Goal: Task Accomplishment & Management: Manage account settings

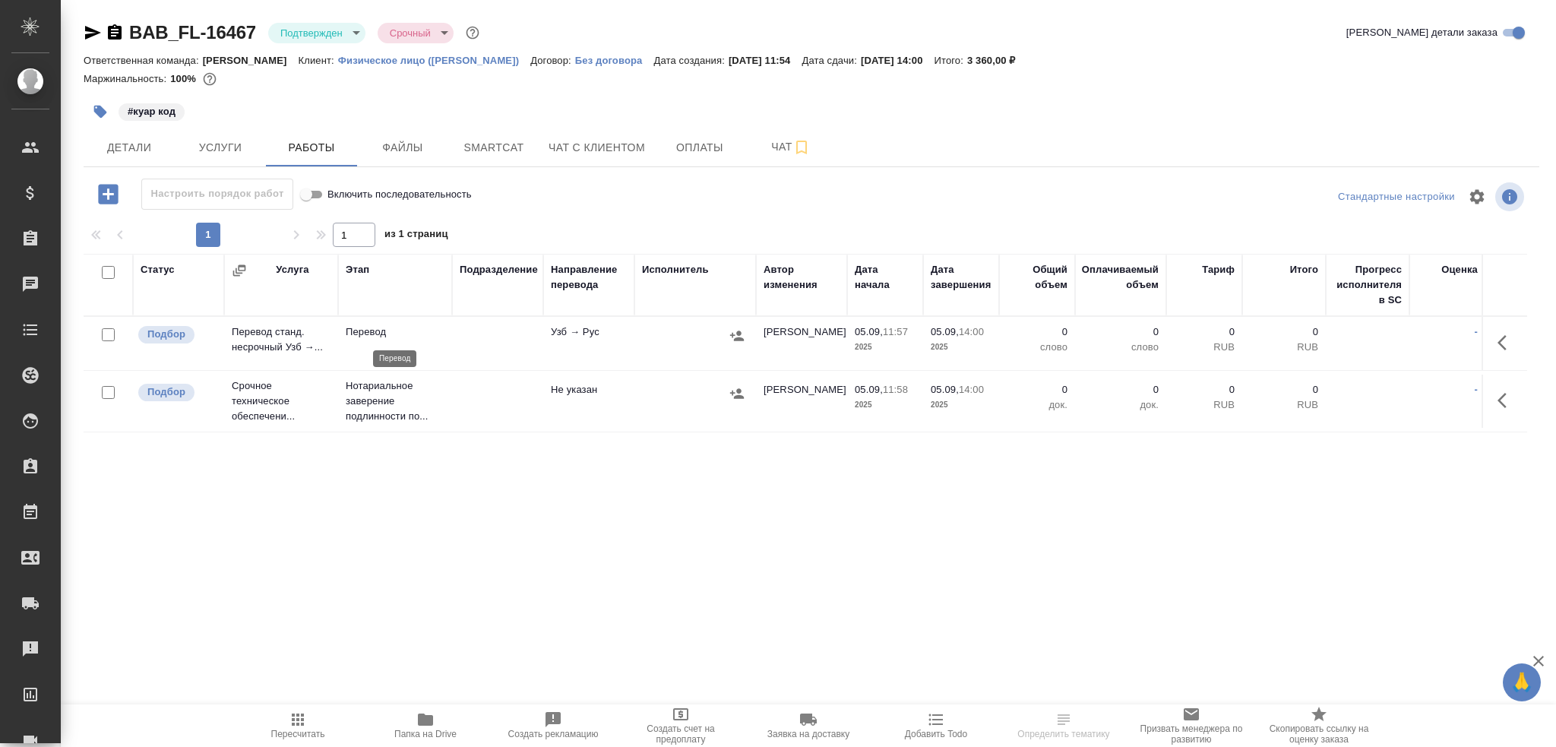
click at [442, 334] on p "Перевод" at bounding box center [395, 331] width 99 height 15
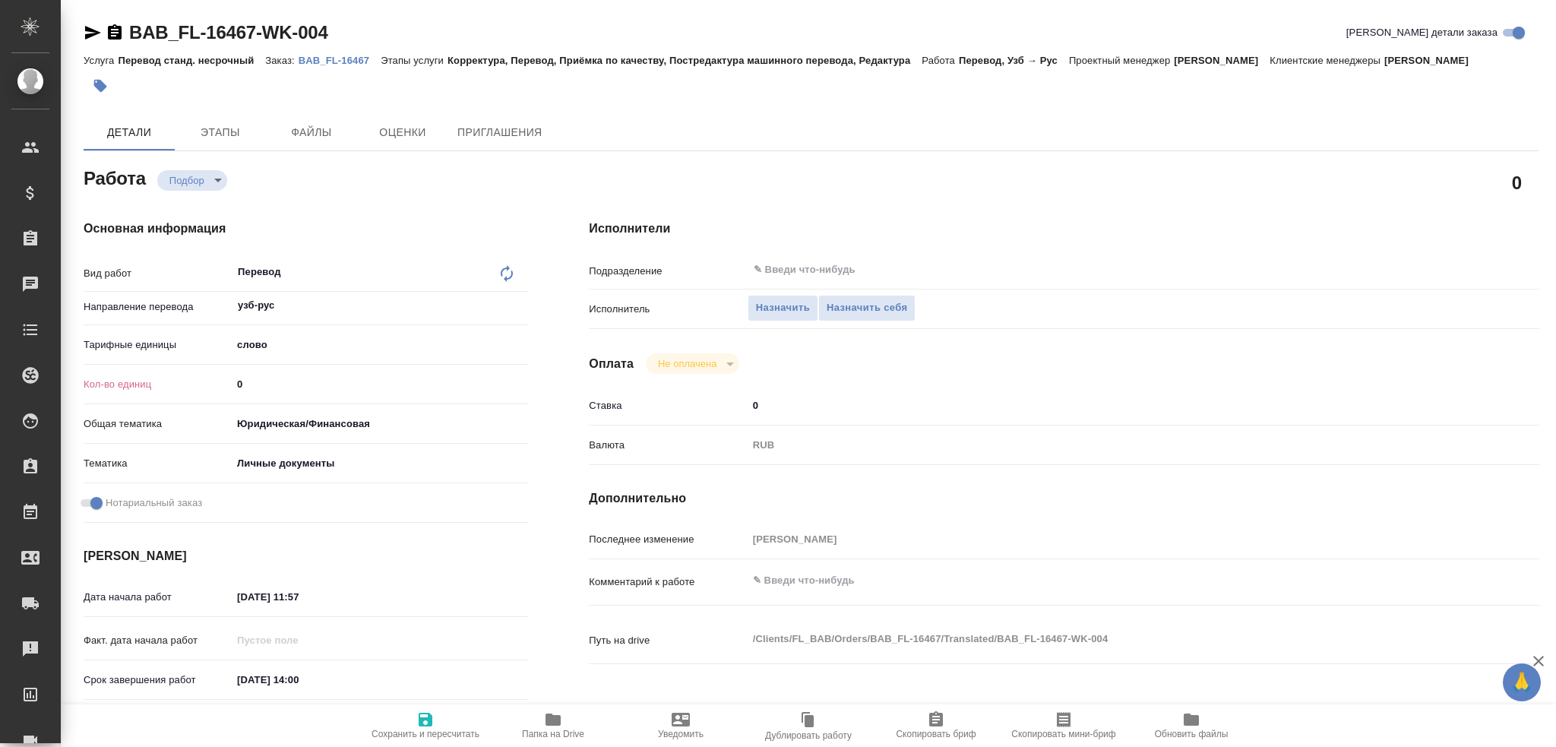
type textarea "x"
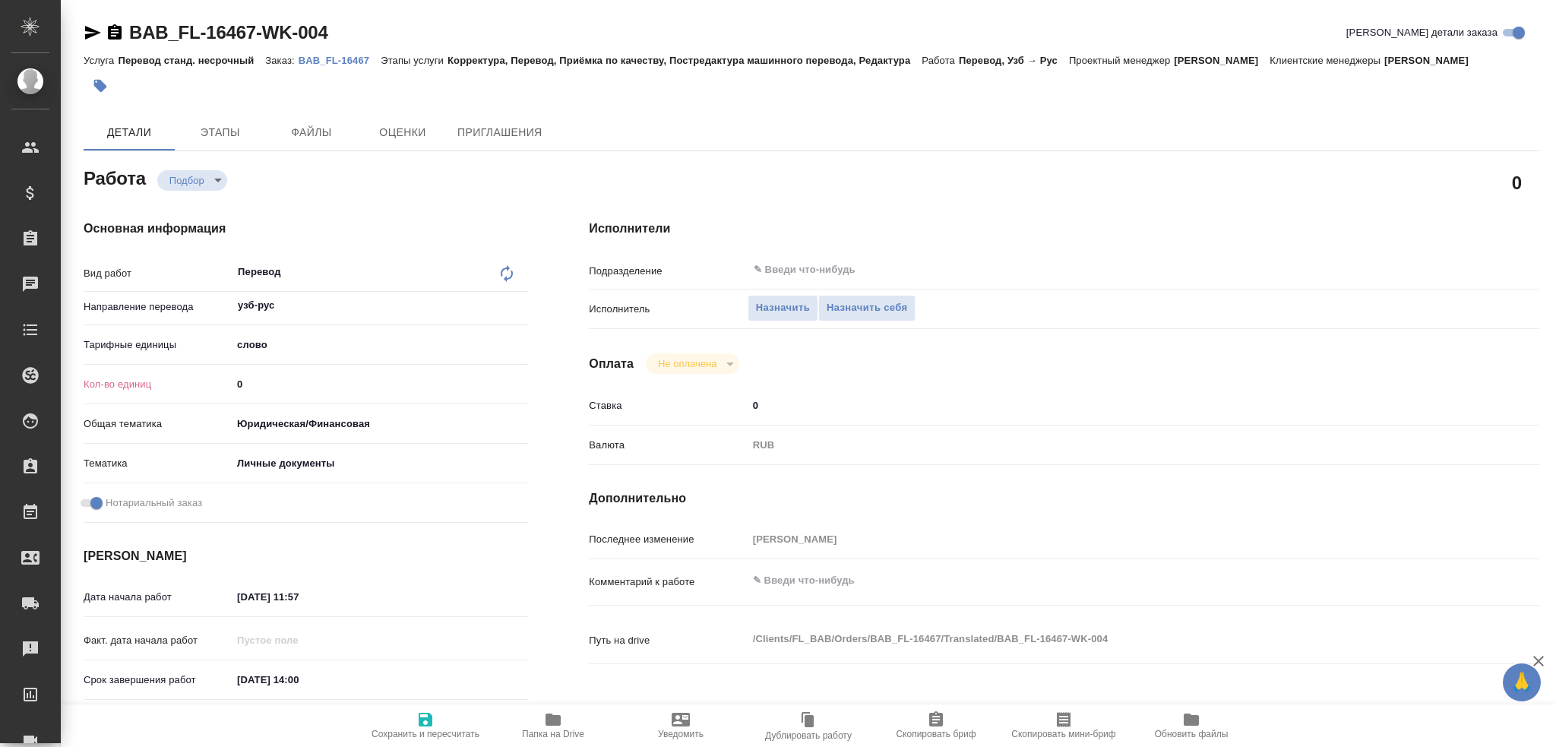
type textarea "x"
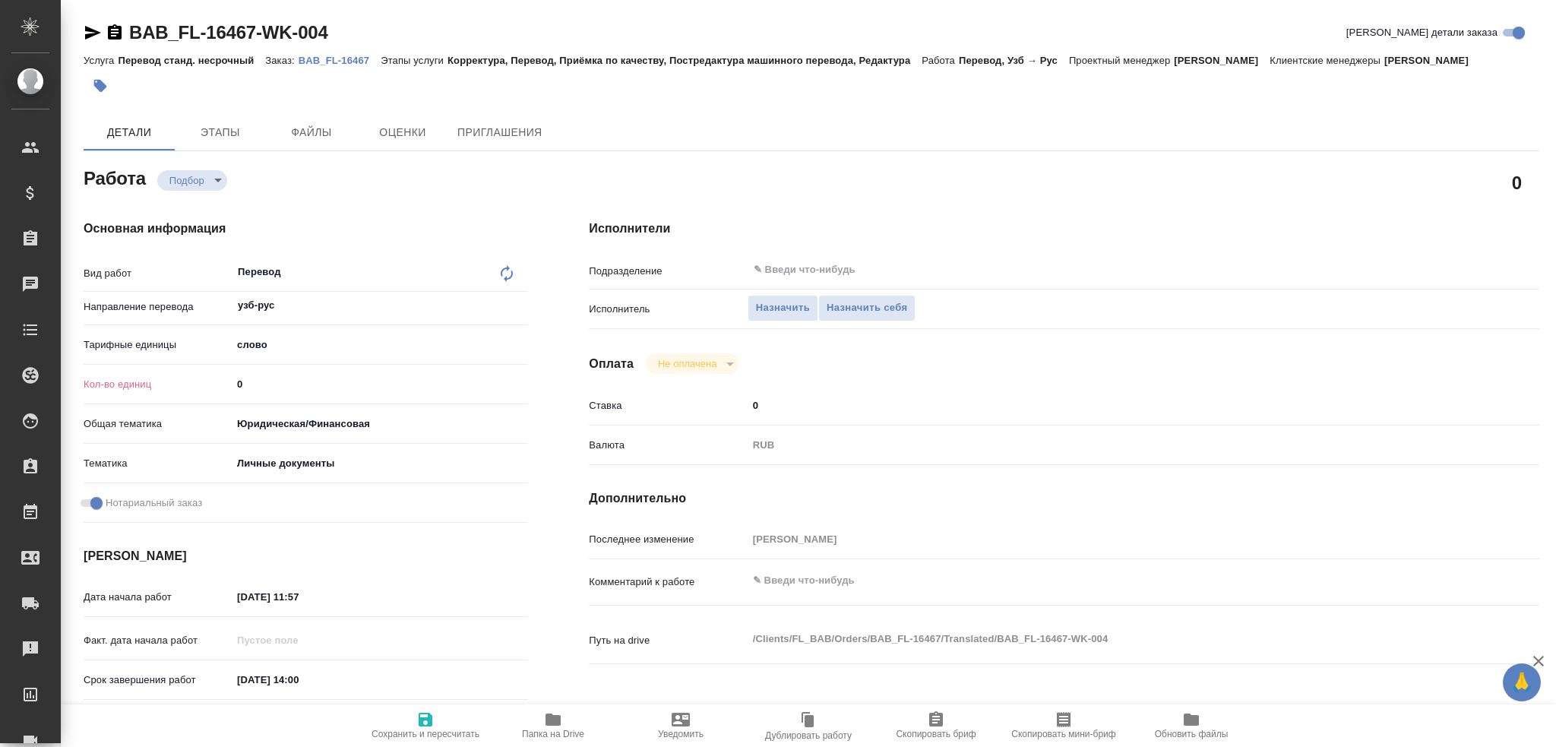
type textarea "x"
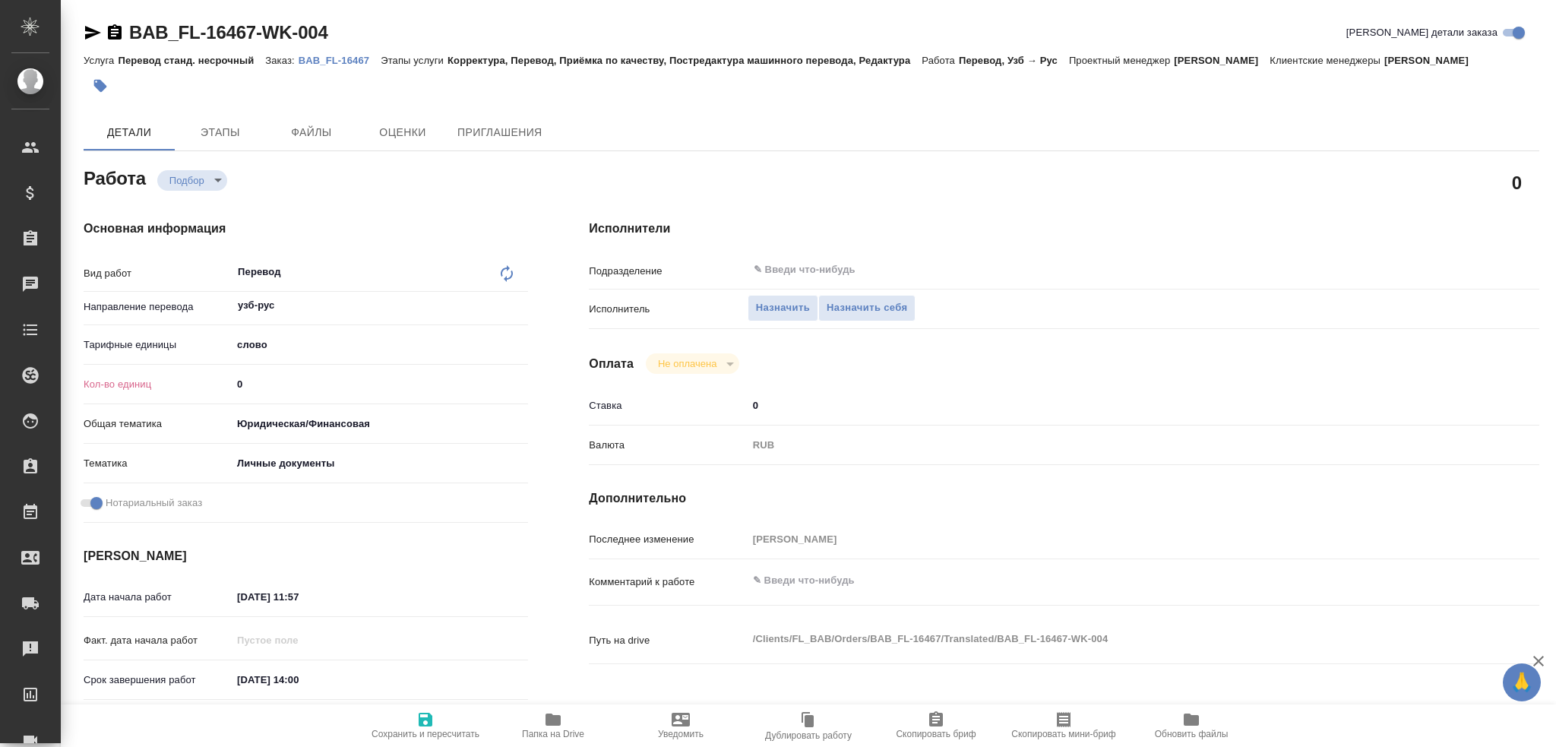
scroll to position [531, 0]
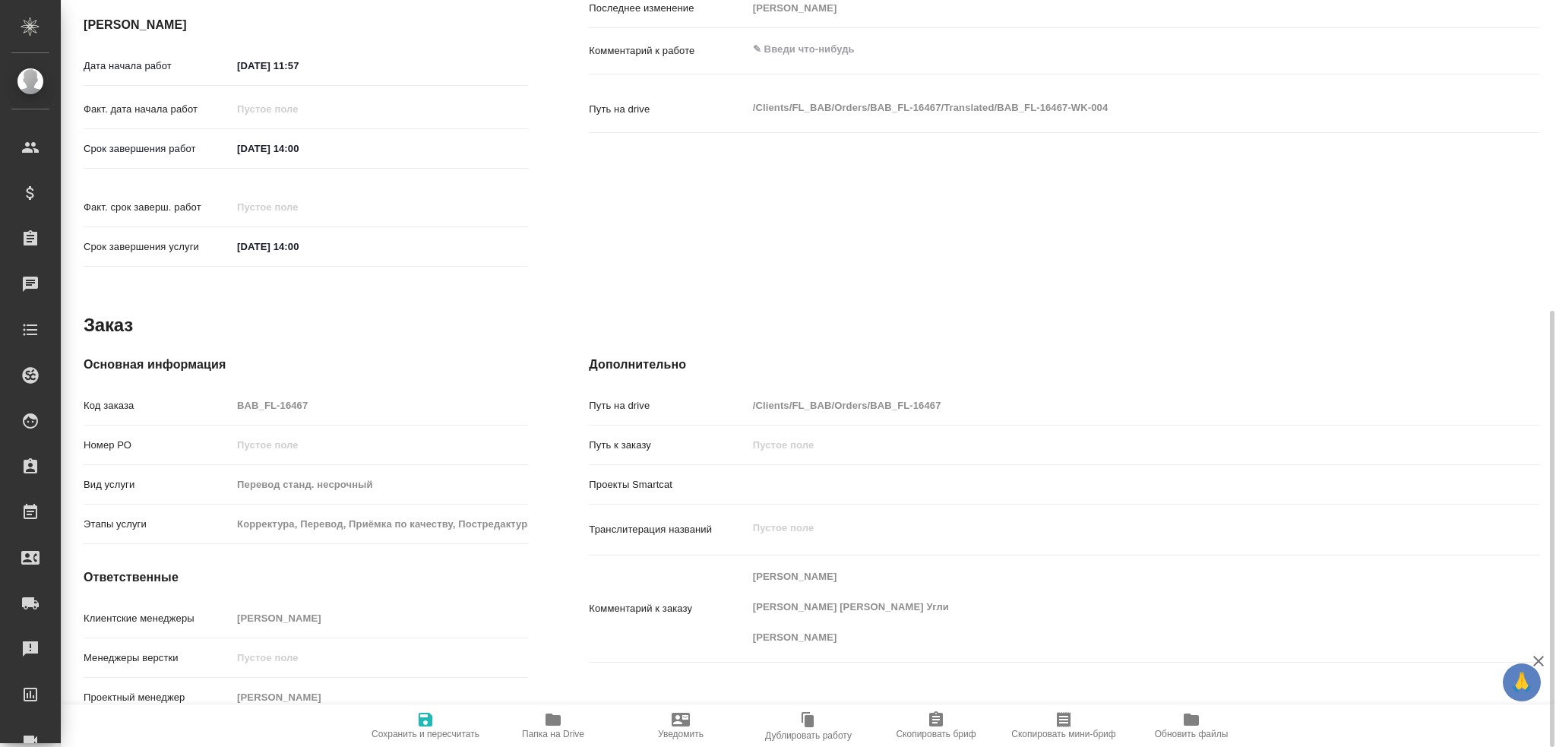
type textarea "x"
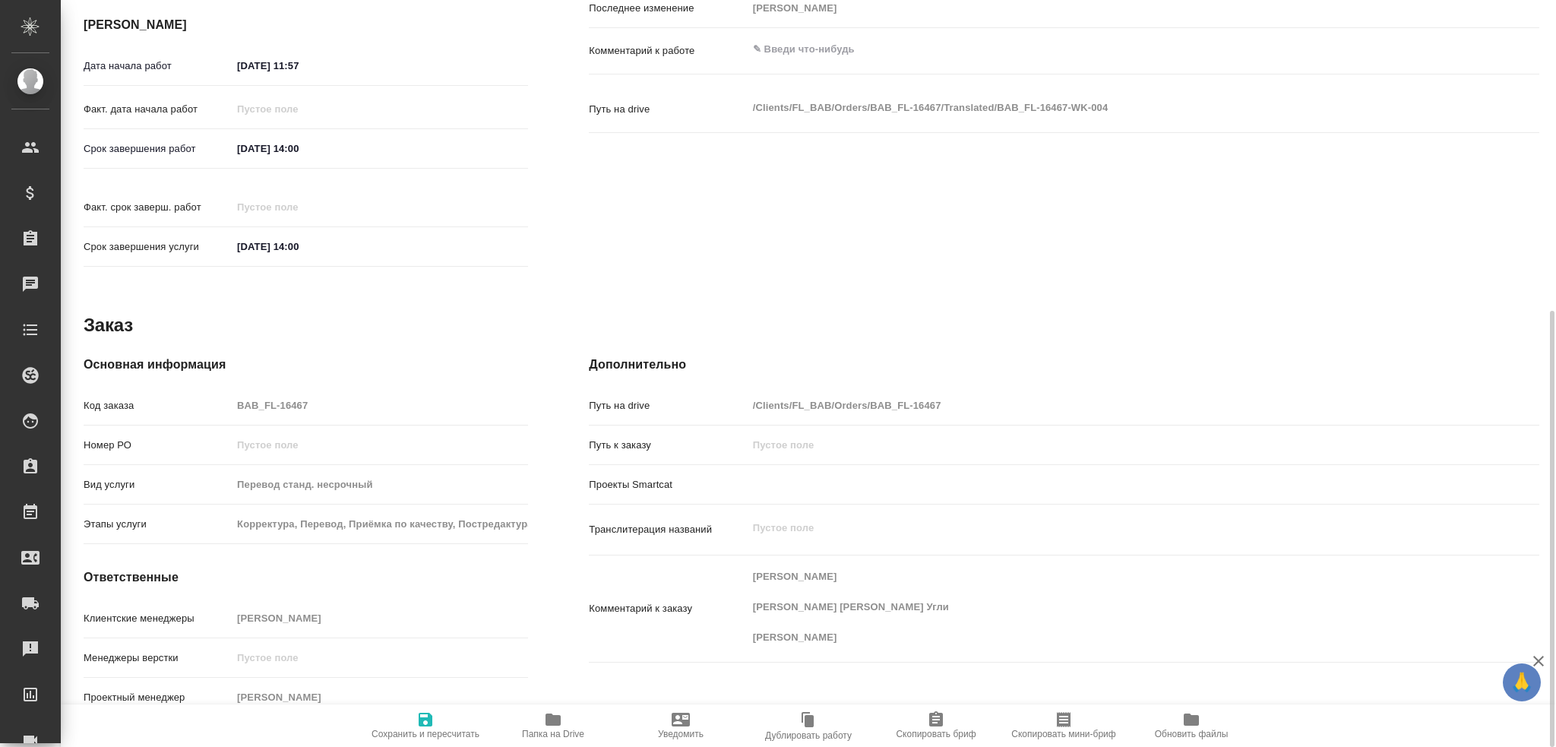
type textarea "x"
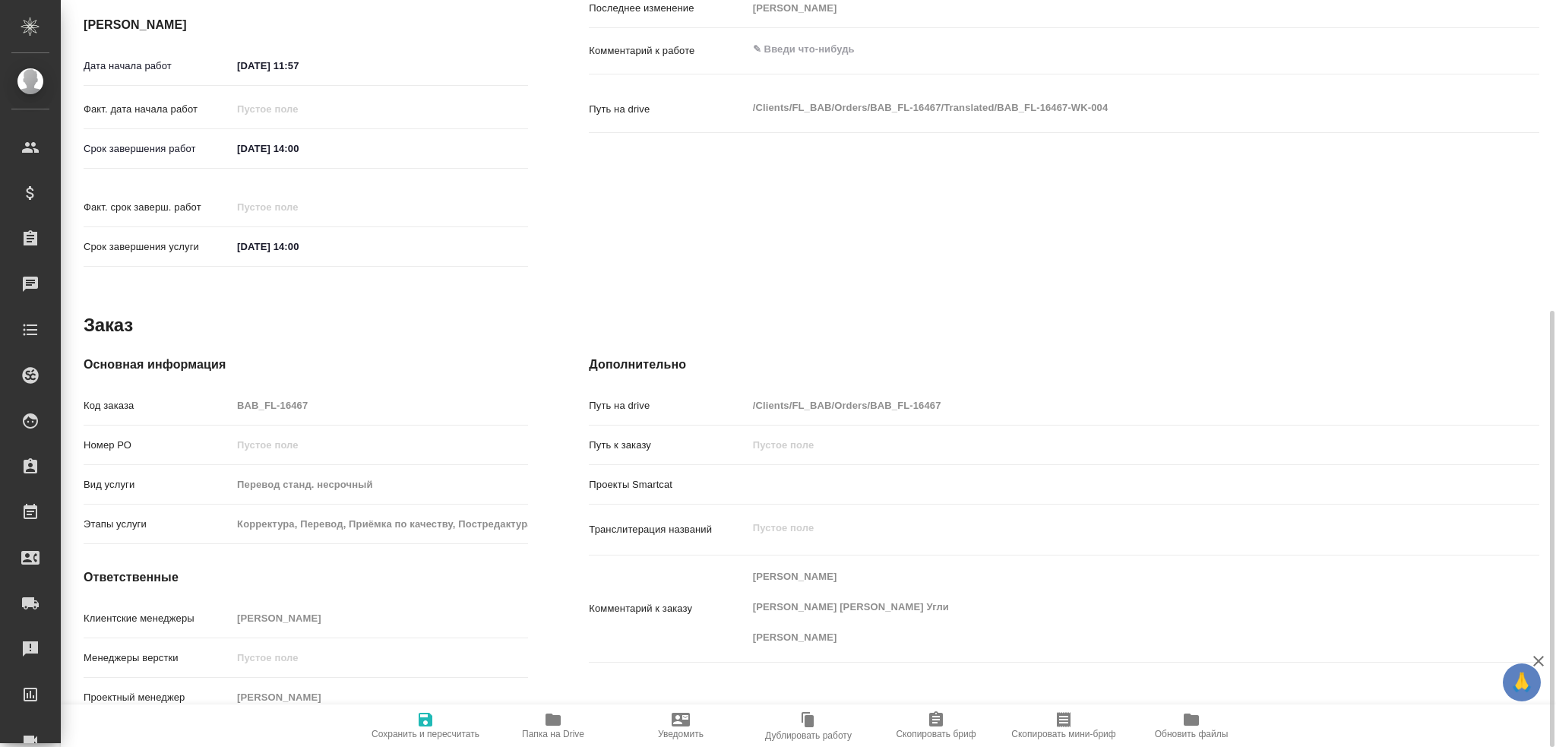
type textarea "x"
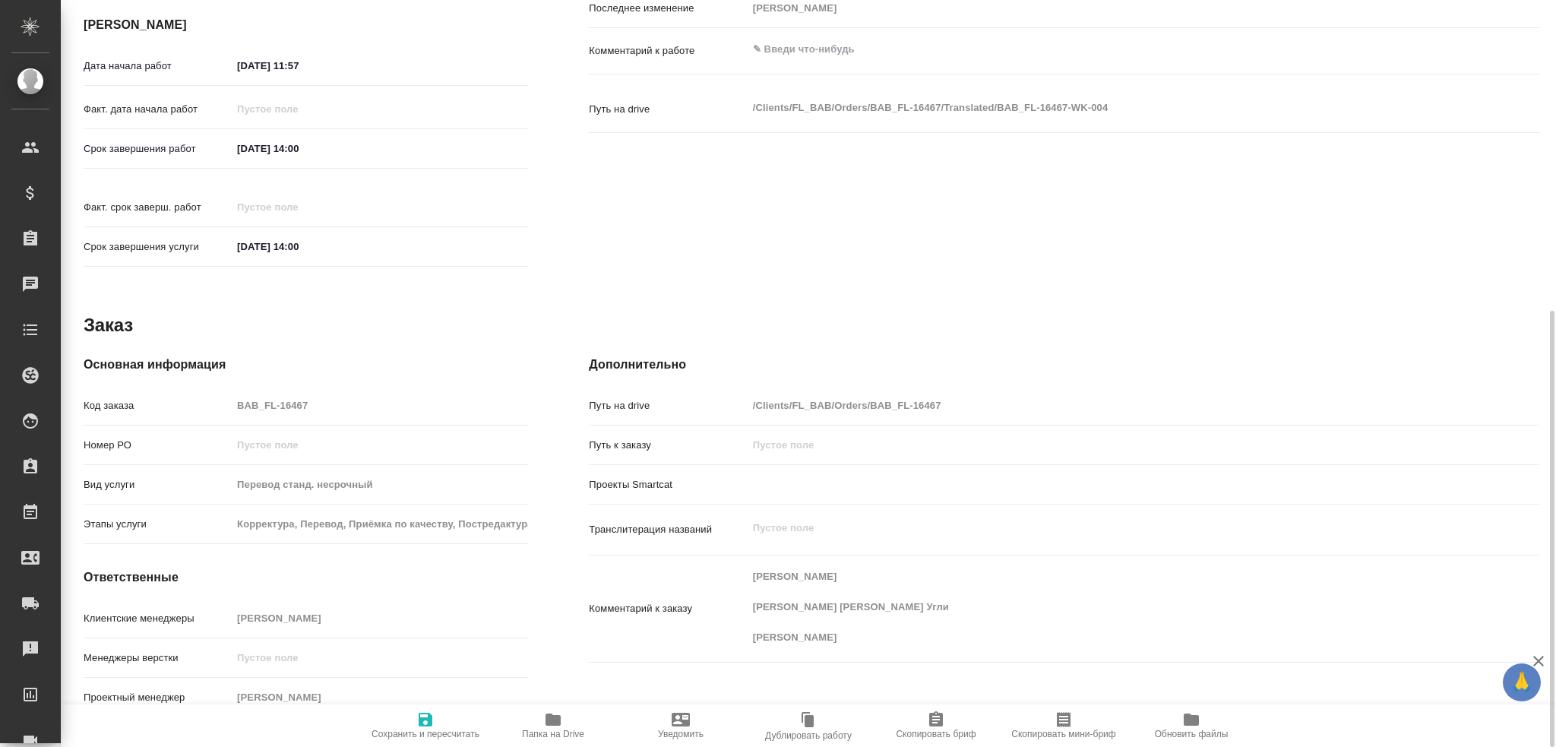
click at [540, 723] on span "Папка на Drive" at bounding box center [553, 725] width 109 height 29
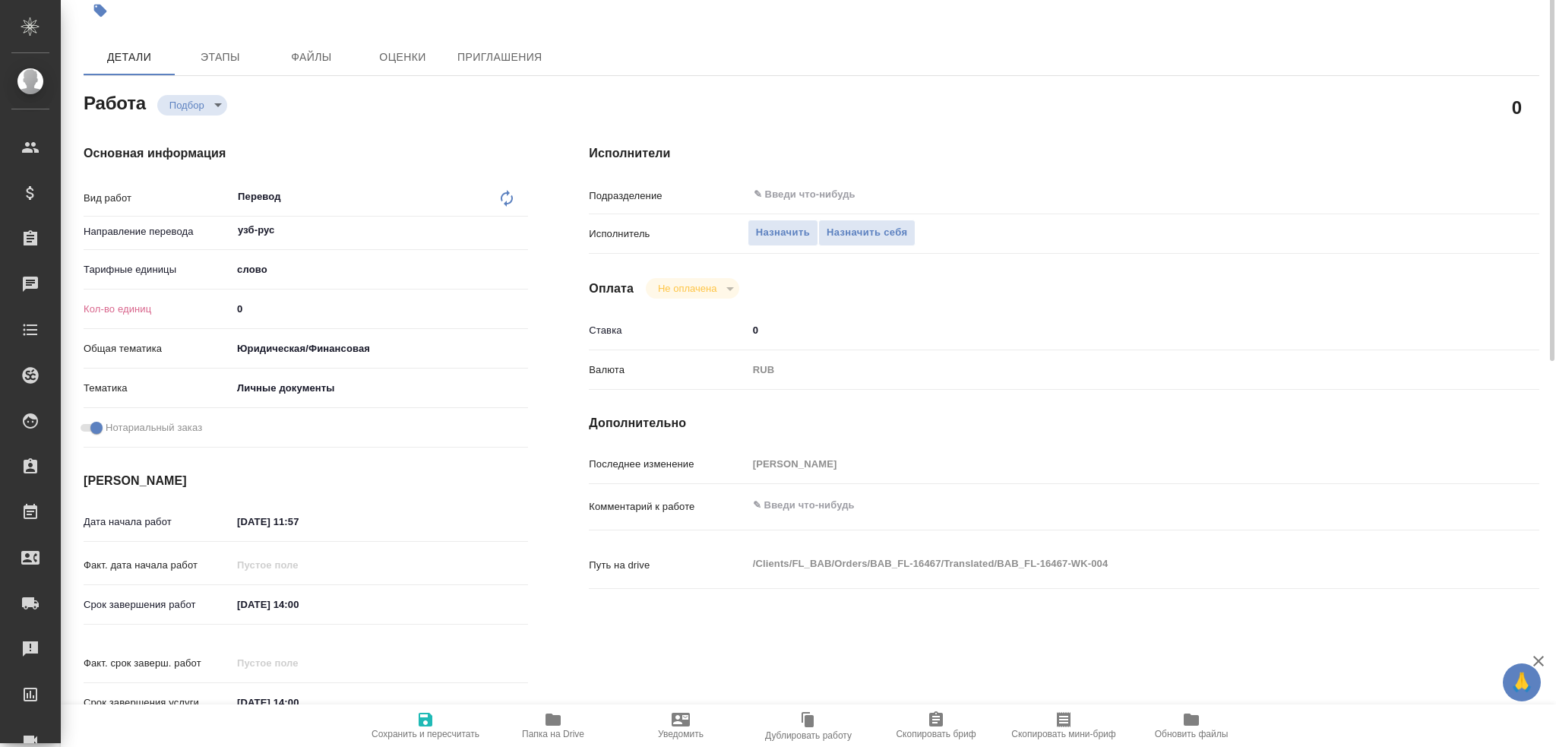
scroll to position [0, 0]
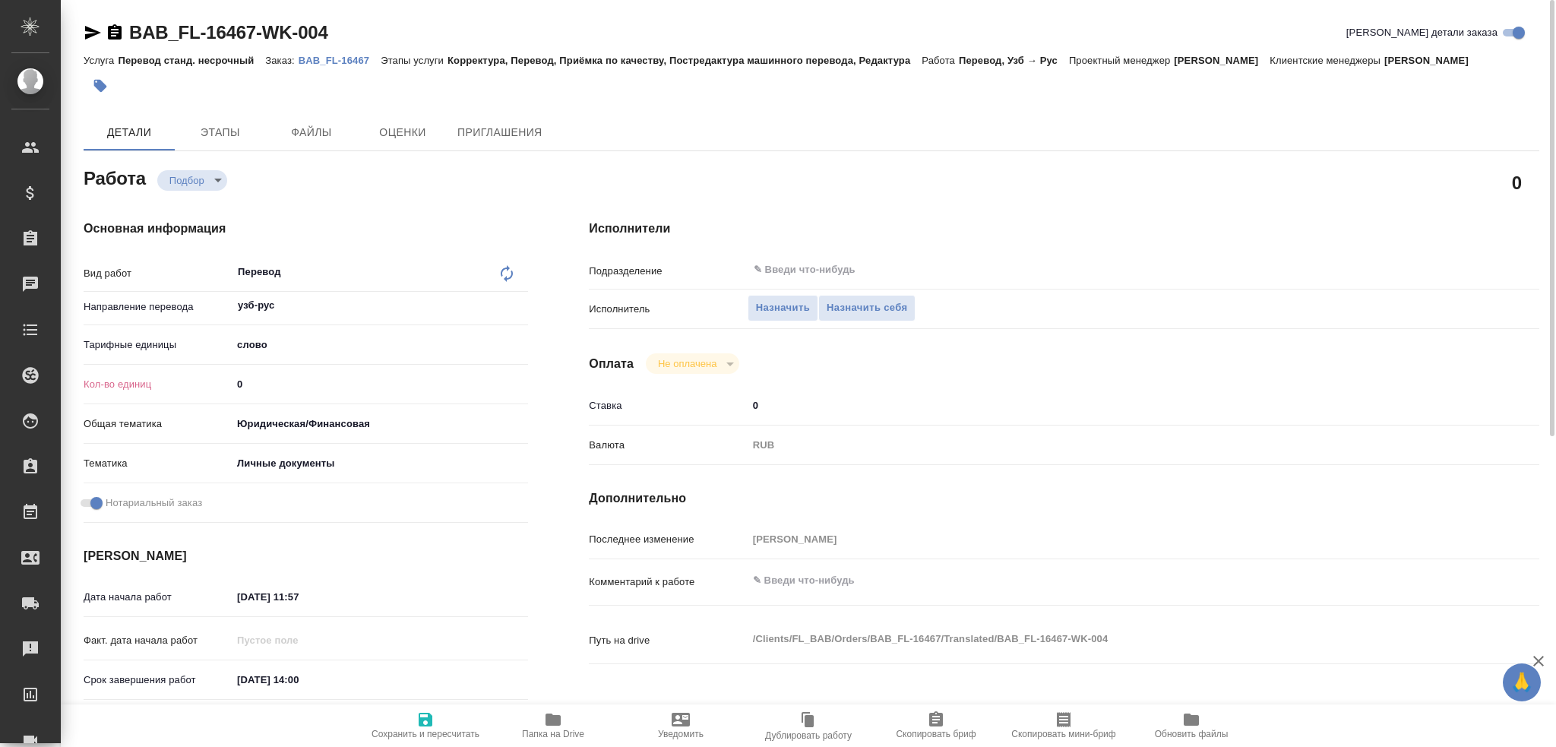
drag, startPoint x: 252, startPoint y: 385, endPoint x: 159, endPoint y: 385, distance: 93.5
click at [159, 385] on div "Кол-во единиц 0" at bounding box center [306, 384] width 445 height 27
type textarea "x"
type input "2"
type textarea "x"
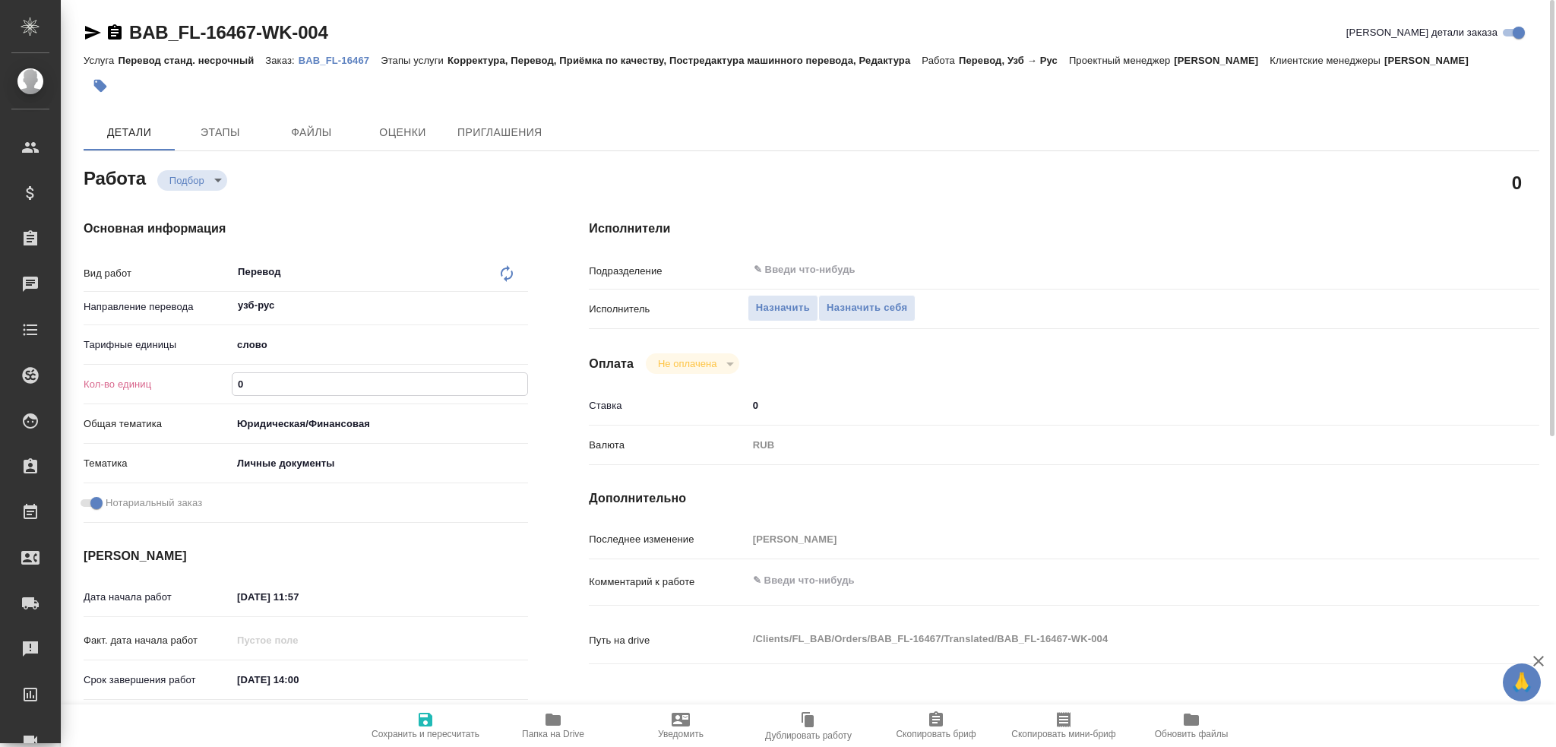
type textarea "x"
type input "25"
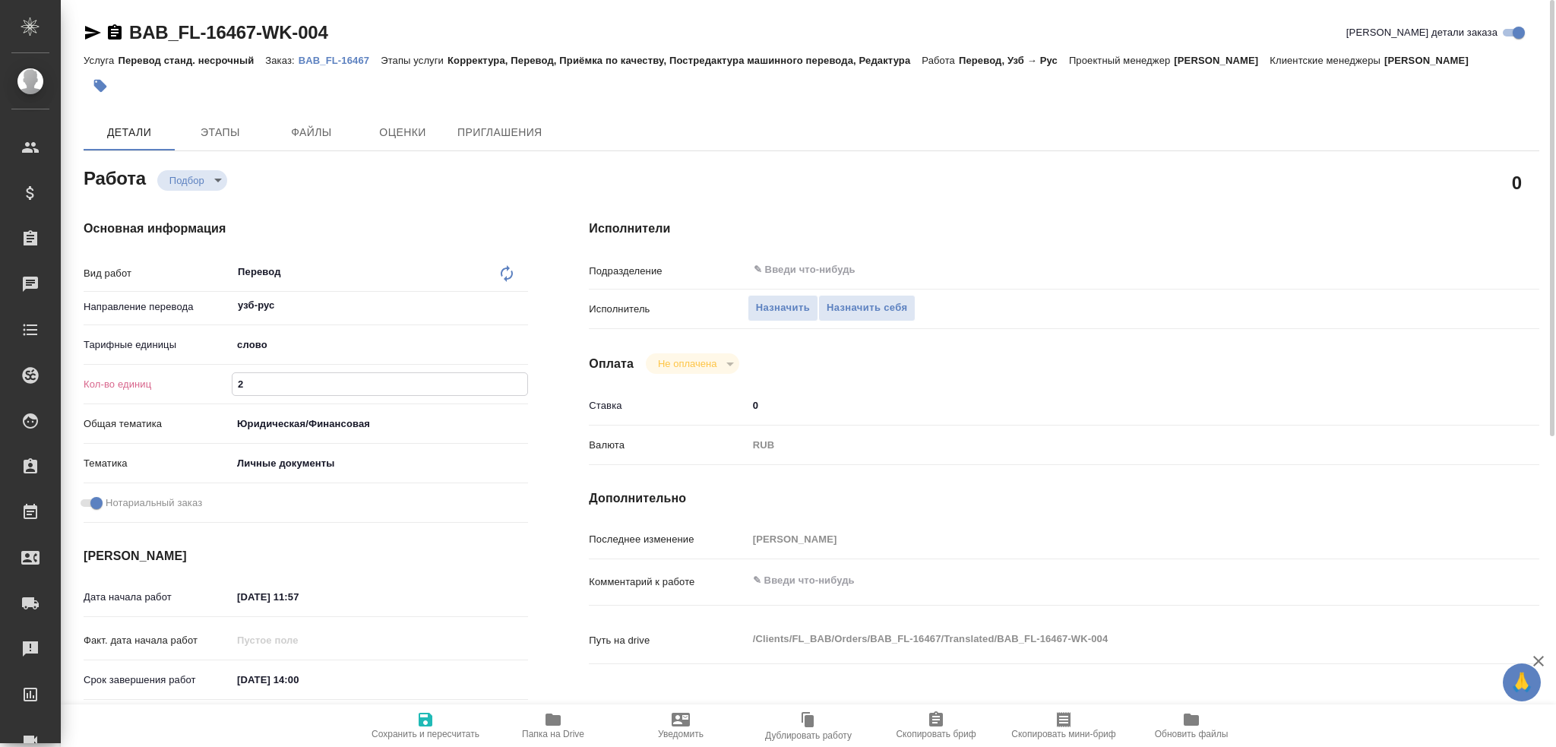
type textarea "x"
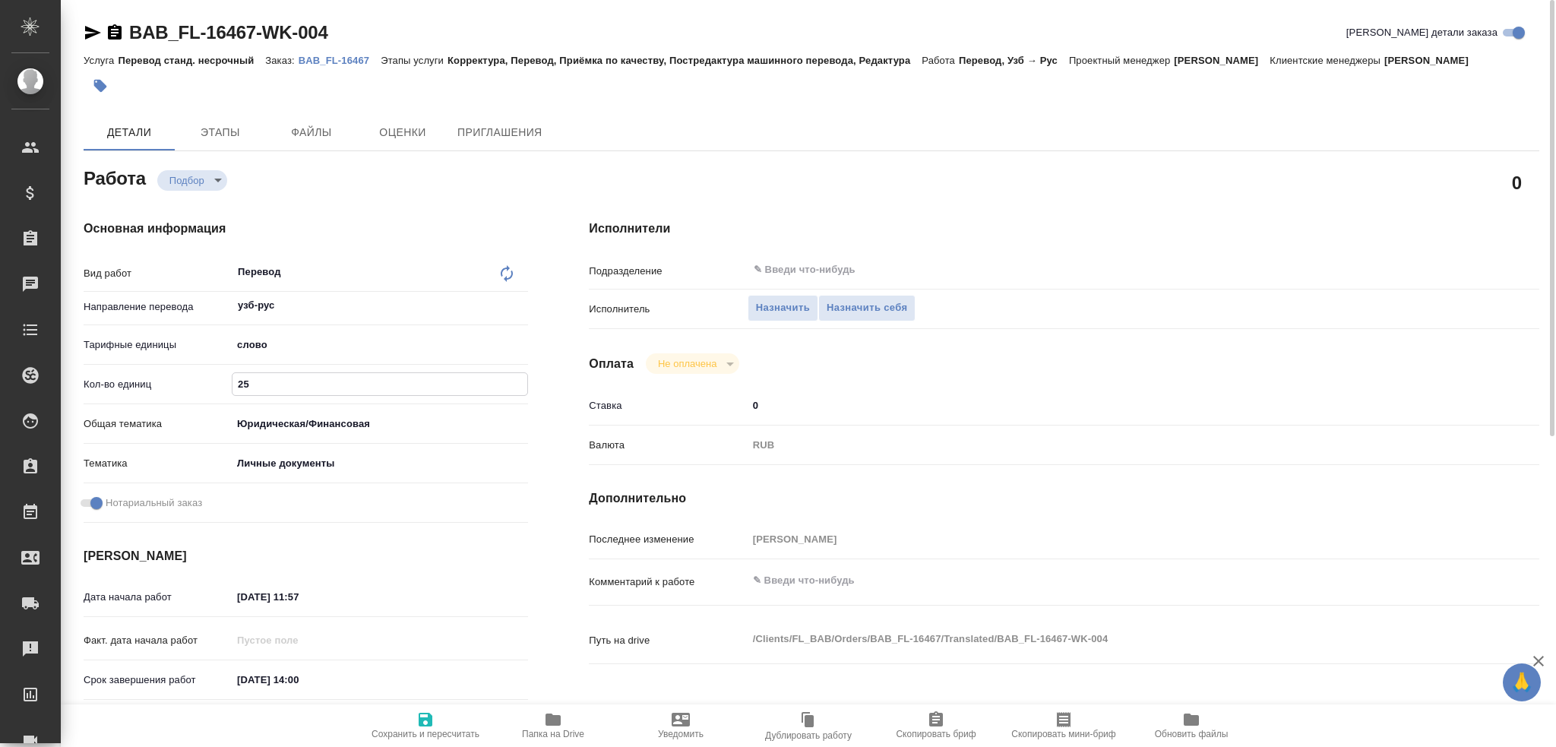
type input "254"
type textarea "x"
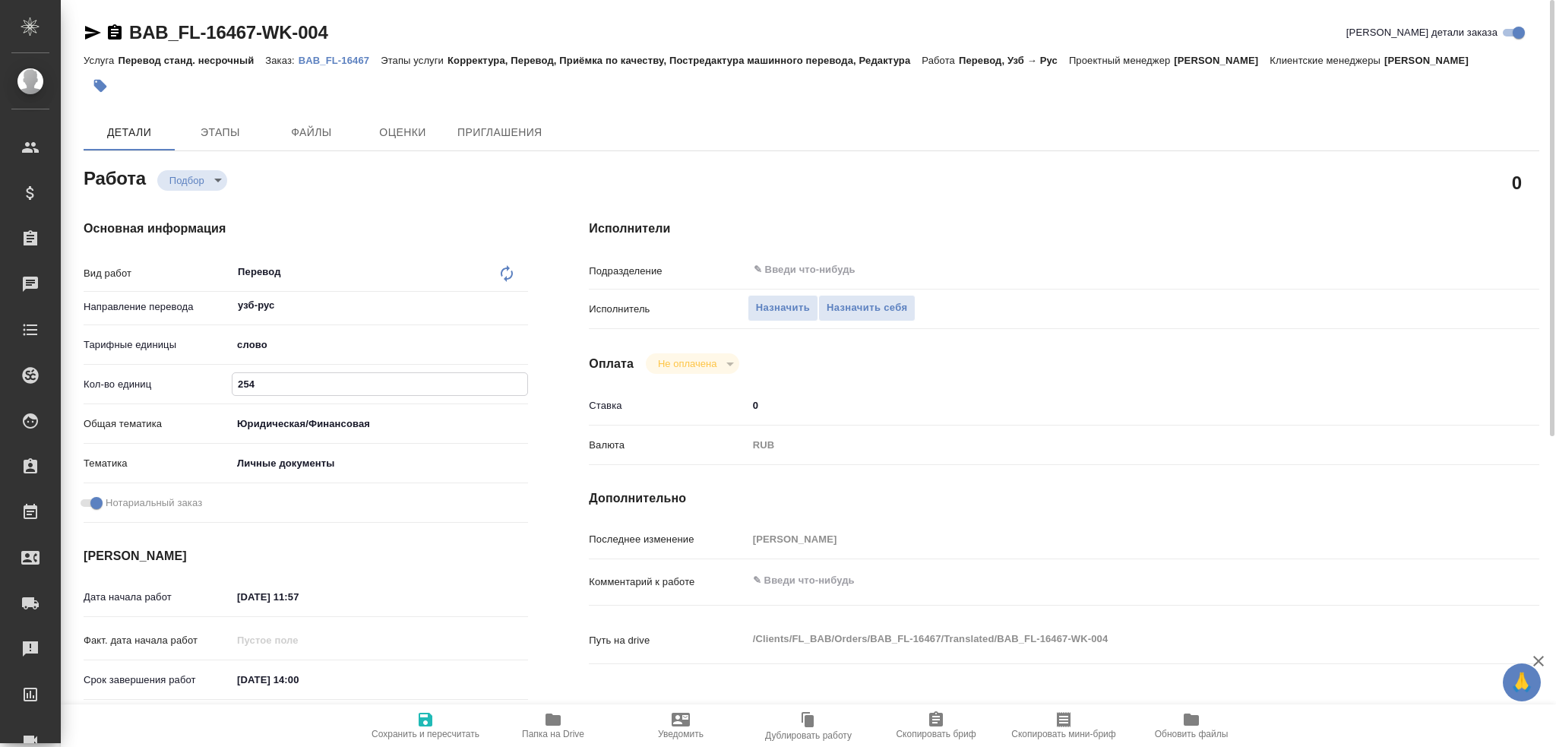
type textarea "x"
type input "25"
type textarea "x"
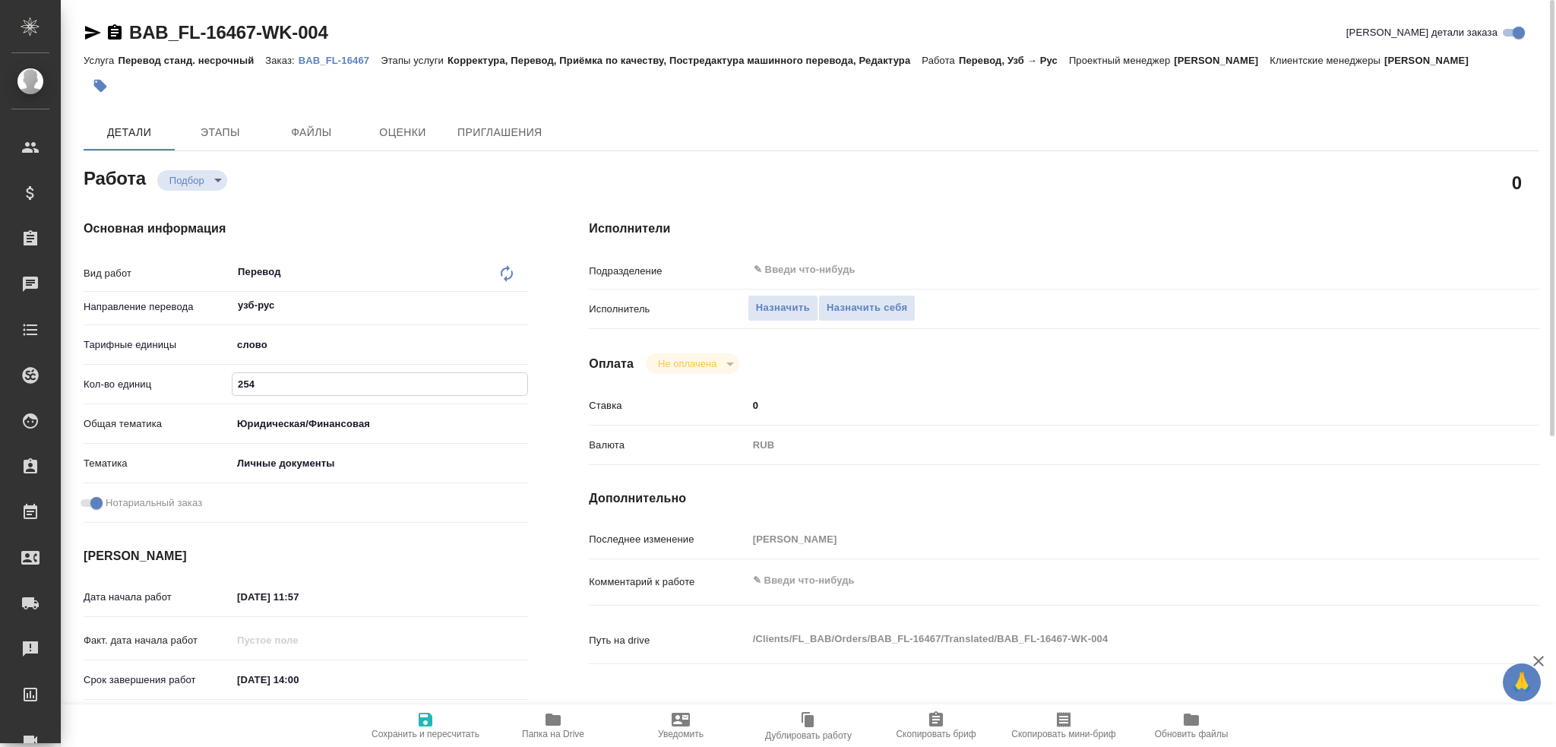
type textarea "x"
type input "250"
type textarea "x"
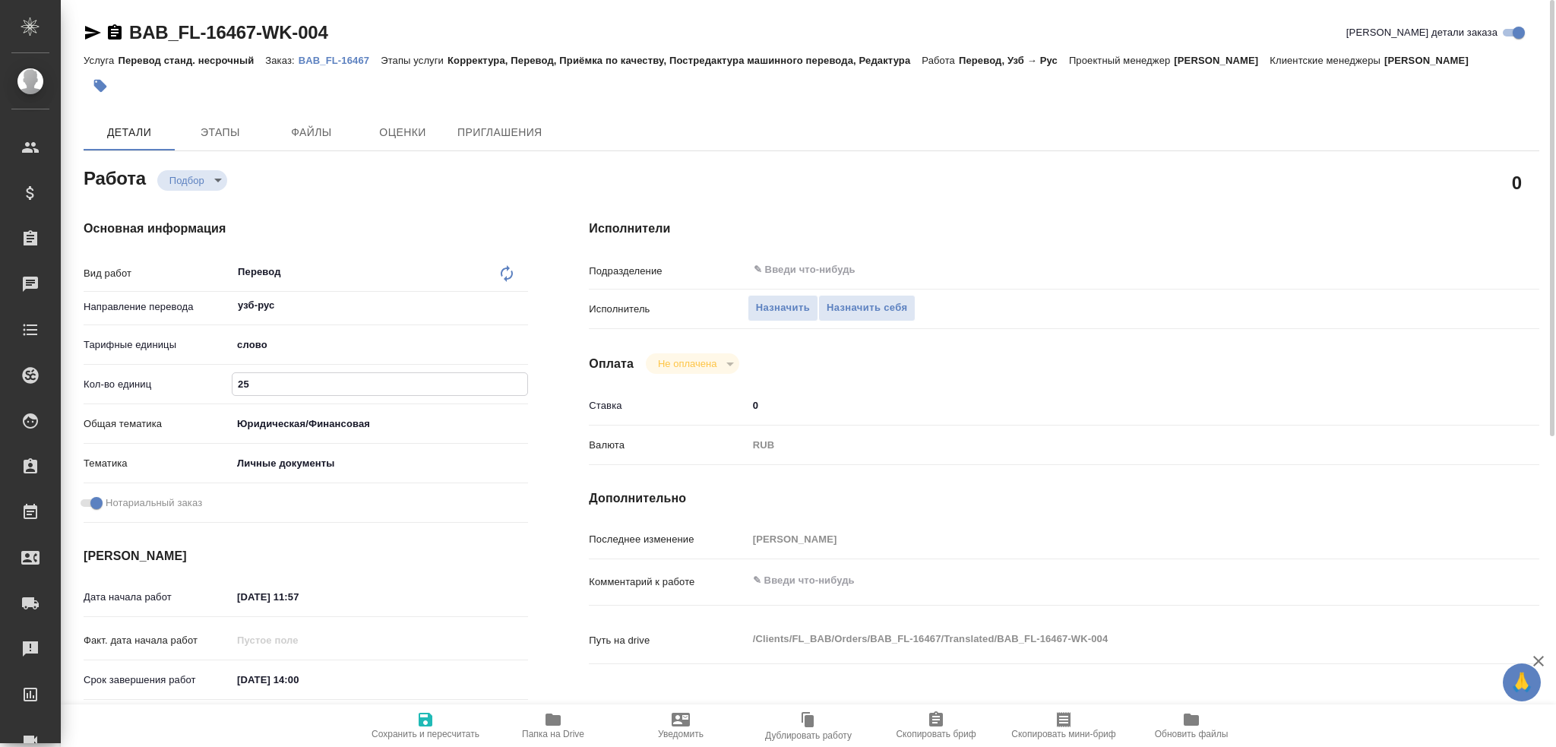
type textarea "x"
type input "250"
click at [435, 726] on span "Сохранить и пересчитать" at bounding box center [425, 725] width 109 height 29
type textarea "x"
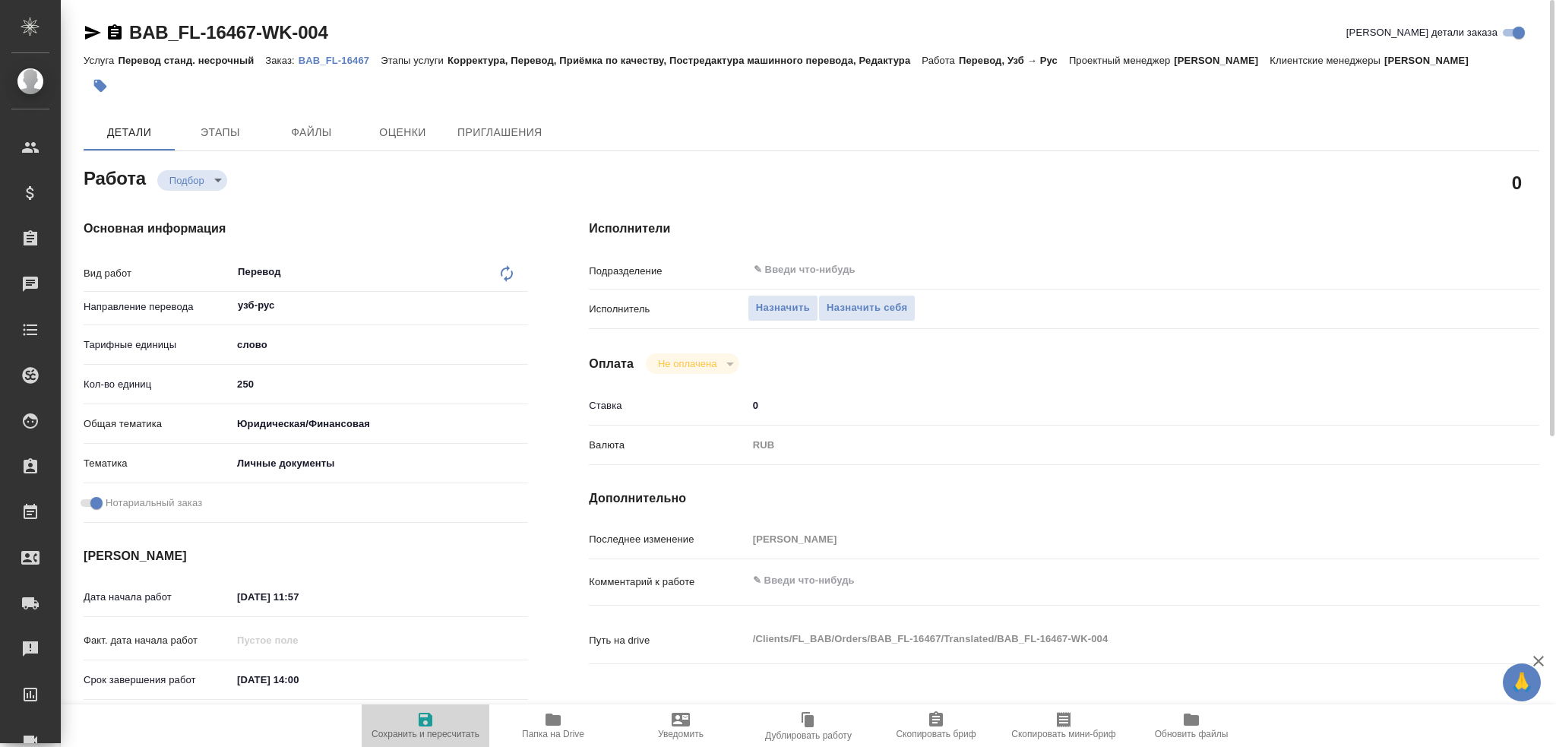
type textarea "x"
type input "recruiting"
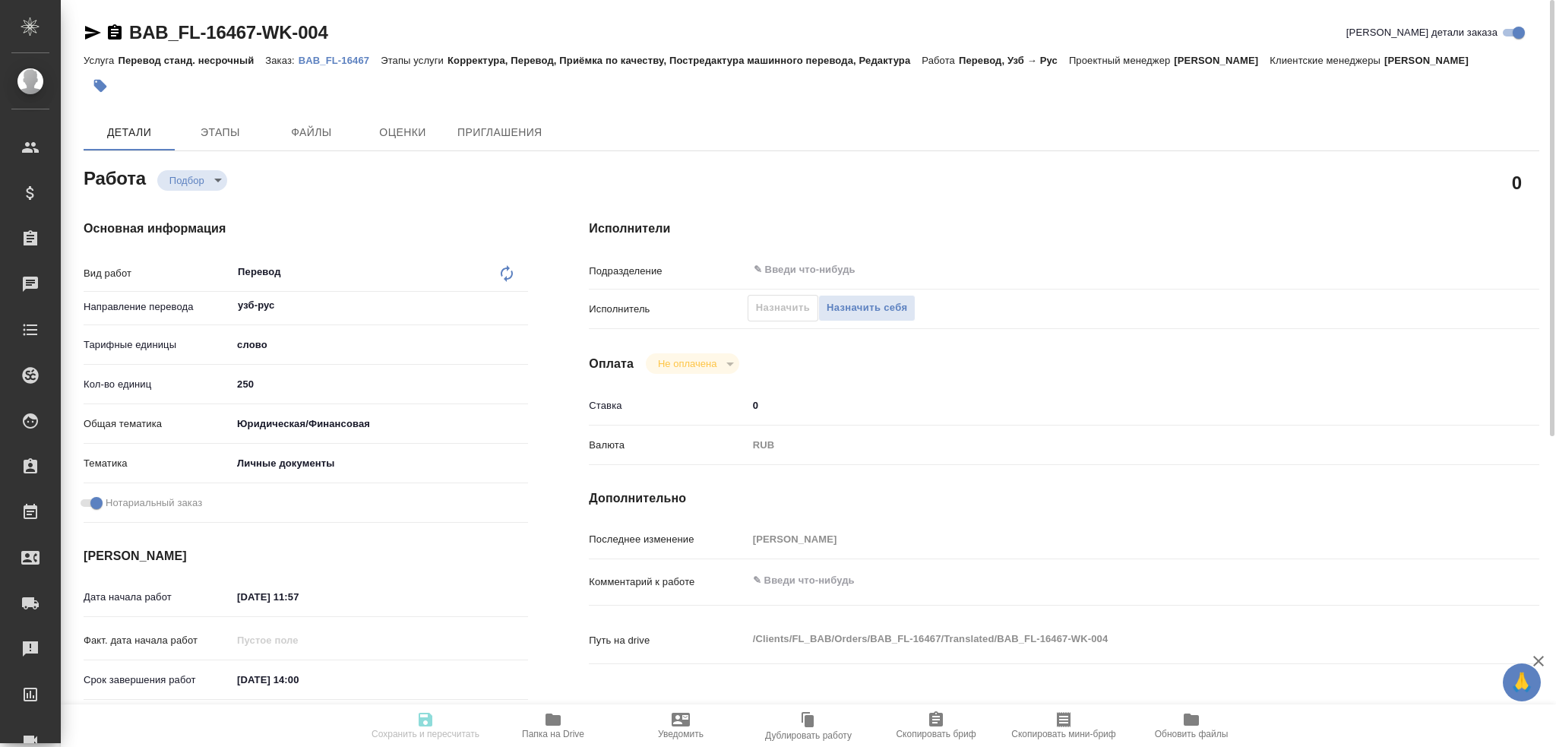
type textarea "Перевод"
type textarea "x"
type input "узб-рус"
type input "5a8b1489cc6b4906c91bfd90"
type input "250"
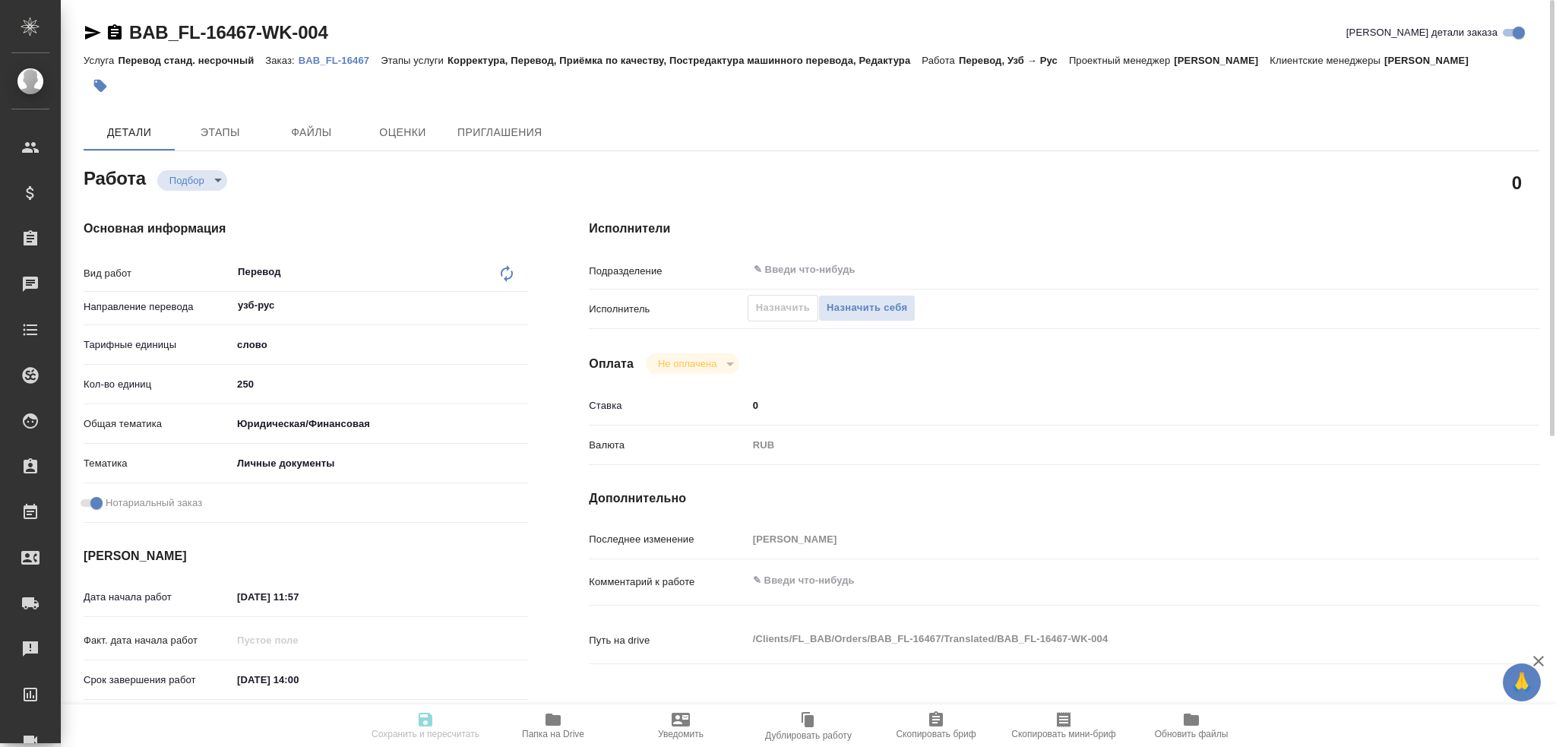
type input "yr-fn"
type input "5a8b8b956a9677013d343cfe"
checkbox input "true"
type input "05.09.2025 11:57"
type input "05.09.2025 14:00"
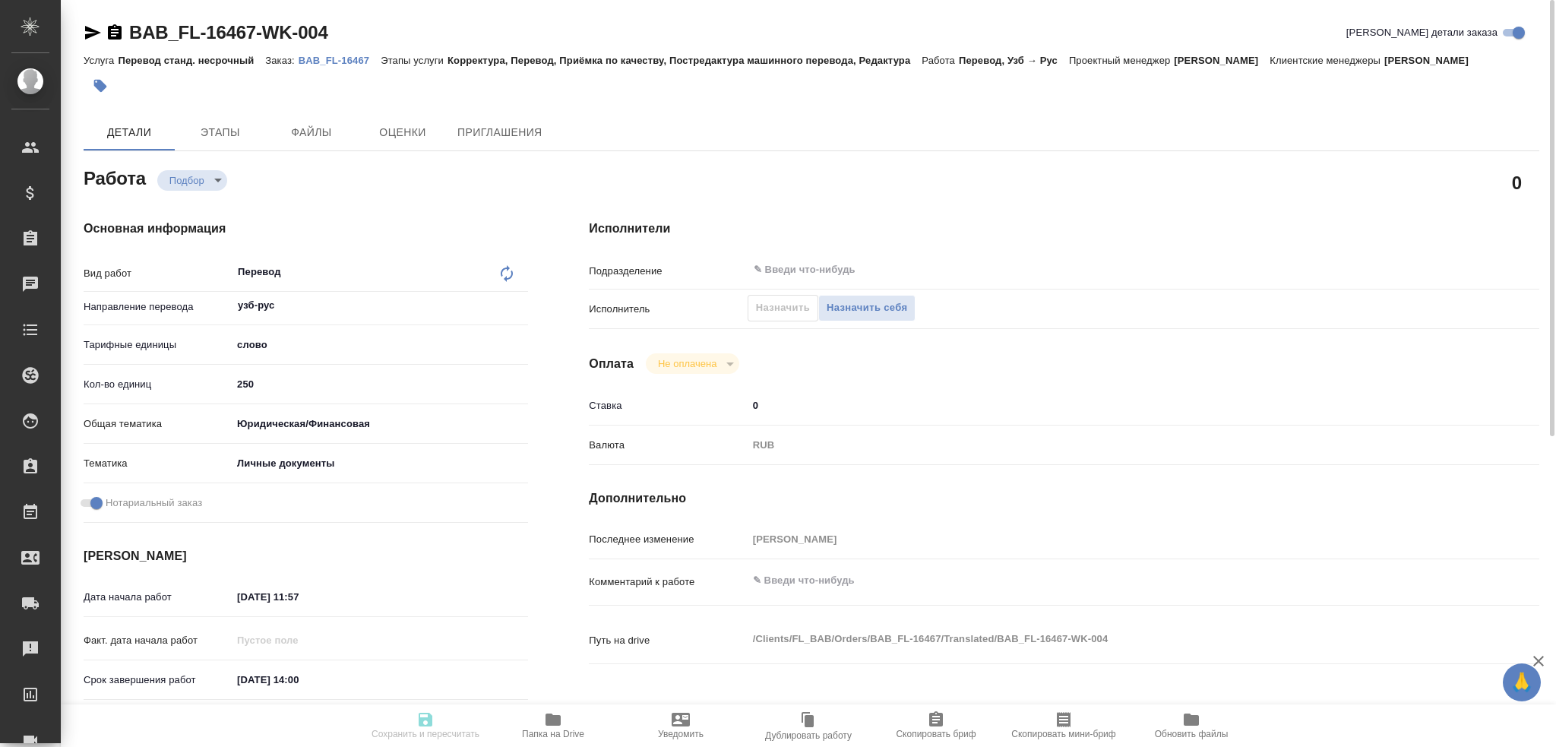
type input "05.09.2025 14:00"
type input "notPayed"
type input "0"
type input "RUB"
type input "[PERSON_NAME]"
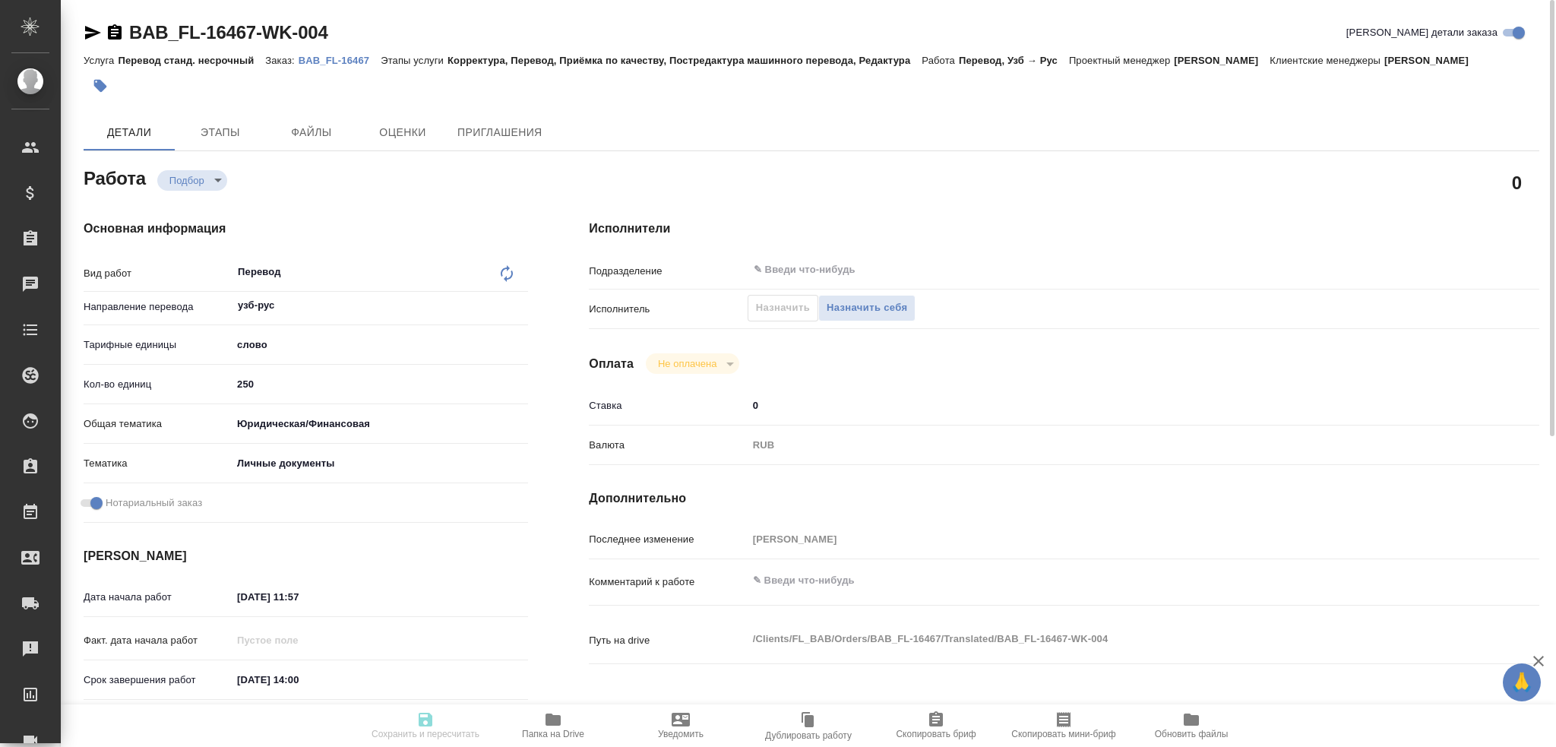
type textarea "x"
type textarea "/Clients/FL_BAB/Orders/BAB_FL-16467/Translated/BAB_FL-16467-WK-004"
type textarea "x"
type input "BAB_FL-16467"
type input "Перевод станд. несрочный"
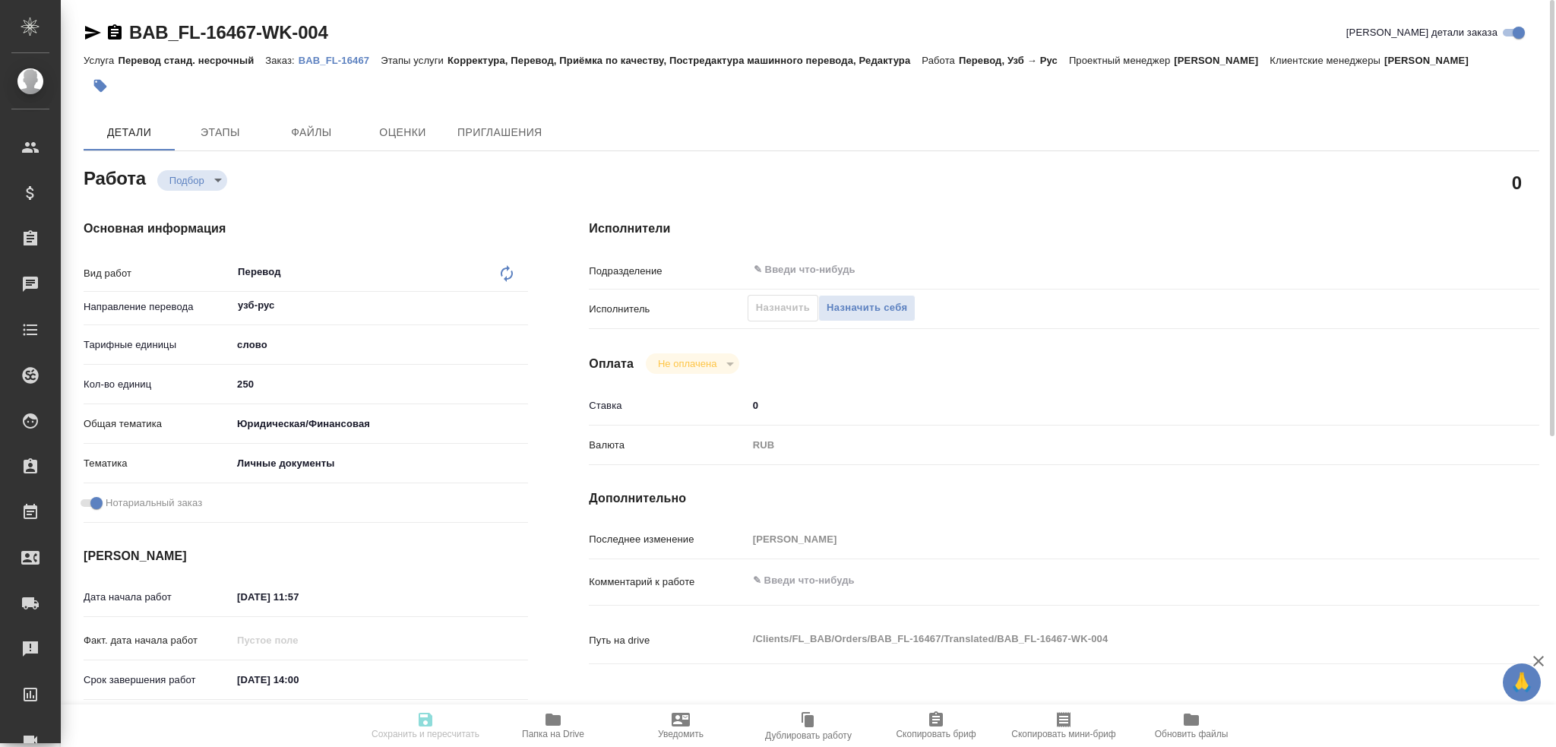
type input "Корректура, Перевод, Приёмка по качеству, Постредактура машинного перевода, Ред…"
type input "Голубев Дмитрий"
type input "/Clients/FL_BAB/Orders/BAB_FL-16467"
type textarea "x"
type textarea "Сахарово Кодиров Алишер Азамжон Угли Абдурахмонов Азамжон Кодирович"
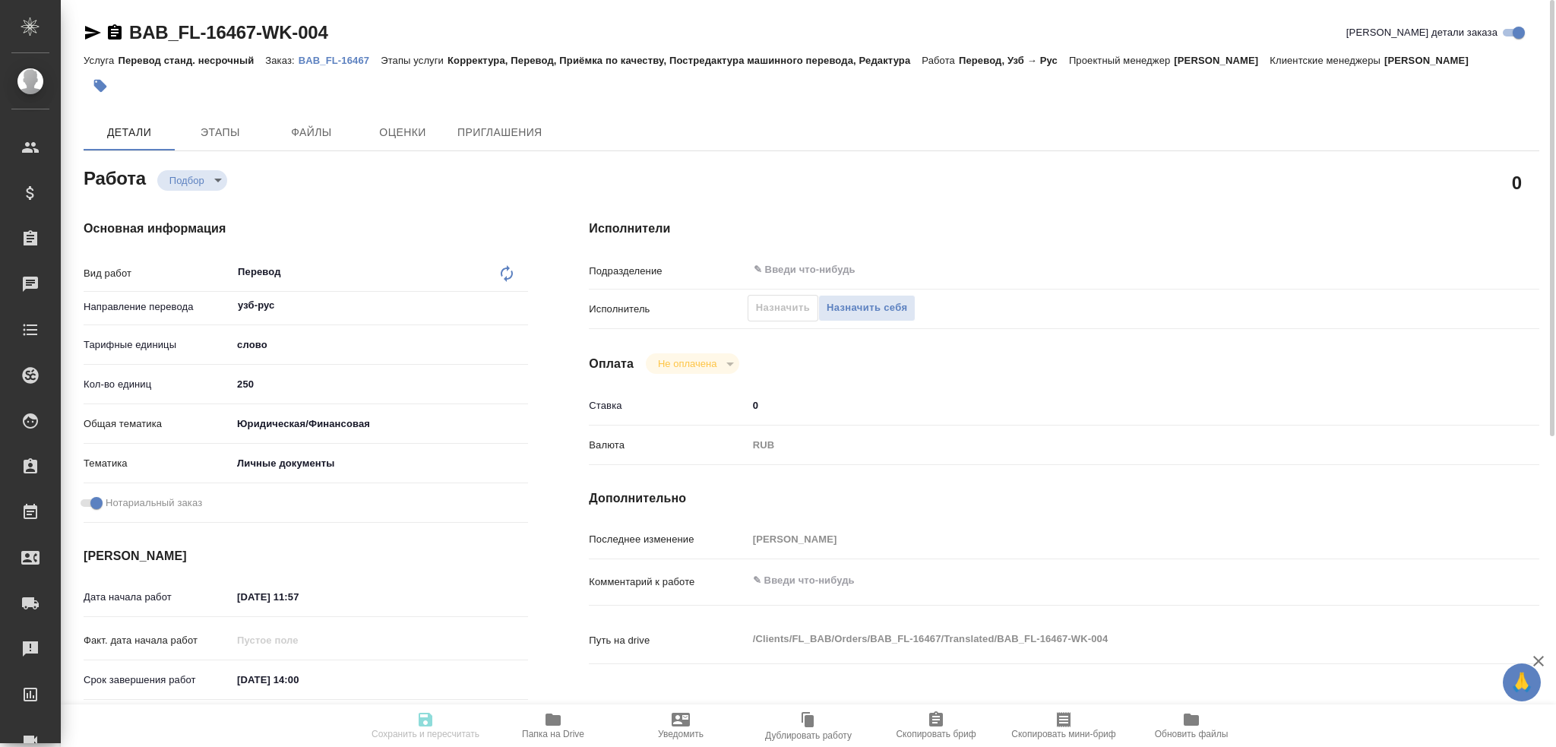
type textarea "x"
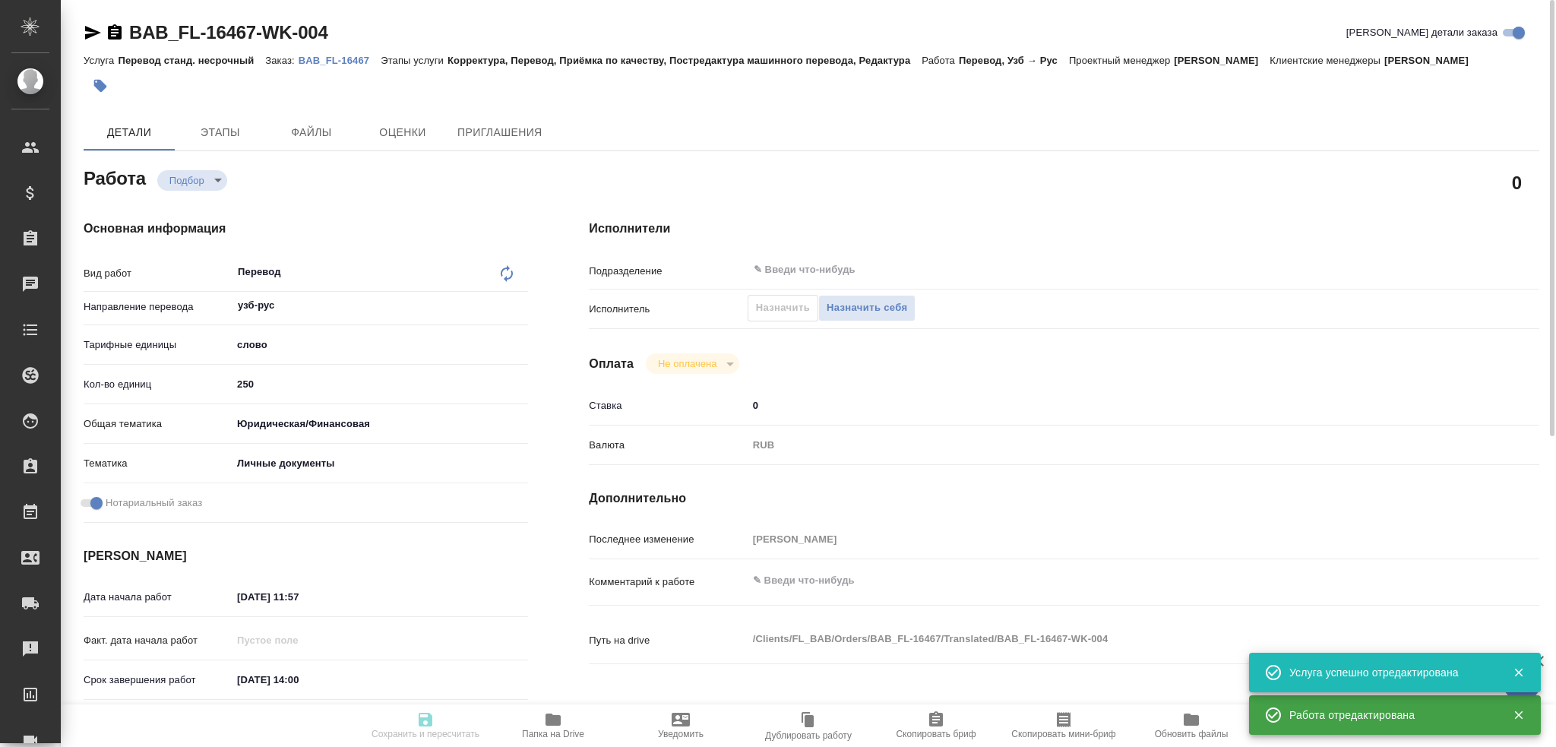
type textarea "x"
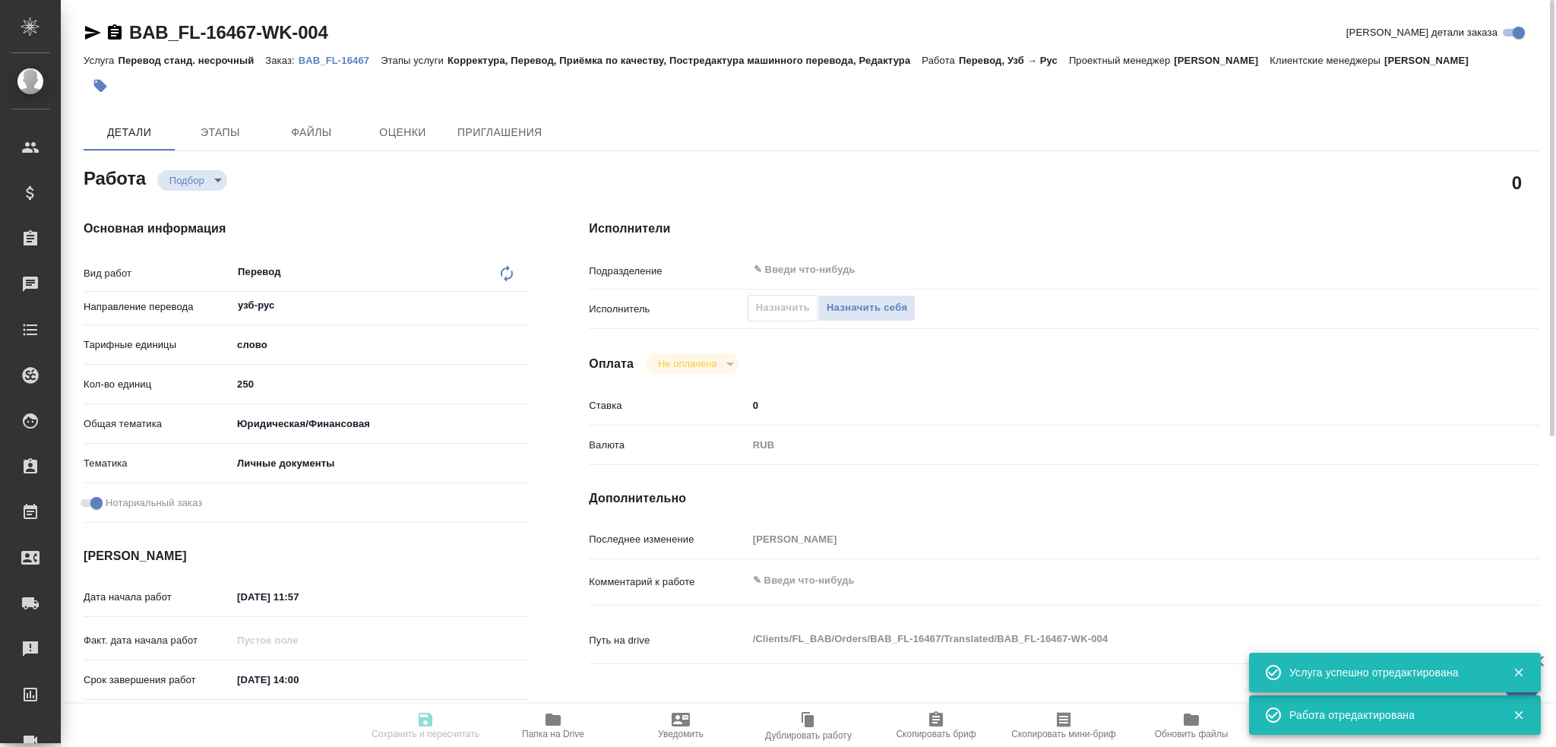
type textarea "x"
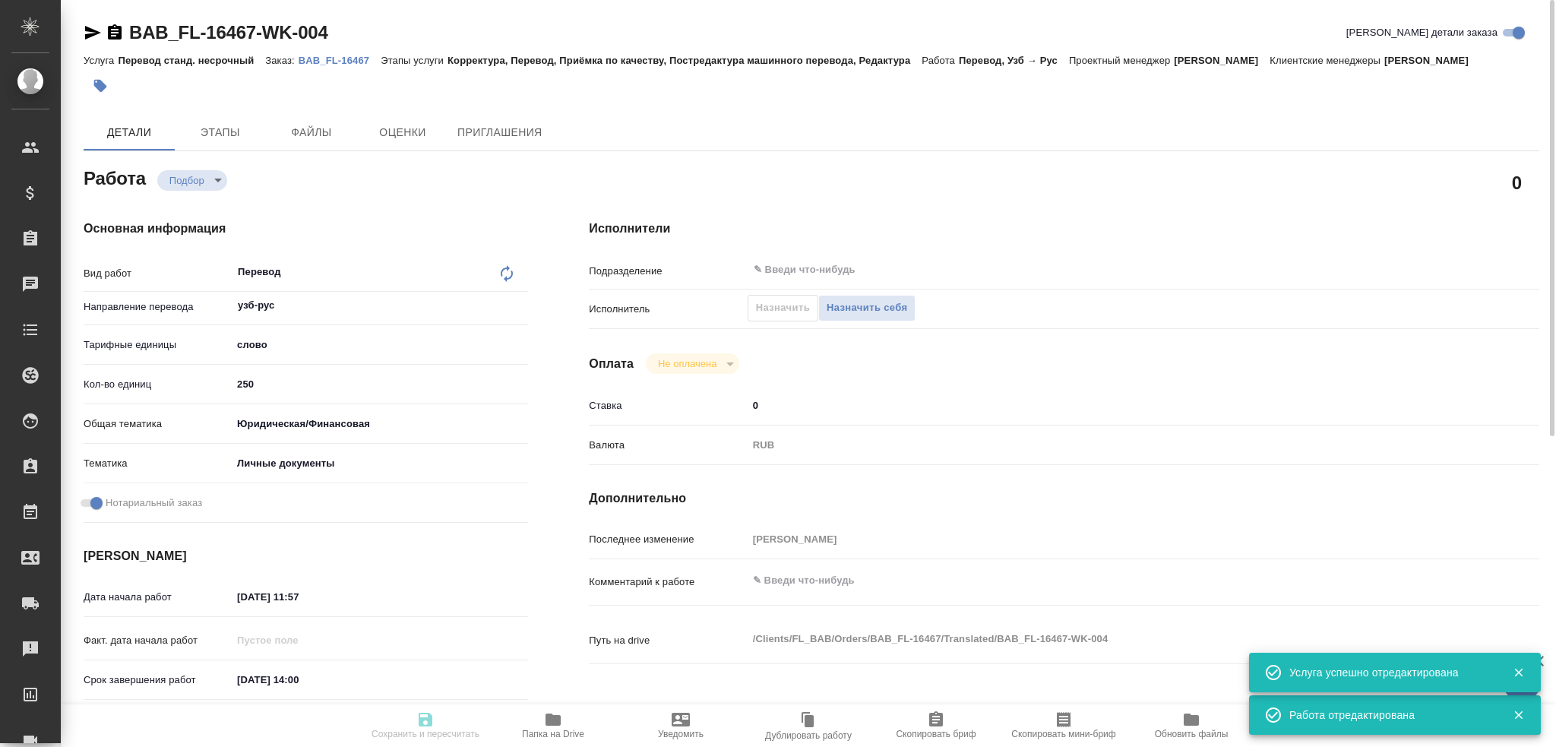
type textarea "x"
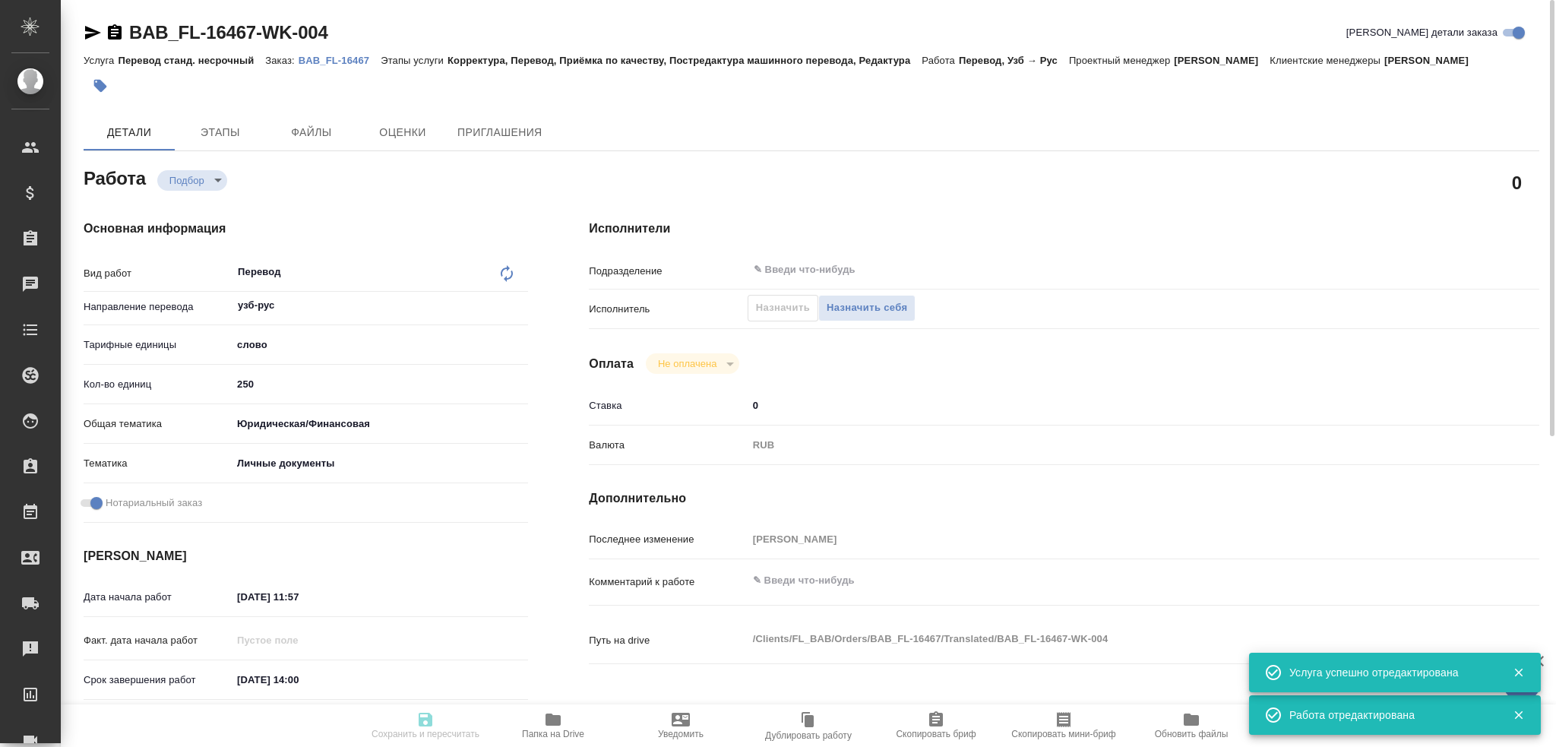
type textarea "x"
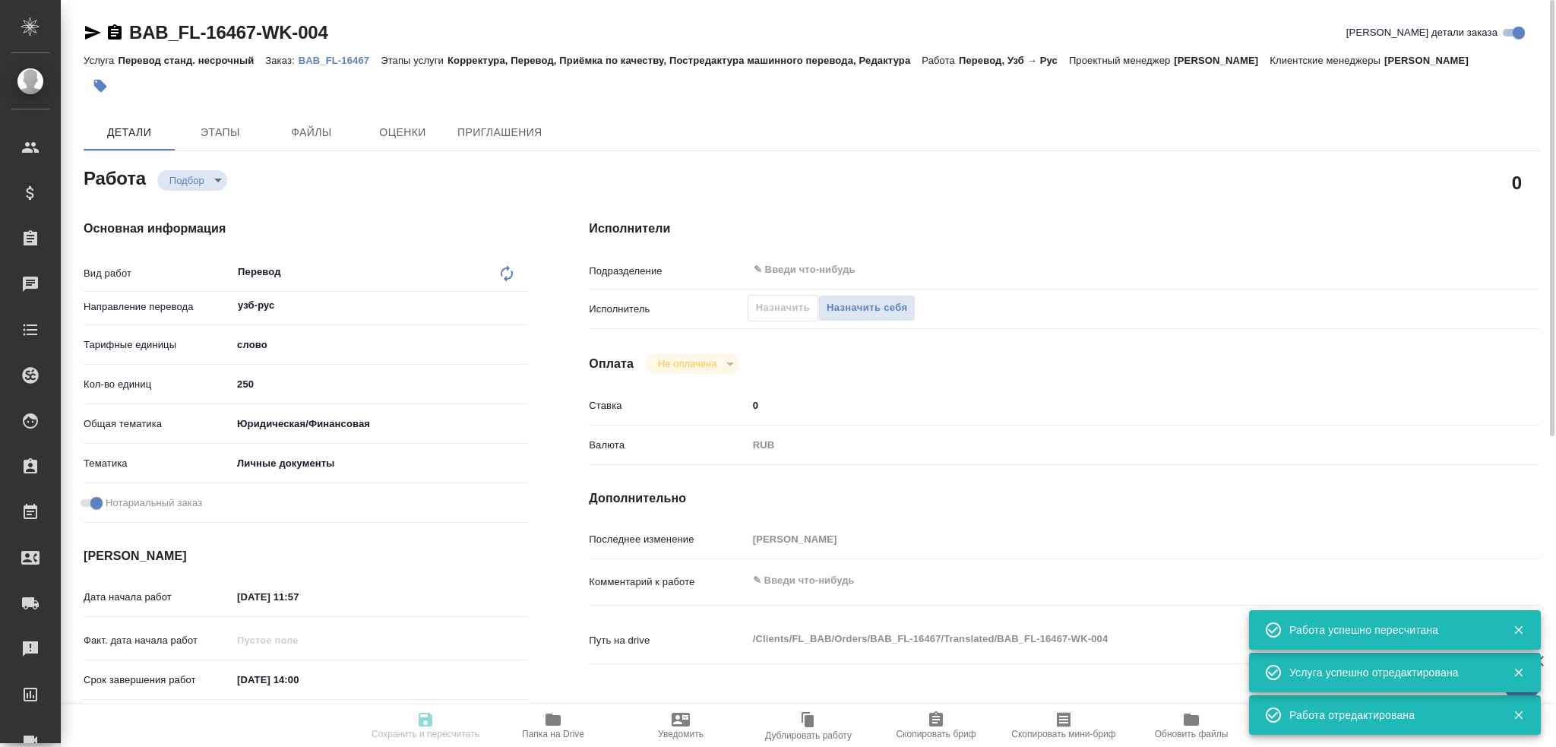
type input "recruiting"
type textarea "Перевод"
type textarea "x"
type input "узб-рус"
type input "5a8b1489cc6b4906c91bfd90"
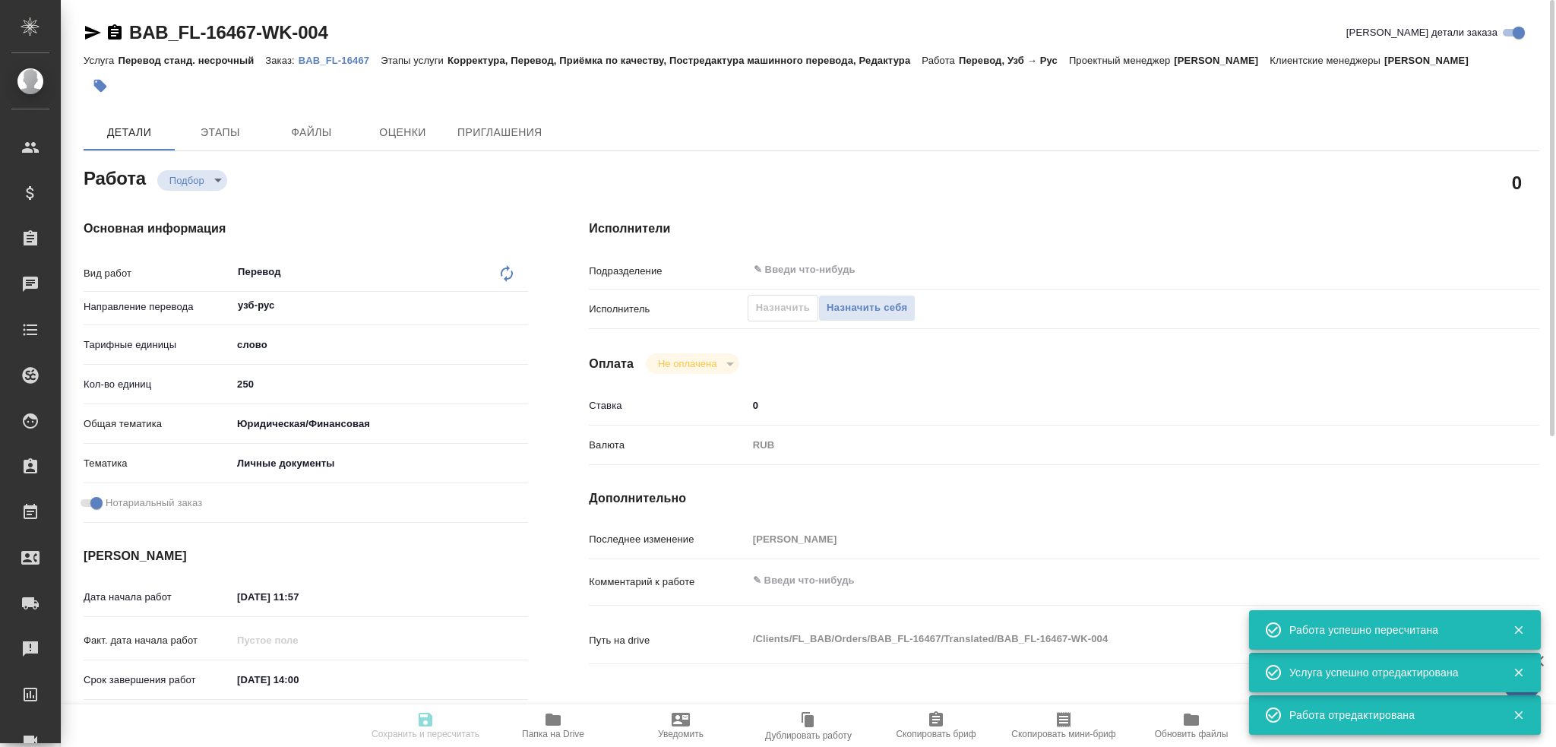
type input "250"
type input "yr-fn"
type input "5a8b8b956a9677013d343cfe"
checkbox input "true"
type input "05.09.2025 11:57"
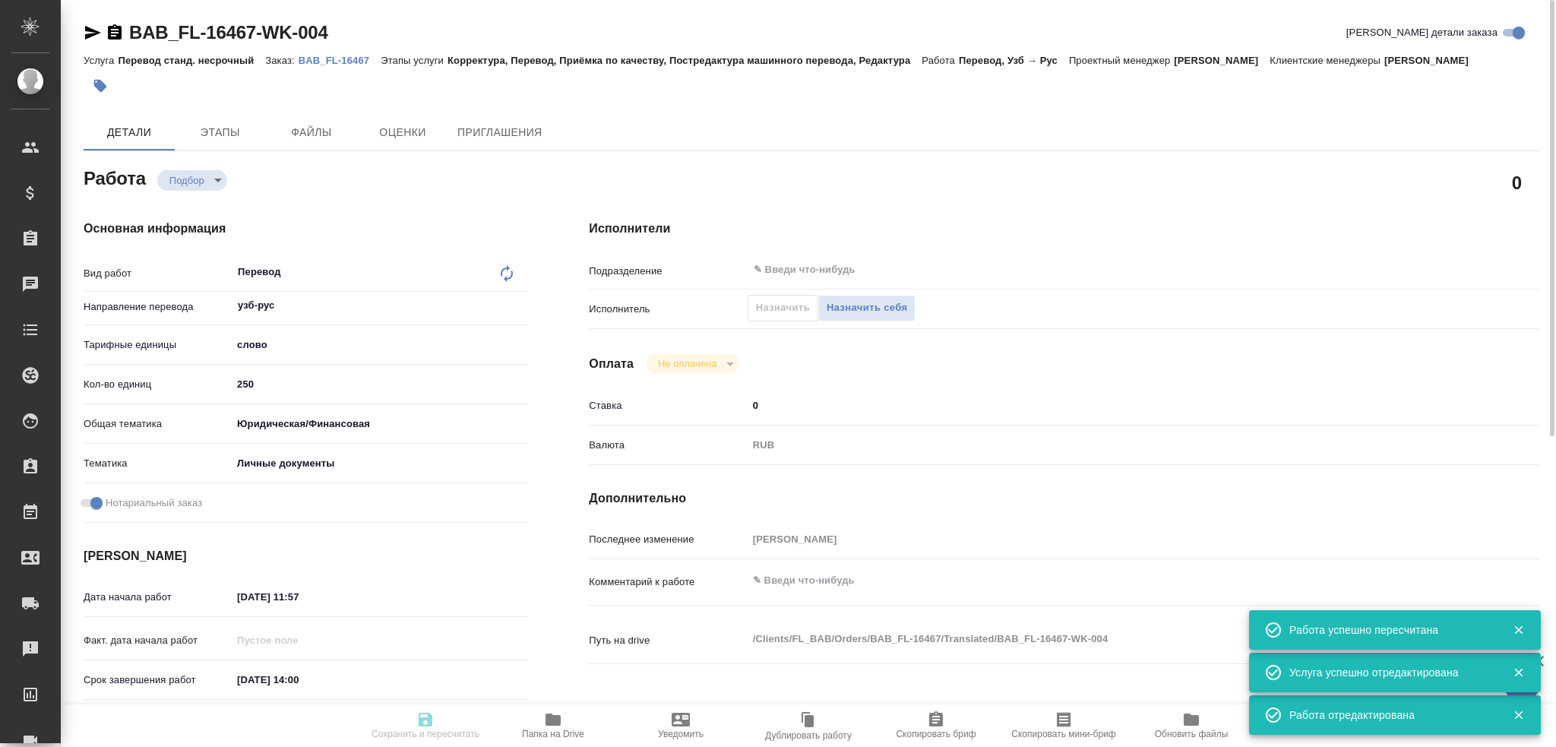
type input "05.09.2025 14:00"
type input "notPayed"
type input "0"
type input "RUB"
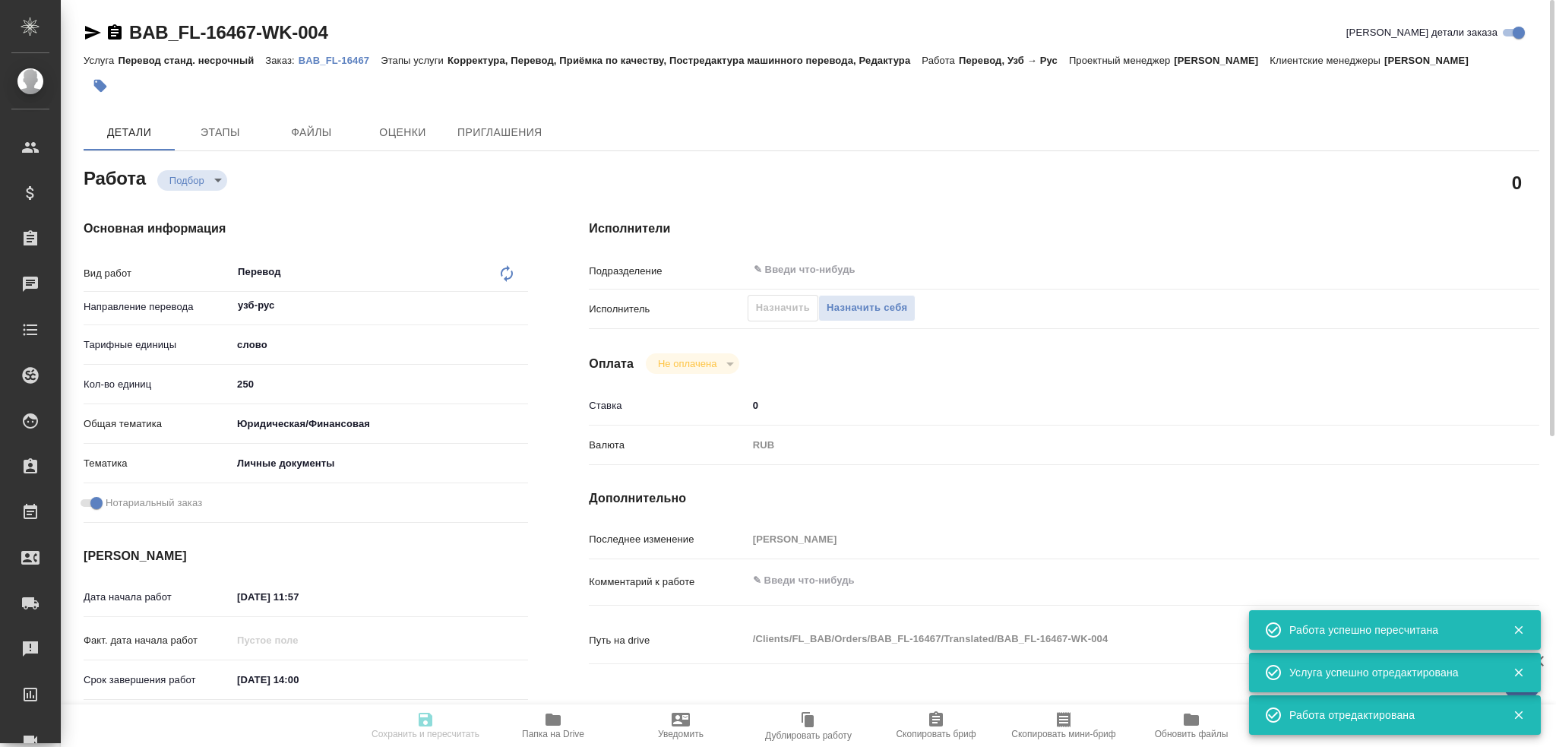
type input "[PERSON_NAME]"
type textarea "x"
type textarea "/Clients/FL_BAB/Orders/BAB_FL-16467/Translated/BAB_FL-16467-WK-004"
type textarea "x"
type input "BAB_FL-16467"
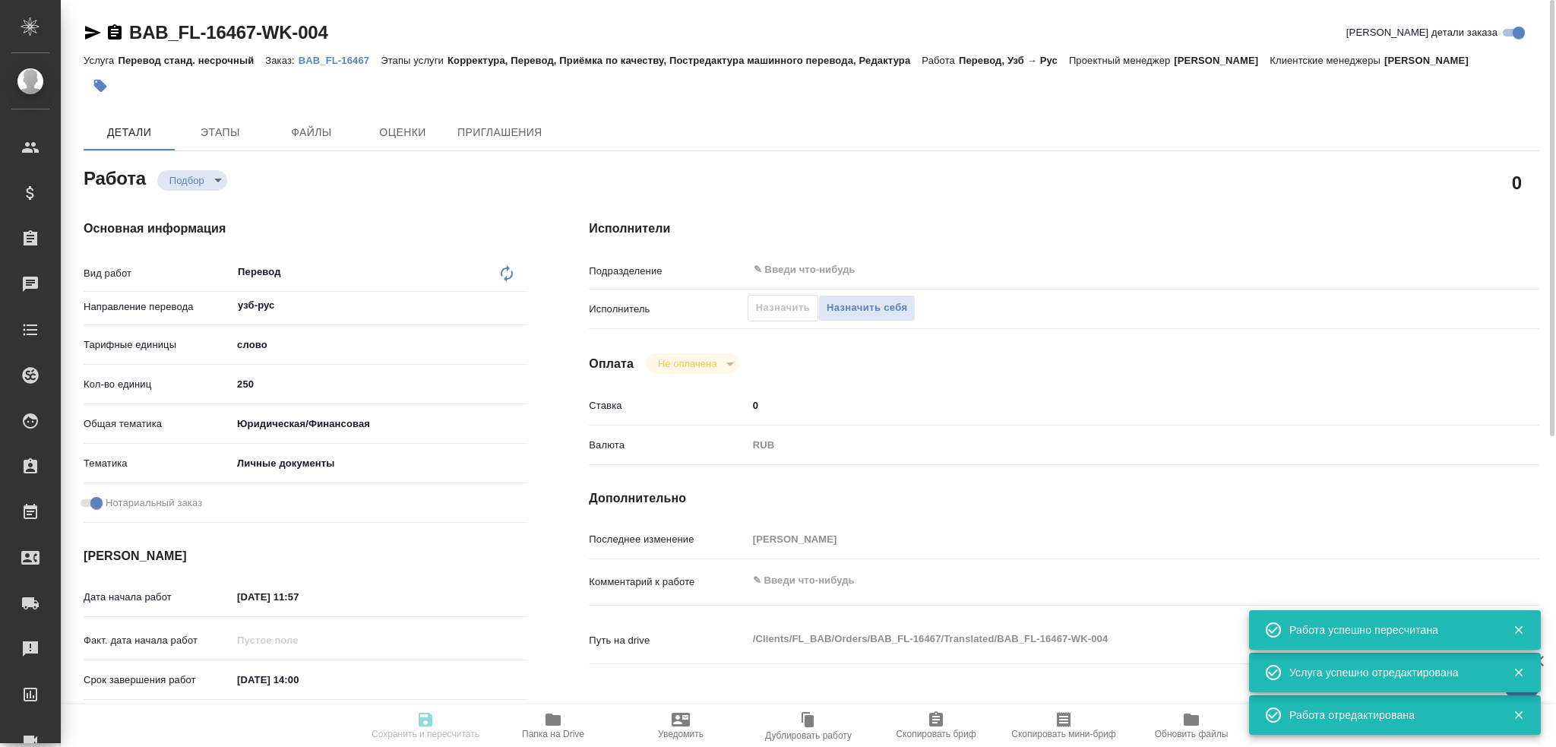
type input "Перевод станд. несрочный"
type input "Корректура, Перевод, Приёмка по качеству, Постредактура машинного перевода, Ред…"
type input "Голубев Дмитрий"
type input "/Clients/FL_BAB/Orders/BAB_FL-16467"
type textarea "x"
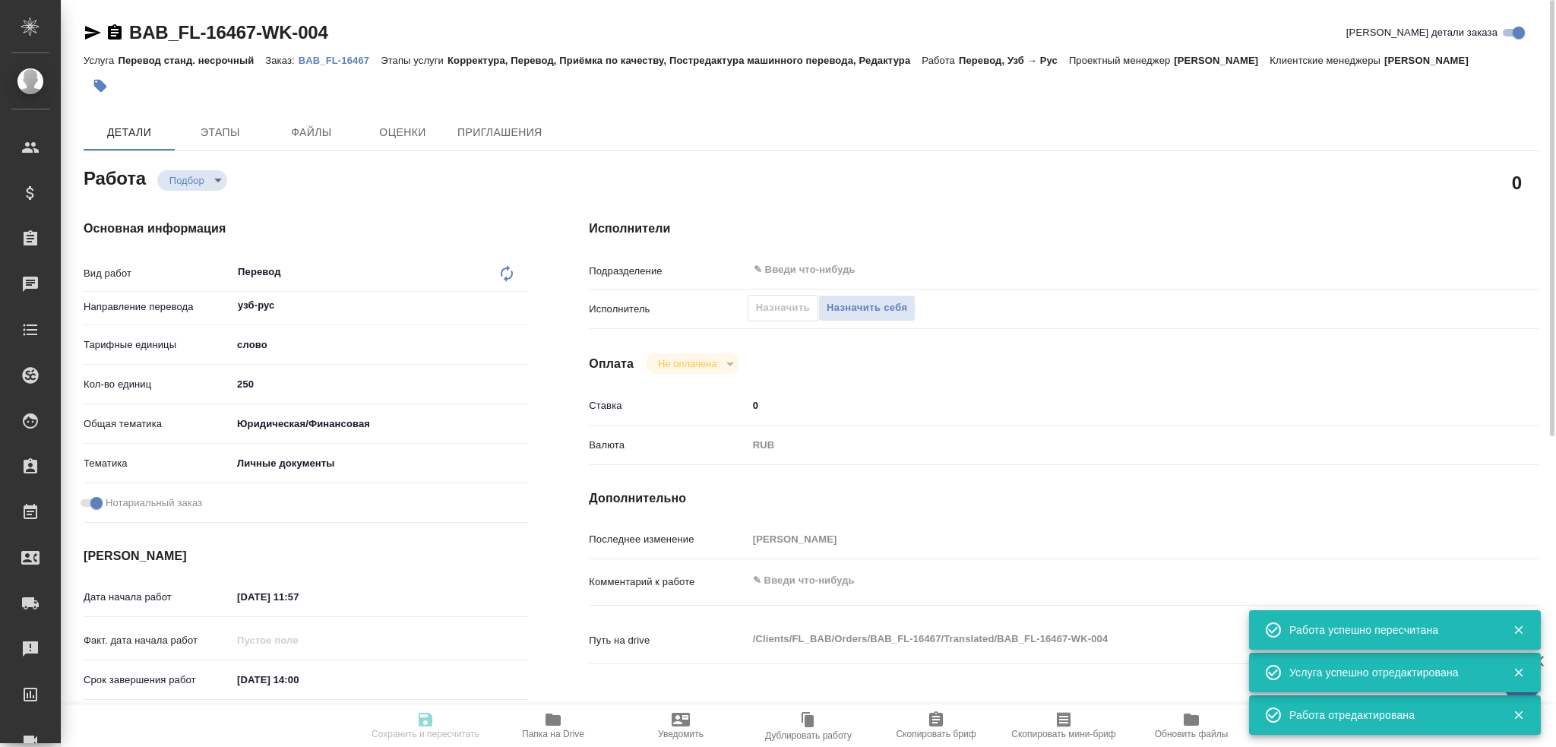
type textarea "Сахарово Кодиров Алишер Азамжон Угли Абдурахмонов Азамжон Кодирович"
type textarea "x"
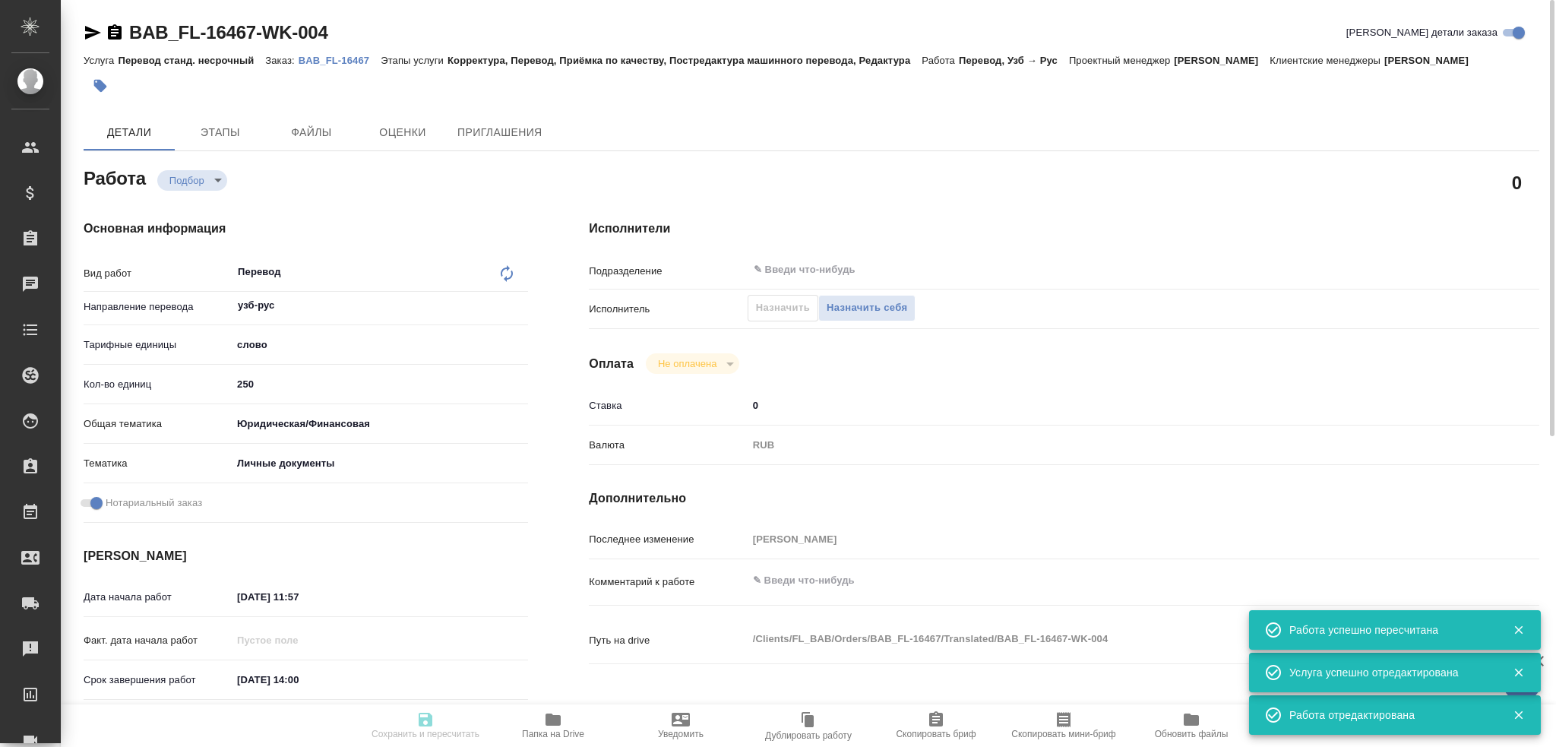
type textarea "x"
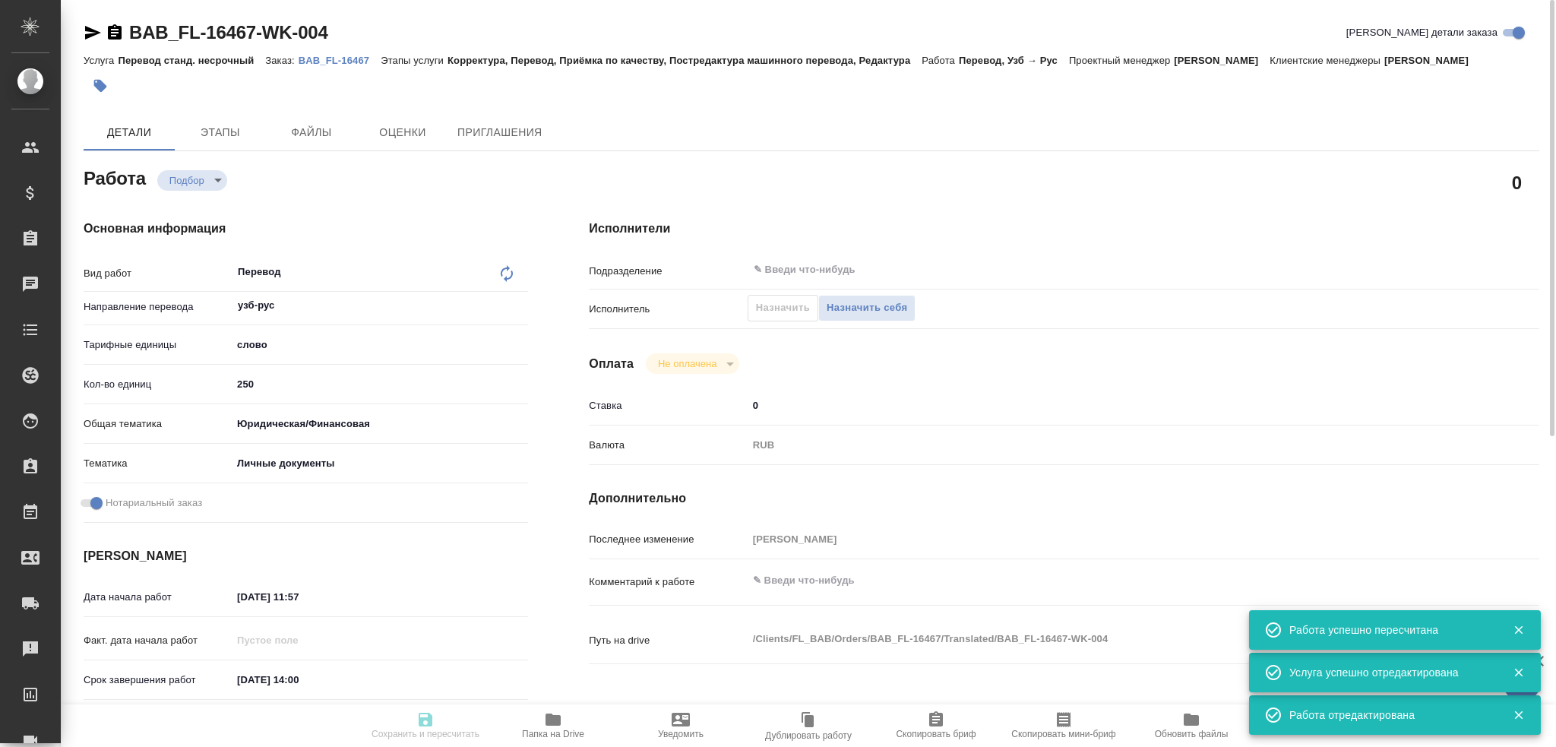
type textarea "x"
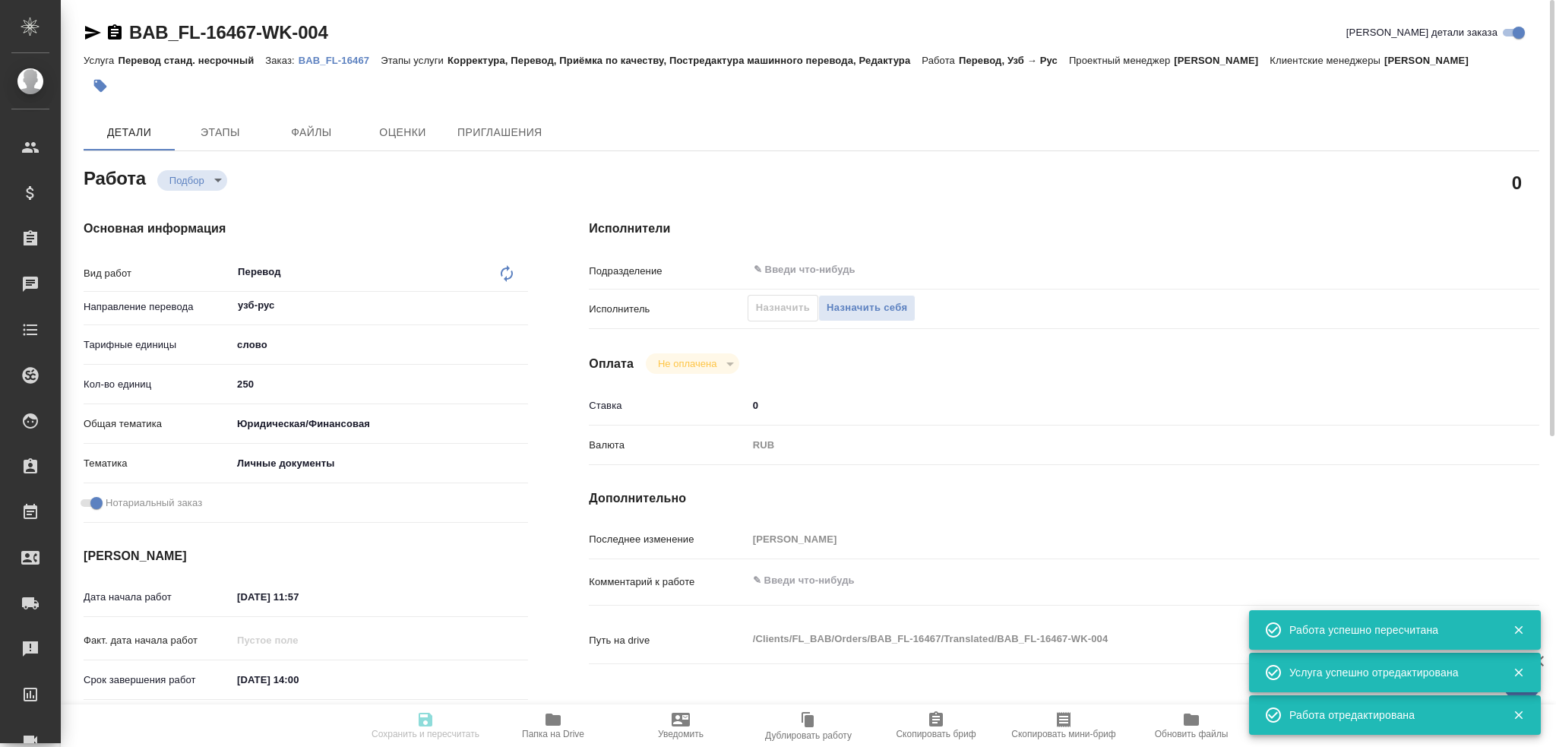
type textarea "x"
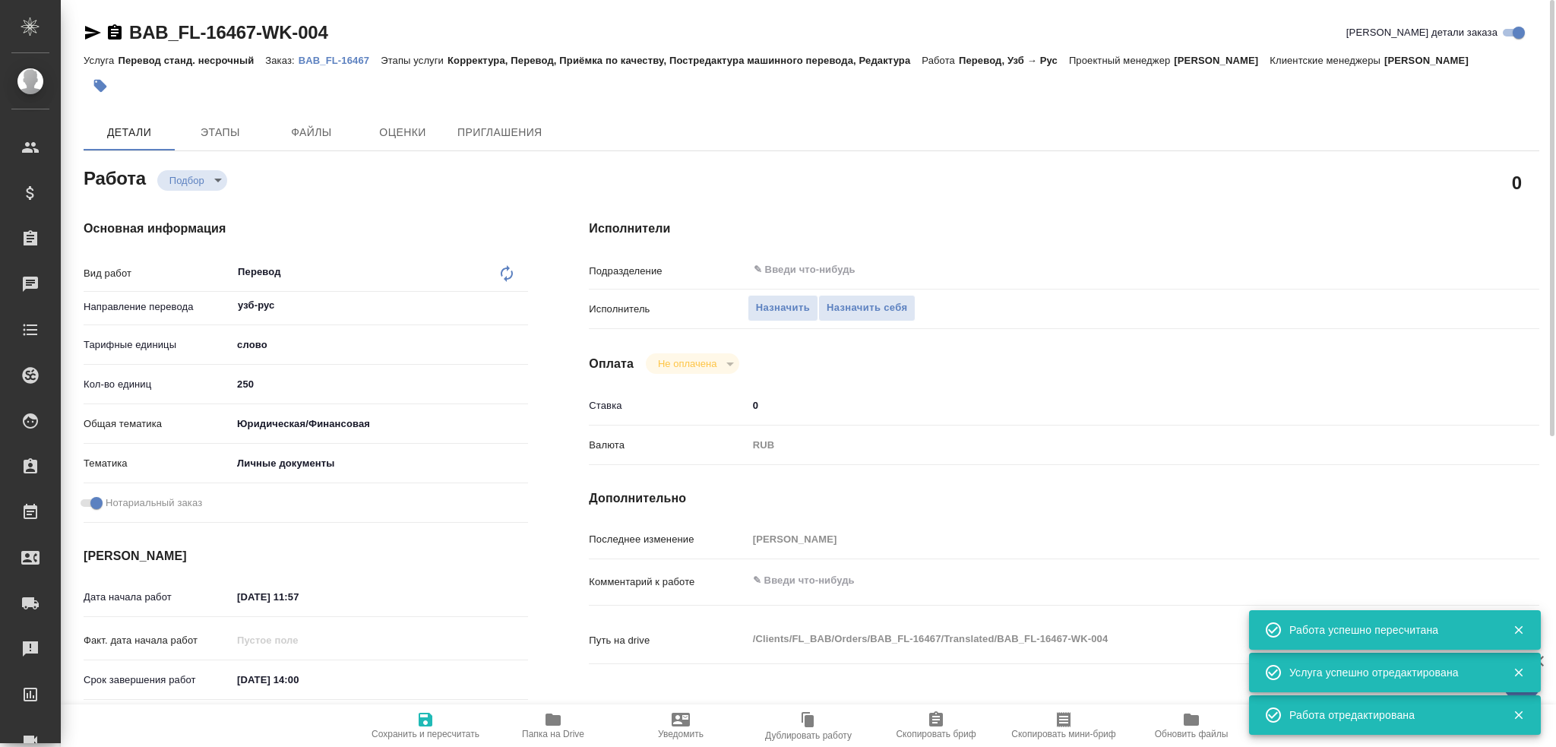
type textarea "x"
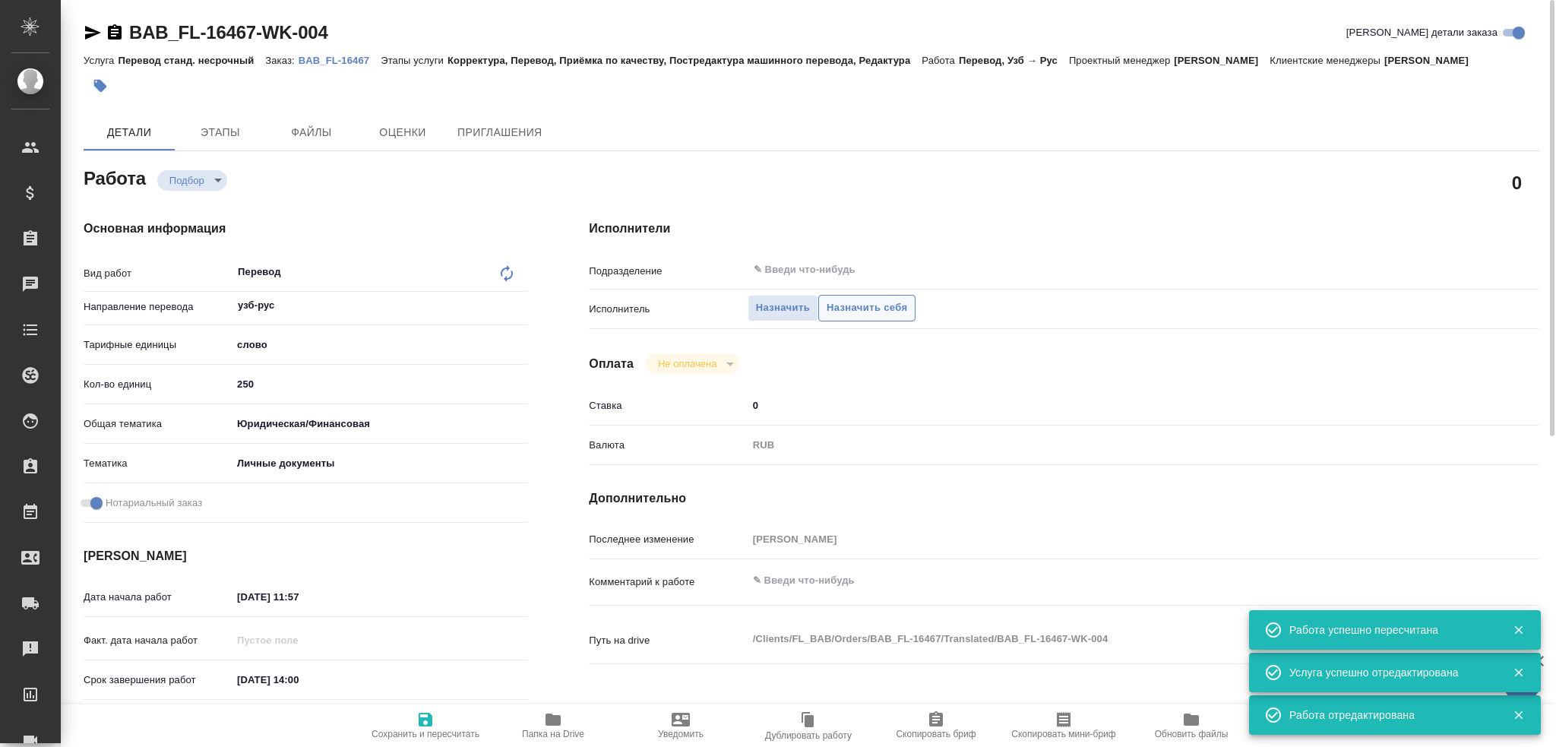
type textarea "x"
click at [872, 311] on span "Назначить себя" at bounding box center [867, 307] width 81 height 17
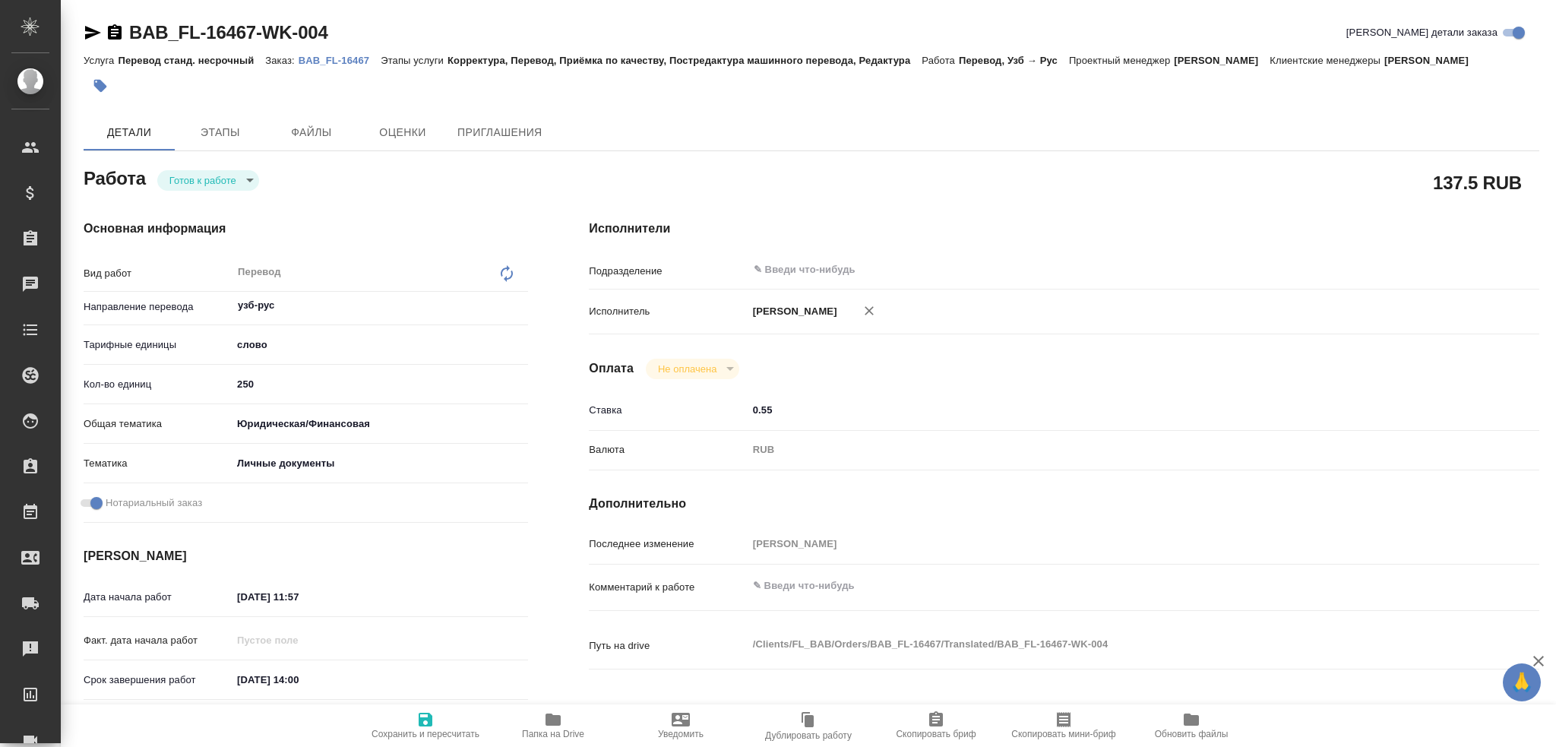
type textarea "x"
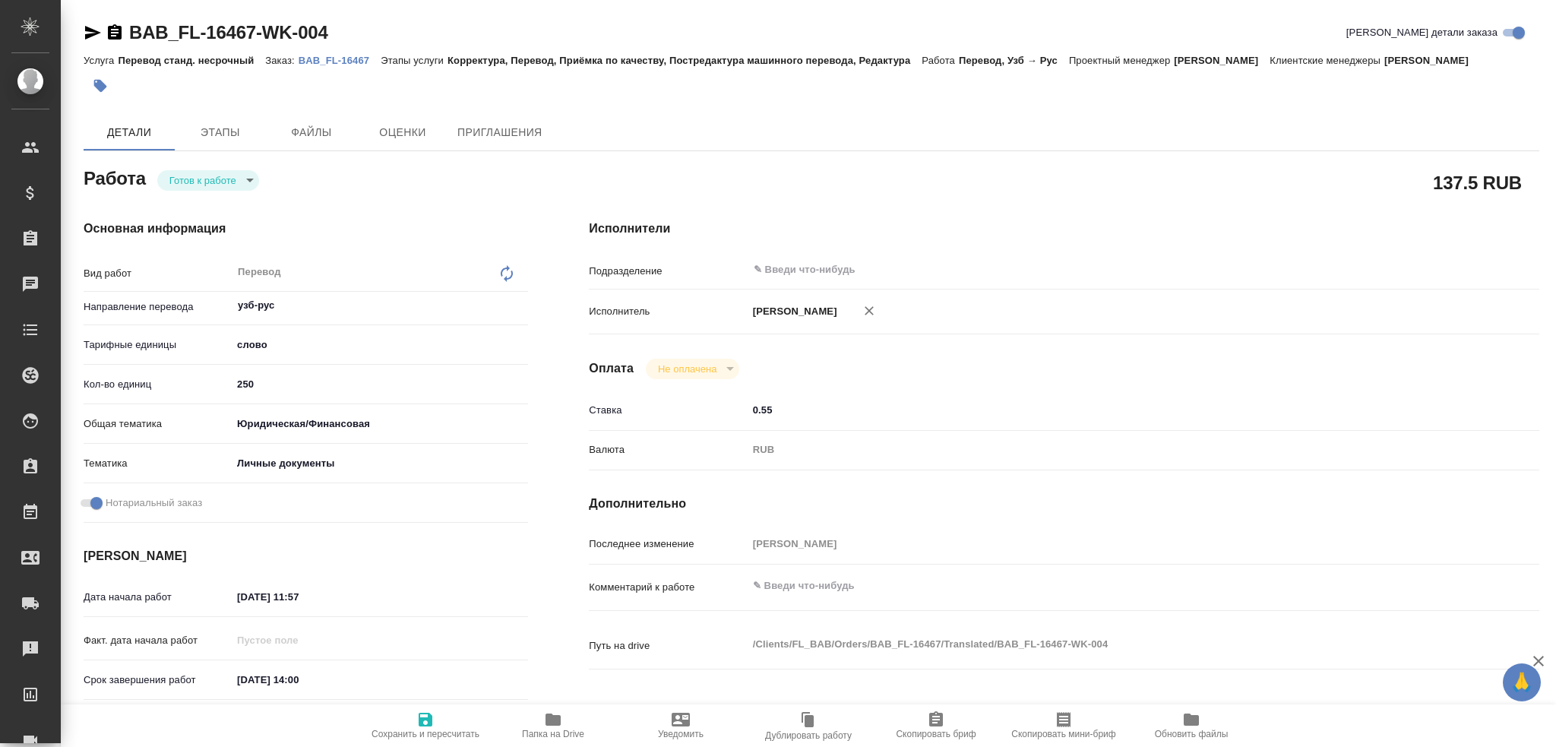
type textarea "x"
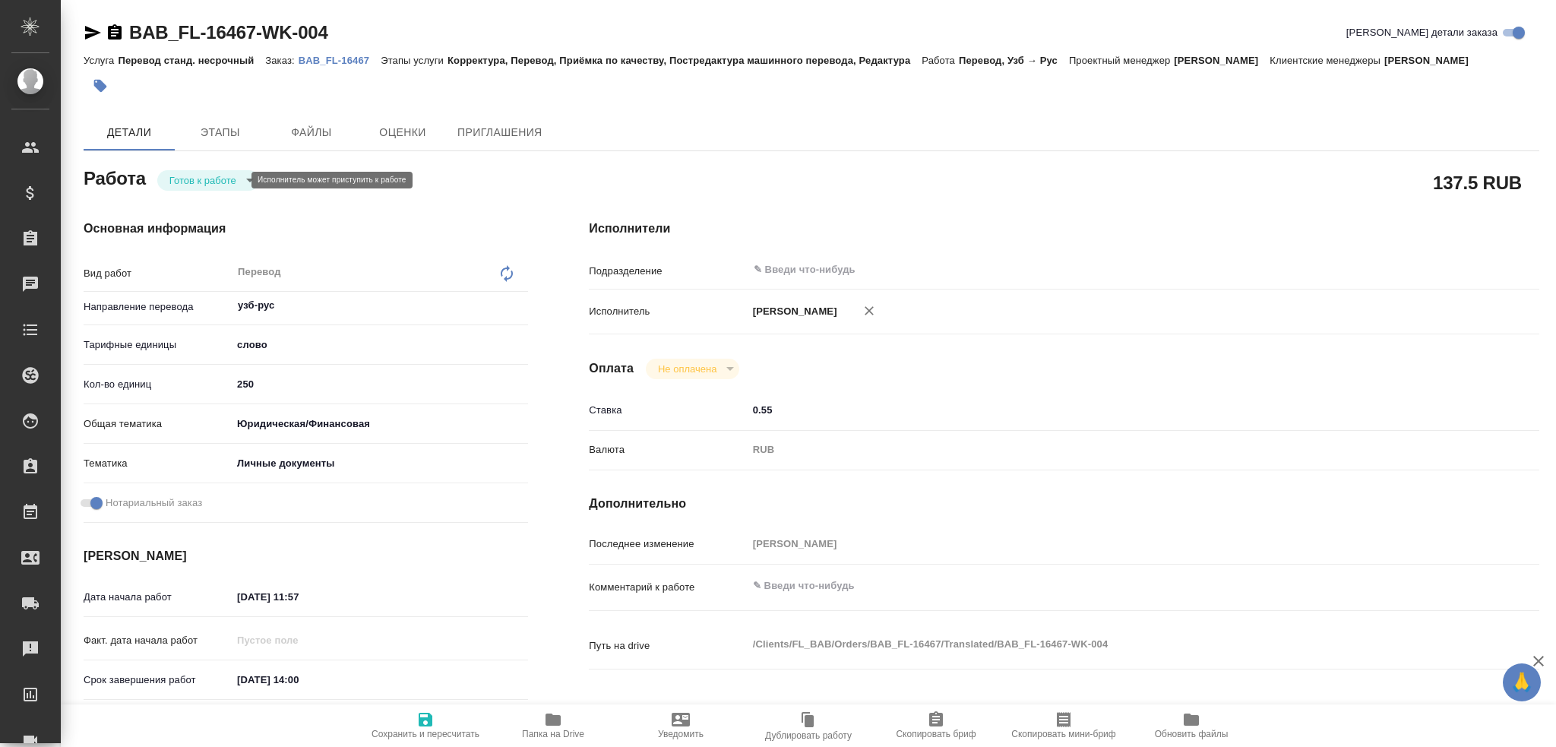
click at [191, 185] on body "🙏 .cls-1 fill:#fff; AWATERA Gusev Alexandr Клиенты Спецификации Заказы Чаты Tod…" at bounding box center [778, 373] width 1556 height 747
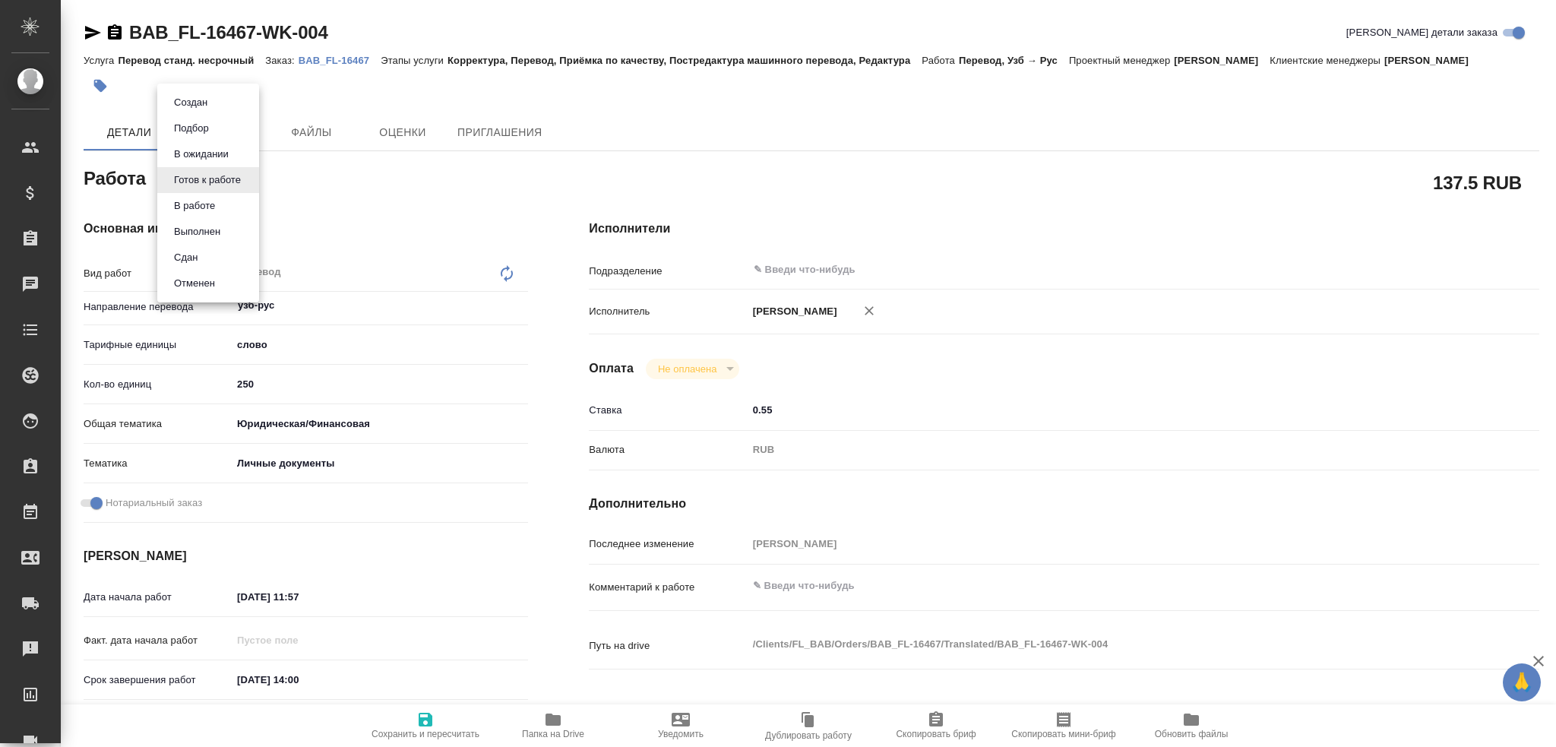
type textarea "x"
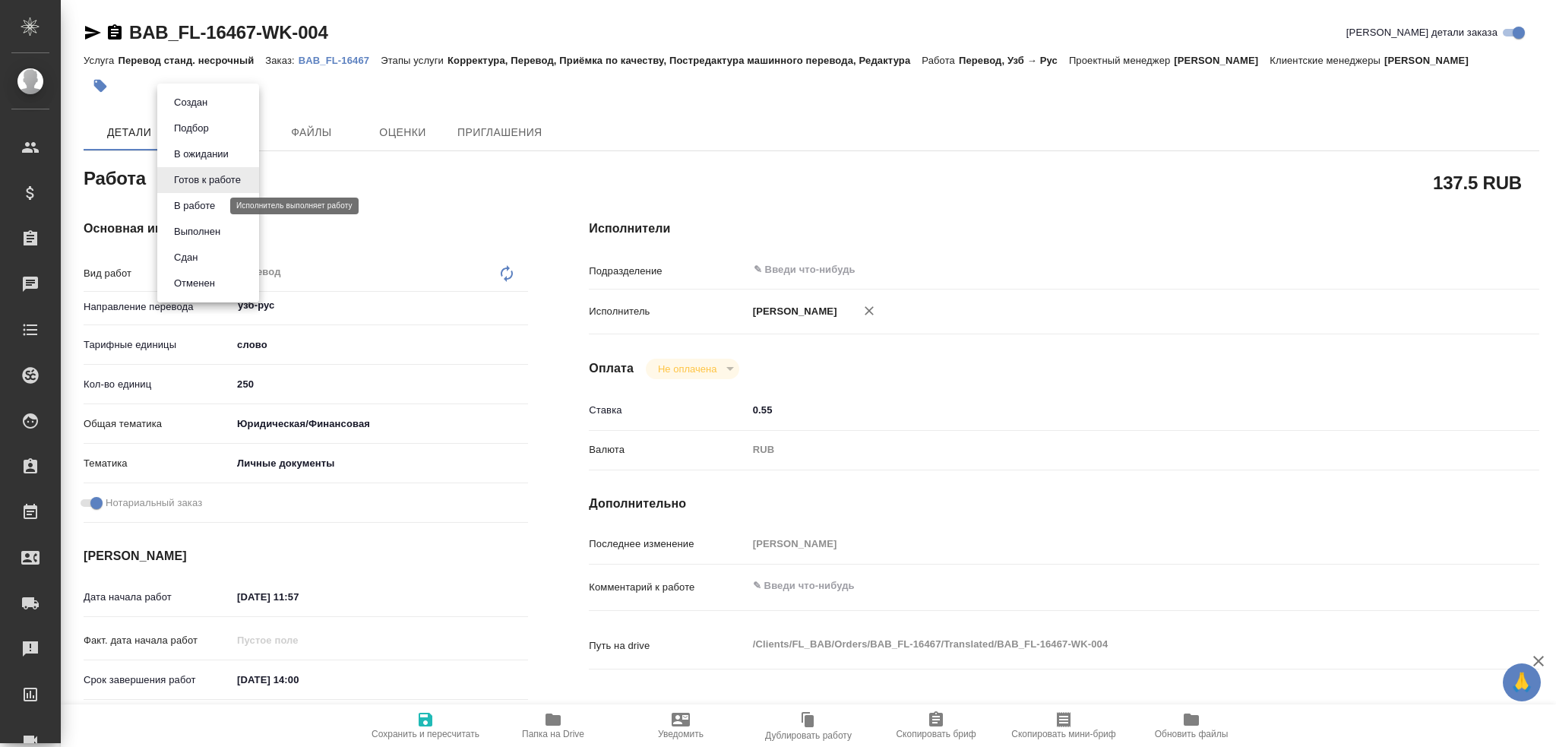
click at [198, 204] on button "В работе" at bounding box center [194, 206] width 50 height 17
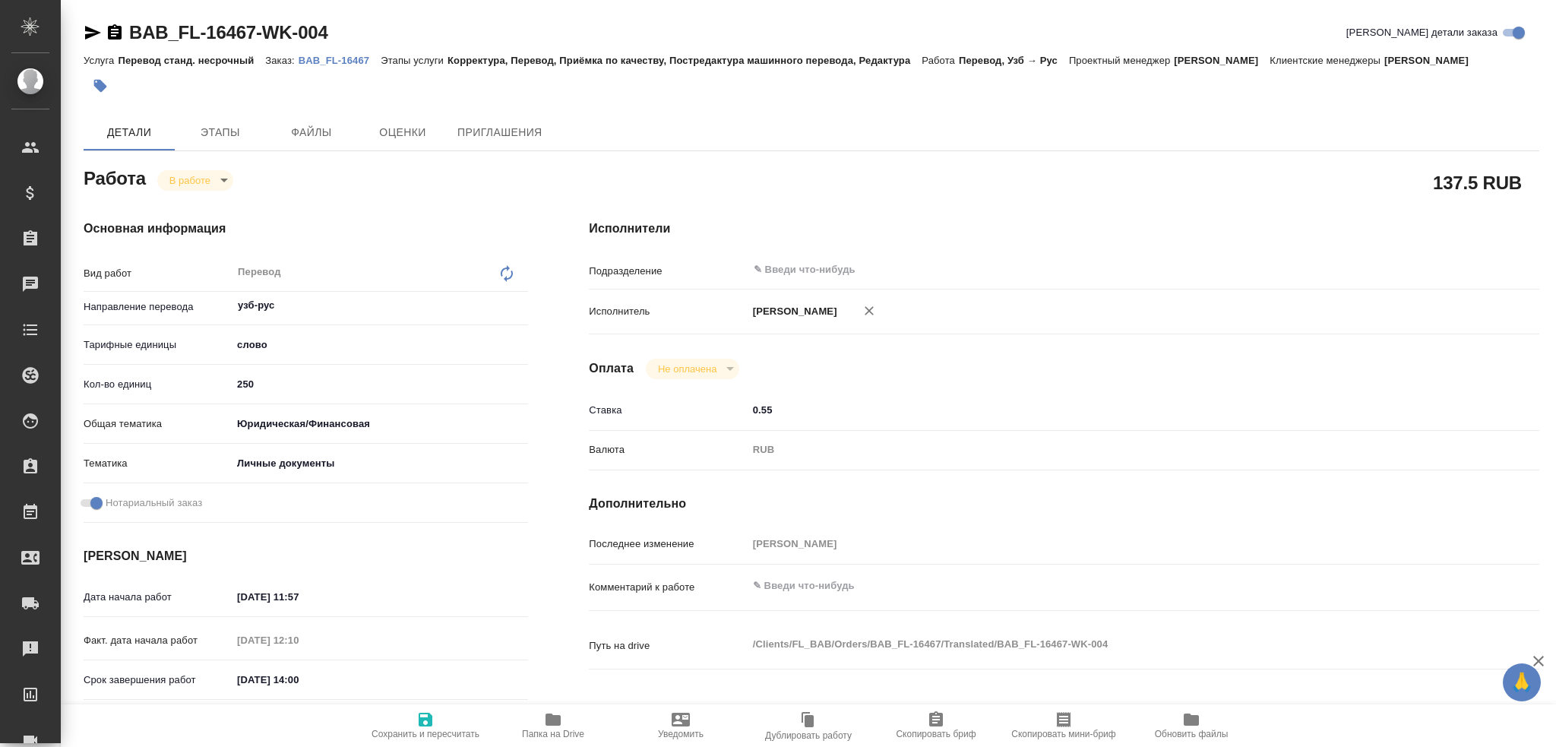
type textarea "x"
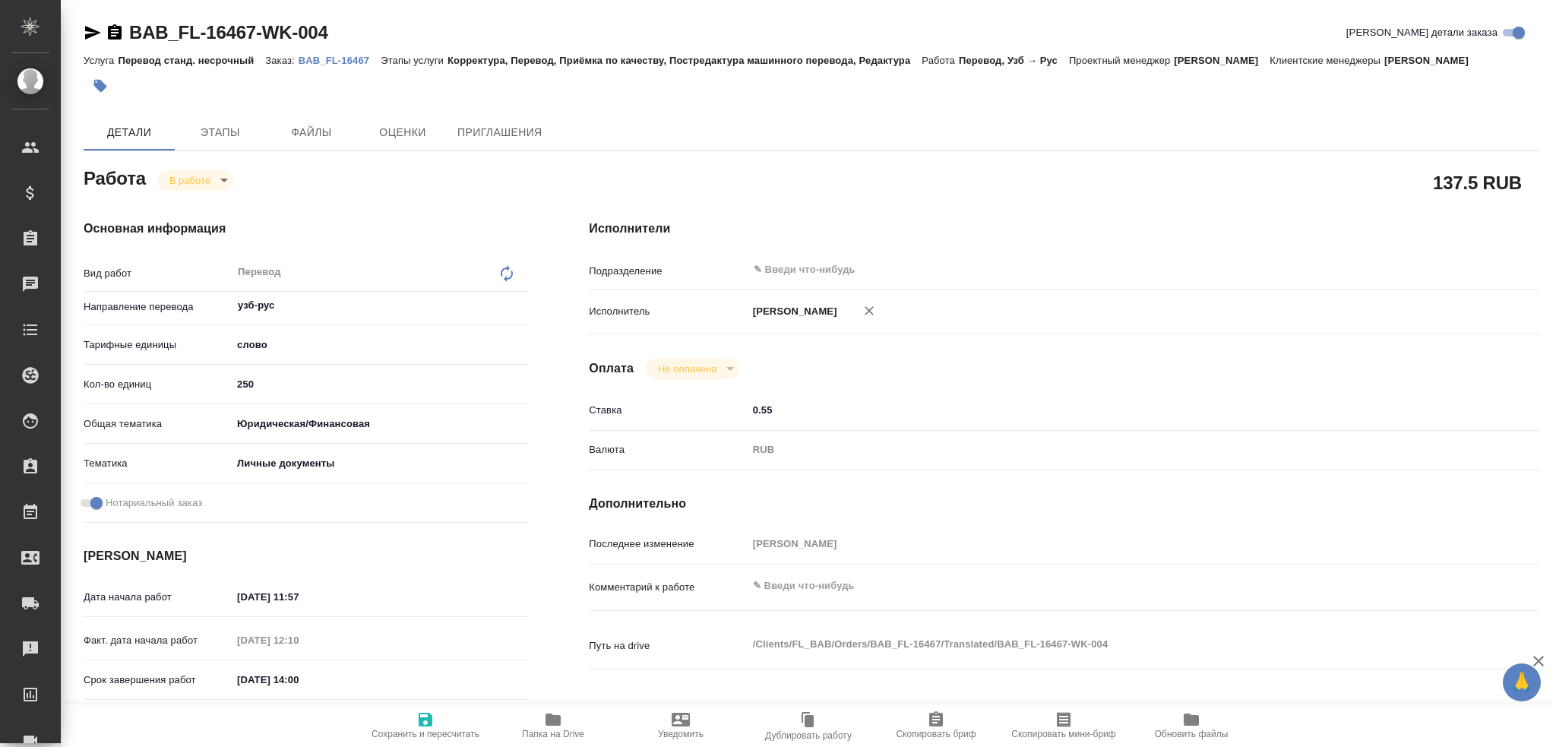
type textarea "x"
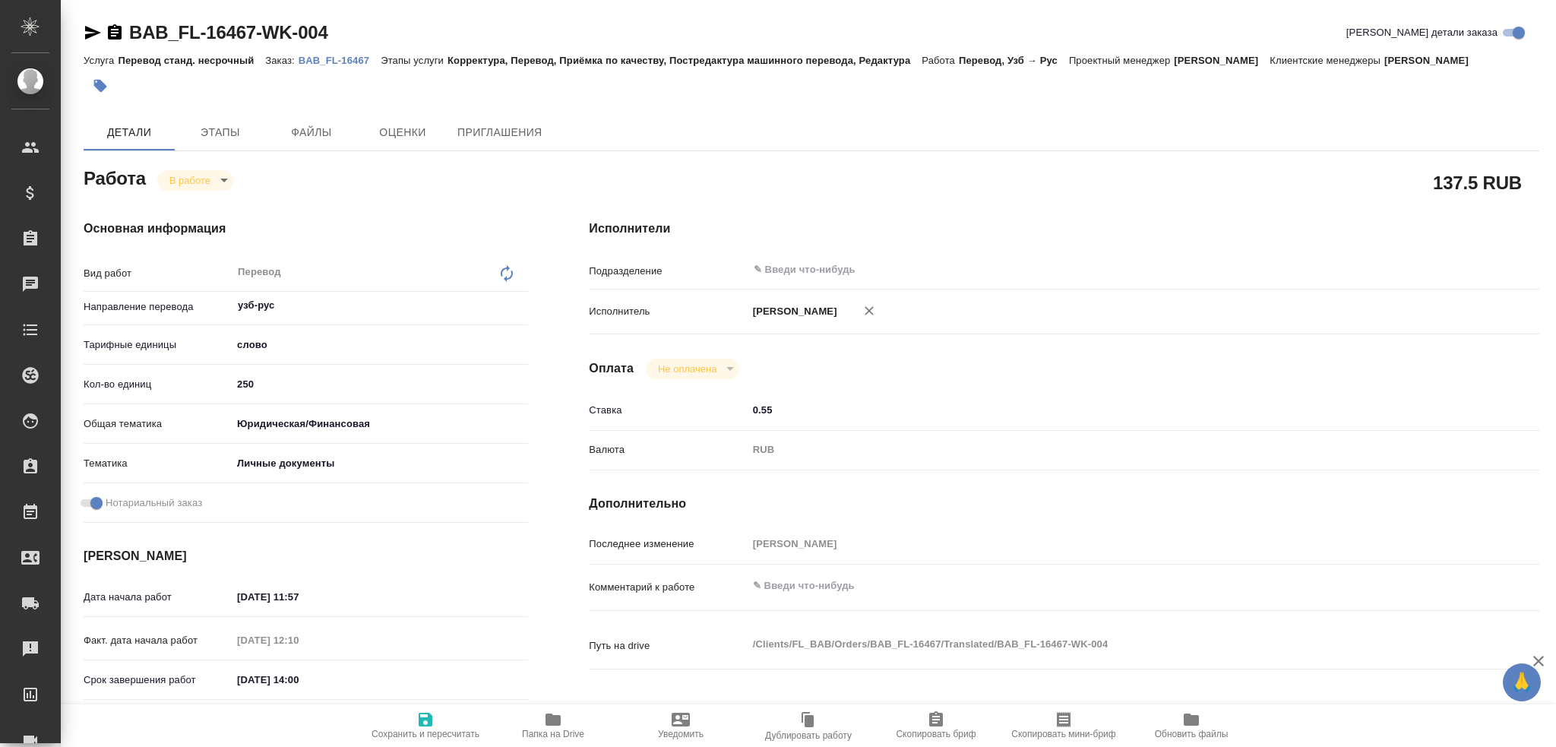
type textarea "x"
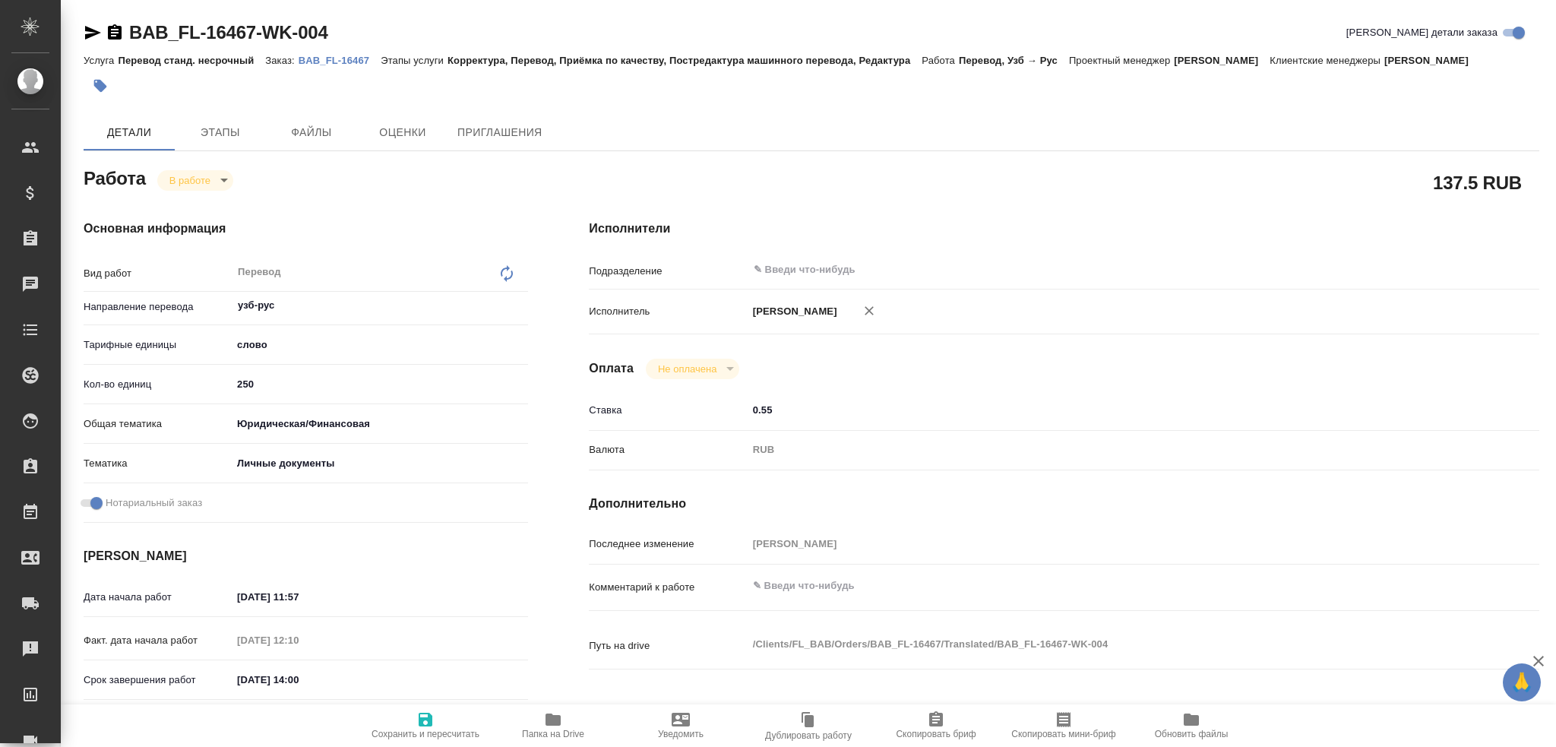
type textarea "x"
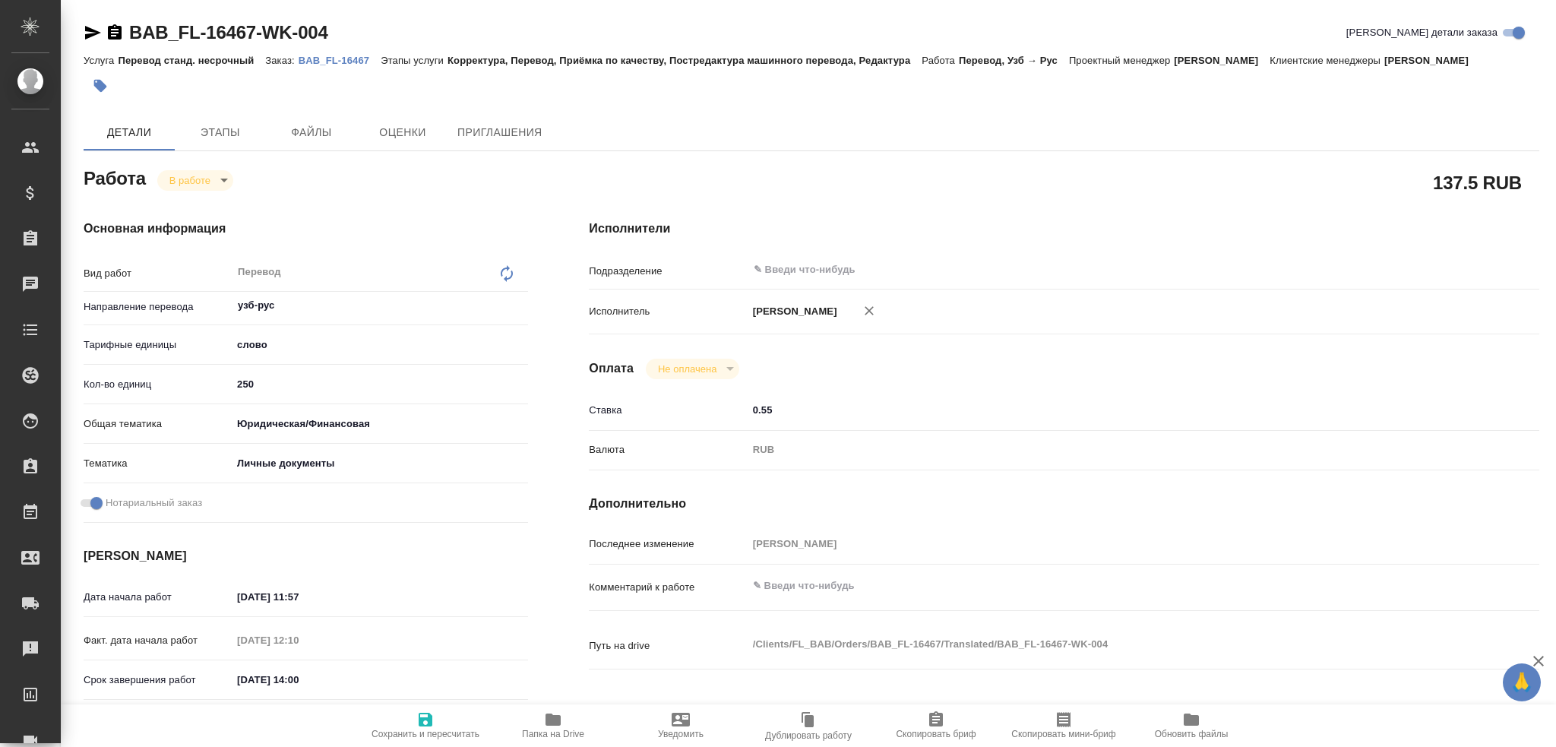
type textarea "x"
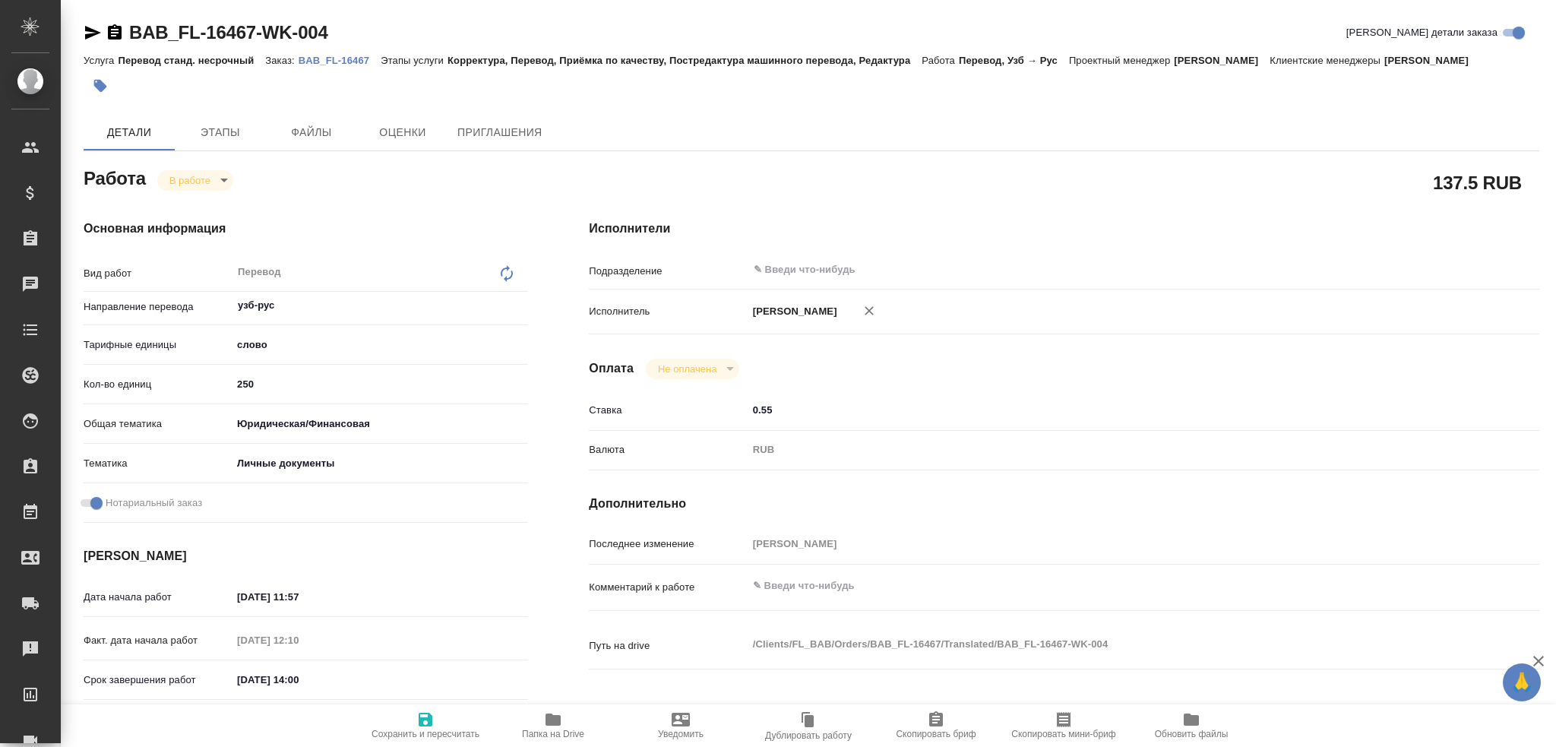
type textarea "x"
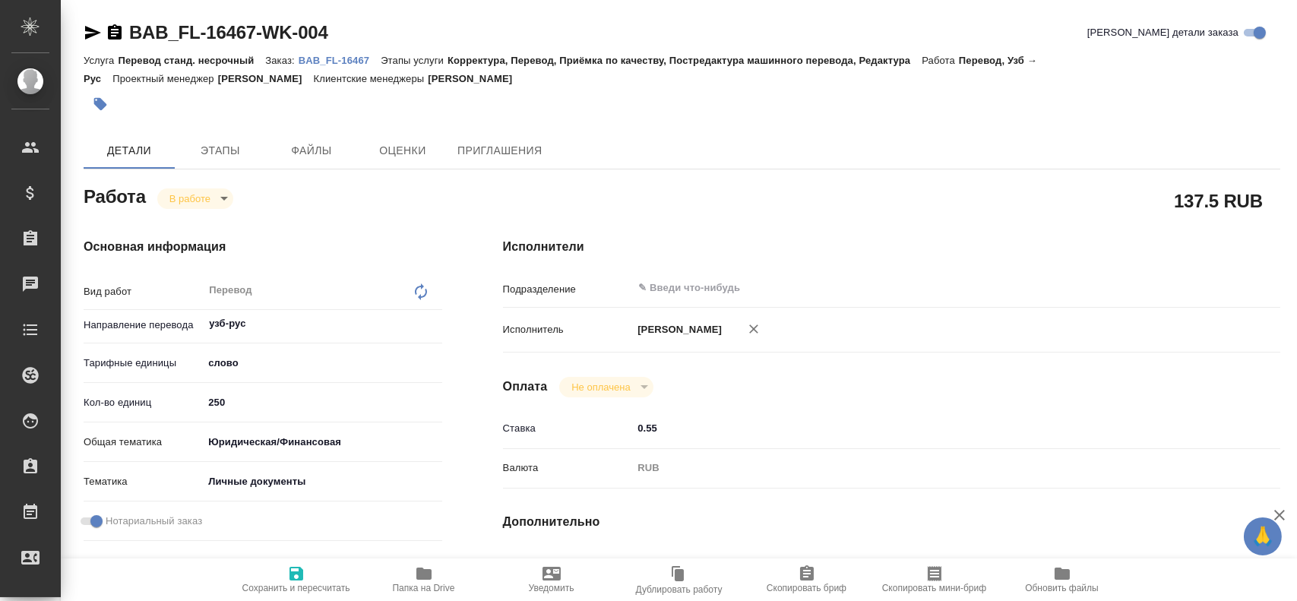
type textarea "x"
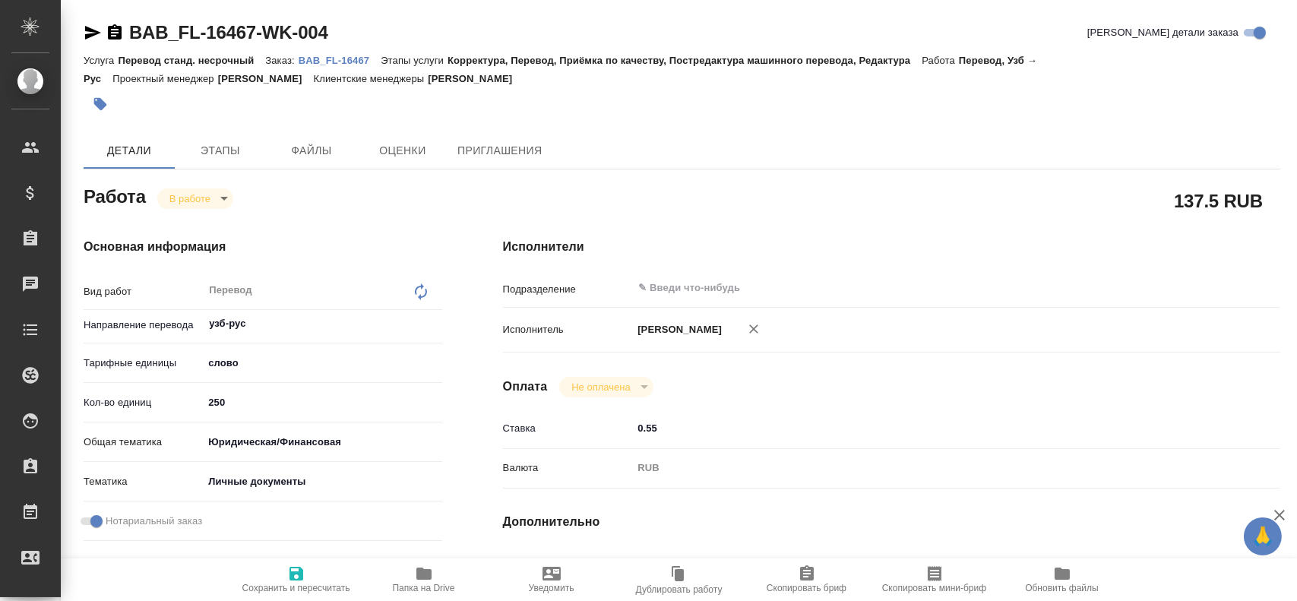
click at [404, 576] on span "Папка на Drive" at bounding box center [423, 579] width 109 height 29
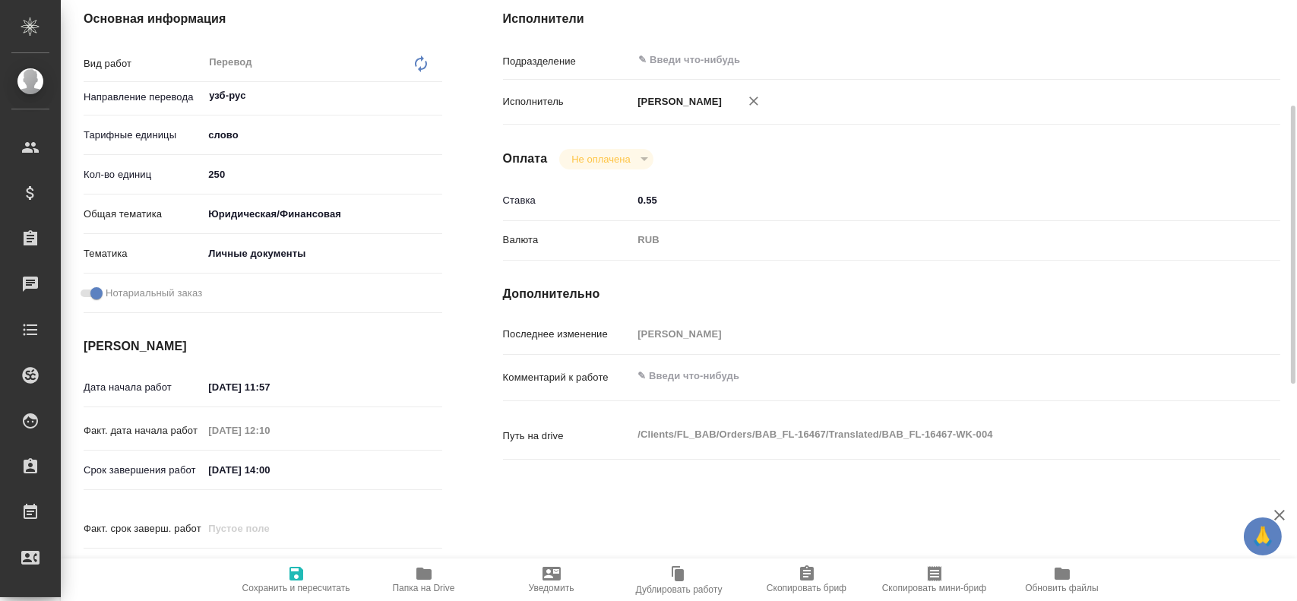
type textarea "x"
click at [660, 385] on textarea at bounding box center [923, 376] width 583 height 26
type textarea "x"
type textarea "2"
type textarea "x"
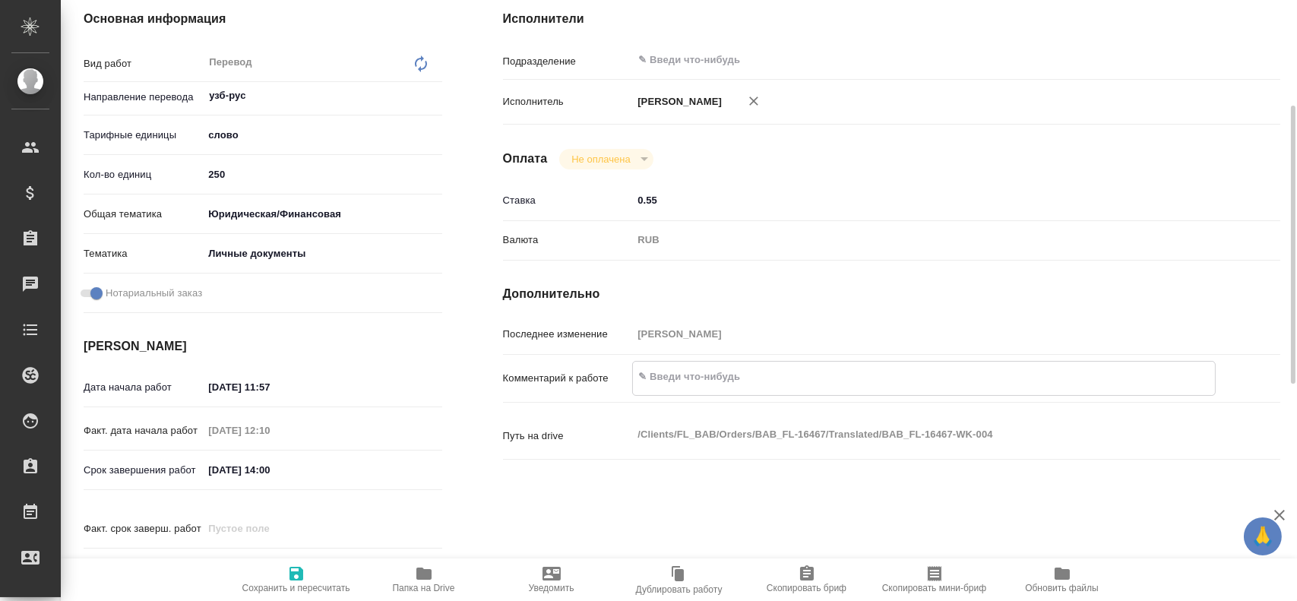
type textarea "x"
type textarea "2"
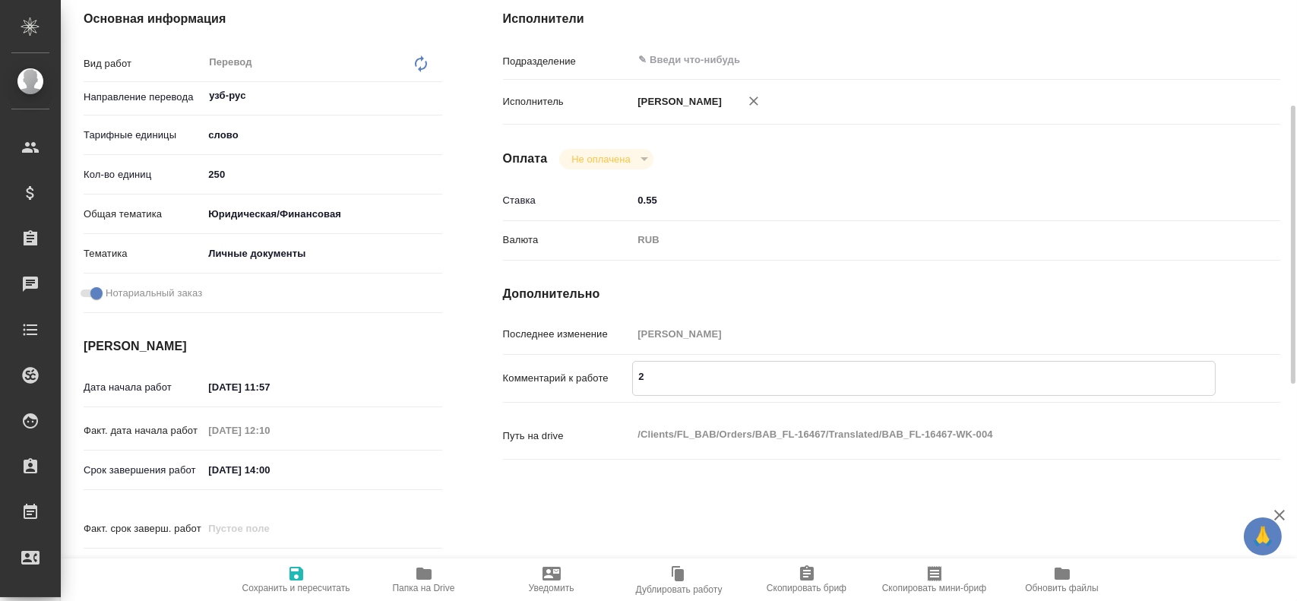
type textarea "x"
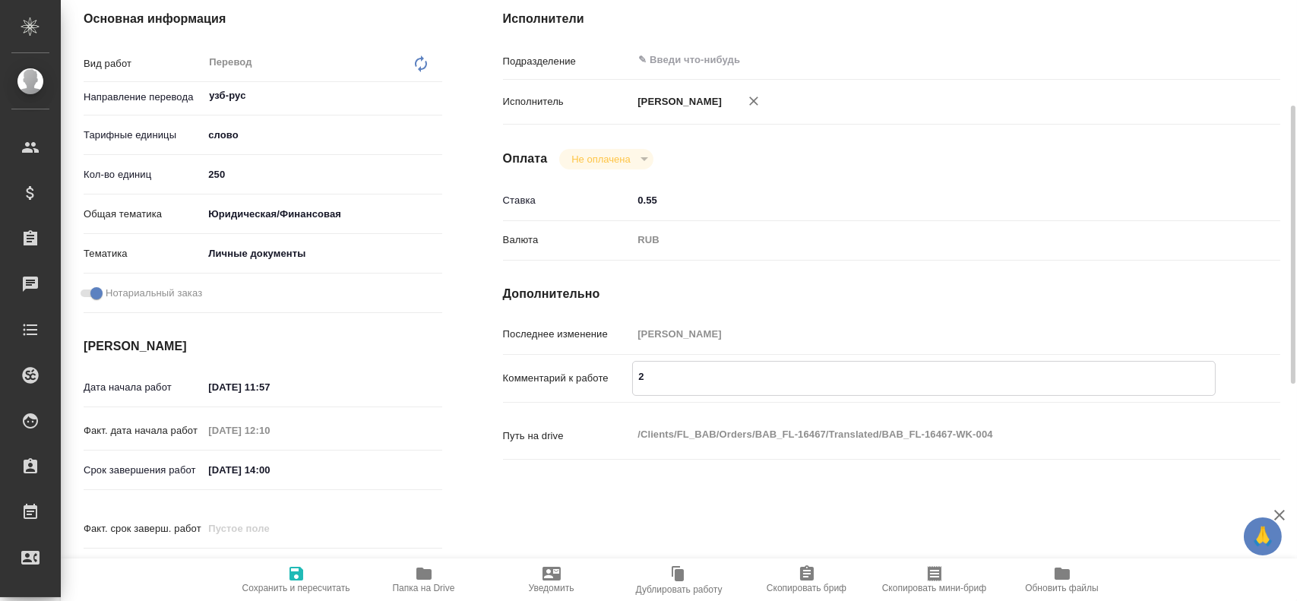
type textarea "2 П"
type textarea "x"
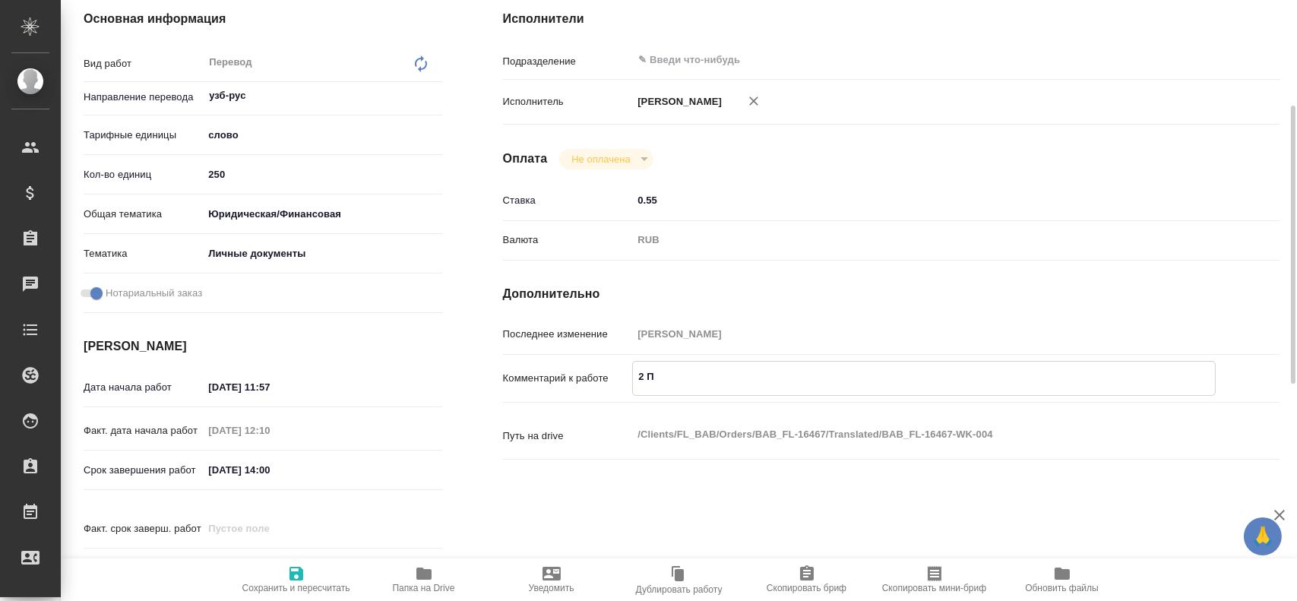
type textarea "x"
type textarea "2 ПО"
type textarea "x"
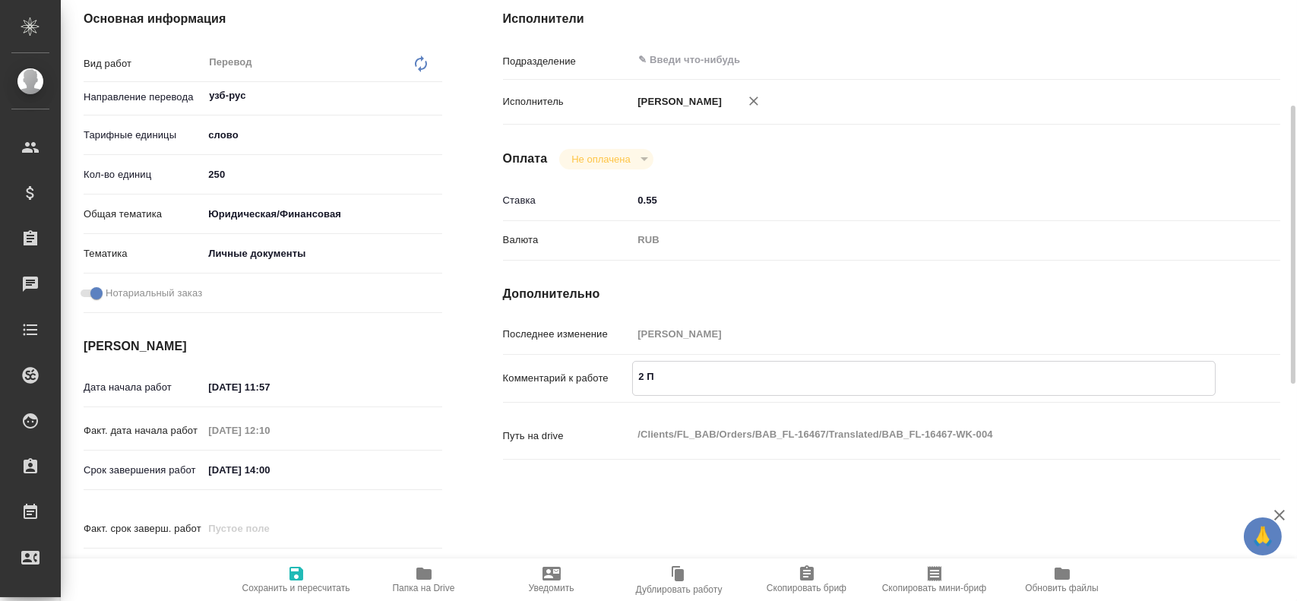
type textarea "x"
type textarea "2 П"
type textarea "x"
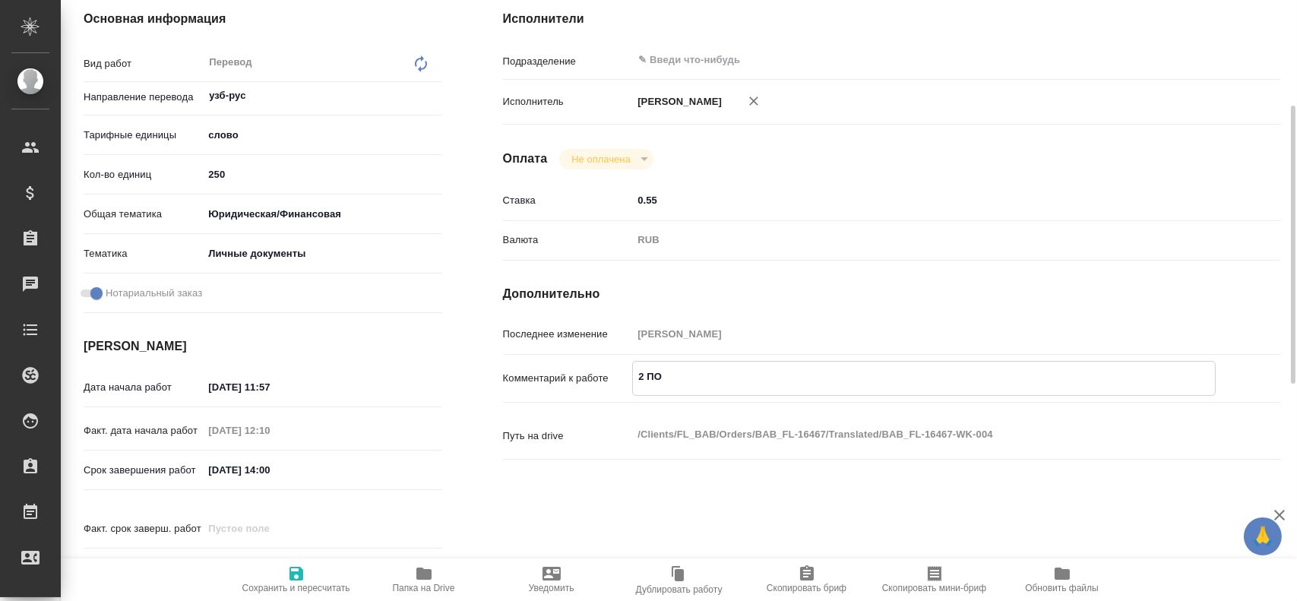
type textarea "x"
type textarea "2"
type textarea "x"
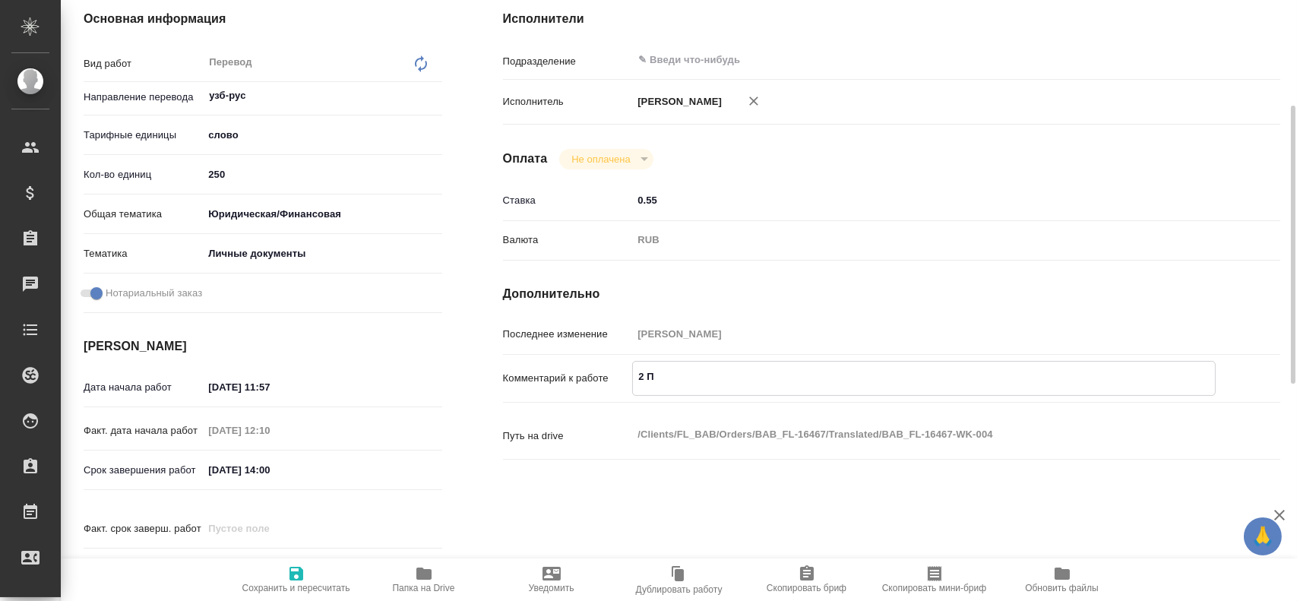
type textarea "x"
type textarea "2 п"
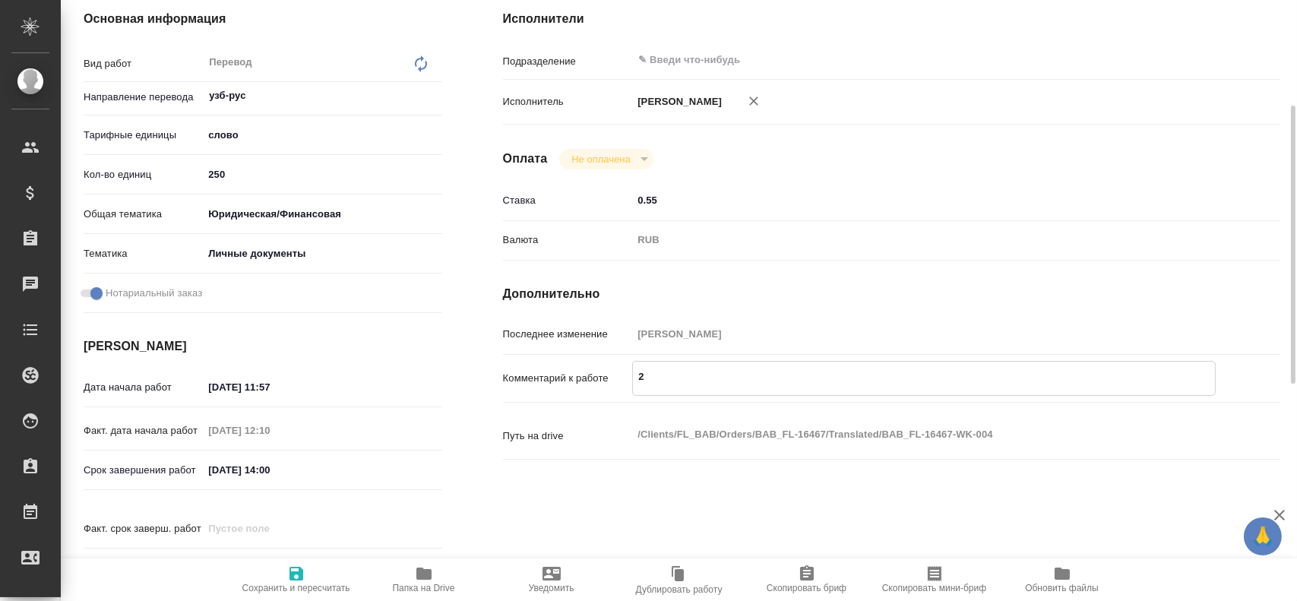
type textarea "x"
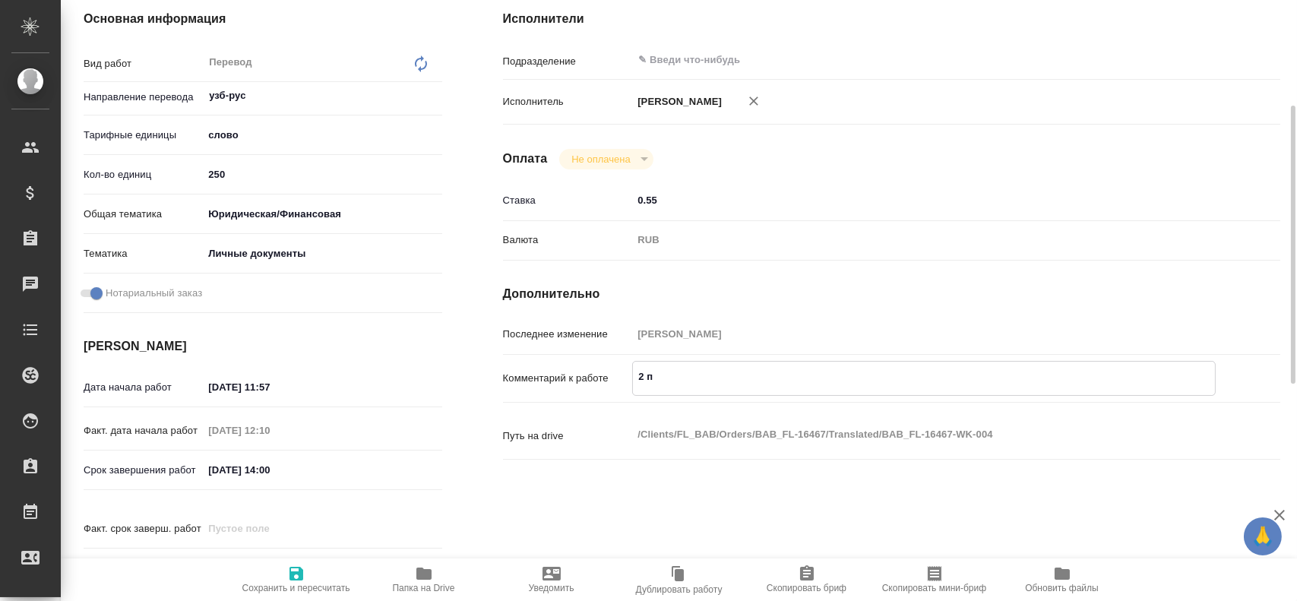
type textarea "2 по"
type textarea "x"
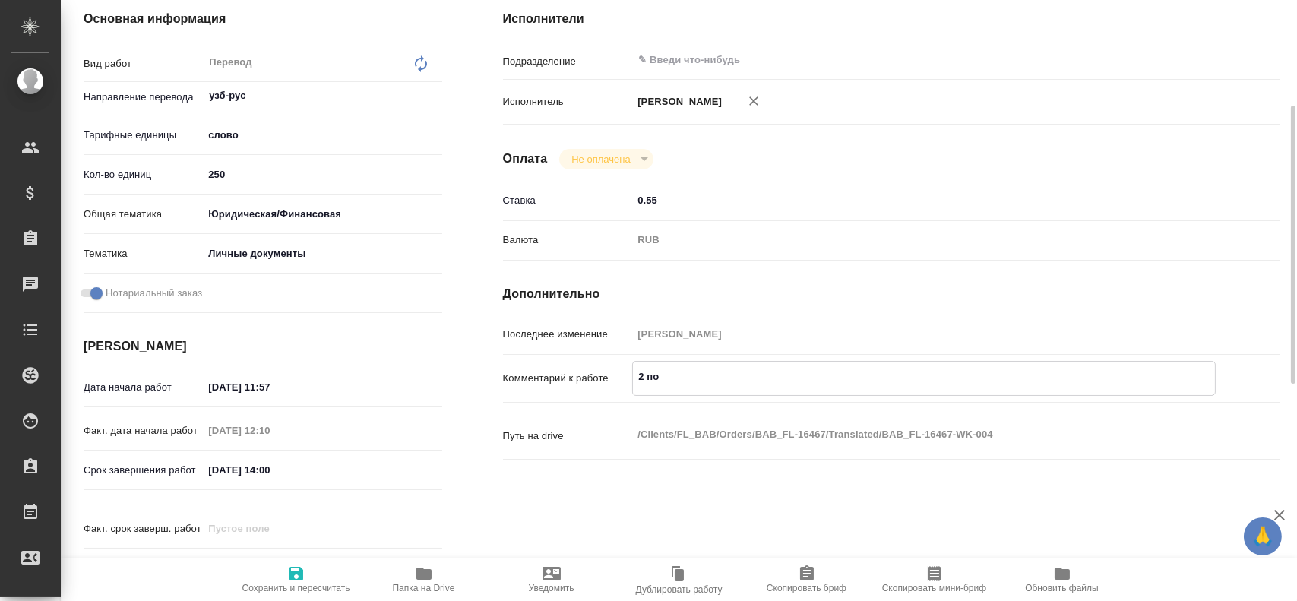
type textarea "x"
type textarea "2 по"
type textarea "x"
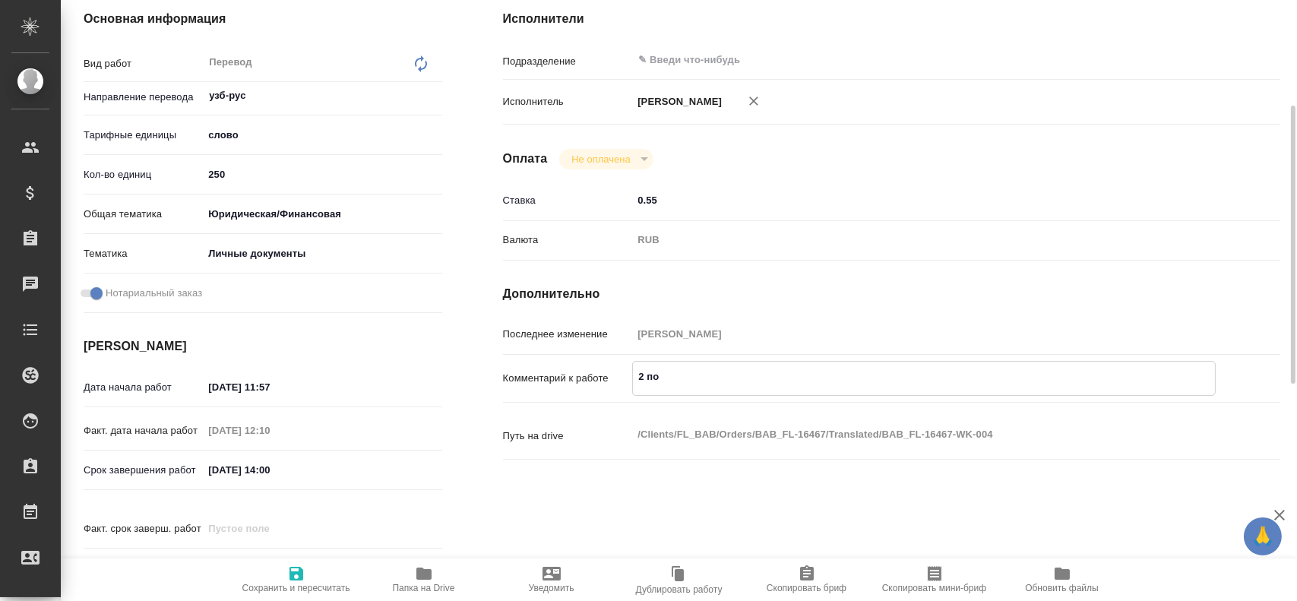
type textarea "x"
type textarea "2 по 1"
type textarea "x"
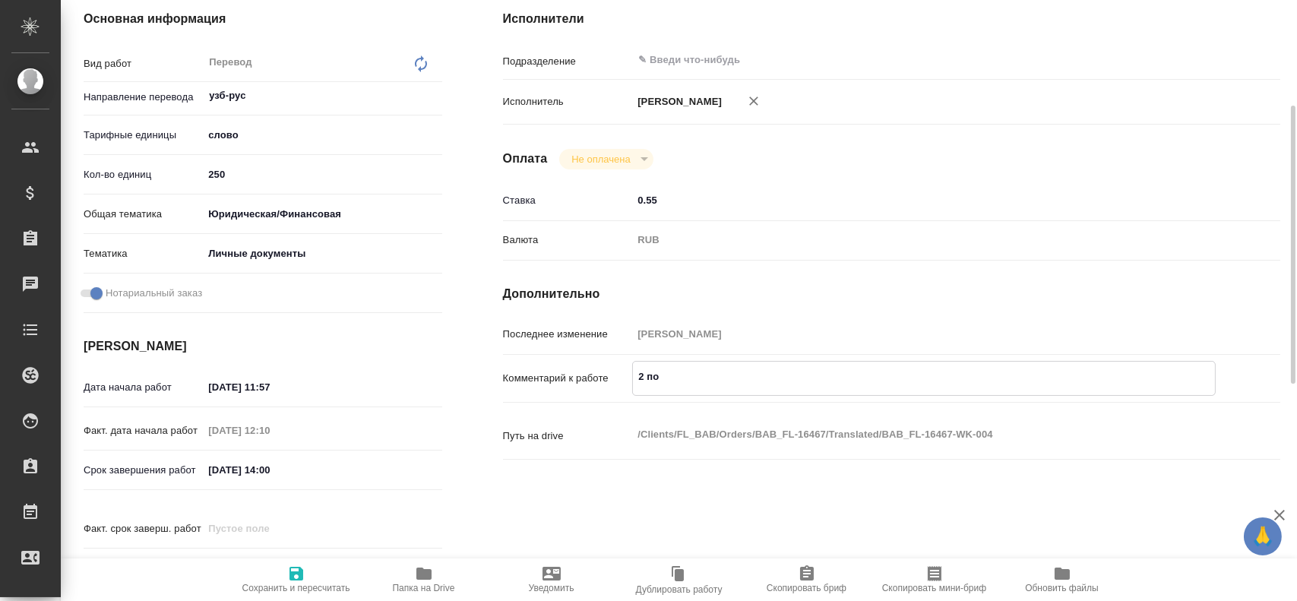
type textarea "x"
type textarea "2 по 12"
type textarea "x"
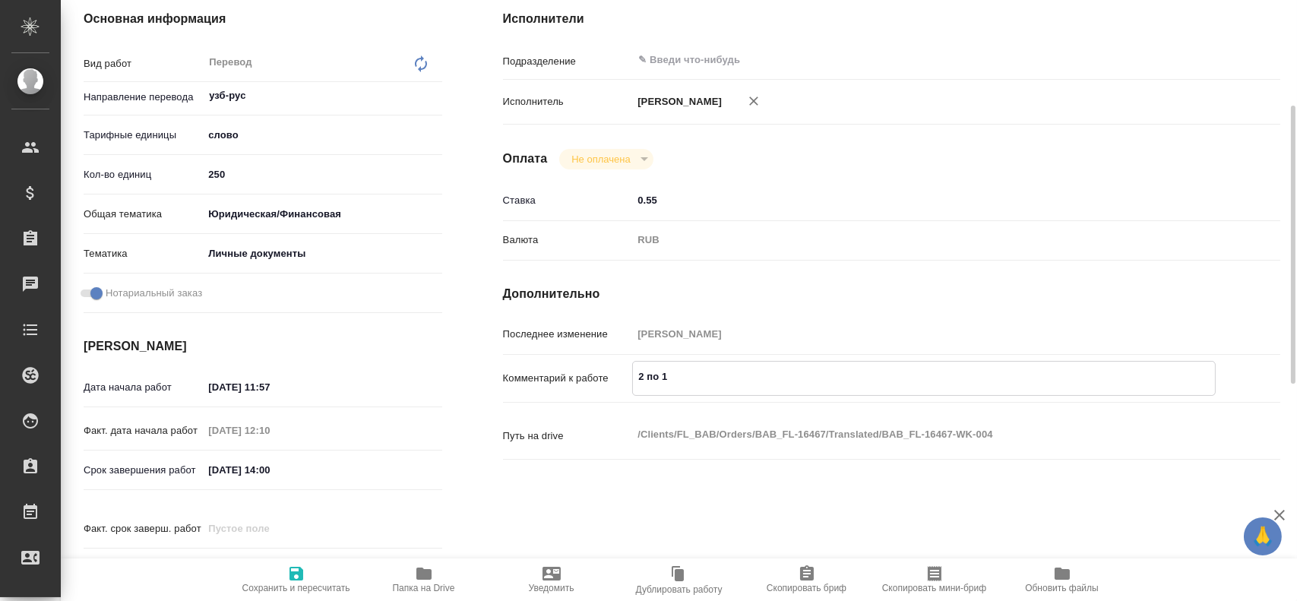
type textarea "x"
type textarea "2 по 125"
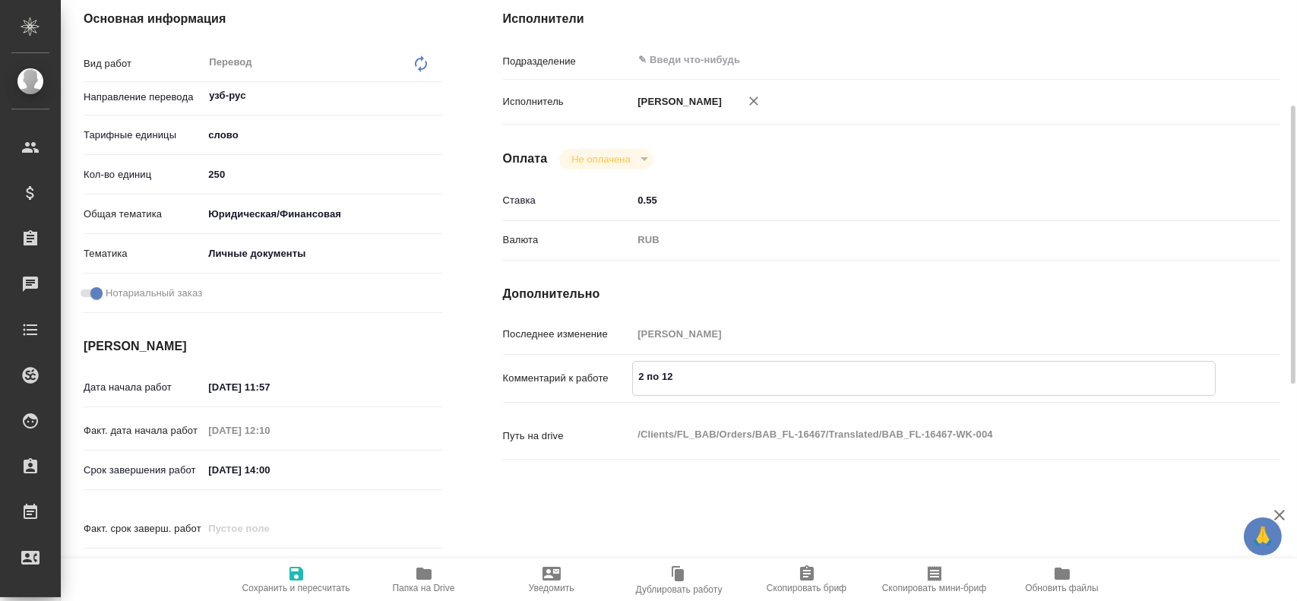
type textarea "x"
type textarea "2 по 125"
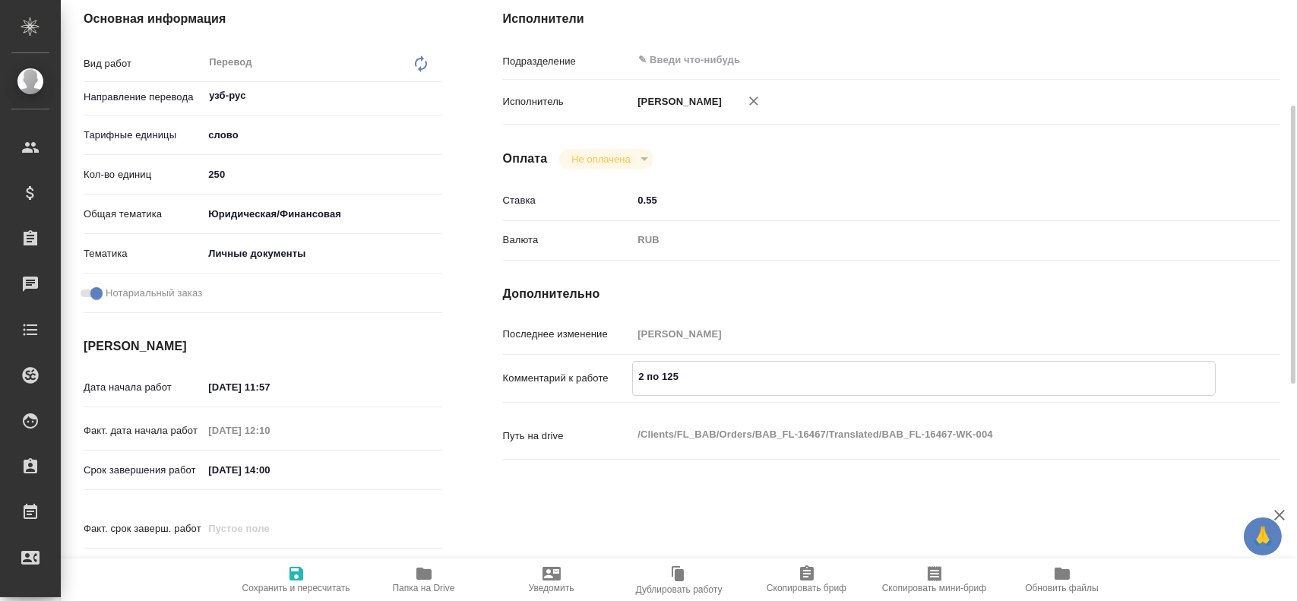
type textarea "x"
click at [293, 571] on icon "button" at bounding box center [296, 574] width 18 height 18
type textarea "x"
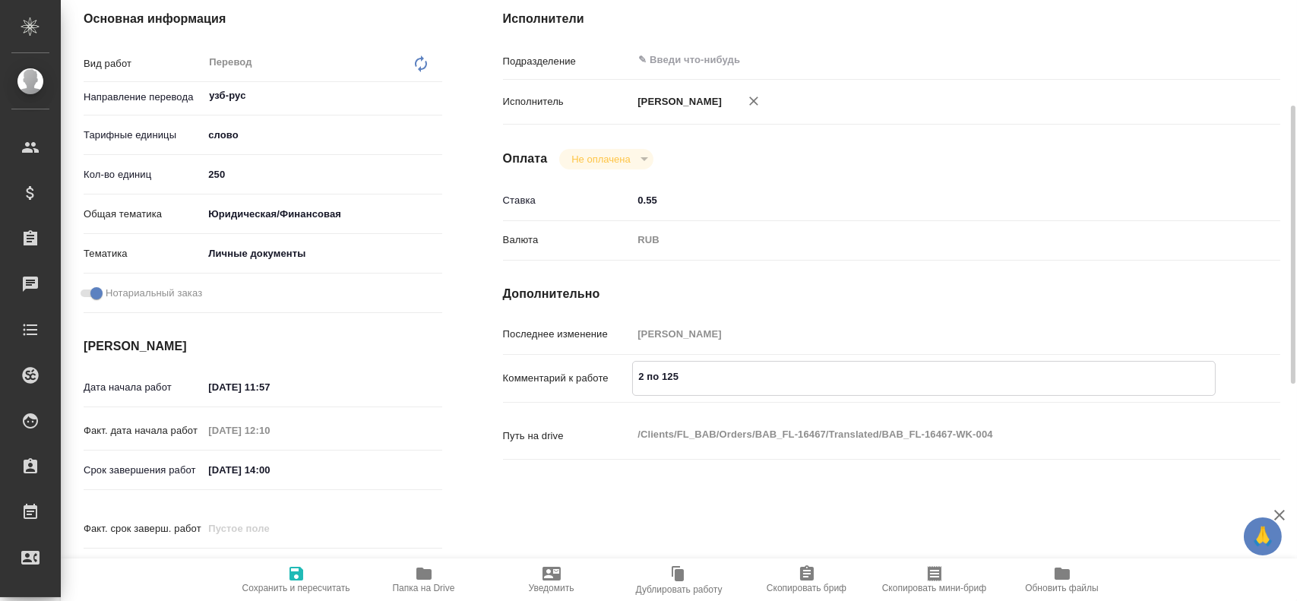
type textarea "x"
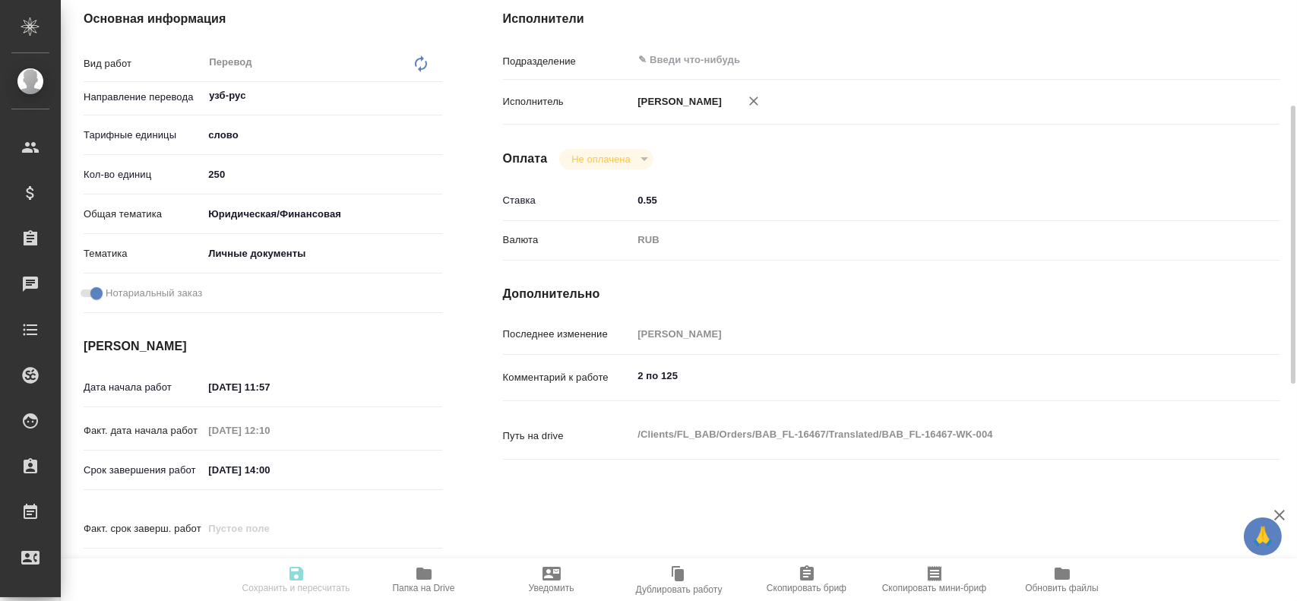
type textarea "x"
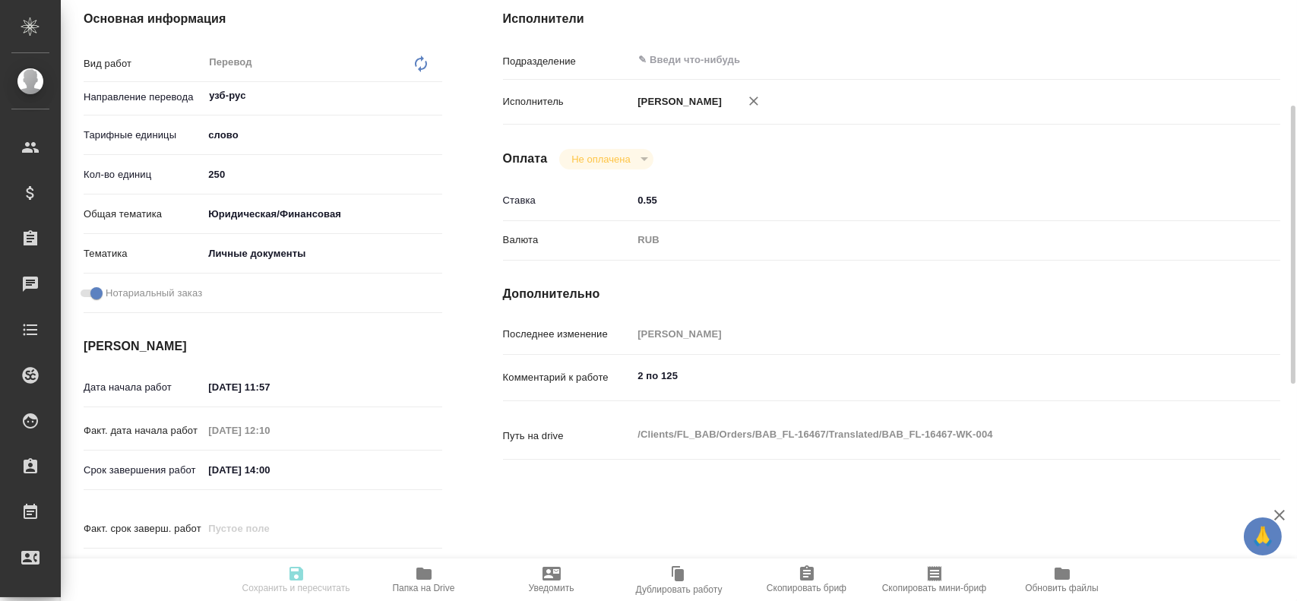
type textarea "x"
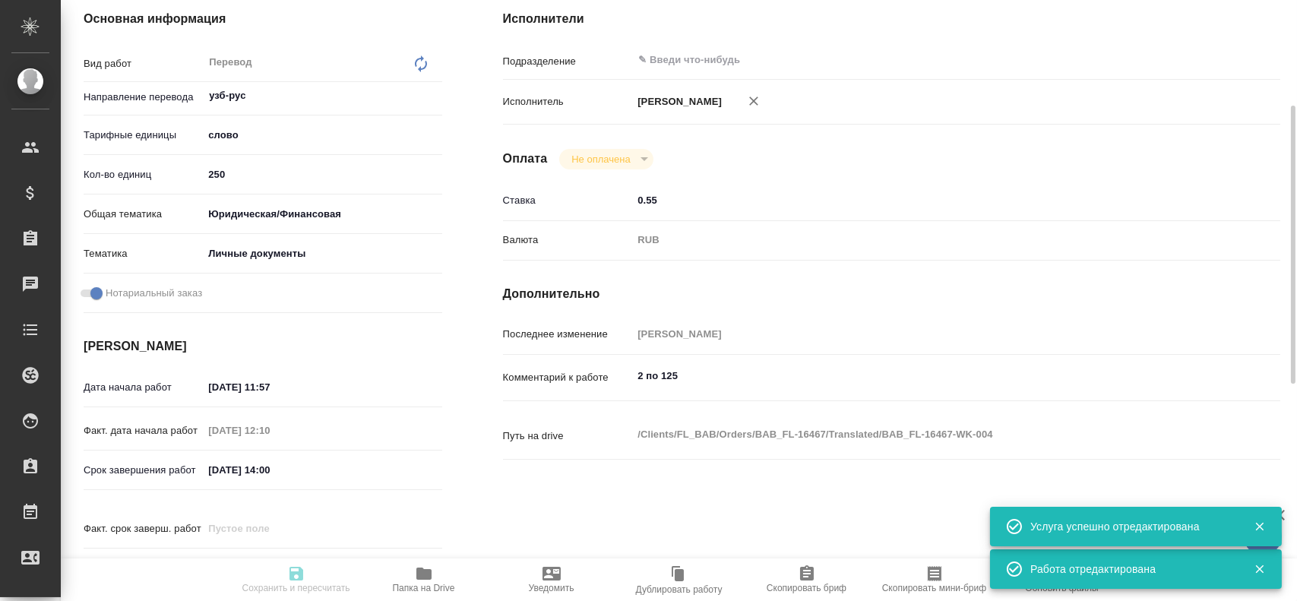
type input "inProgress"
type textarea "Перевод"
type textarea "x"
type input "узб-рус"
type input "5a8b1489cc6b4906c91bfd90"
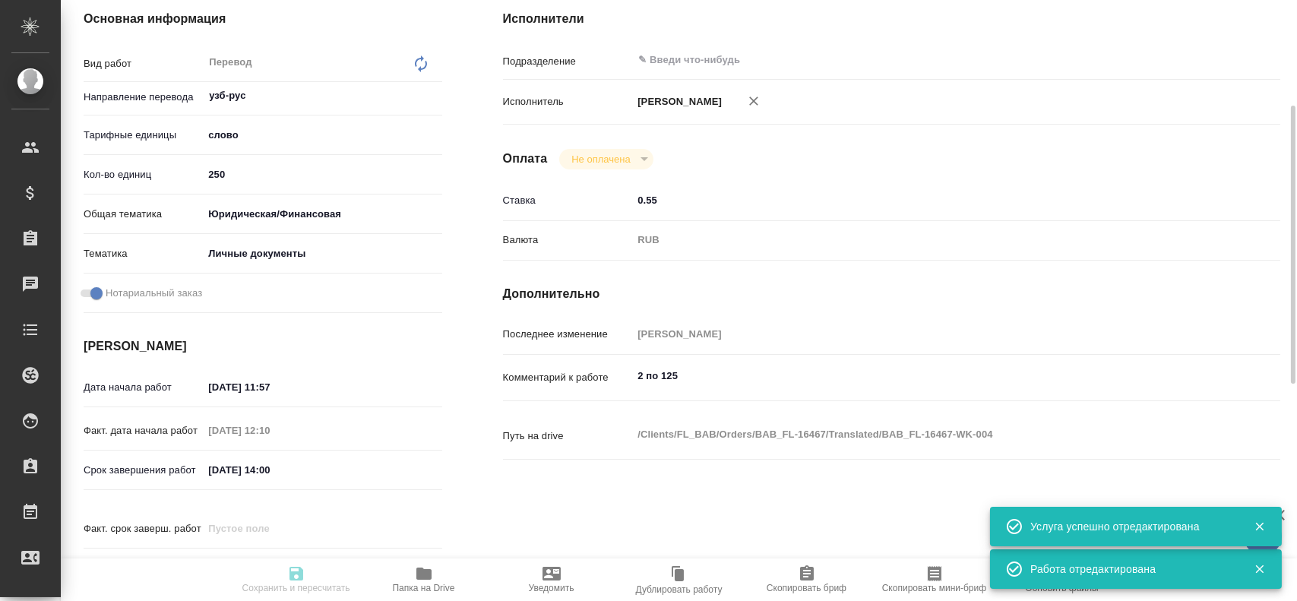
type input "250"
type input "yr-fn"
type input "5a8b8b956a9677013d343cfe"
checkbox input "true"
type input "05.09.2025 11:57"
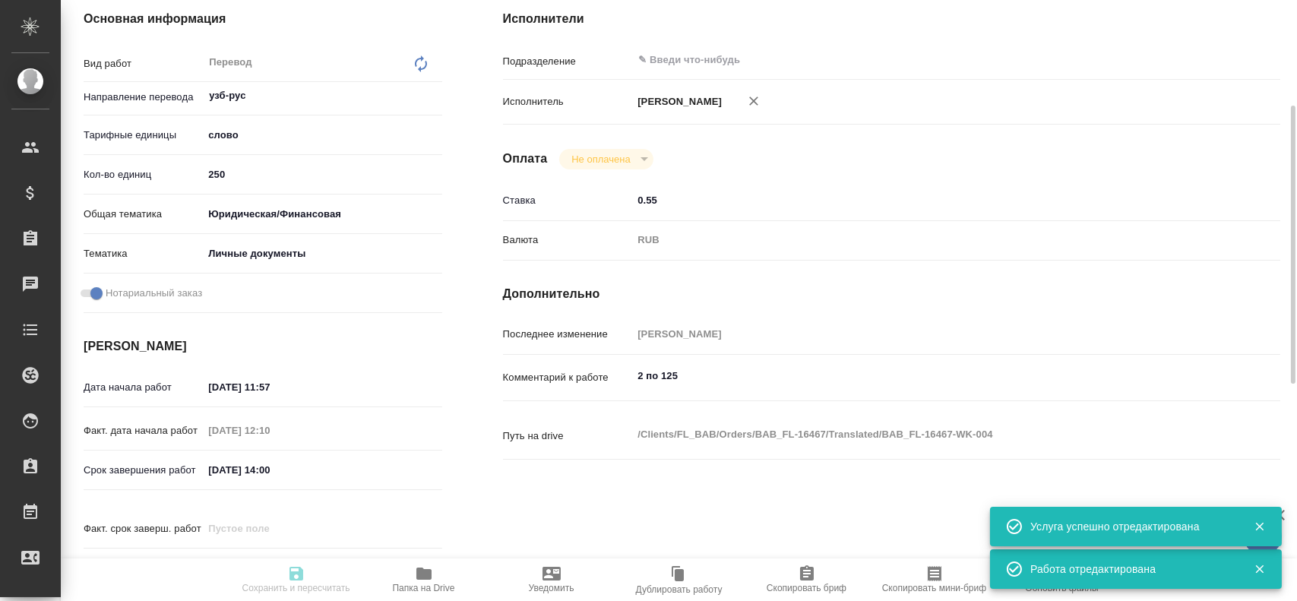
type input "05.09.2025 12:10"
type input "05.09.2025 14:00"
type input "notPayed"
type input "0.55"
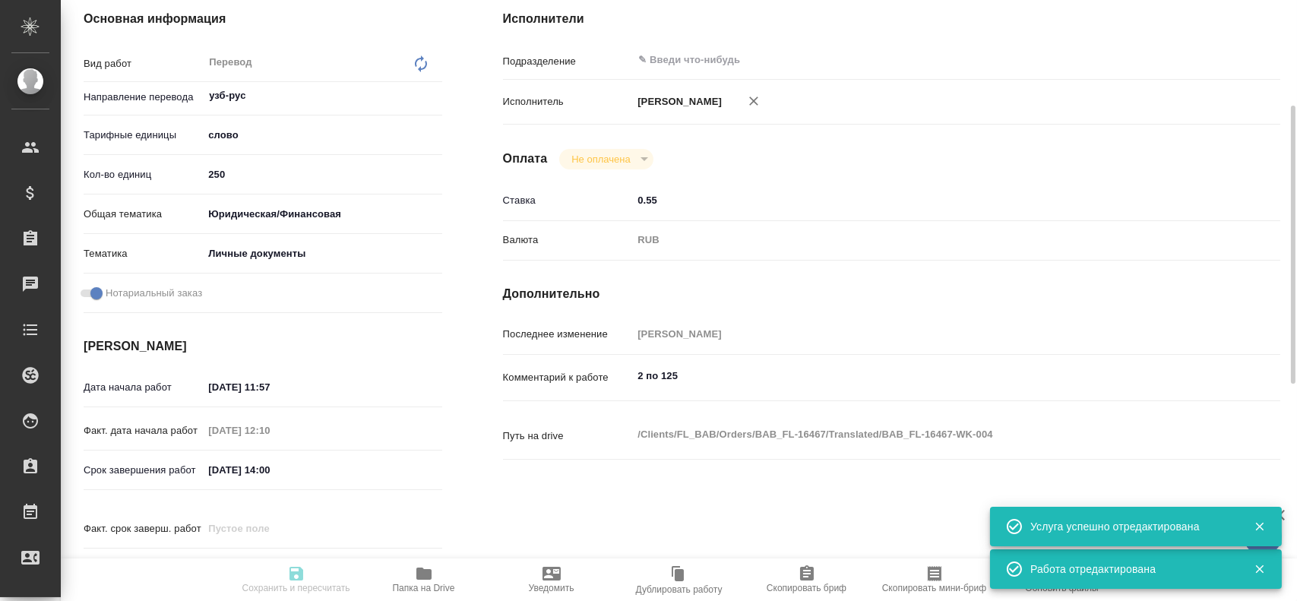
type input "RUB"
type input "Гусев Александр"
type textarea "2 по 125"
type textarea "x"
type textarea "/Clients/FL_BAB/Orders/BAB_FL-16467/Translated/BAB_FL-16467-WK-004"
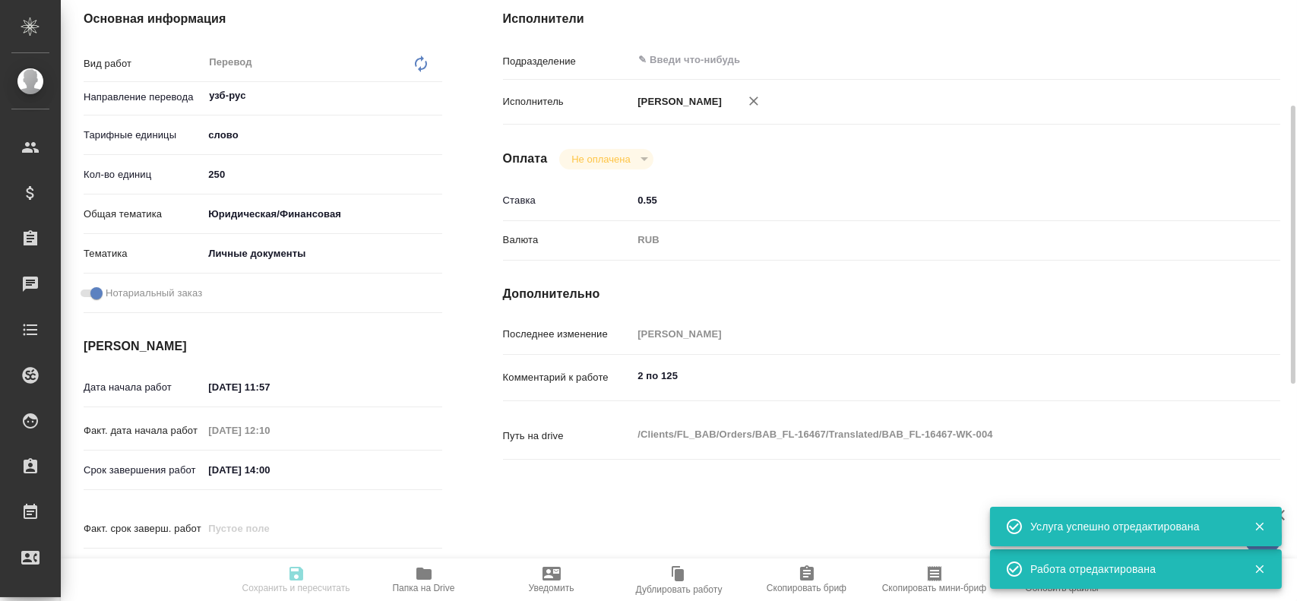
type textarea "x"
type input "BAB_FL-16467"
type input "Перевод станд. несрочный"
type input "Корректура, Перевод, Приёмка по качеству, Постредактура машинного перевода, Ред…"
type input "Голубев Дмитрий"
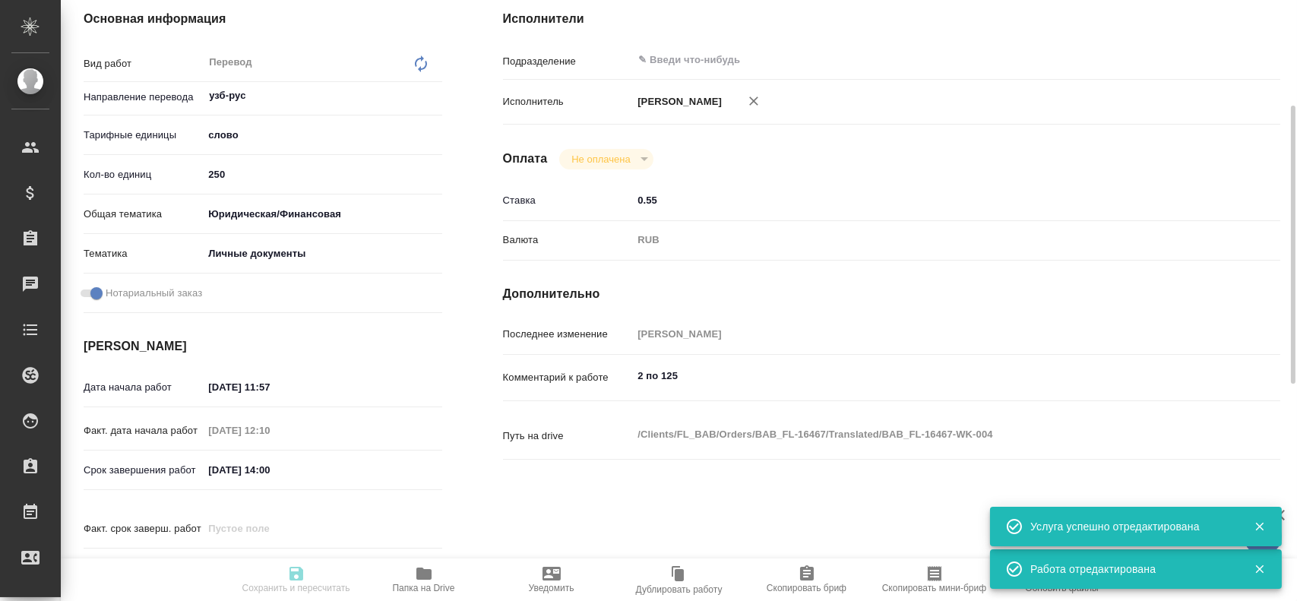
type input "/Clients/FL_BAB/Orders/BAB_FL-16467"
type textarea "x"
type textarea "Сахарово Кодиров Алишер Азамжон Угли Абдурахмонов Азамжон Кодирович"
type textarea "x"
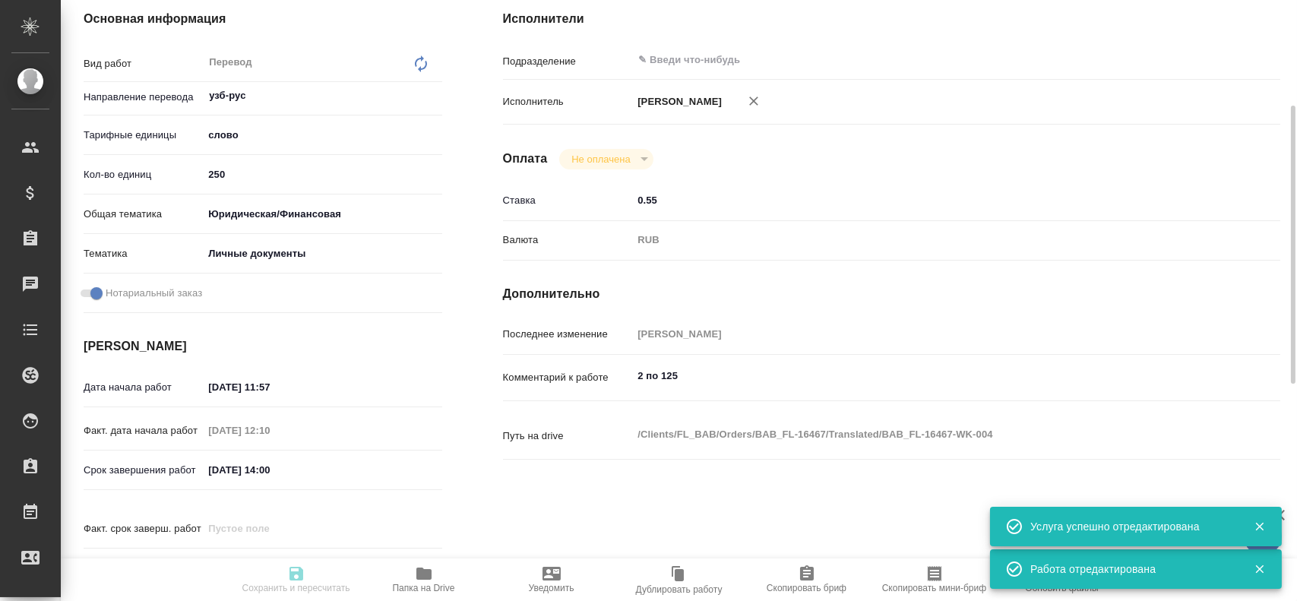
type textarea "x"
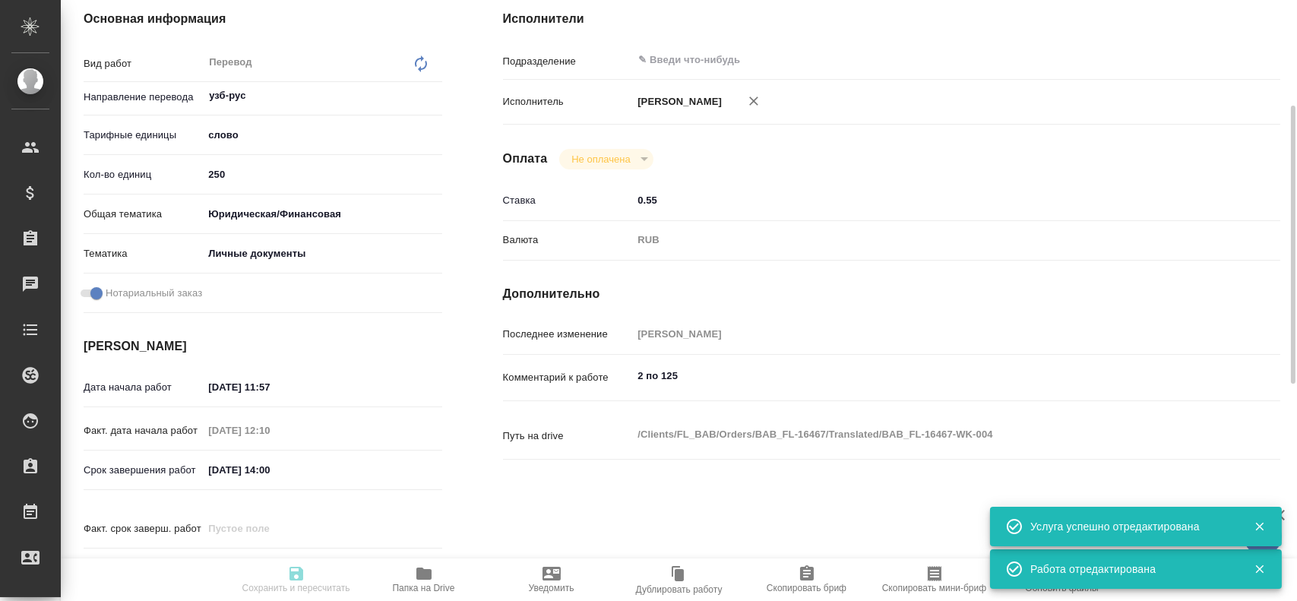
type textarea "x"
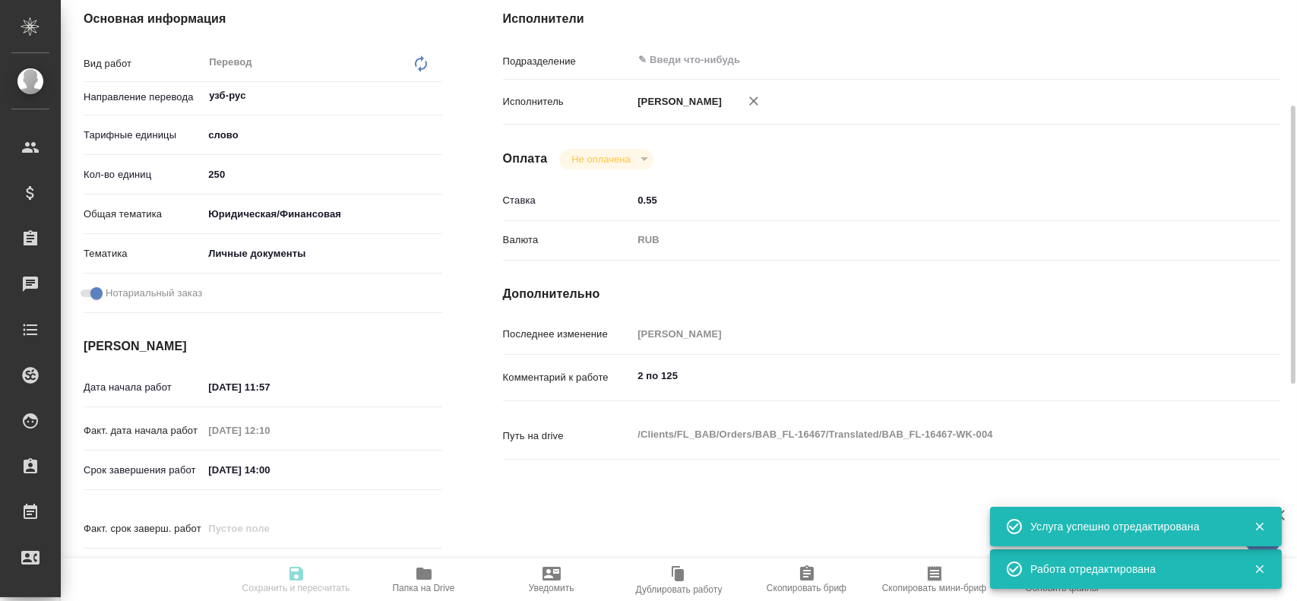
type textarea "x"
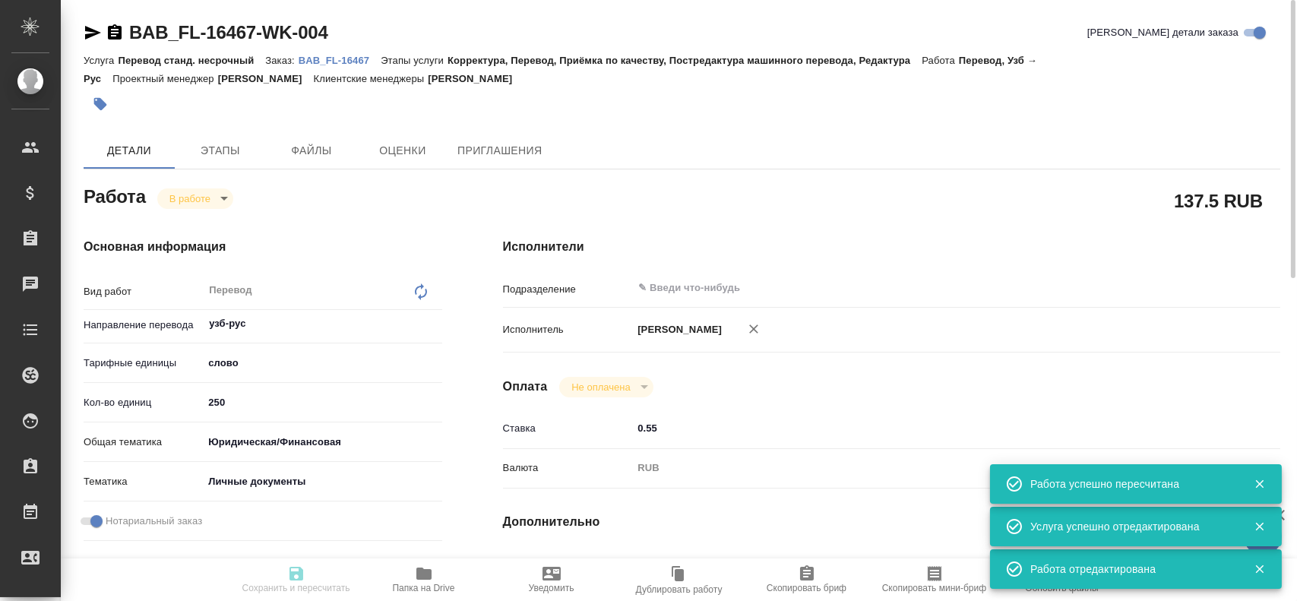
type input "inProgress"
type textarea "Перевод"
type textarea "x"
type input "узб-рус"
type input "5a8b1489cc6b4906c91bfd90"
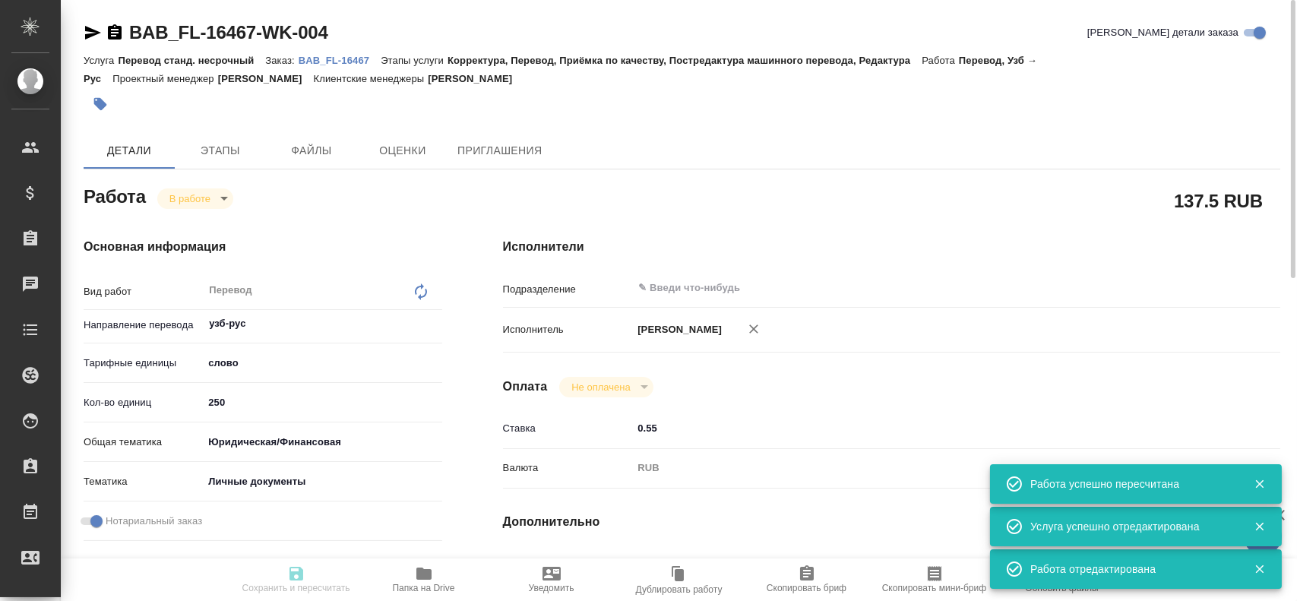
type input "250"
type input "yr-fn"
type input "5a8b8b956a9677013d343cfe"
checkbox input "true"
type input "05.09.2025 11:57"
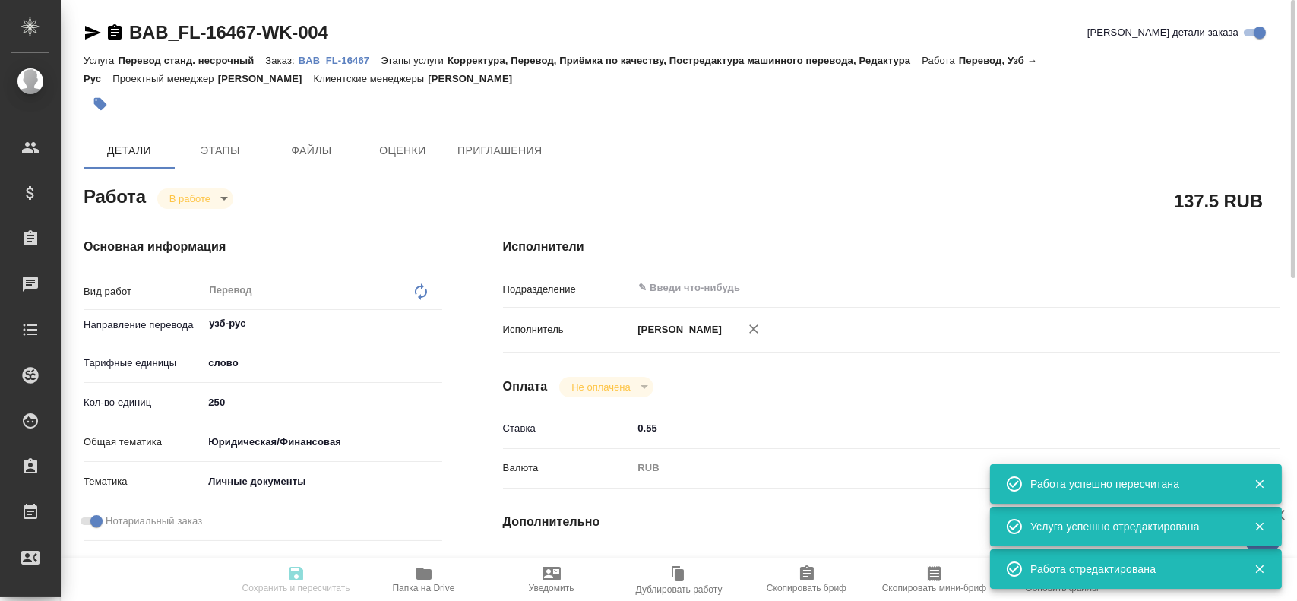
type input "05.09.2025 12:10"
type input "05.09.2025 14:00"
type input "notPayed"
type input "0.55"
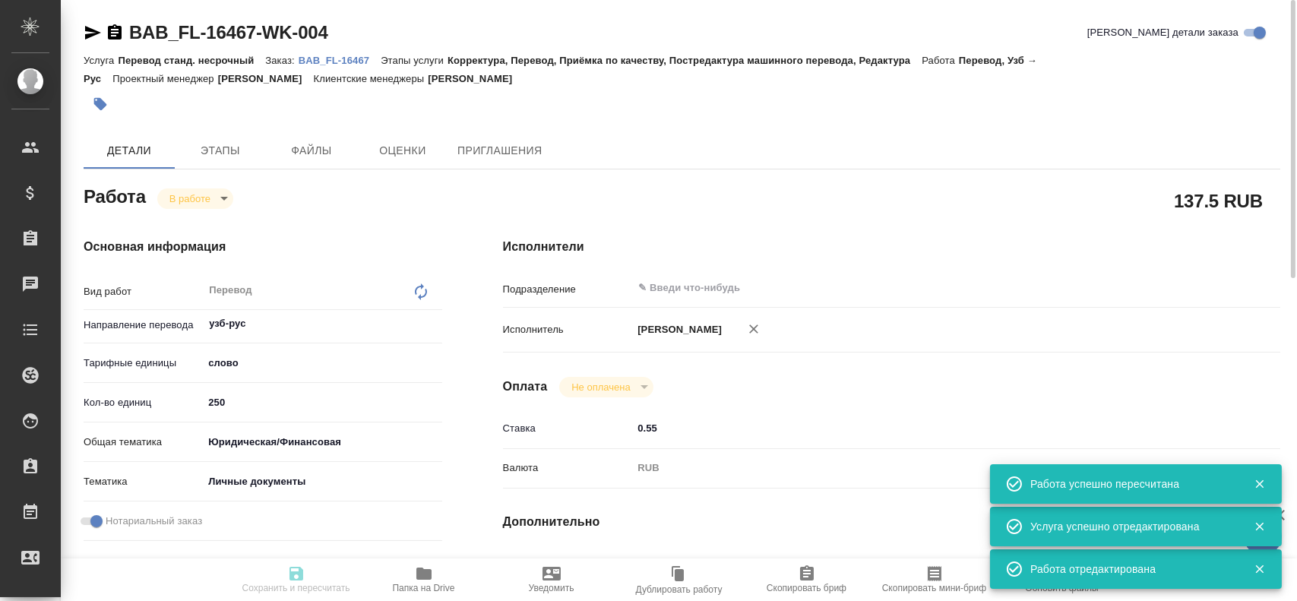
type input "RUB"
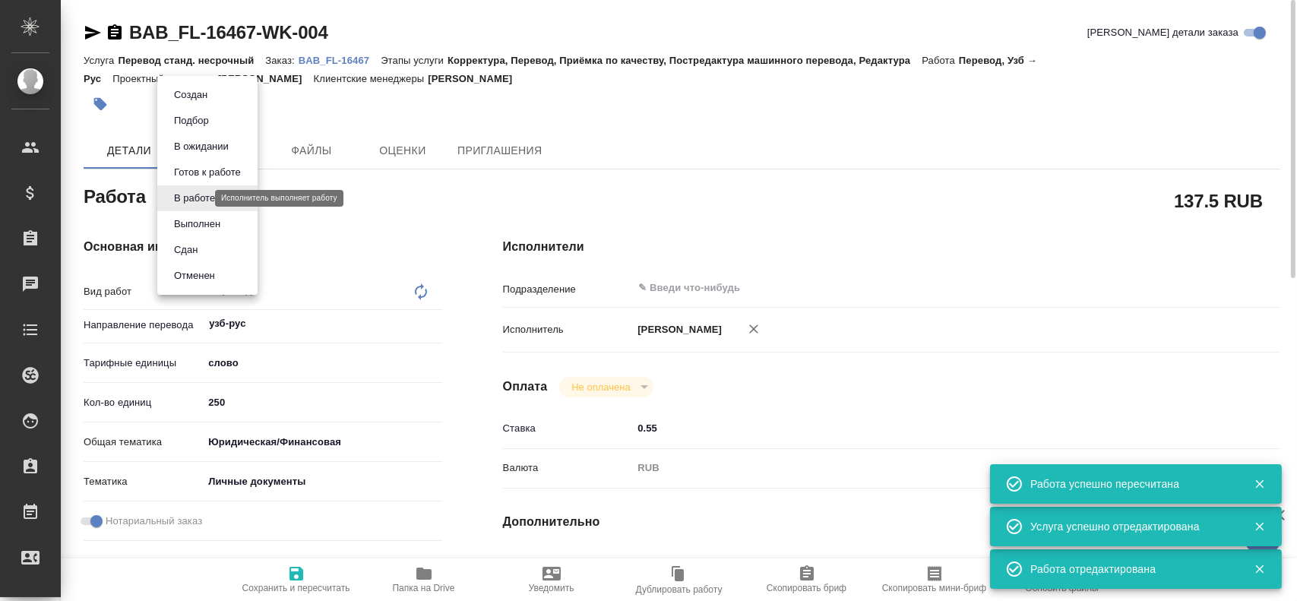
click at [193, 201] on body "🙏 .cls-1 fill:#fff; AWATERA Gusev Alexandr Клиенты Спецификации Заказы 0 Чаты T…" at bounding box center [648, 300] width 1297 height 601
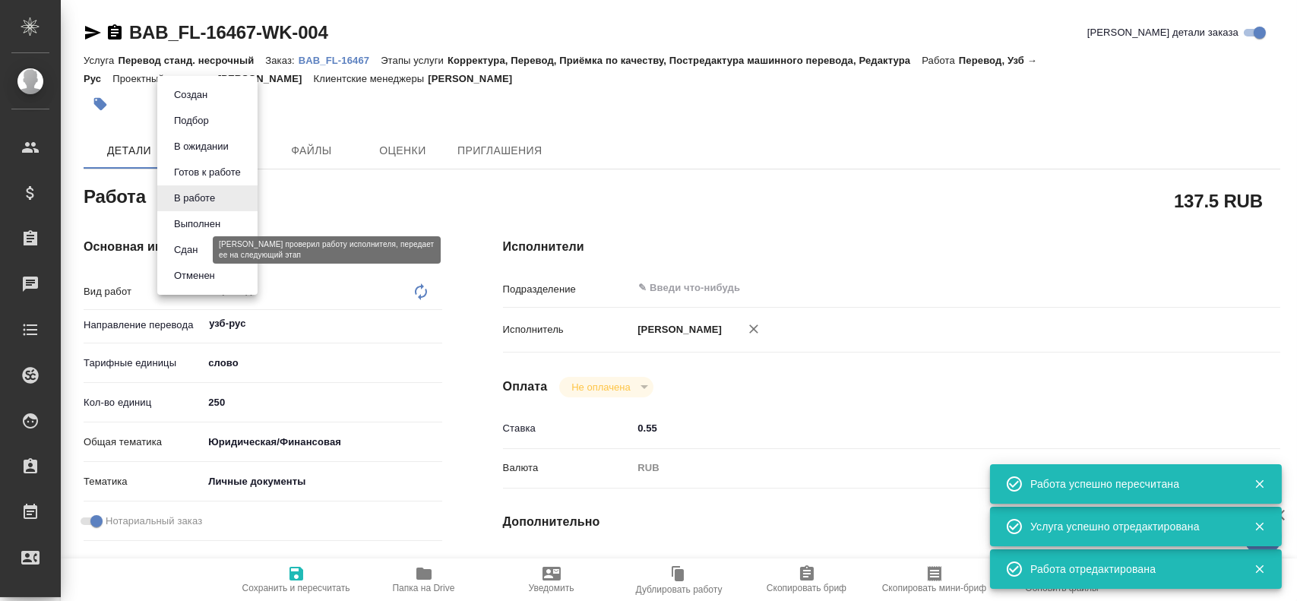
click at [179, 254] on button "Сдан" at bounding box center [185, 250] width 33 height 17
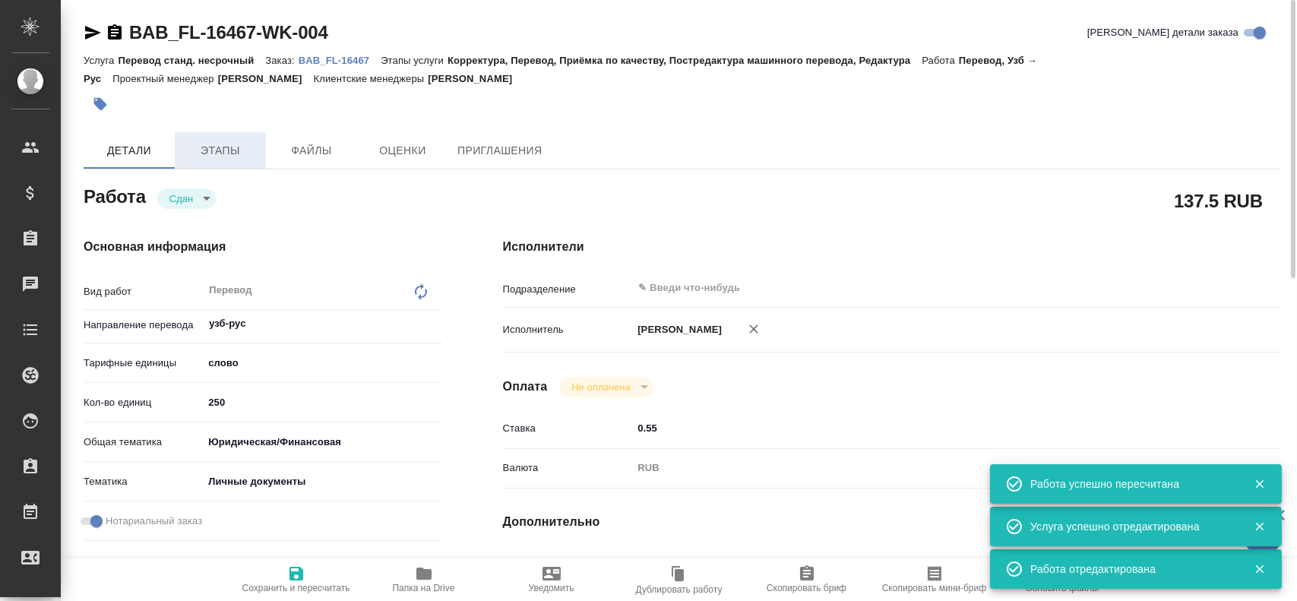
click at [199, 150] on span "Этапы" at bounding box center [220, 150] width 73 height 19
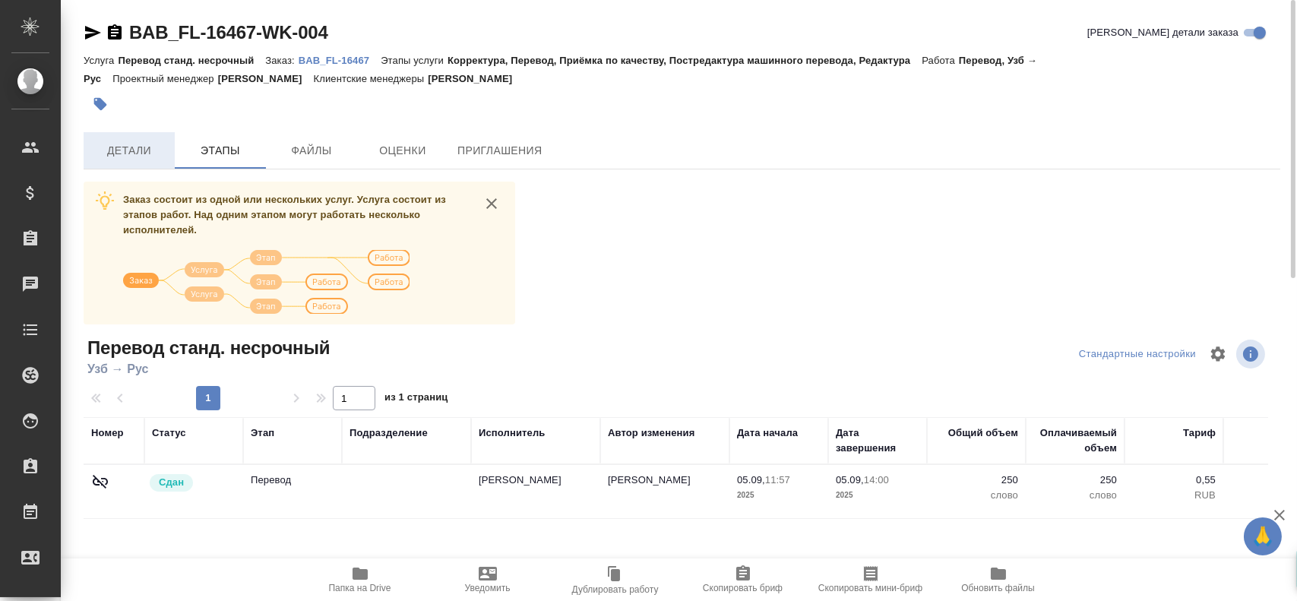
click at [140, 154] on span "Детали" at bounding box center [129, 150] width 73 height 19
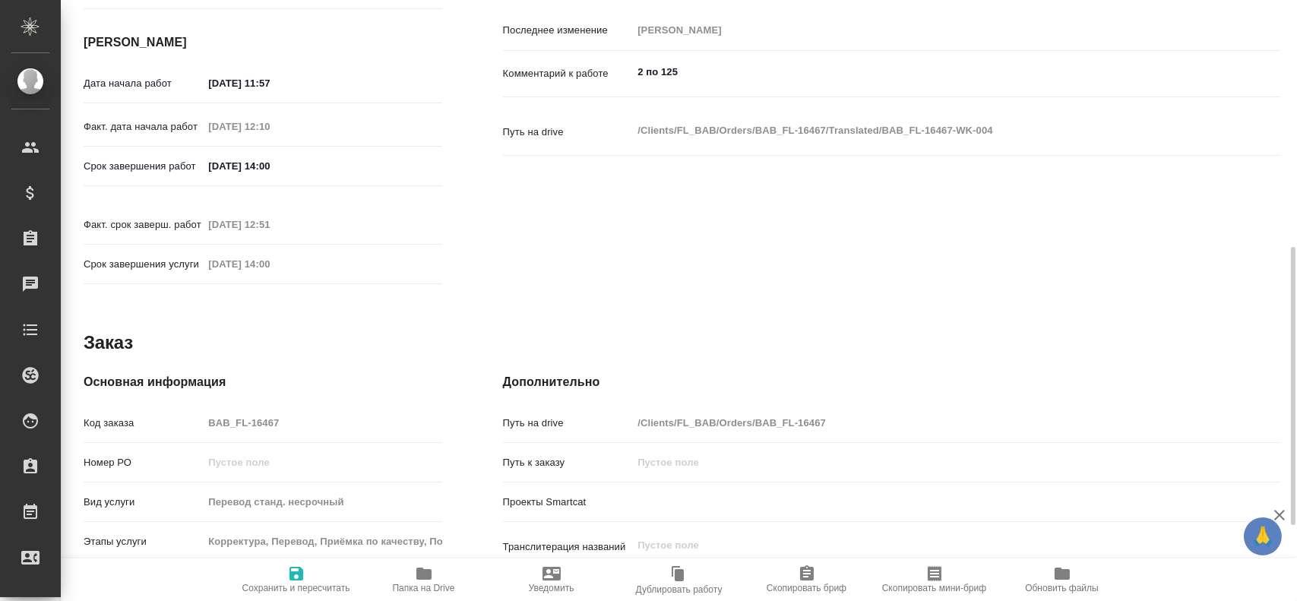
scroll to position [608, 0]
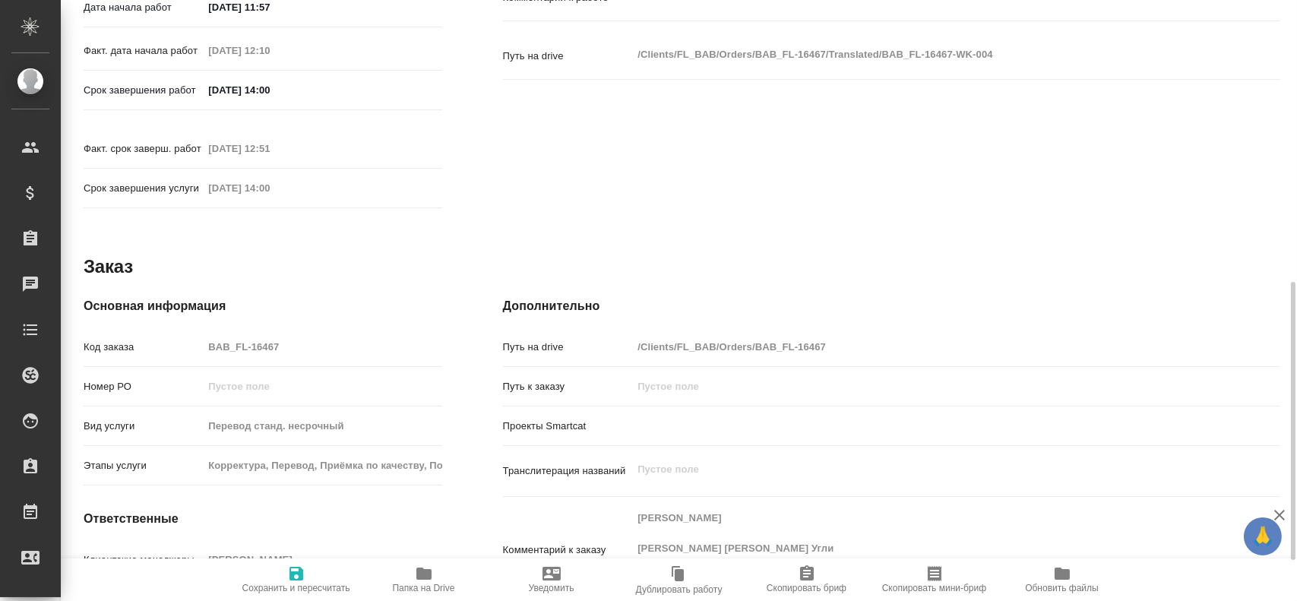
click at [174, 334] on div "Код заказа BAB_FL-16467" at bounding box center [263, 347] width 359 height 27
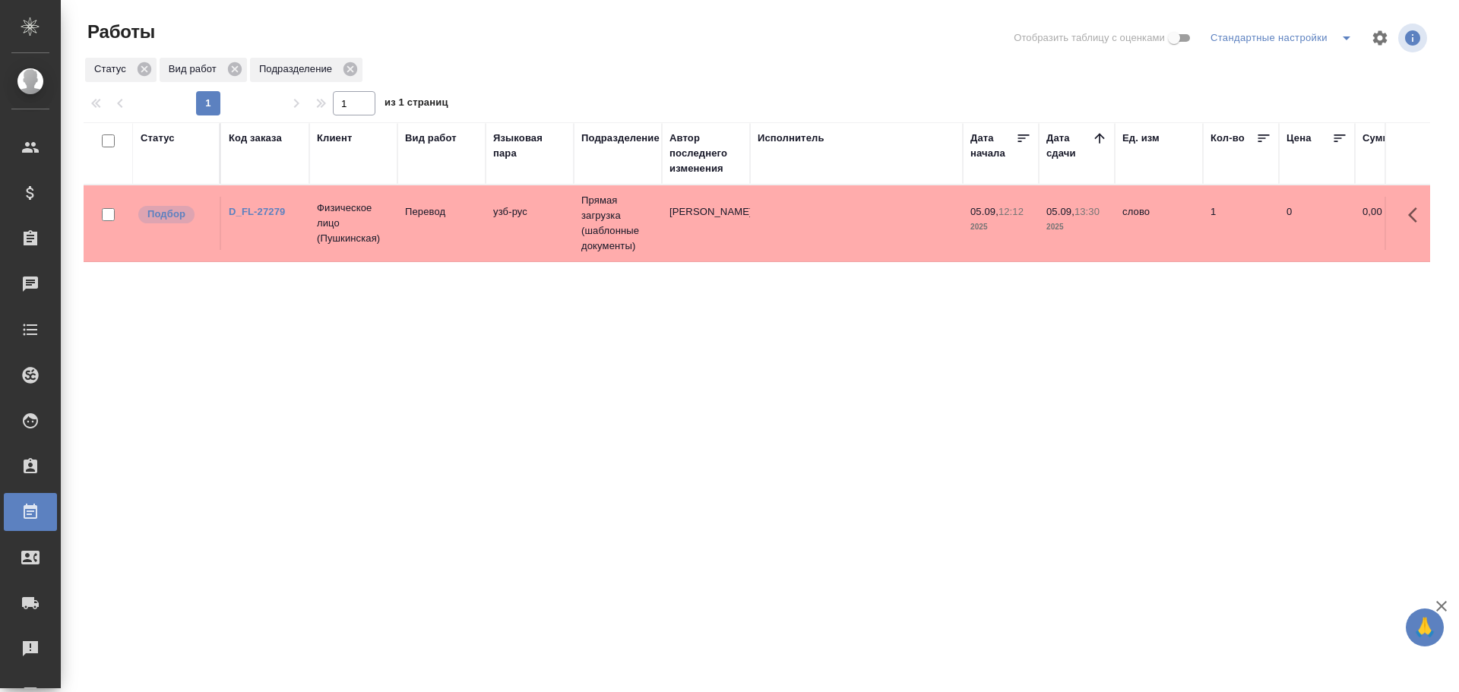
click at [599, 218] on td "Прямая загрузка (шаблонные документы)" at bounding box center [618, 223] width 88 height 76
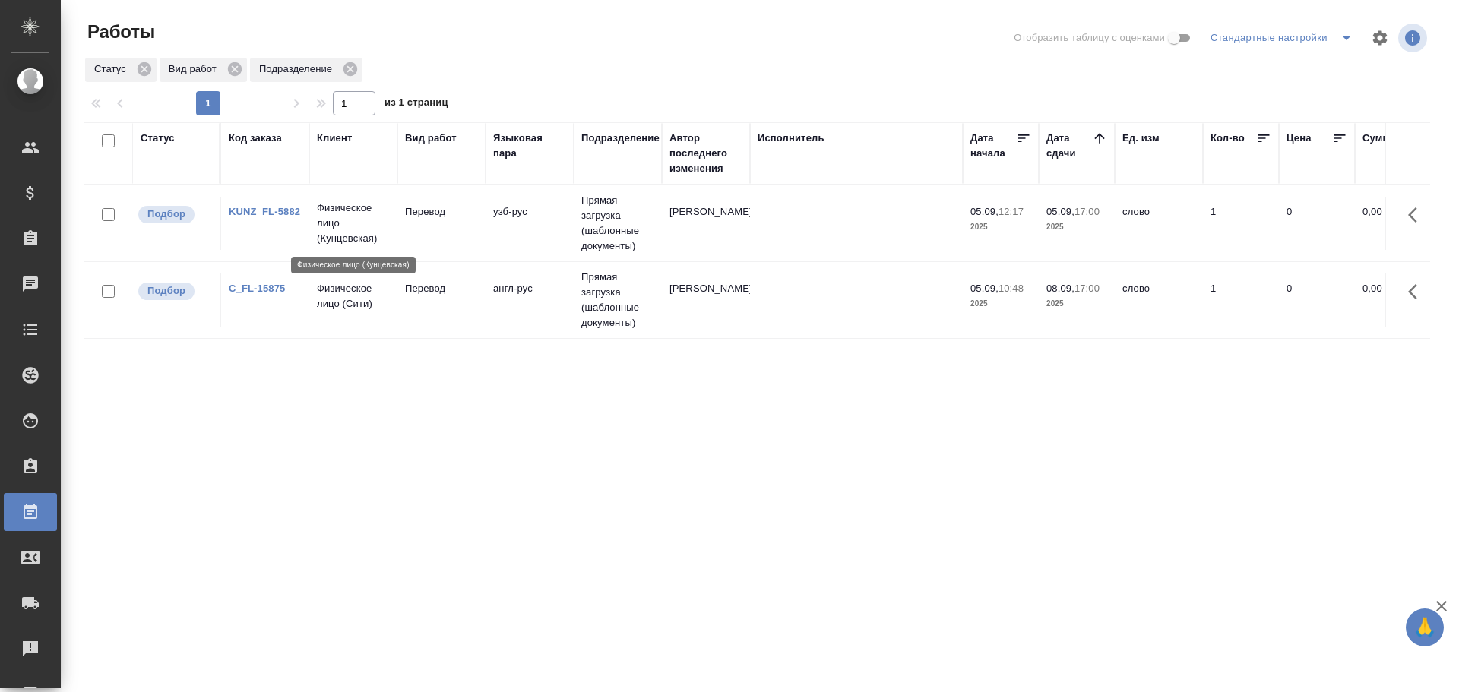
click at [372, 241] on p "Физическое лицо (Кунцевская)" at bounding box center [353, 224] width 73 height 46
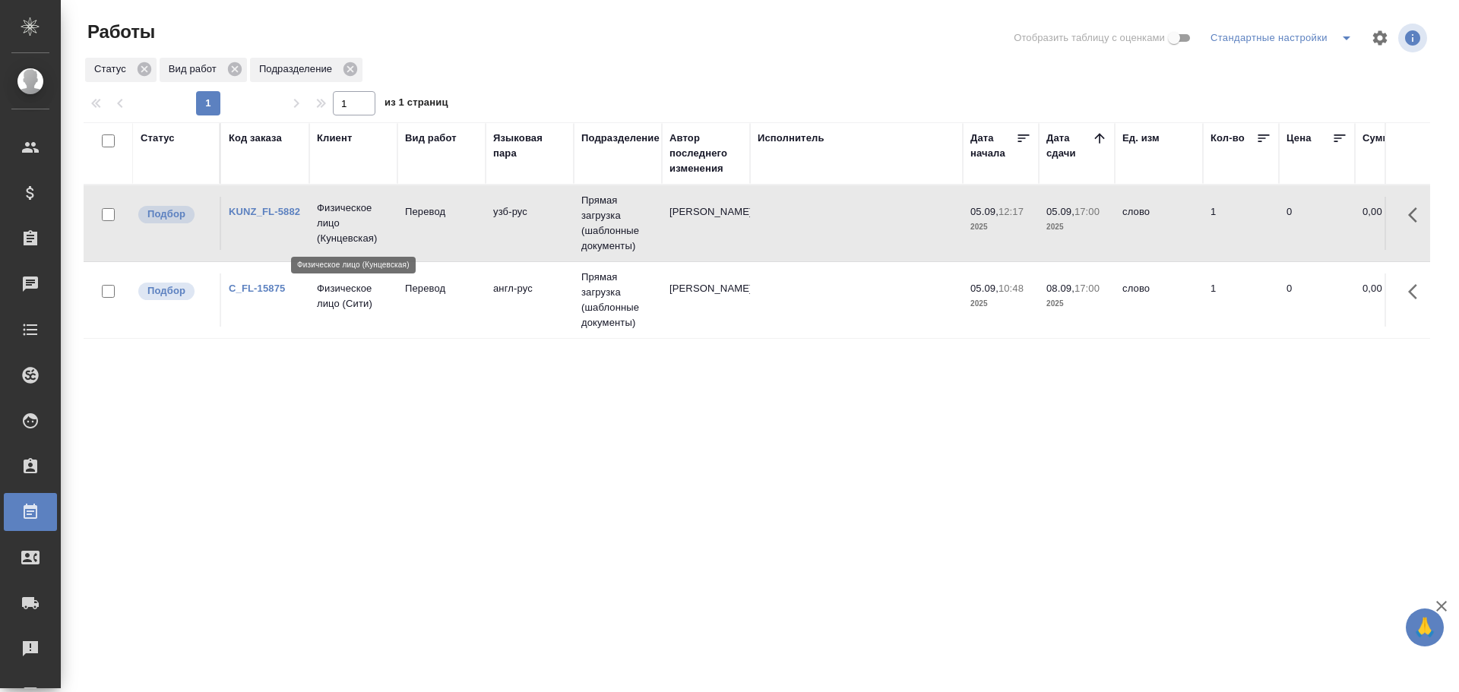
click at [372, 241] on p "Физическое лицо (Кунцевская)" at bounding box center [353, 224] width 73 height 46
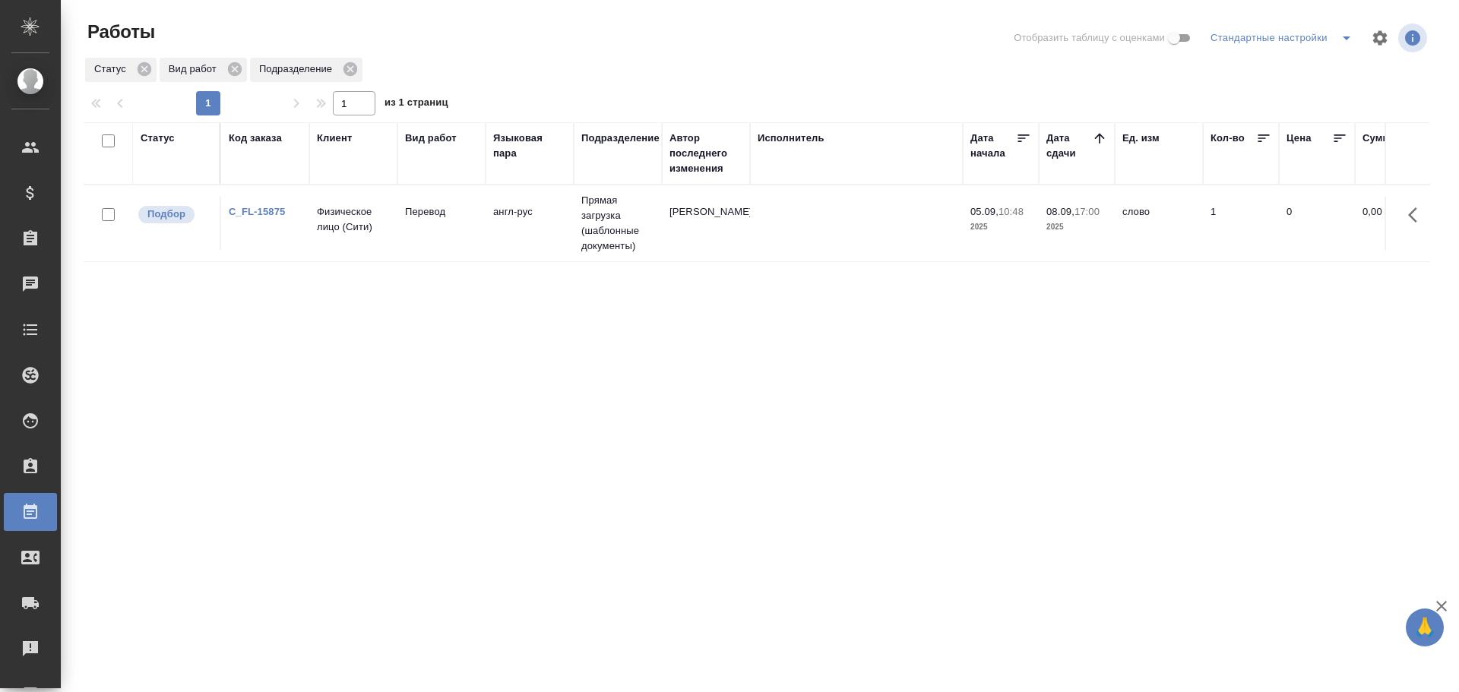
click at [347, 252] on tr "Подбор C_FL-15875 Физическое лицо (Сити) Перевод англ-рус Прямая загрузка (шабл…" at bounding box center [1447, 223] width 2727 height 77
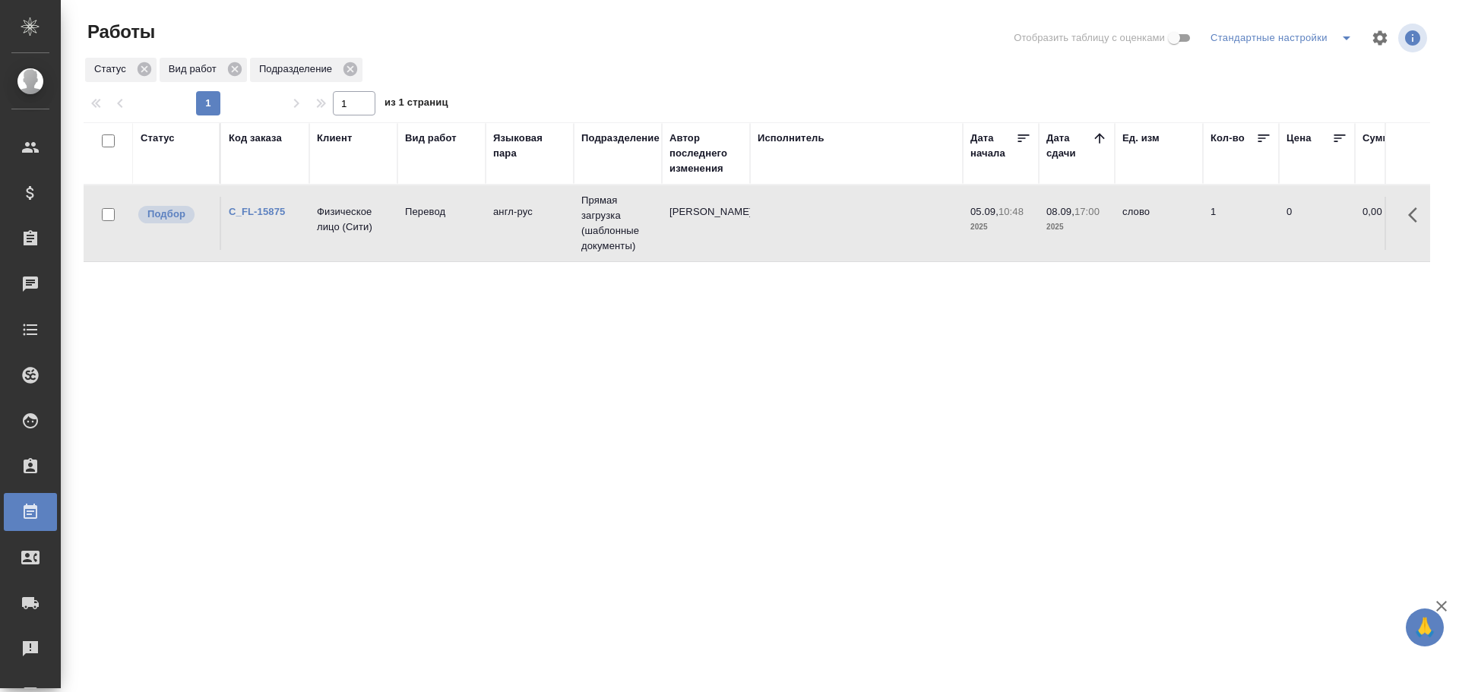
click at [348, 251] on tr "Подбор C_FL-15875 Физическое лицо (Сити) Перевод англ-рус Прямая загрузка (шабл…" at bounding box center [1447, 223] width 2727 height 77
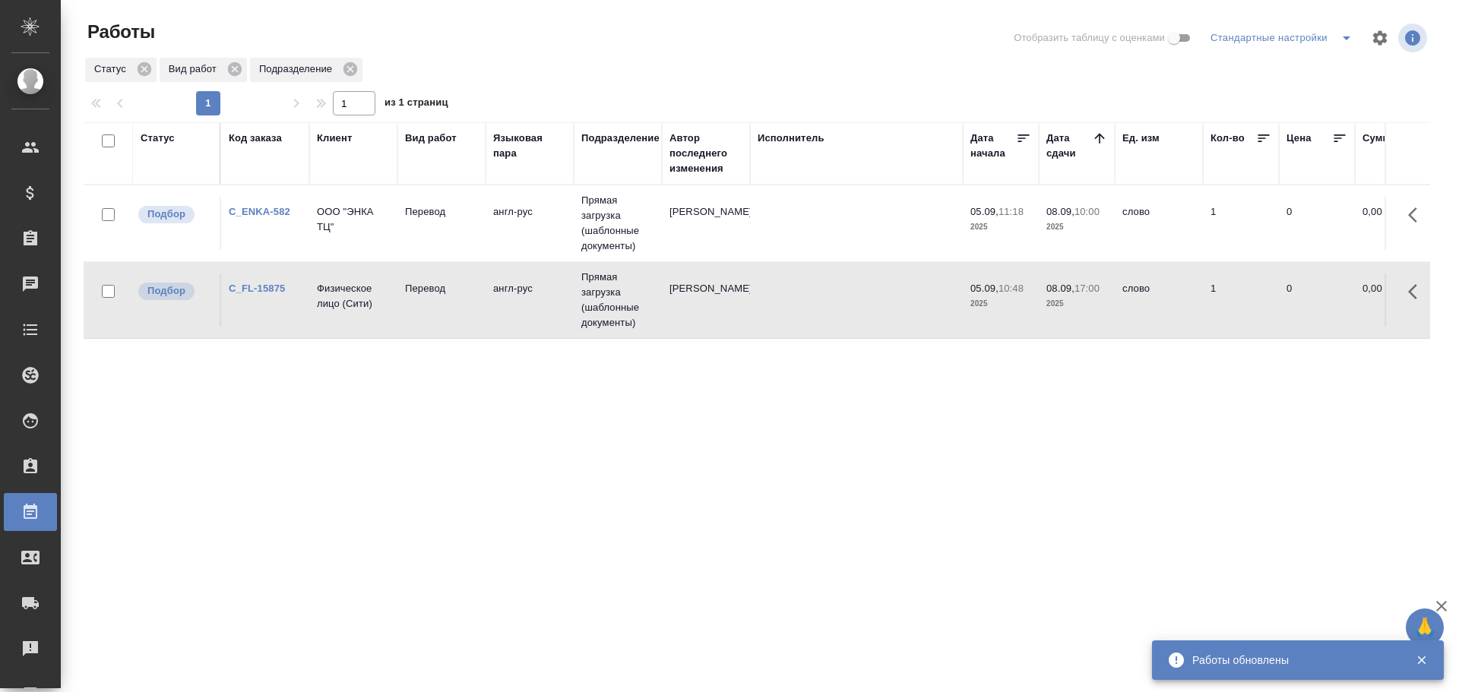
click at [394, 237] on td "ООО "ЭНКА ТЦ"" at bounding box center [353, 223] width 88 height 53
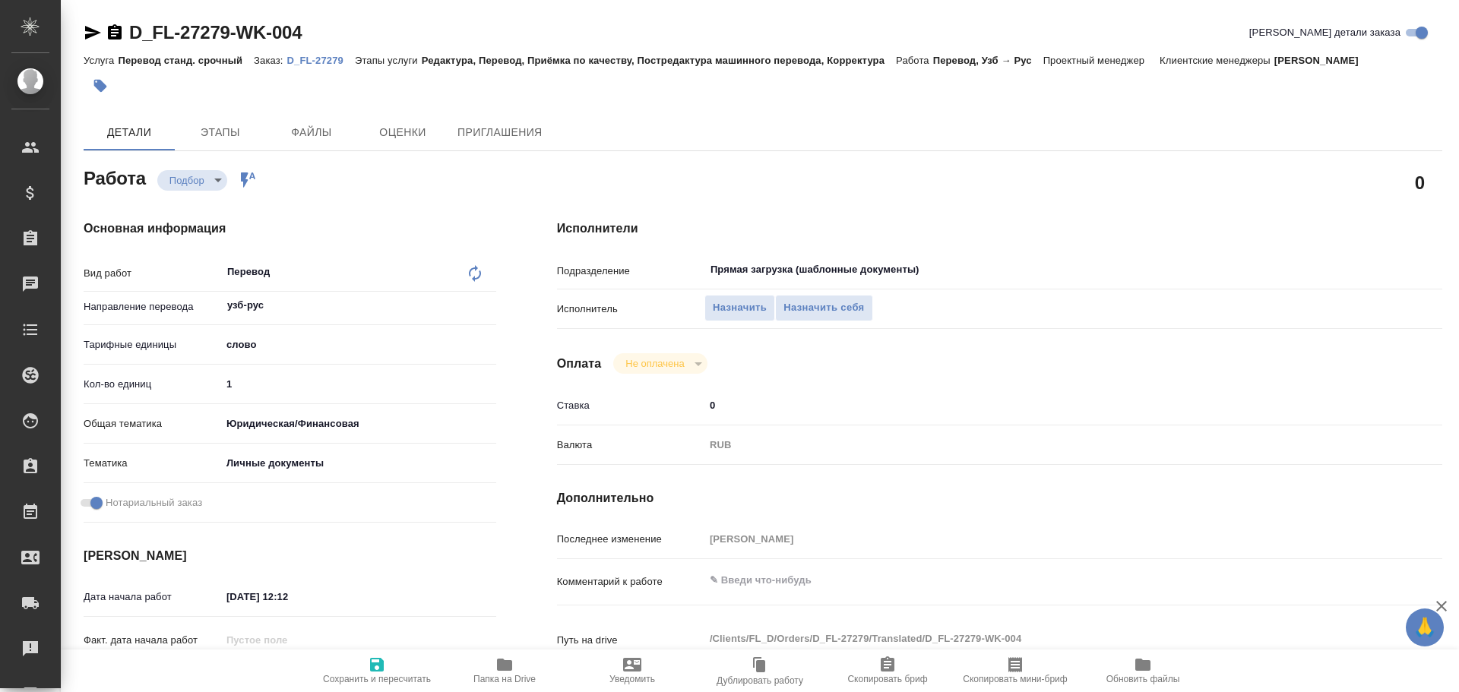
type textarea "x"
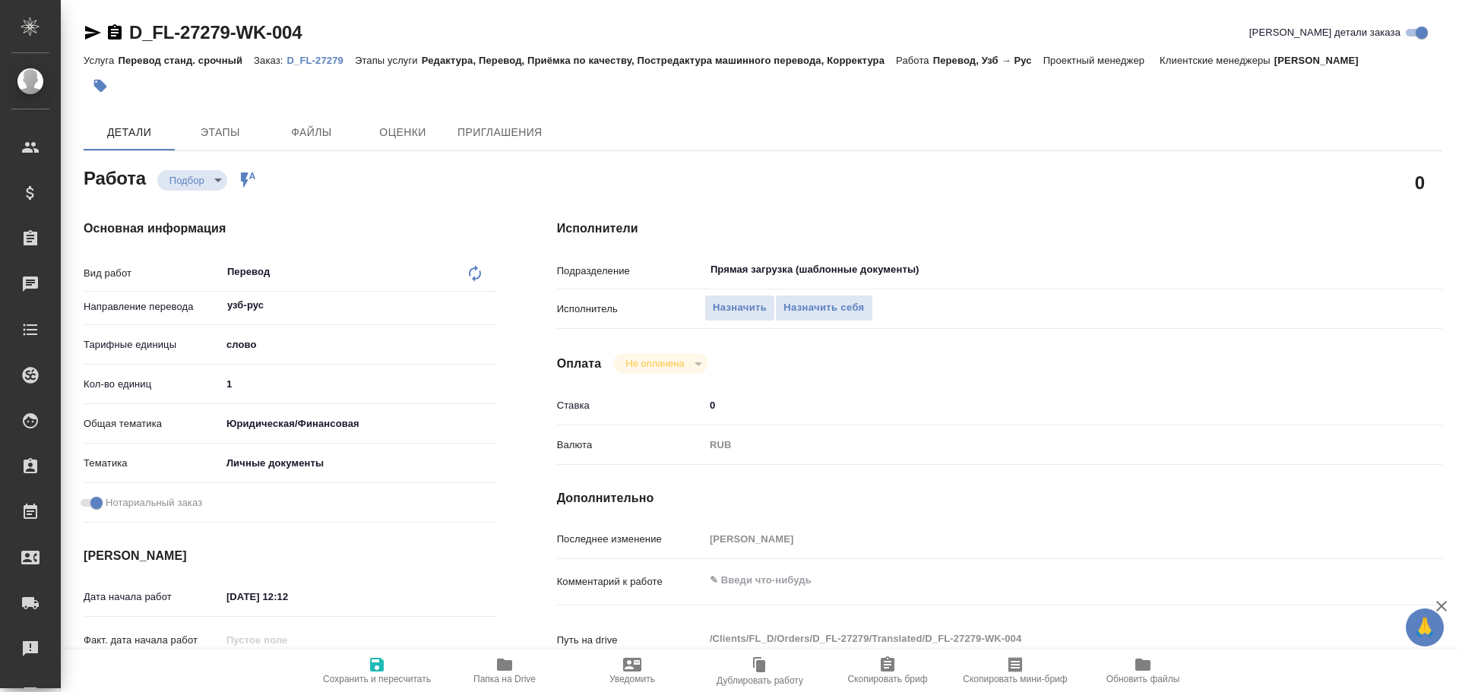
type textarea "x"
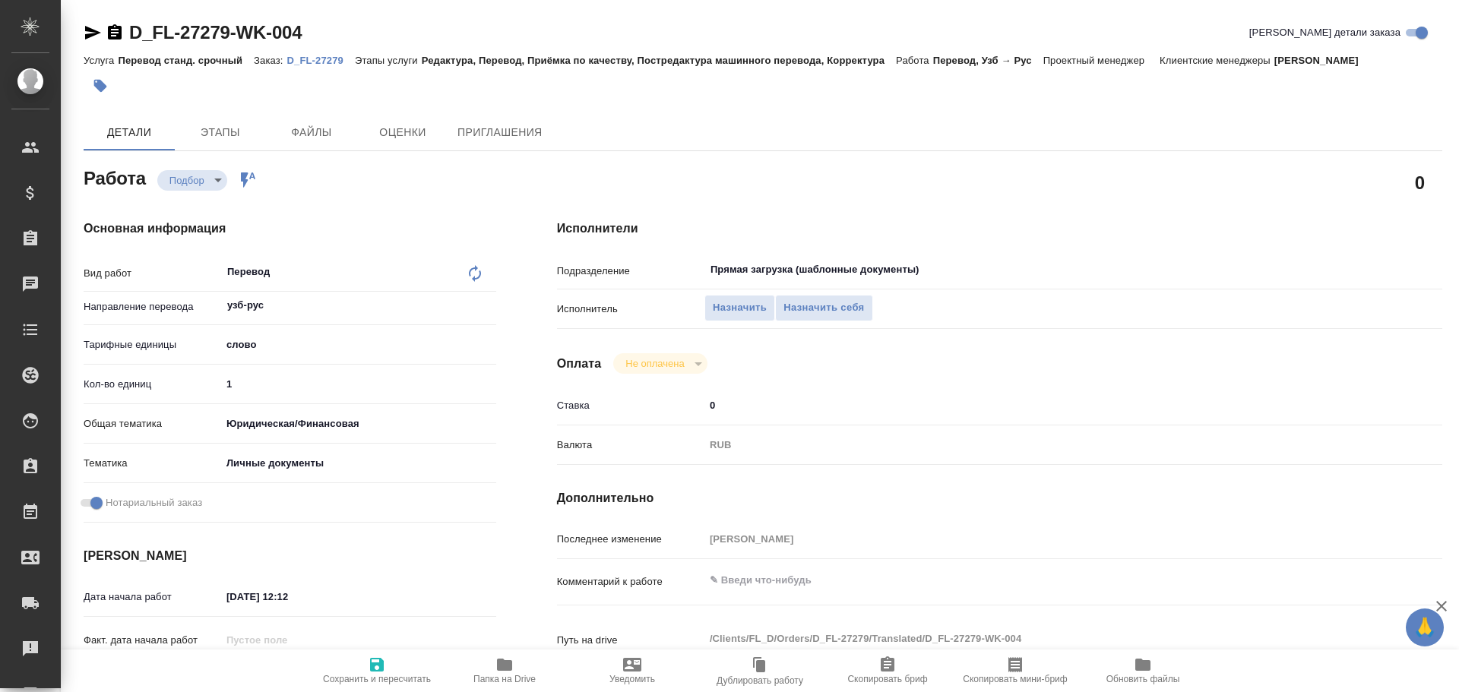
type textarea "x"
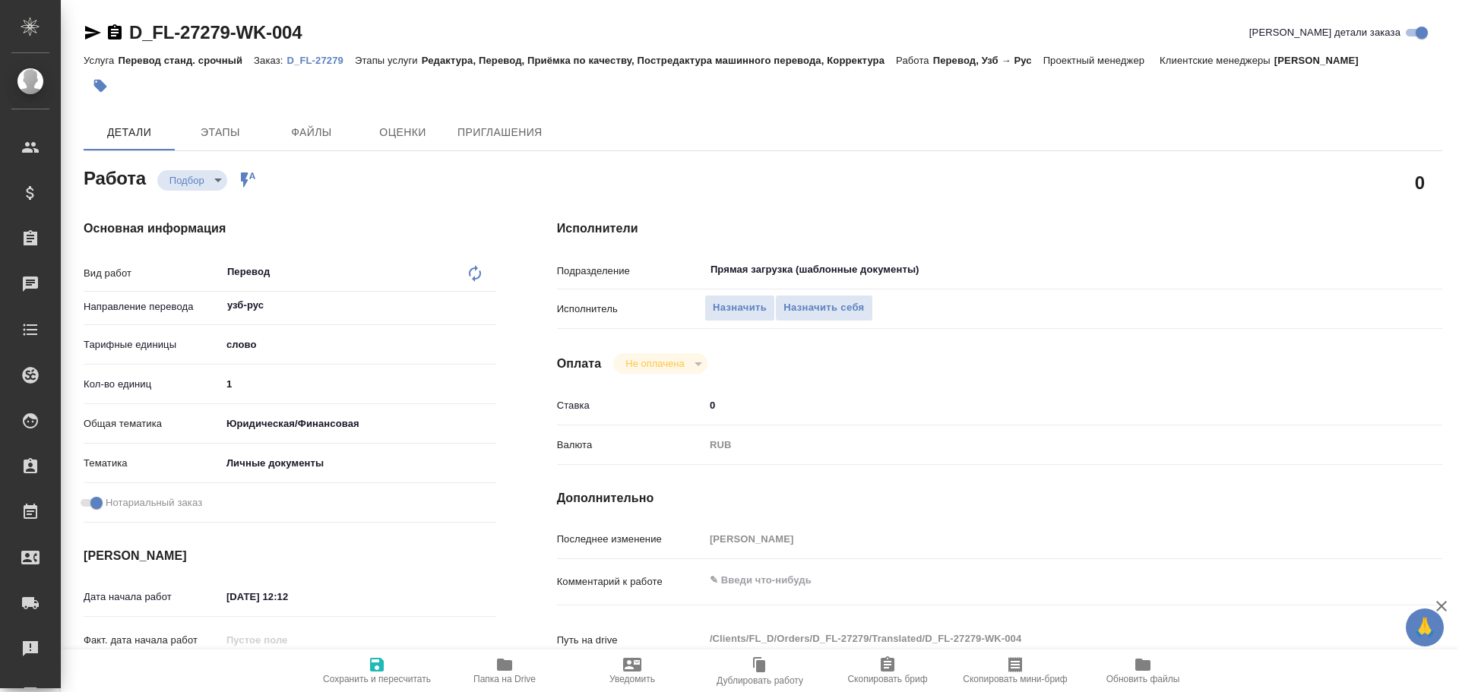
scroll to position [586, 0]
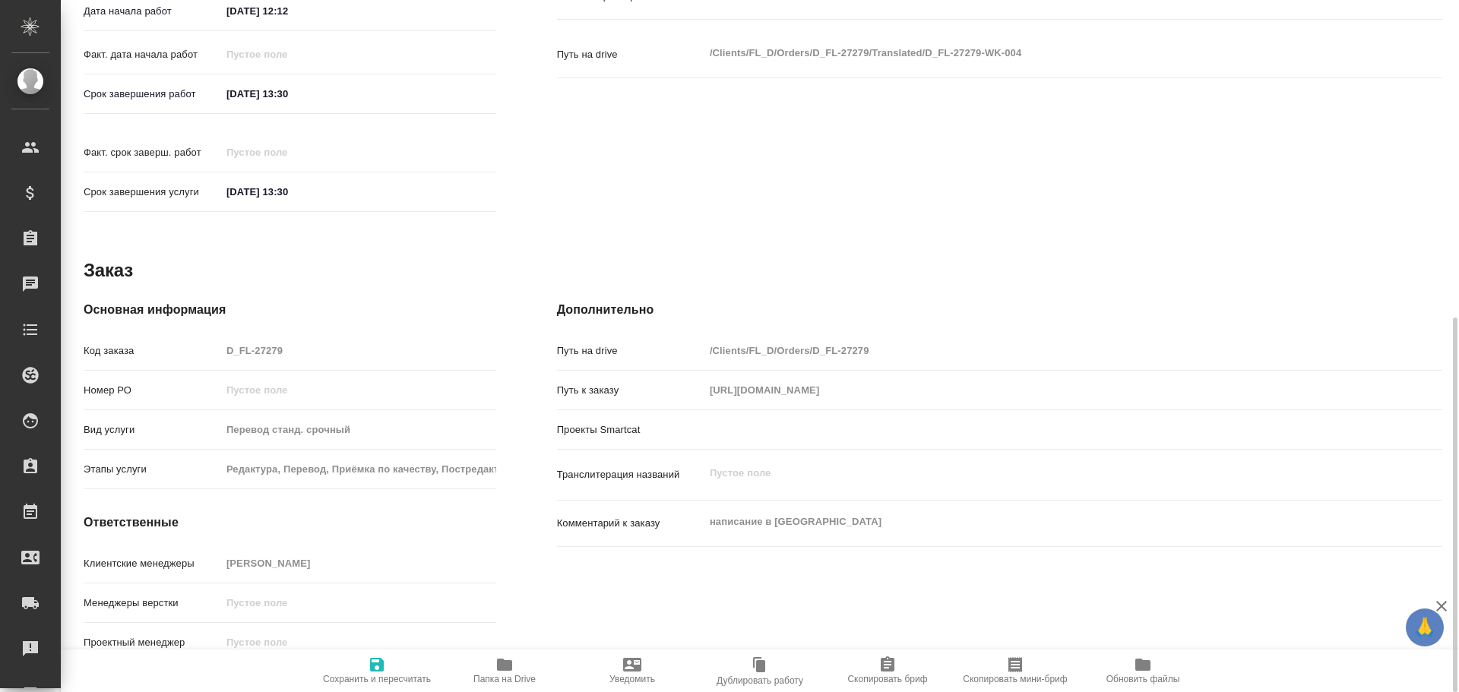
type textarea "x"
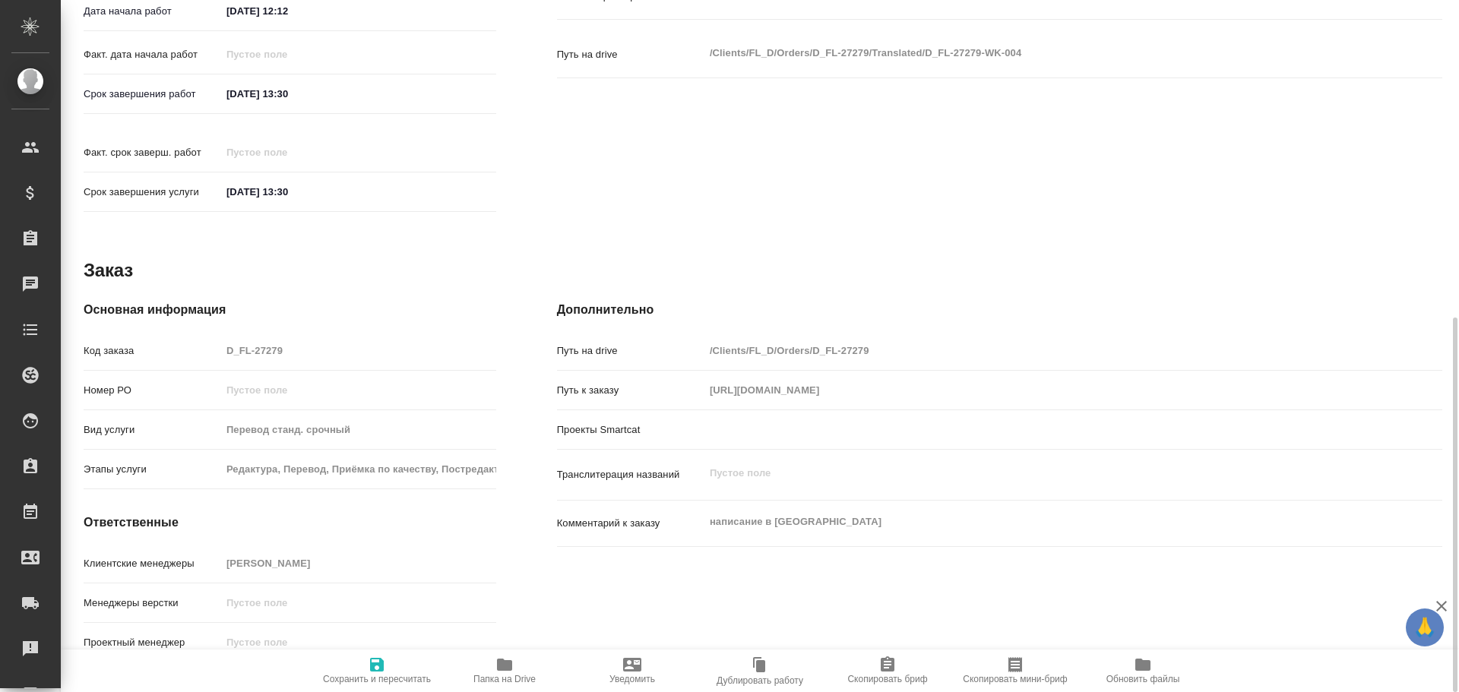
type textarea "x"
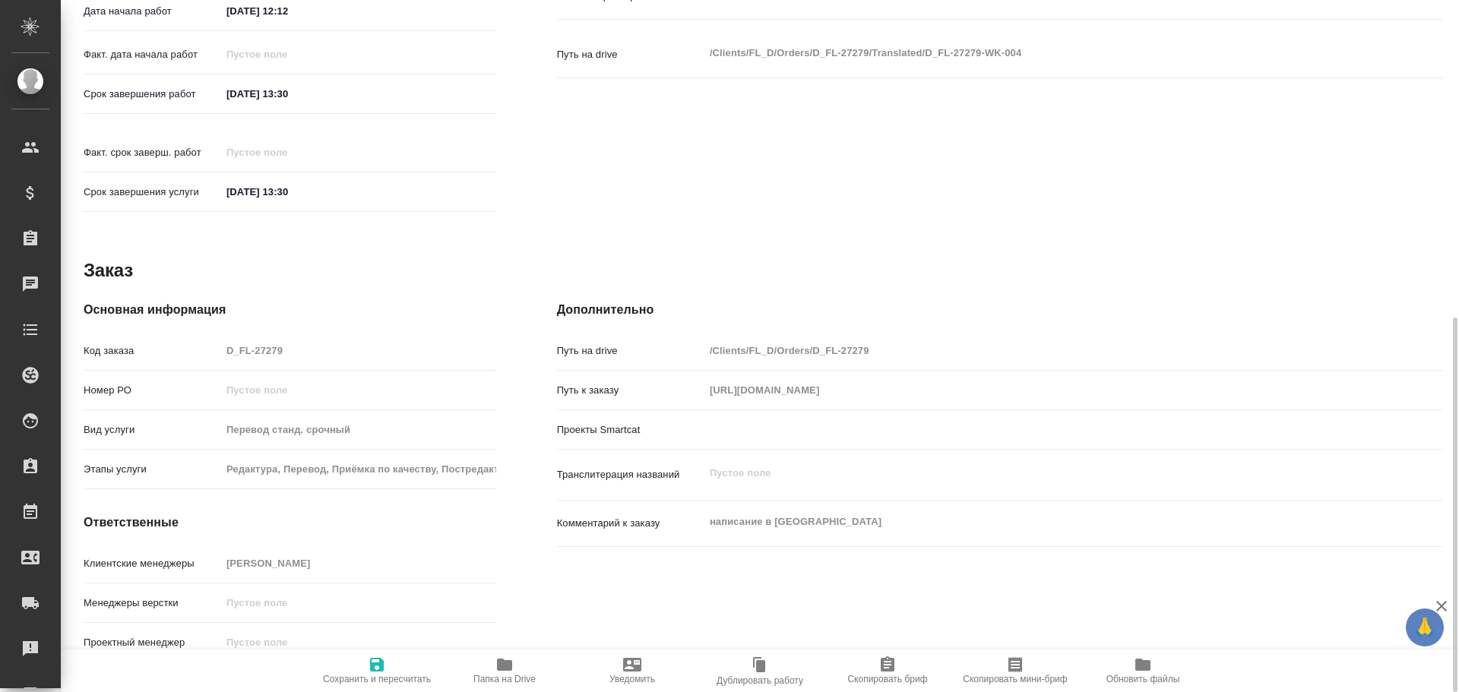
type textarea "x"
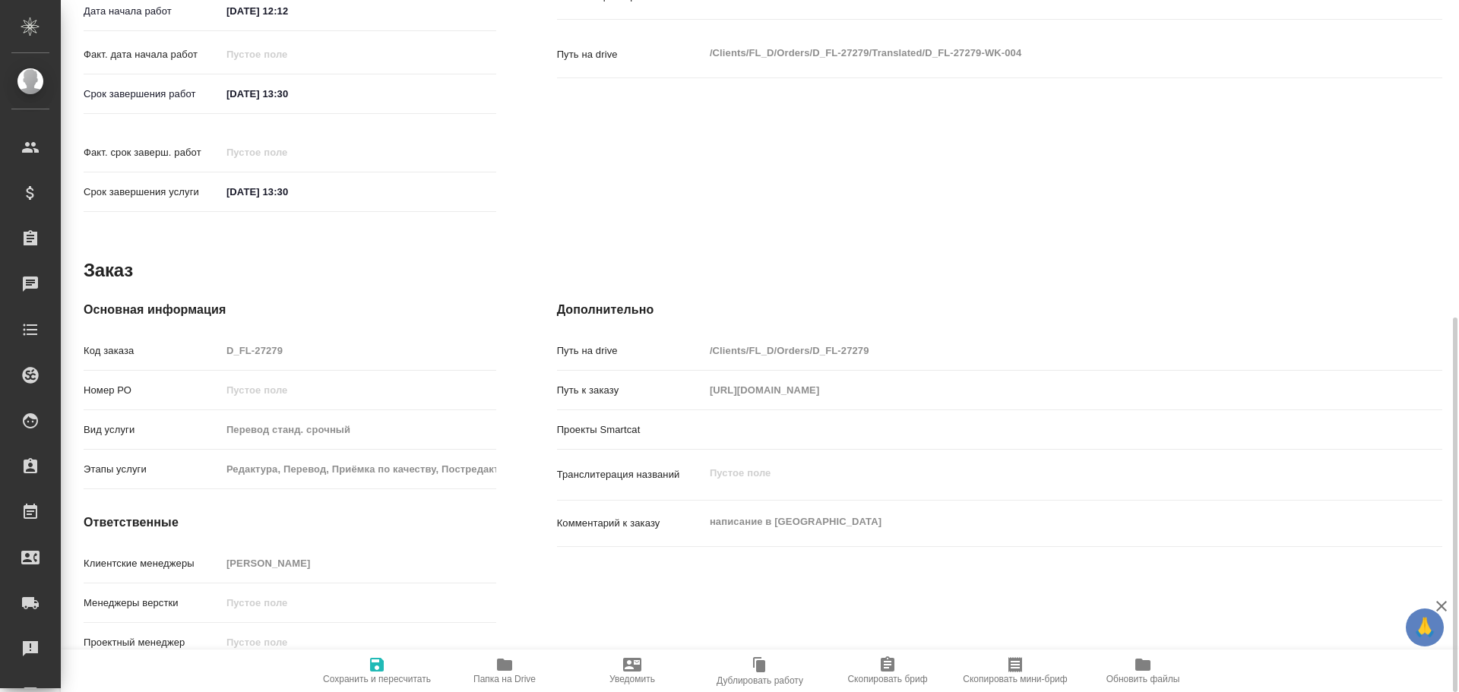
click at [529, 671] on span "Папка на Drive" at bounding box center [504, 670] width 109 height 29
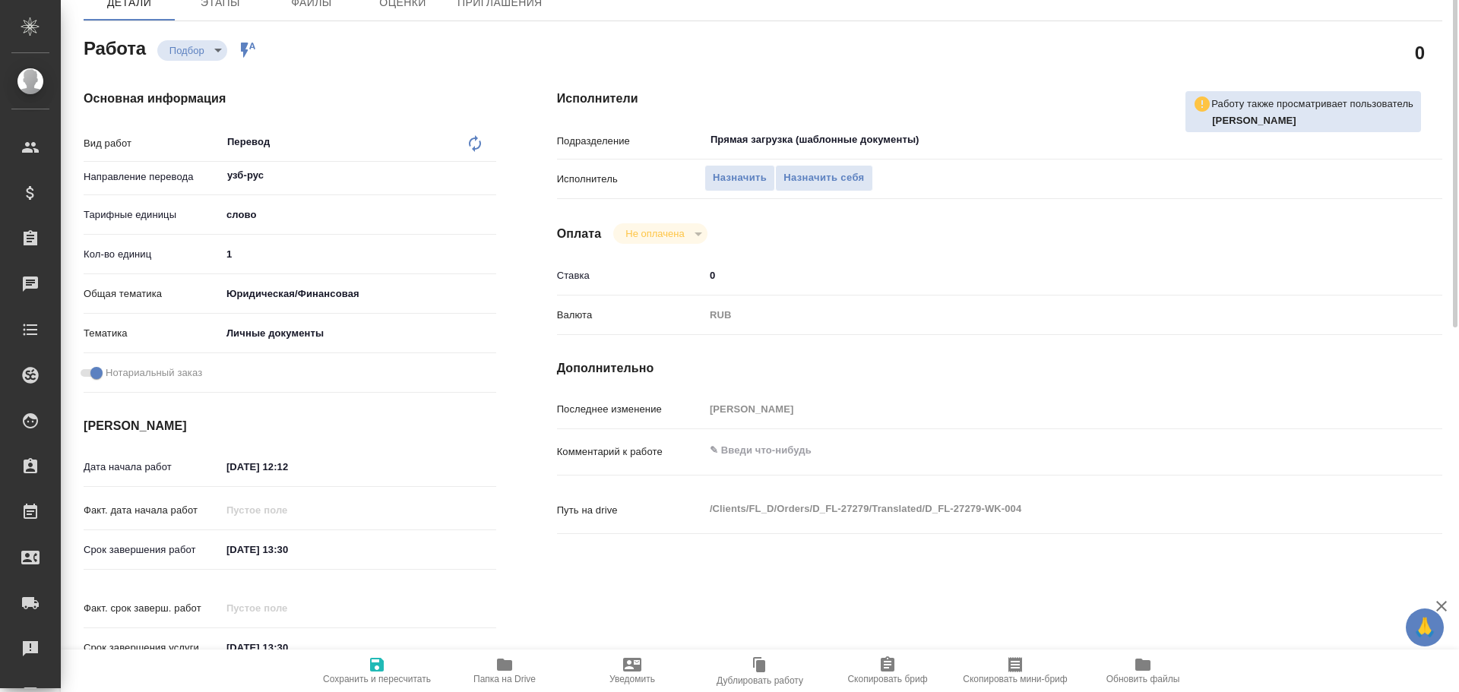
scroll to position [54, 0]
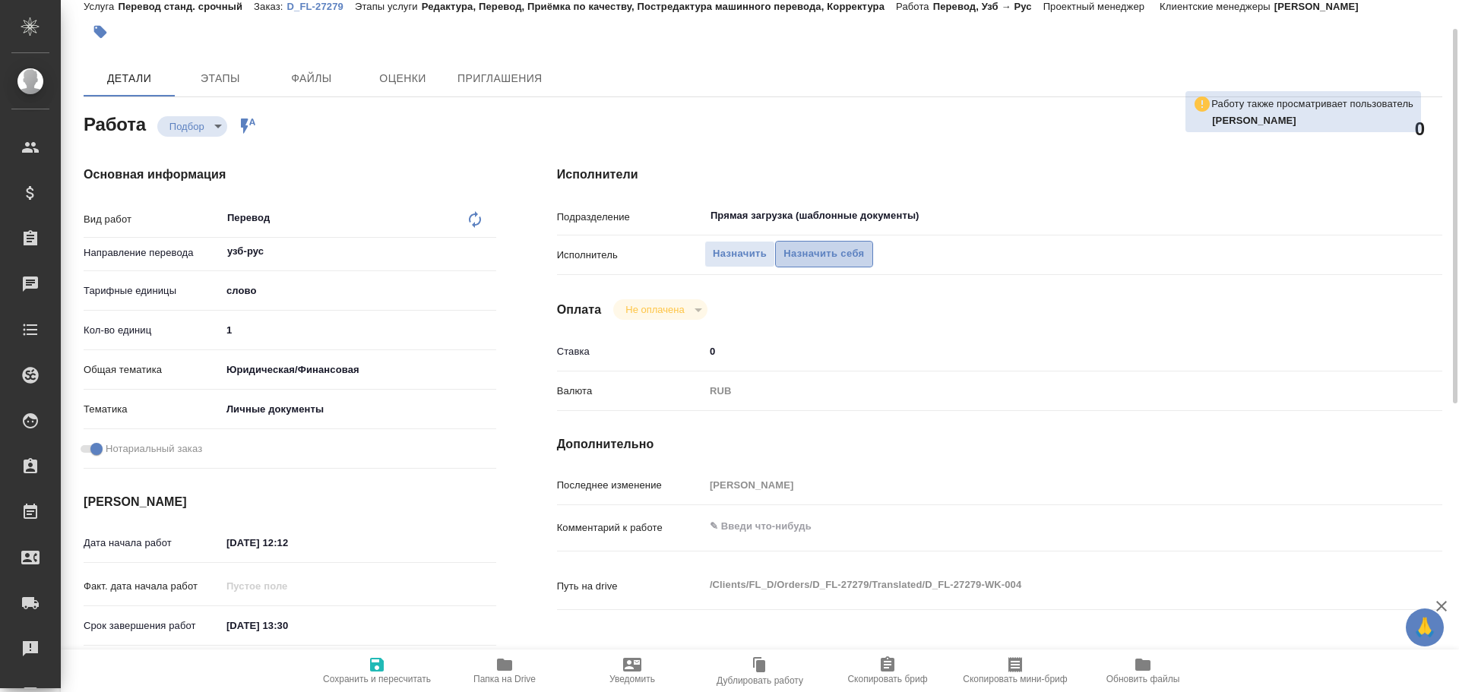
click at [840, 252] on span "Назначить себя" at bounding box center [824, 253] width 81 height 17
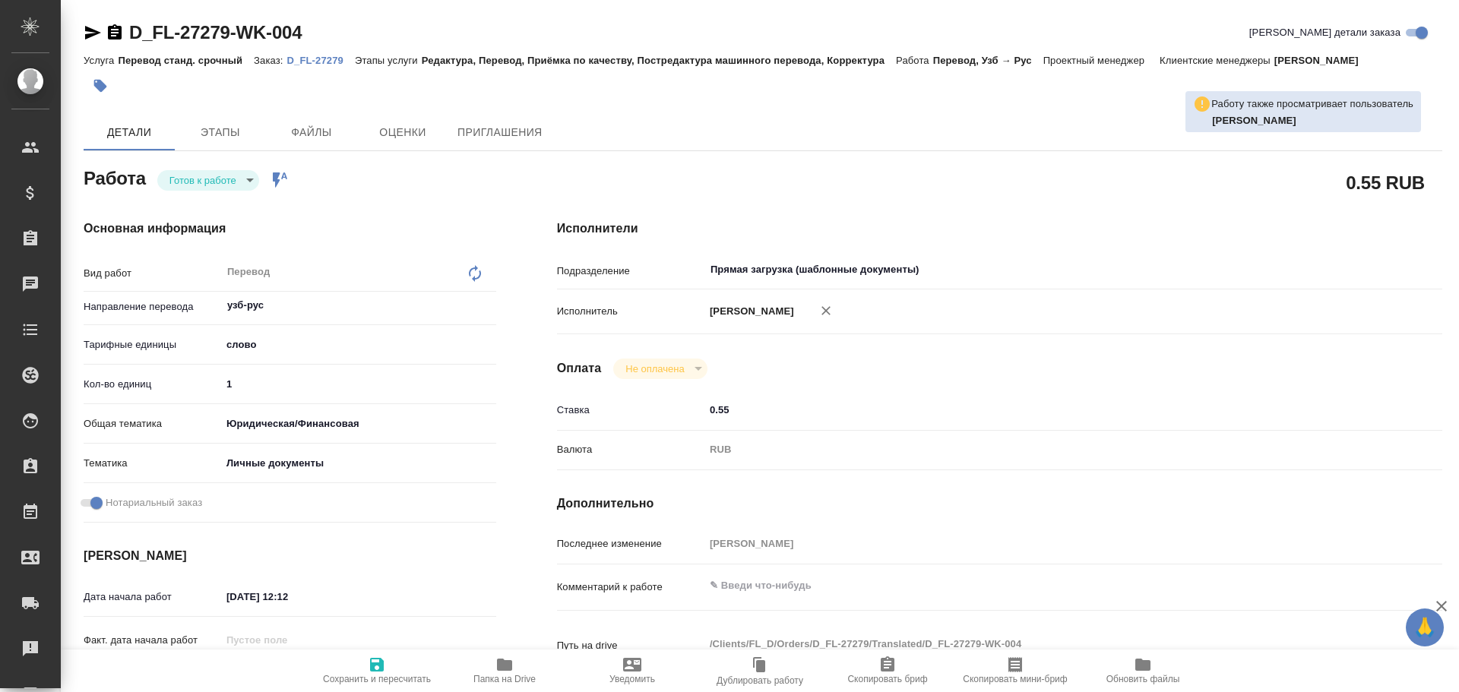
type textarea "x"
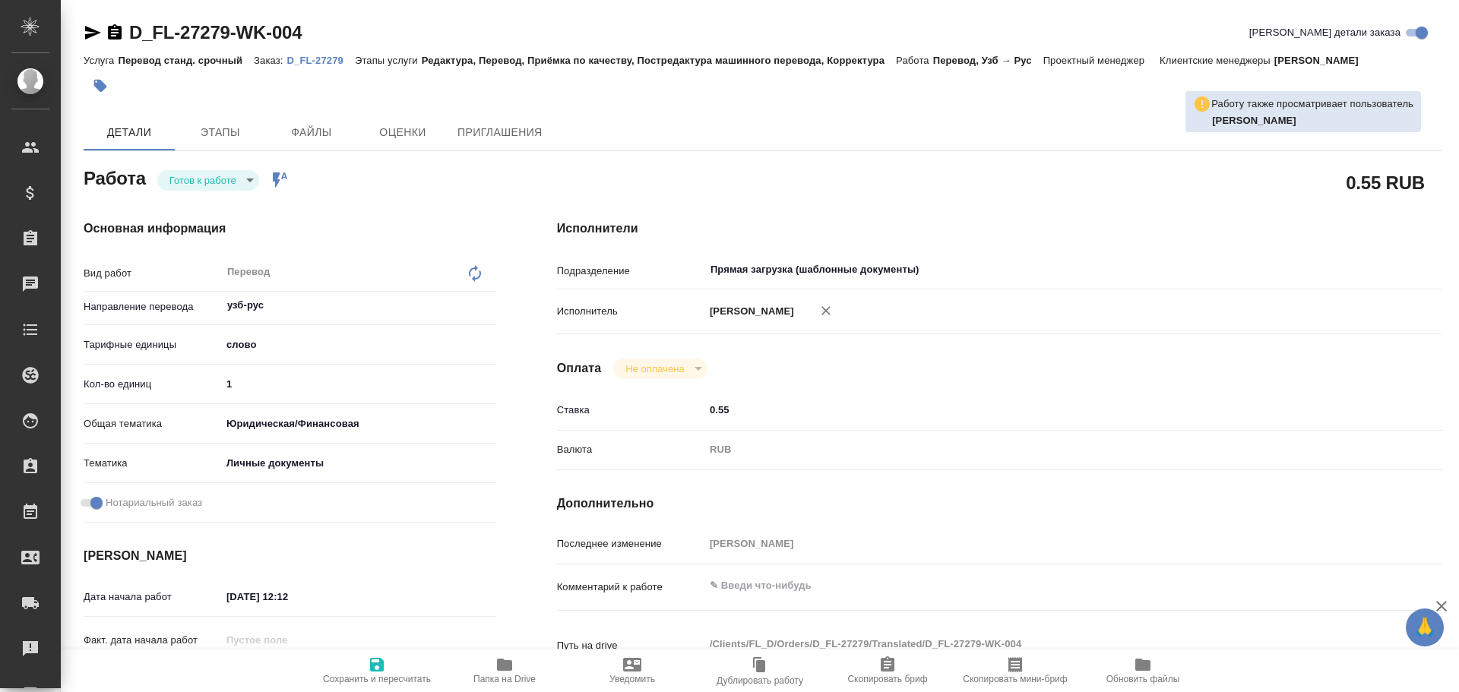
type textarea "x"
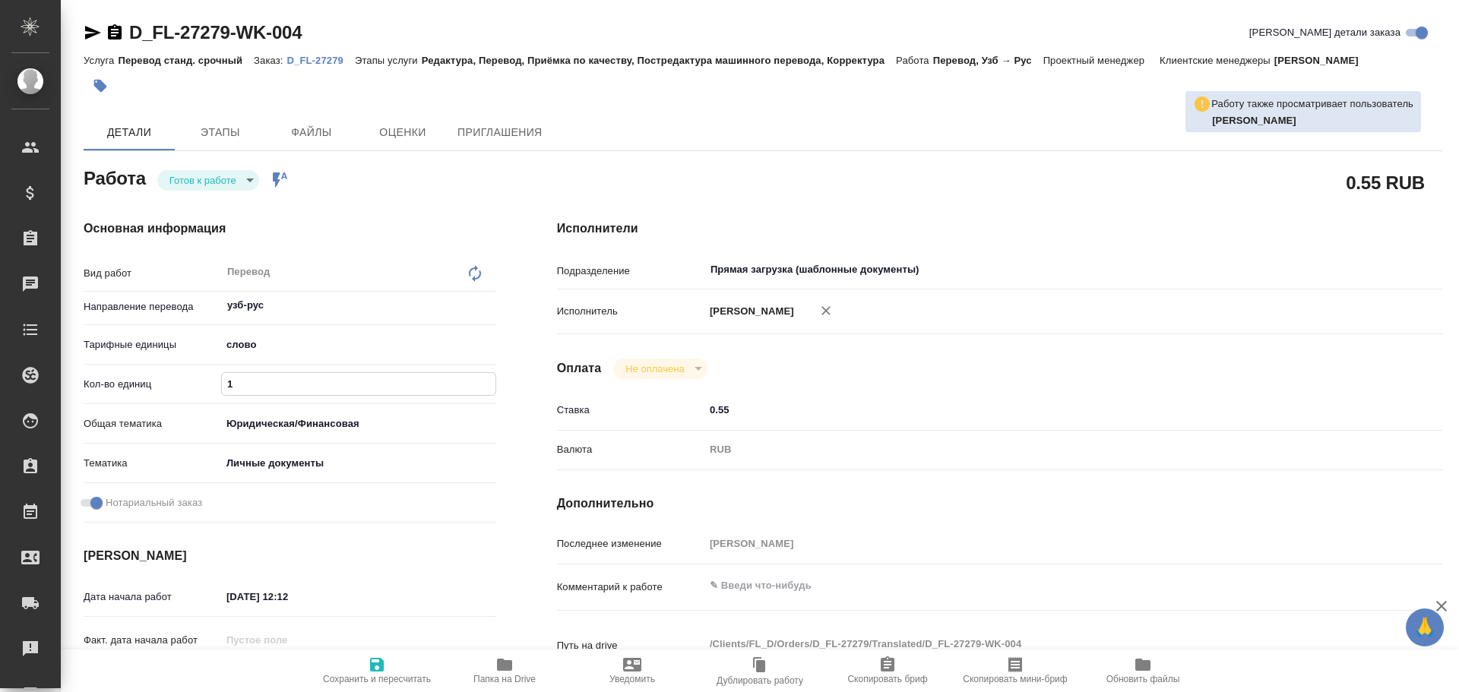
drag, startPoint x: 188, startPoint y: 378, endPoint x: 169, endPoint y: 375, distance: 19.1
click at [169, 376] on div "Кол-во единиц 1" at bounding box center [290, 384] width 413 height 27
type textarea "x"
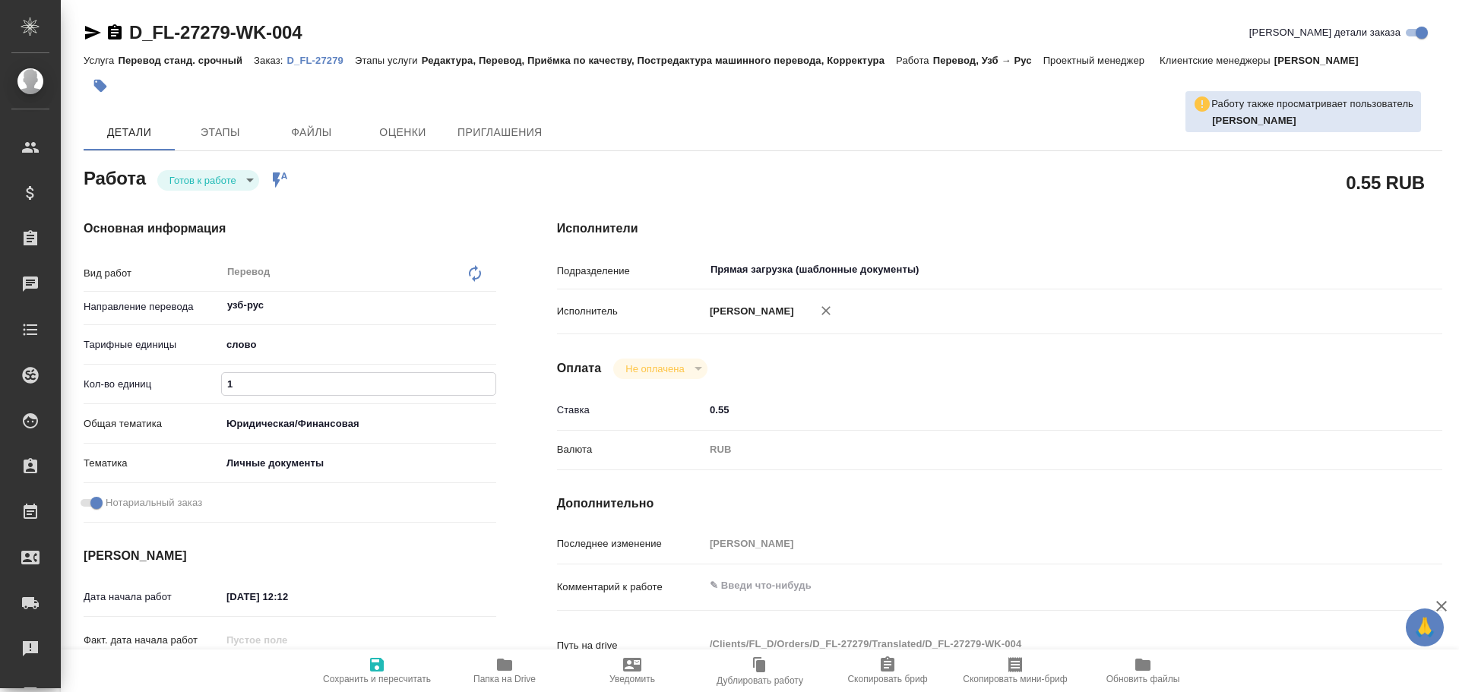
type textarea "x"
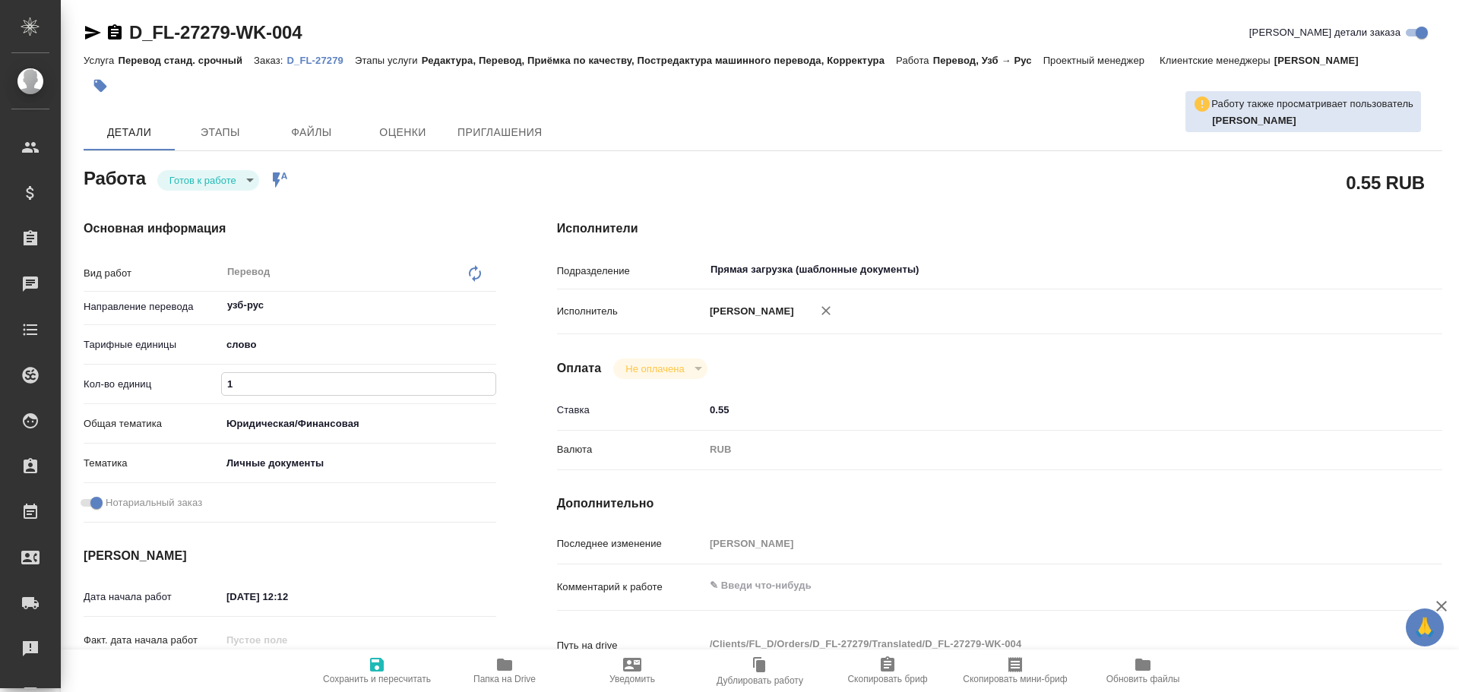
type textarea "x"
type input "7"
type textarea "x"
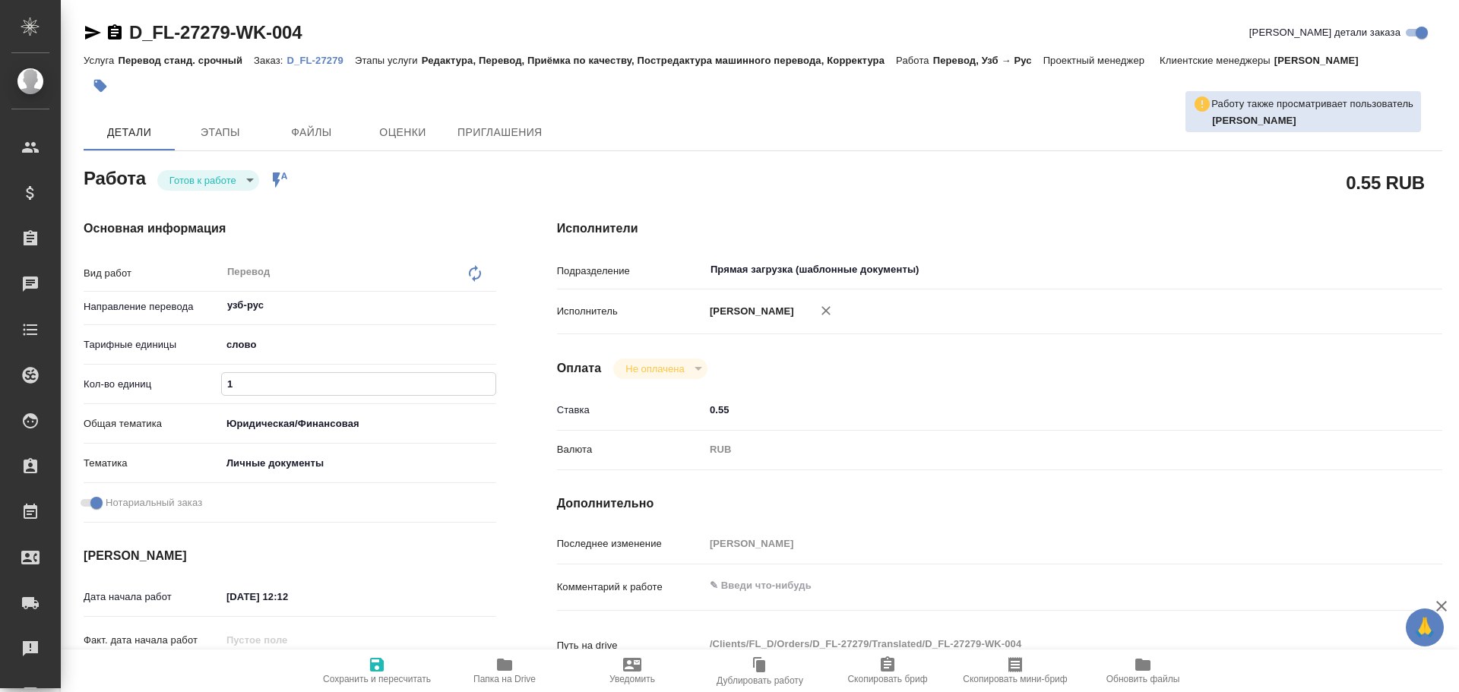
type textarea "x"
type input "75"
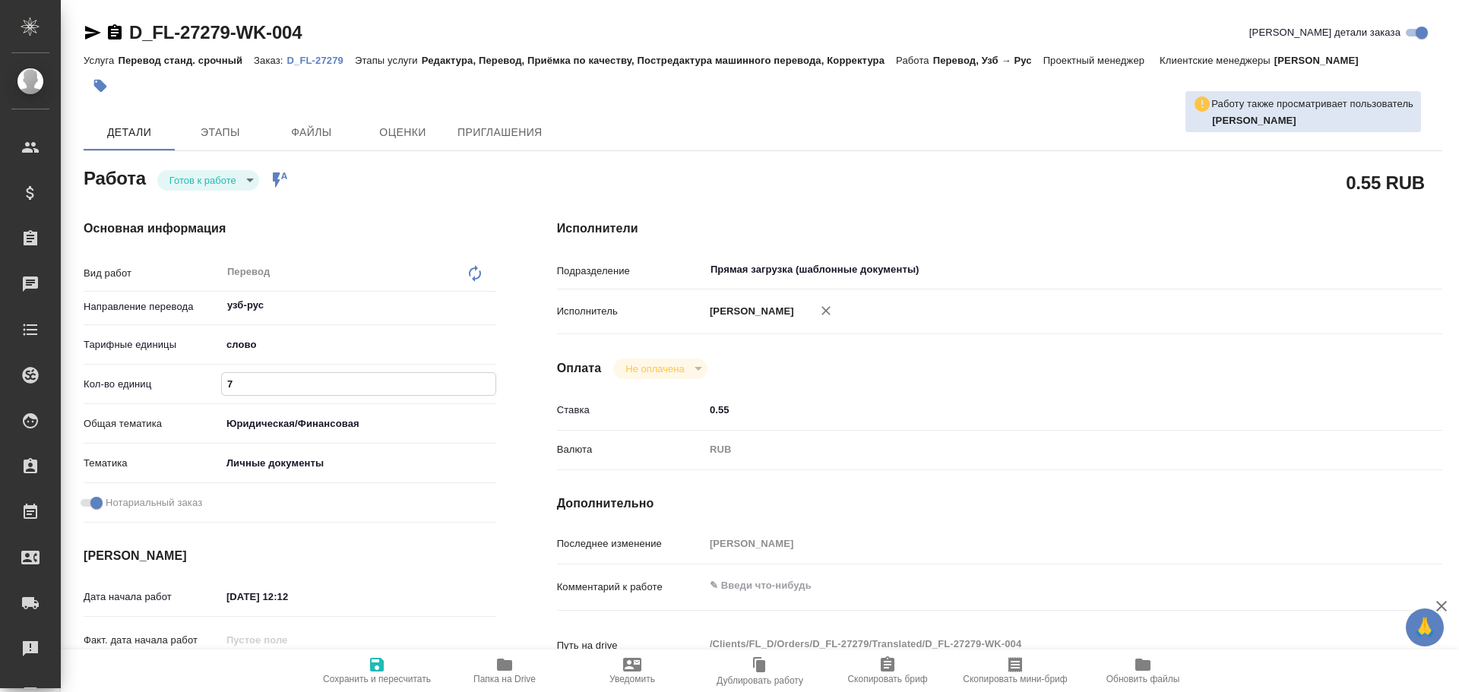
type textarea "x"
type input "75"
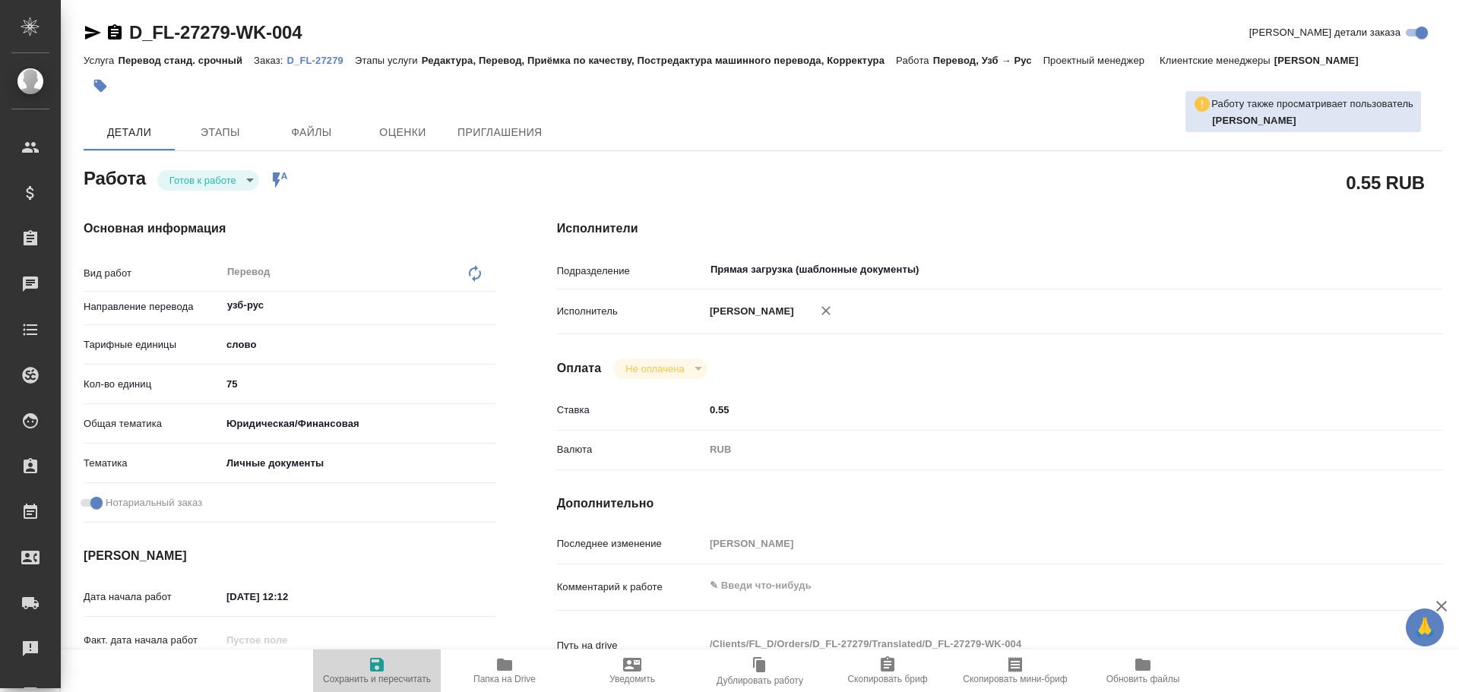
click at [362, 664] on span "Сохранить и пересчитать" at bounding box center [376, 670] width 109 height 29
type textarea "x"
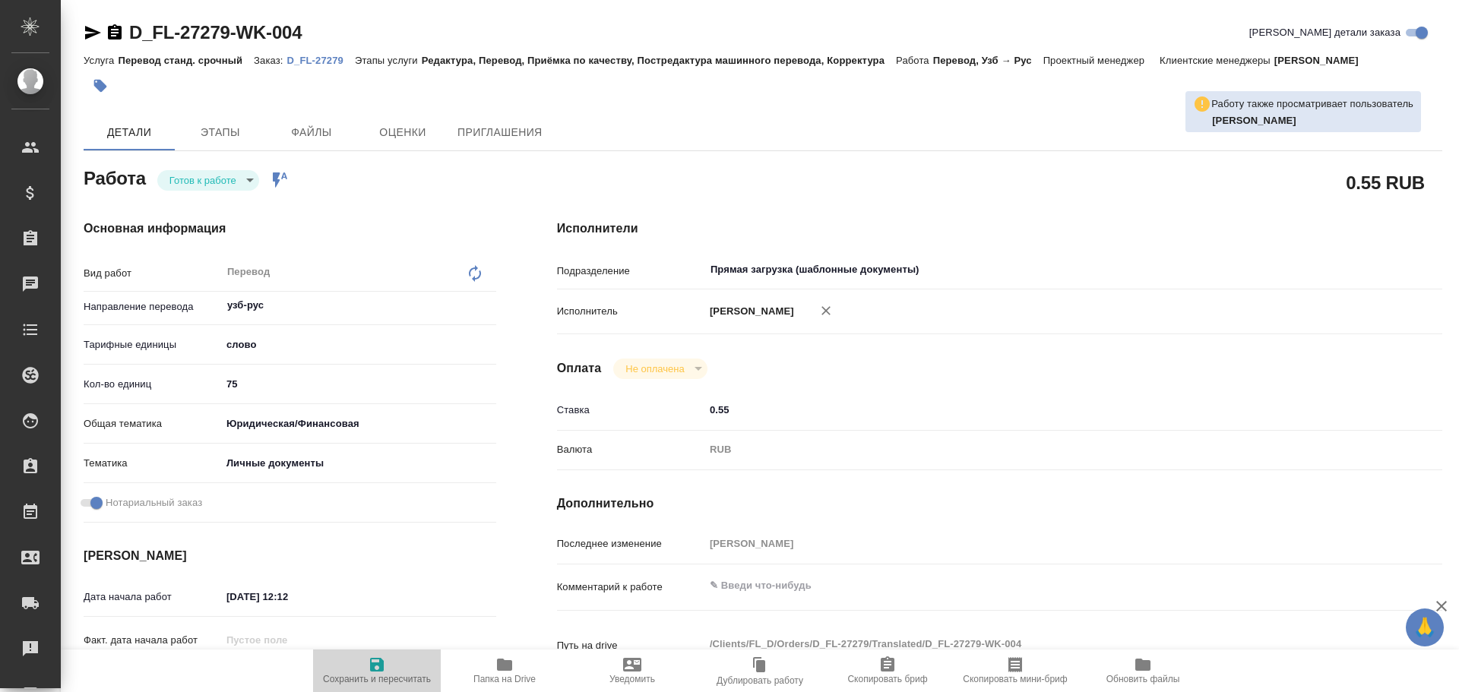
type textarea "x"
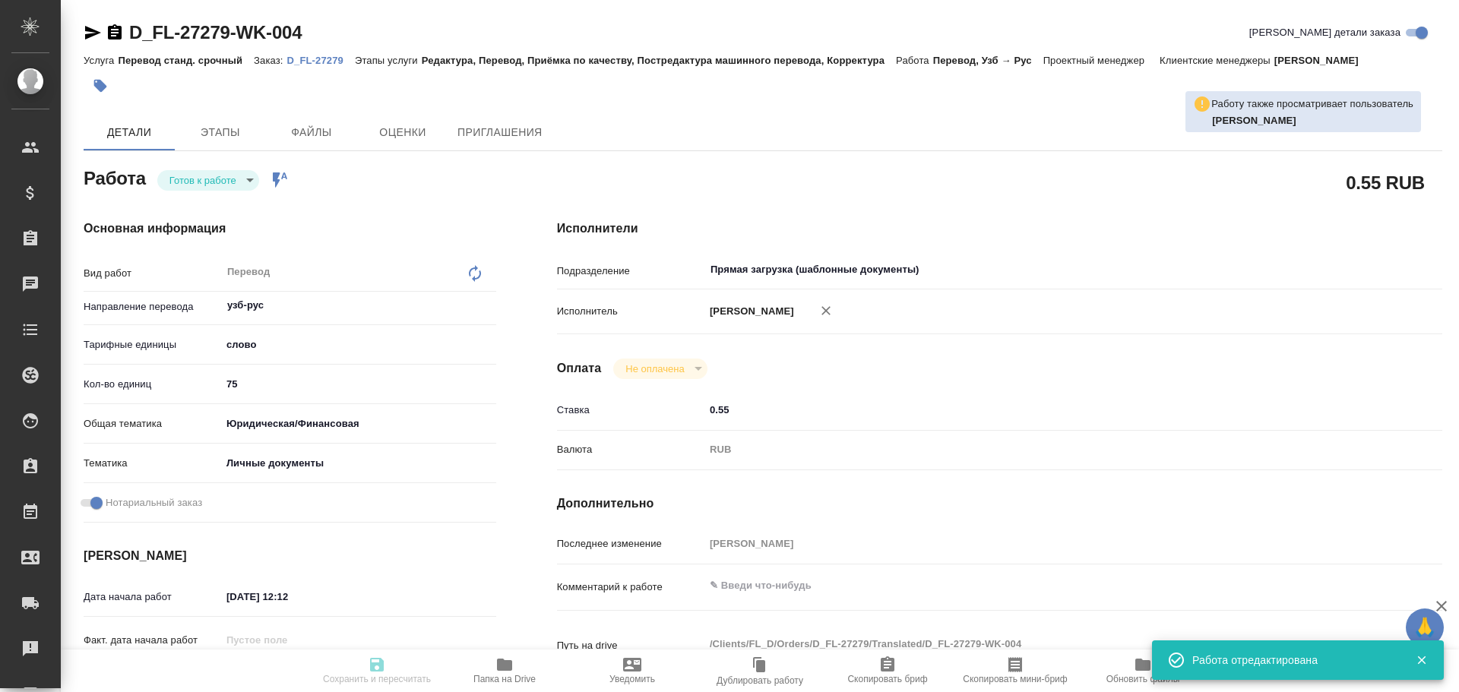
type textarea "x"
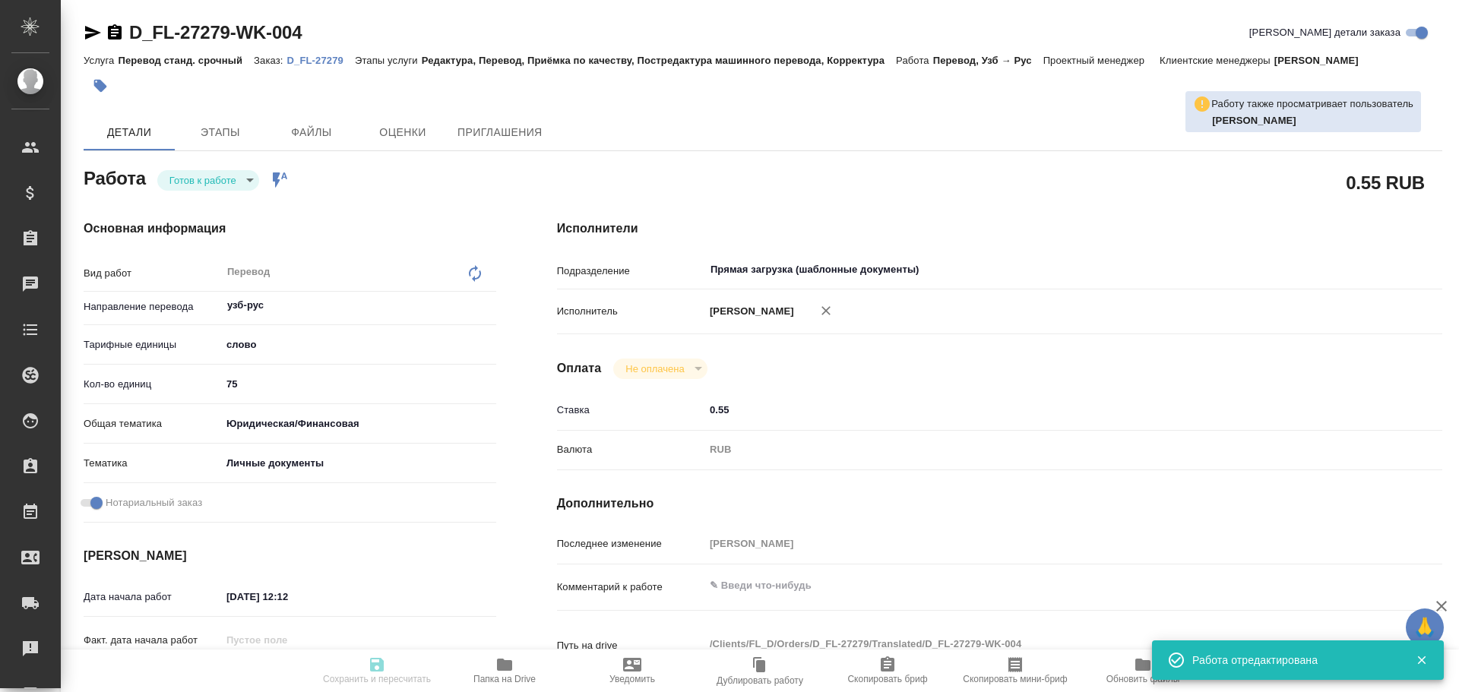
type input "readyForWork"
type textarea "Перевод"
type textarea "x"
type input "узб-рус"
type input "5a8b1489cc6b4906c91bfd90"
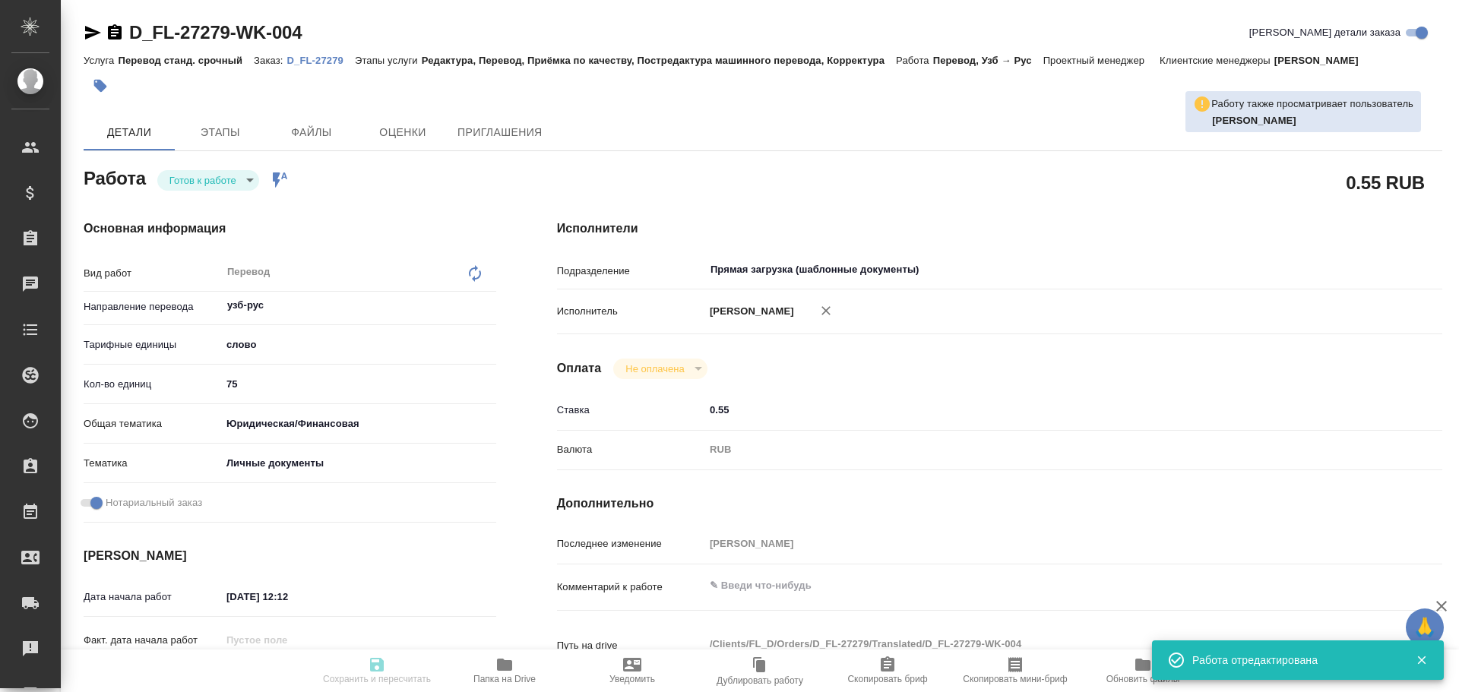
type input "75"
type input "yr-fn"
type input "5a8b8b956a9677013d343cfe"
checkbox input "true"
type input "05.09.2025 12:12"
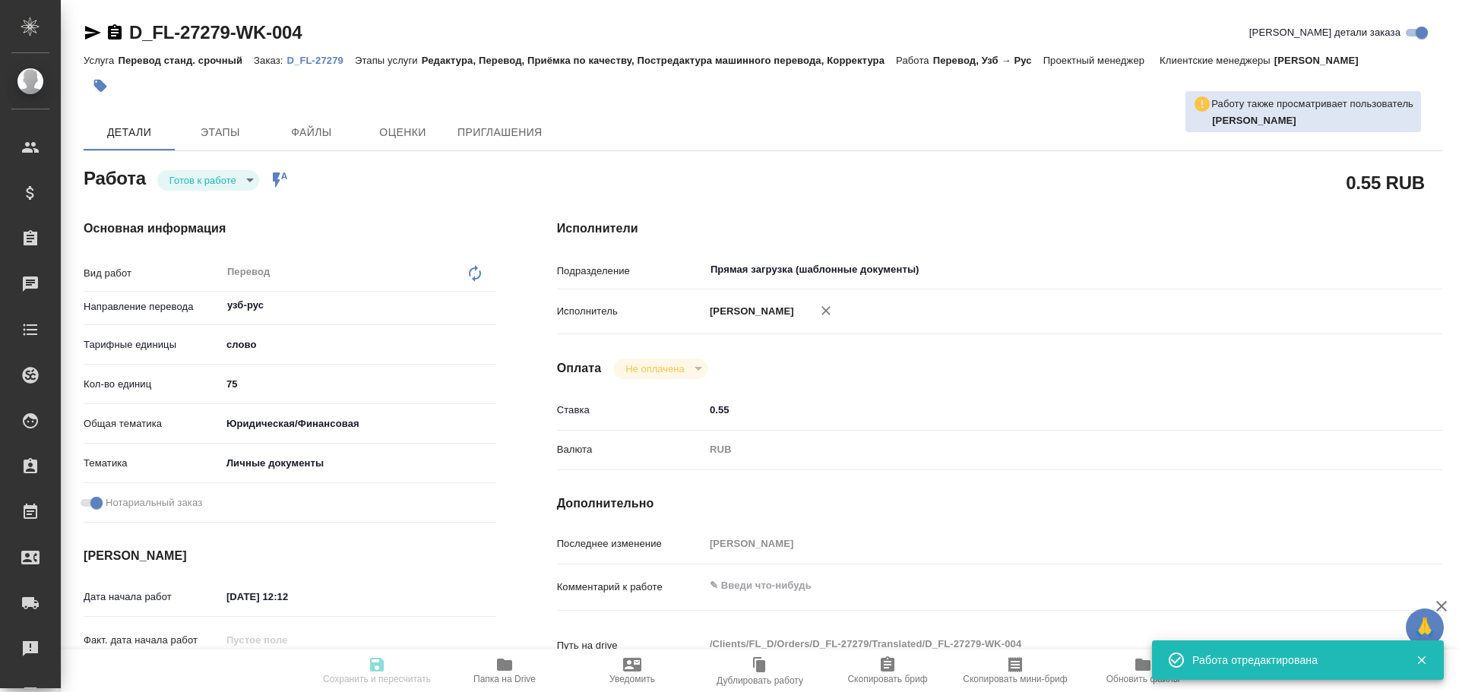
type input "05.09.2025 13:30"
type input "Прямая загрузка (шаблонные документы)"
type input "notPayed"
type input "0.55"
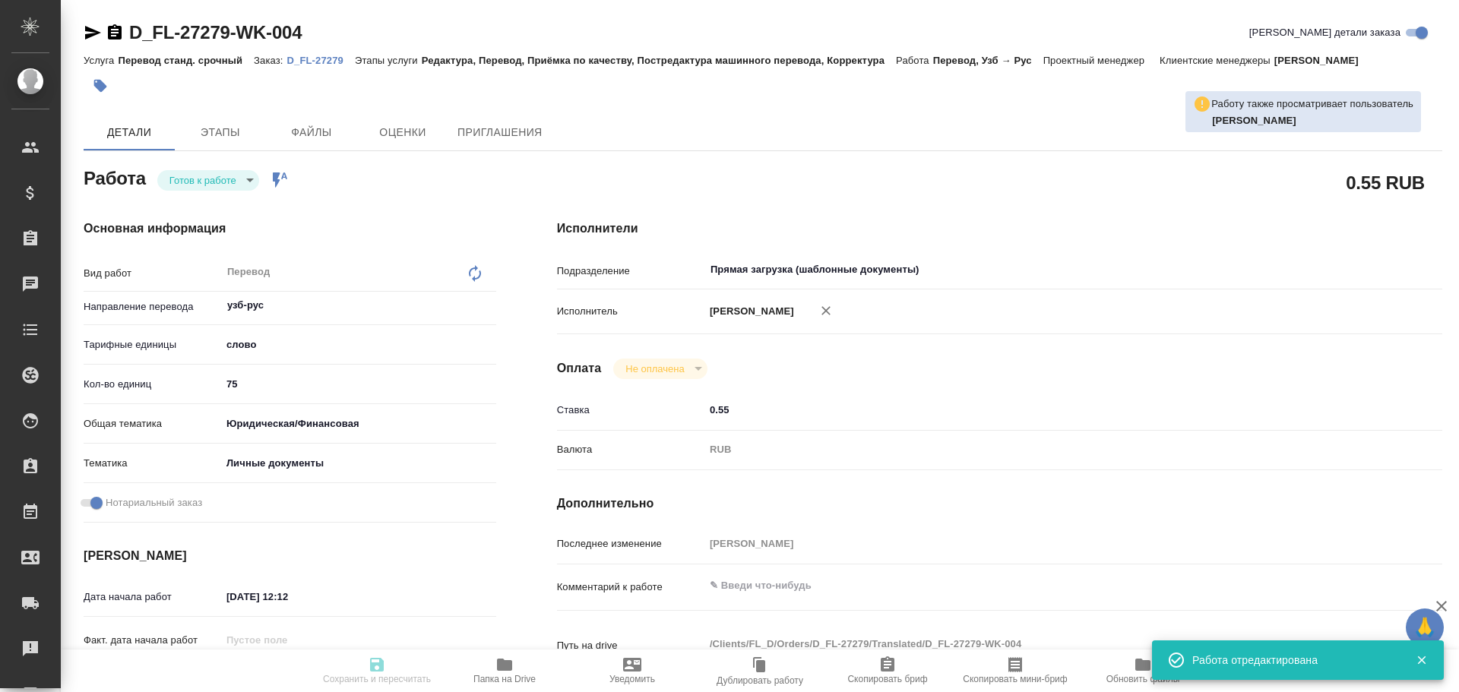
type input "RUB"
type input "[PERSON_NAME]"
type textarea "x"
type textarea "/Clients/FL_D/Orders/D_FL-27279/Translated/D_FL-27279-WK-004"
type textarea "x"
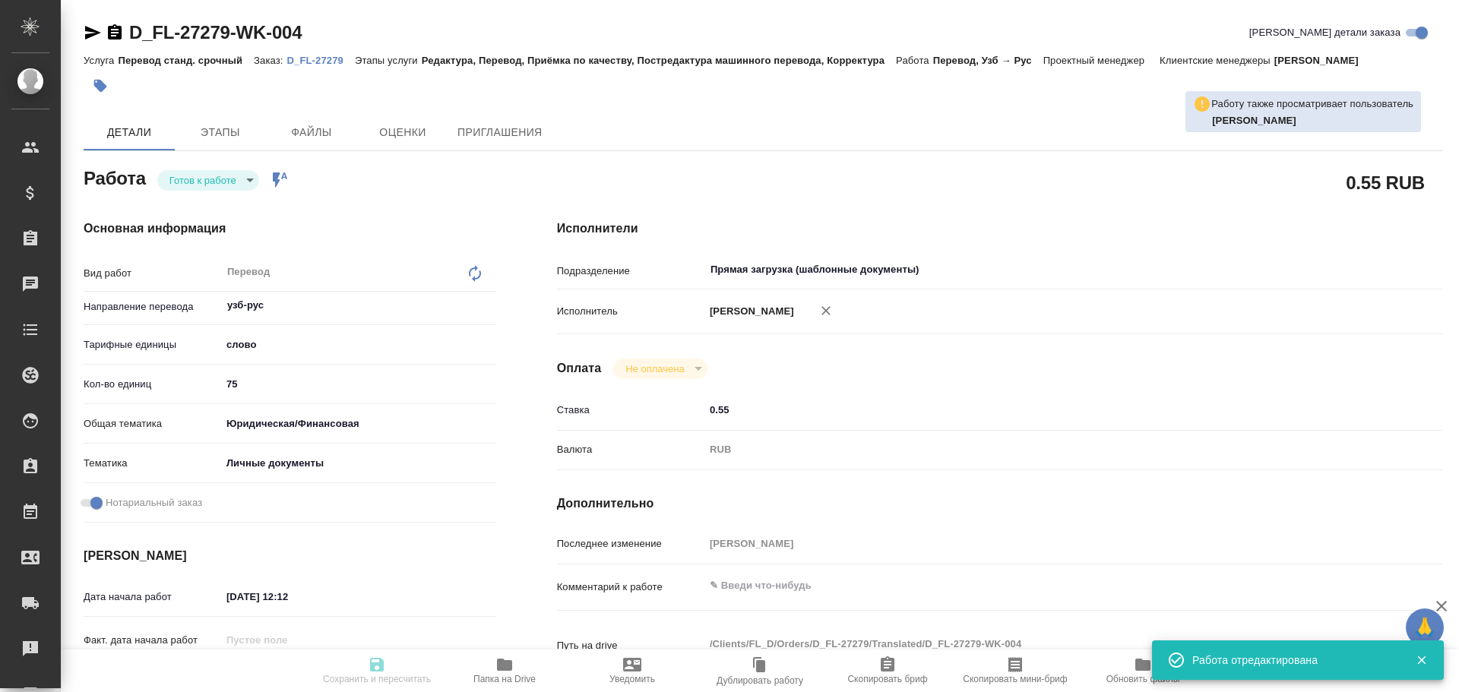
type input "D_FL-27279"
type input "Перевод станд. срочный"
type input "Редактура, Перевод, Приёмка по качеству, Постредактура машинного перевода, Корр…"
type input "Давыдова Елена"
type input "/Clients/FL_D/Orders/D_FL-27279"
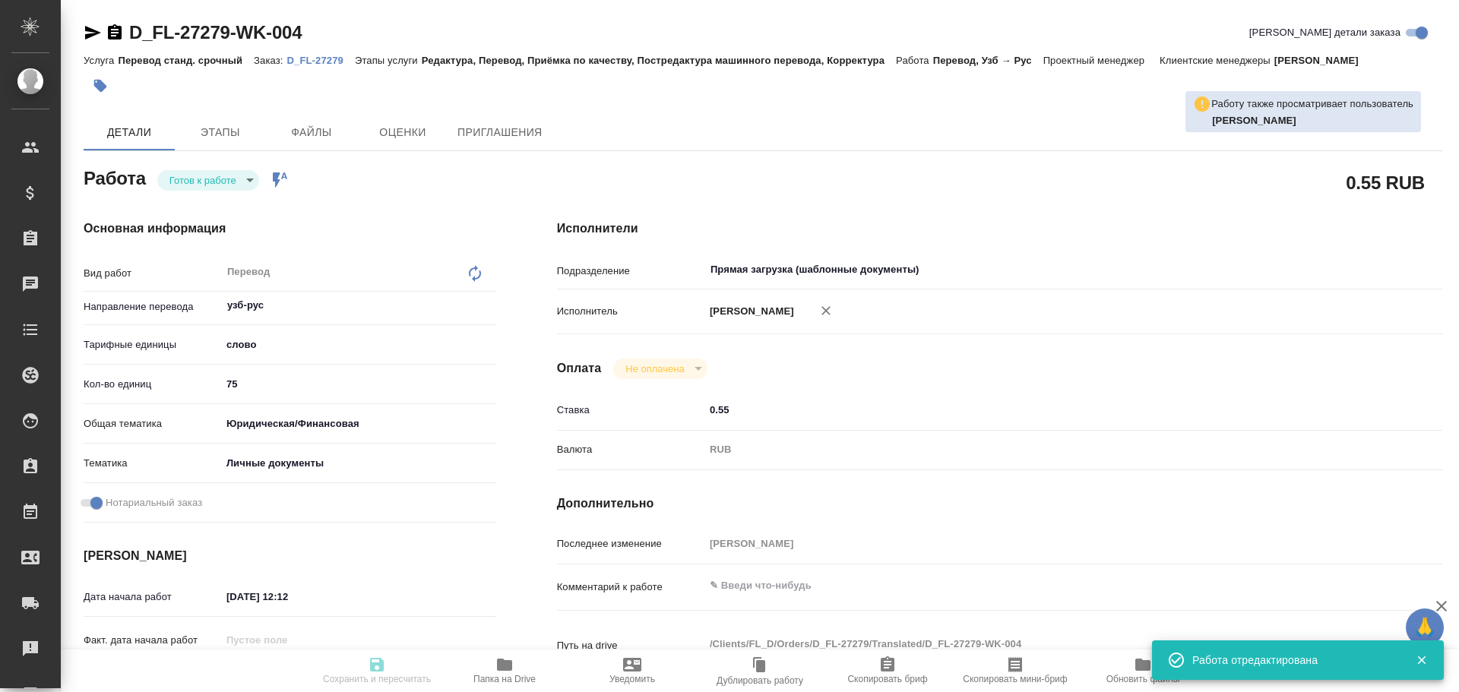
type input "https://drive.awatera.com/s/S3Xz2CeioZ8yZ6r"
type textarea "x"
type textarea "написание в Референсе"
type textarea "x"
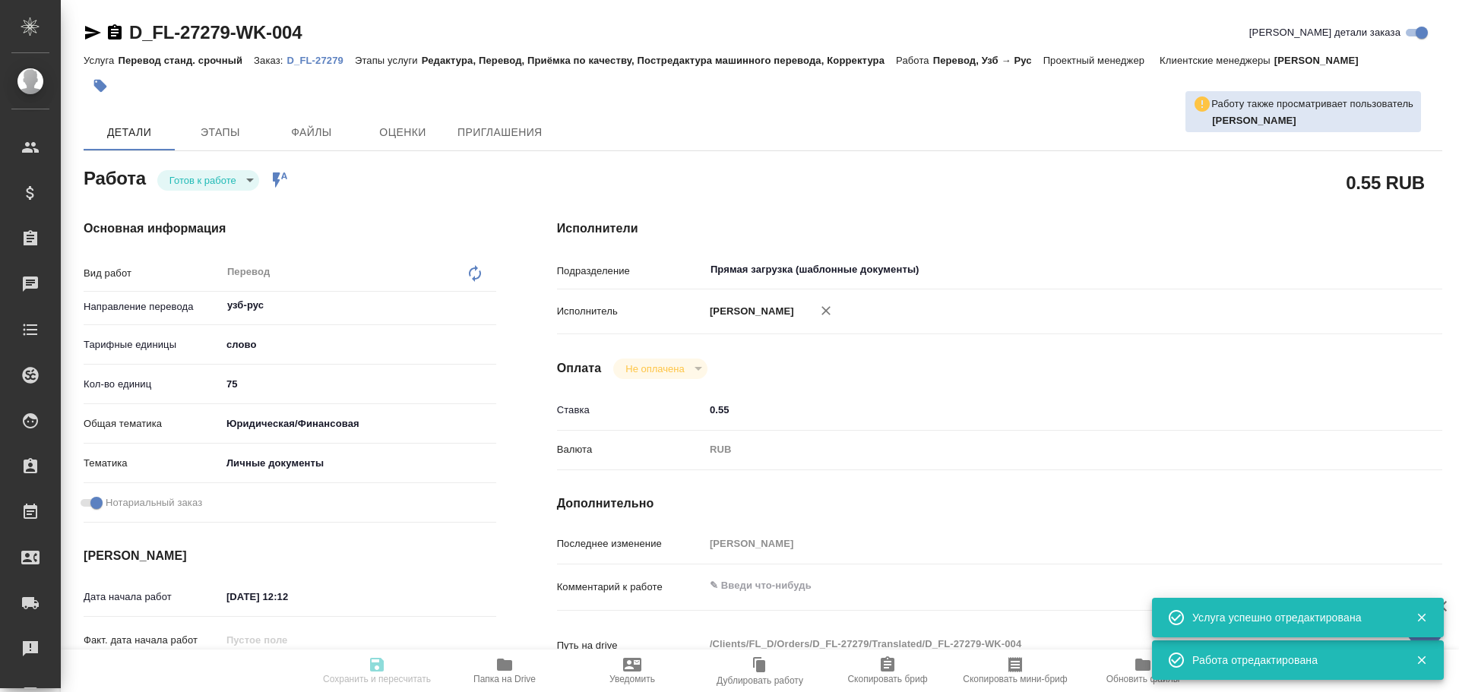
type textarea "x"
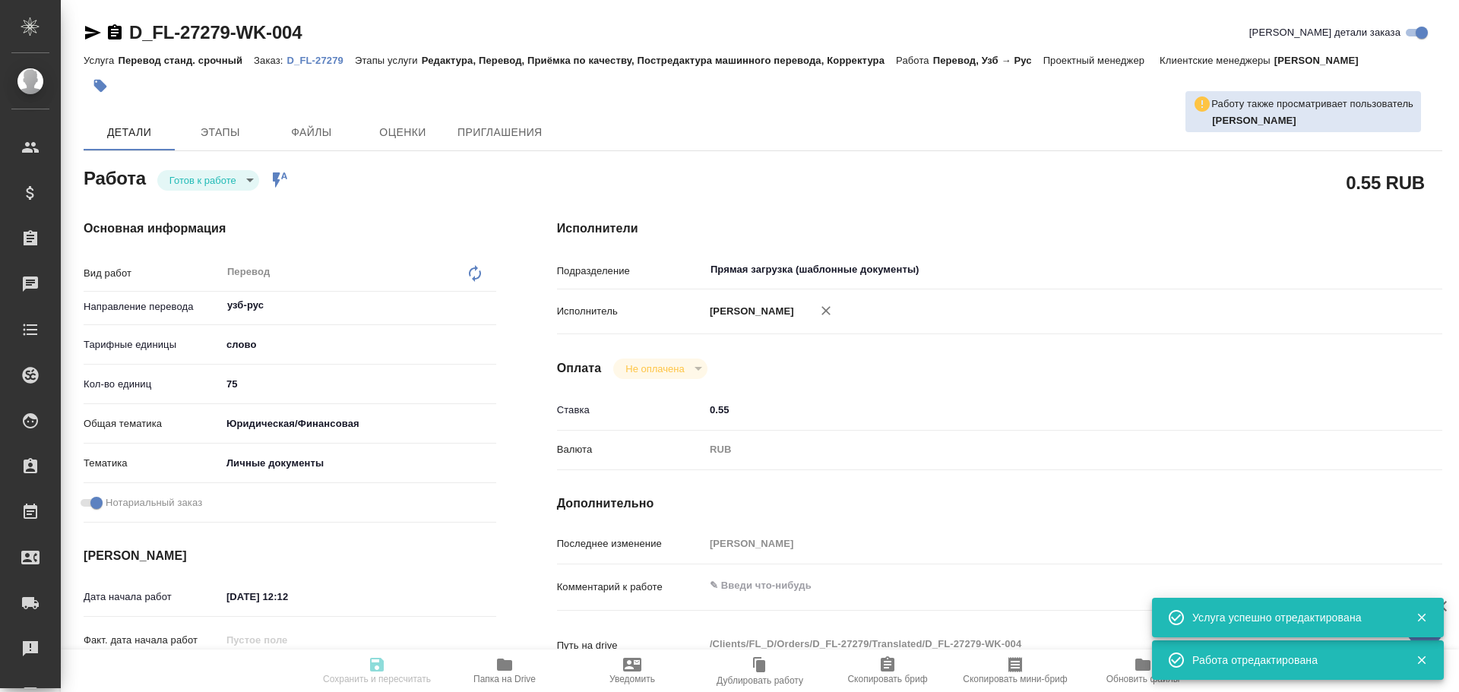
type textarea "x"
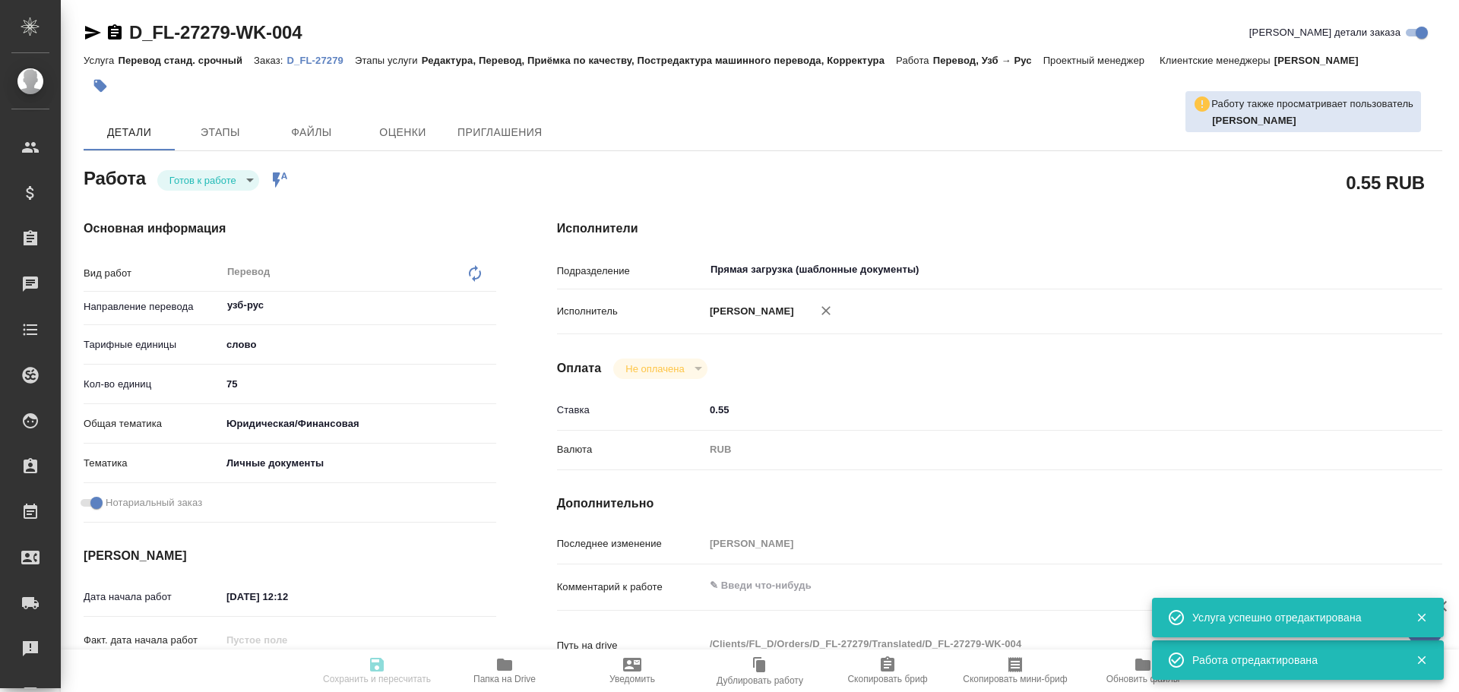
type textarea "x"
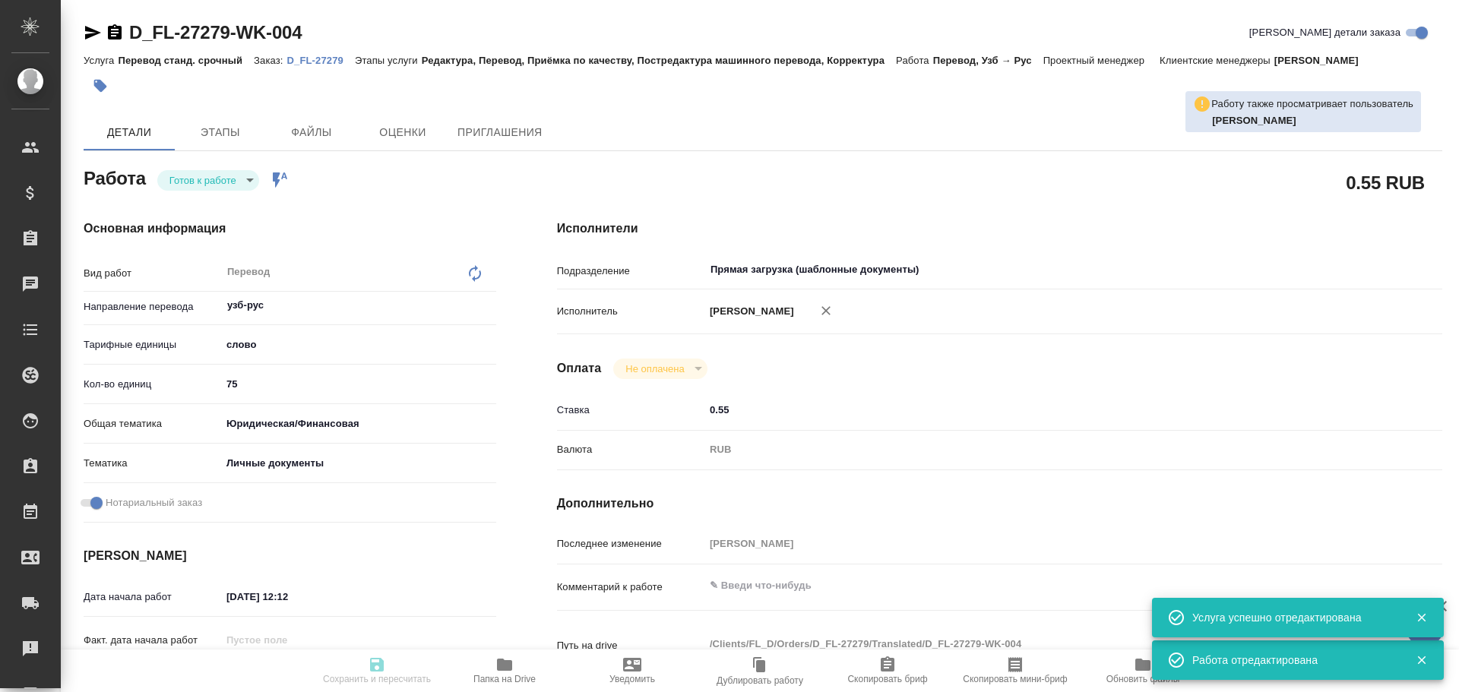
type textarea "x"
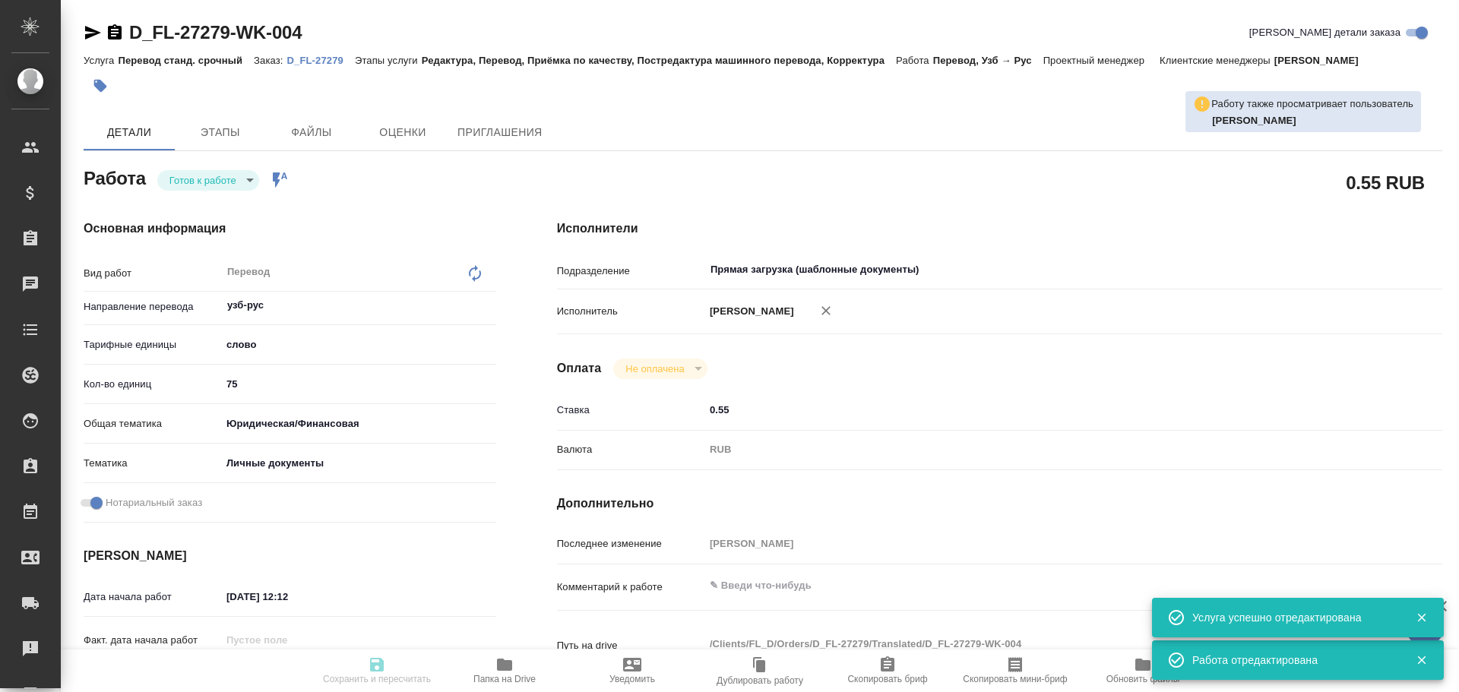
type textarea "x"
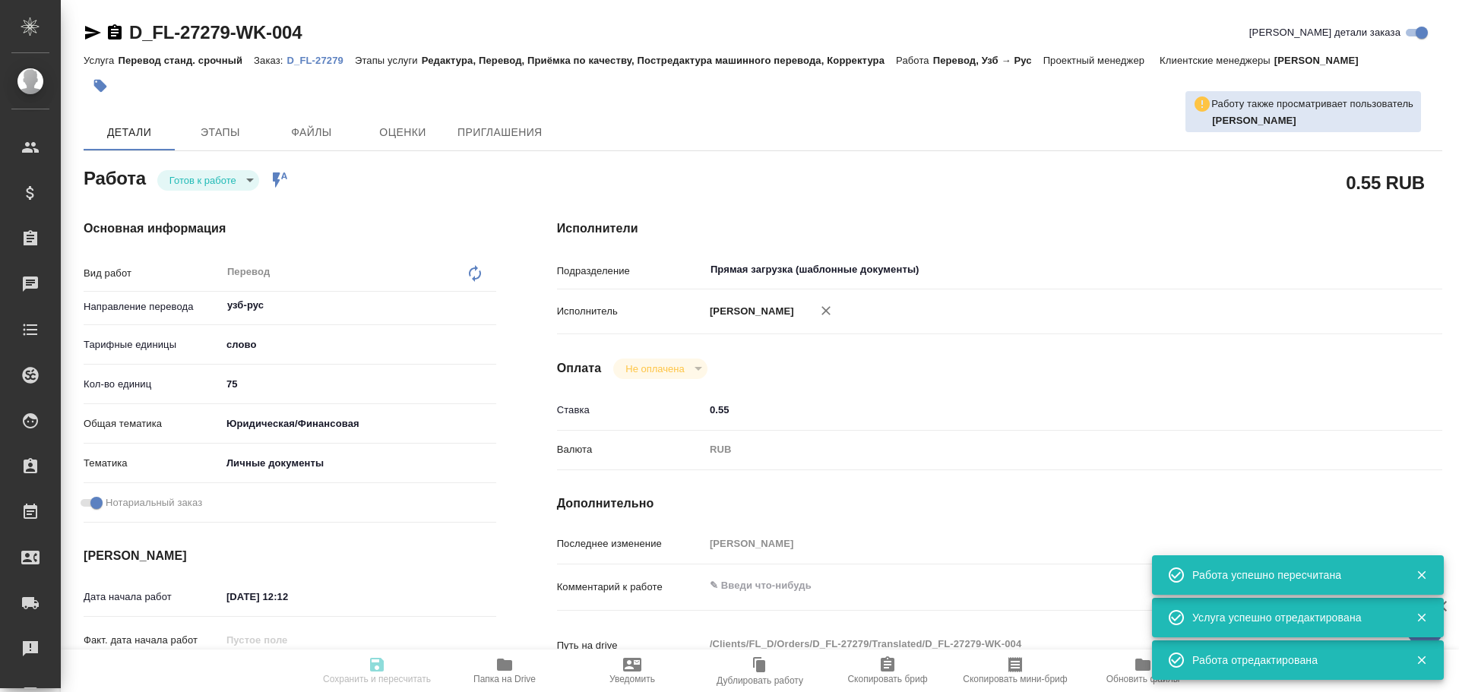
type input "readyForWork"
type textarea "Перевод"
type textarea "x"
type input "узб-рус"
type input "5a8b1489cc6b4906c91bfd90"
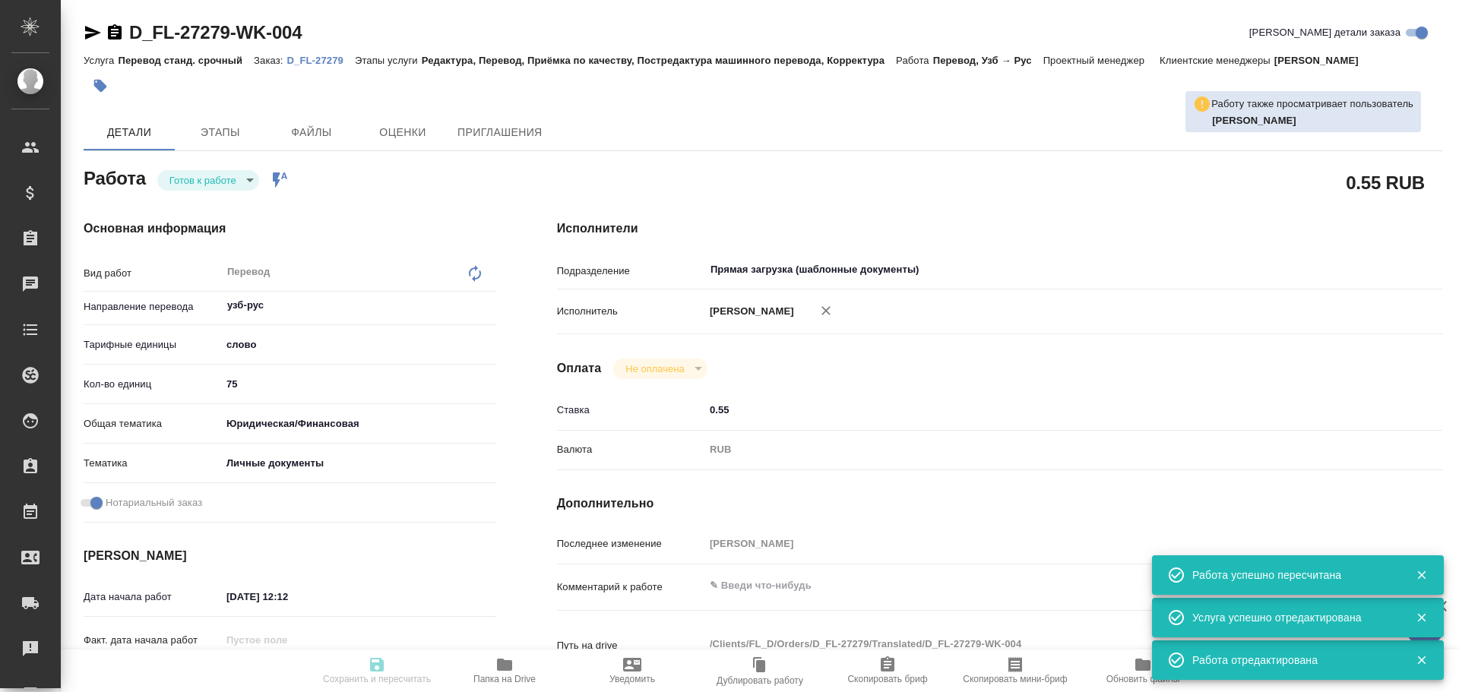
type input "75"
type input "yr-fn"
type input "5a8b8b956a9677013d343cfe"
checkbox input "true"
type input "05.09.2025 12:12"
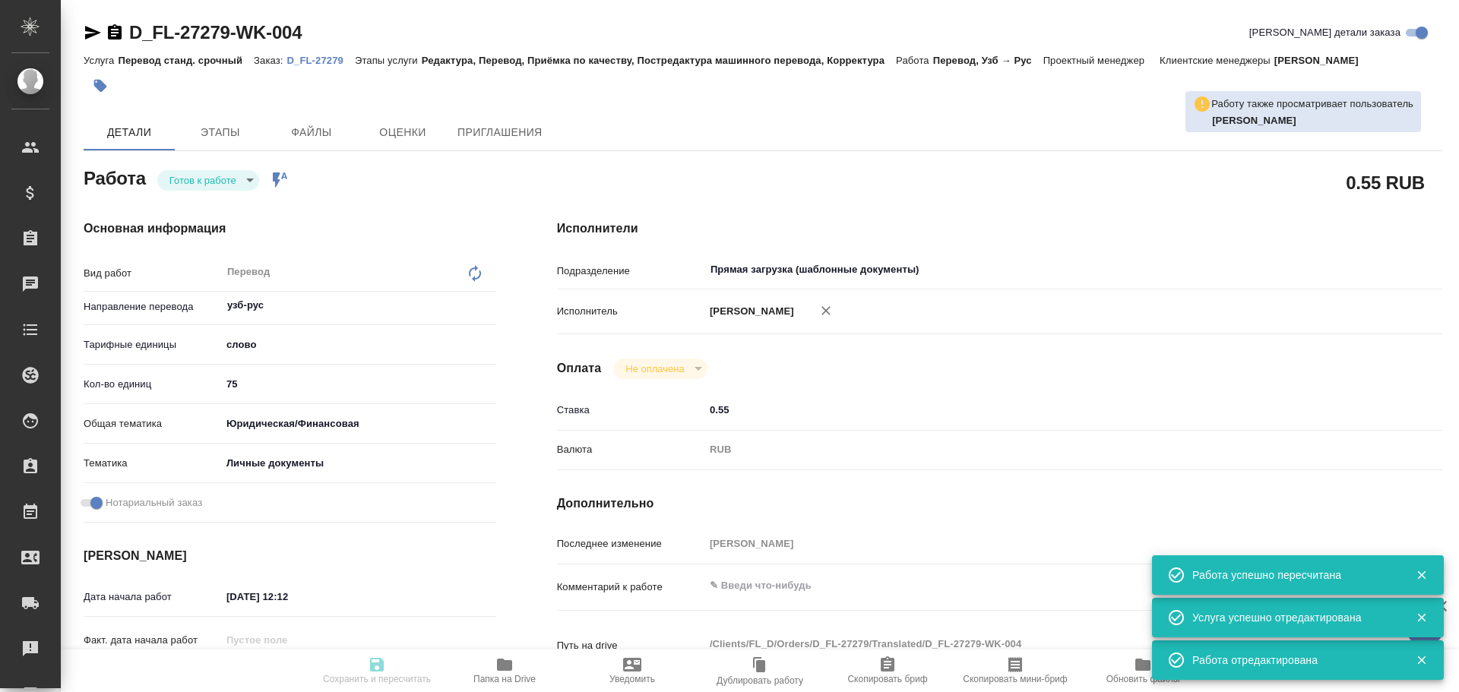
type input "05.09.2025 13:30"
type input "Прямая загрузка (шаблонные документы)"
type input "notPayed"
type input "0.55"
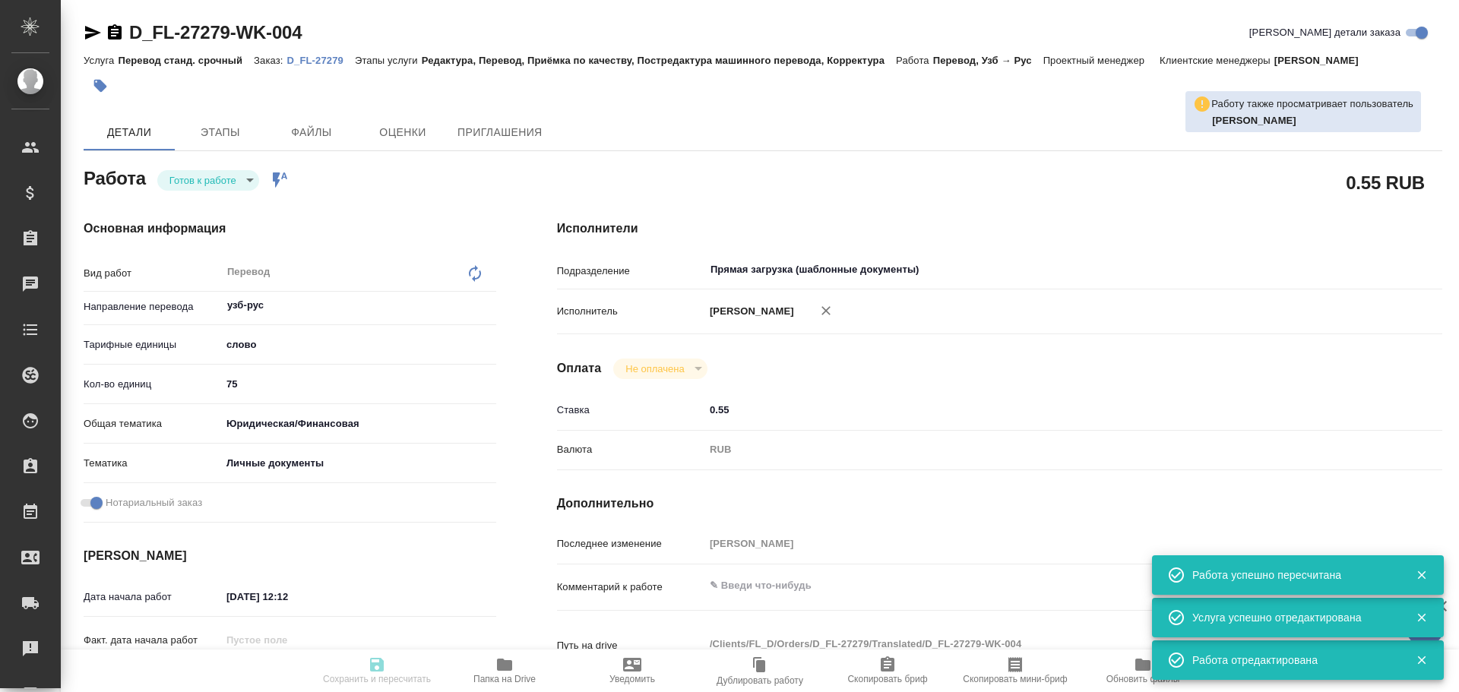
type input "RUB"
type input "Гусев Александр"
type textarea "x"
type textarea "/Clients/FL_D/Orders/D_FL-27279/Translated/D_FL-27279-WK-004"
type textarea "x"
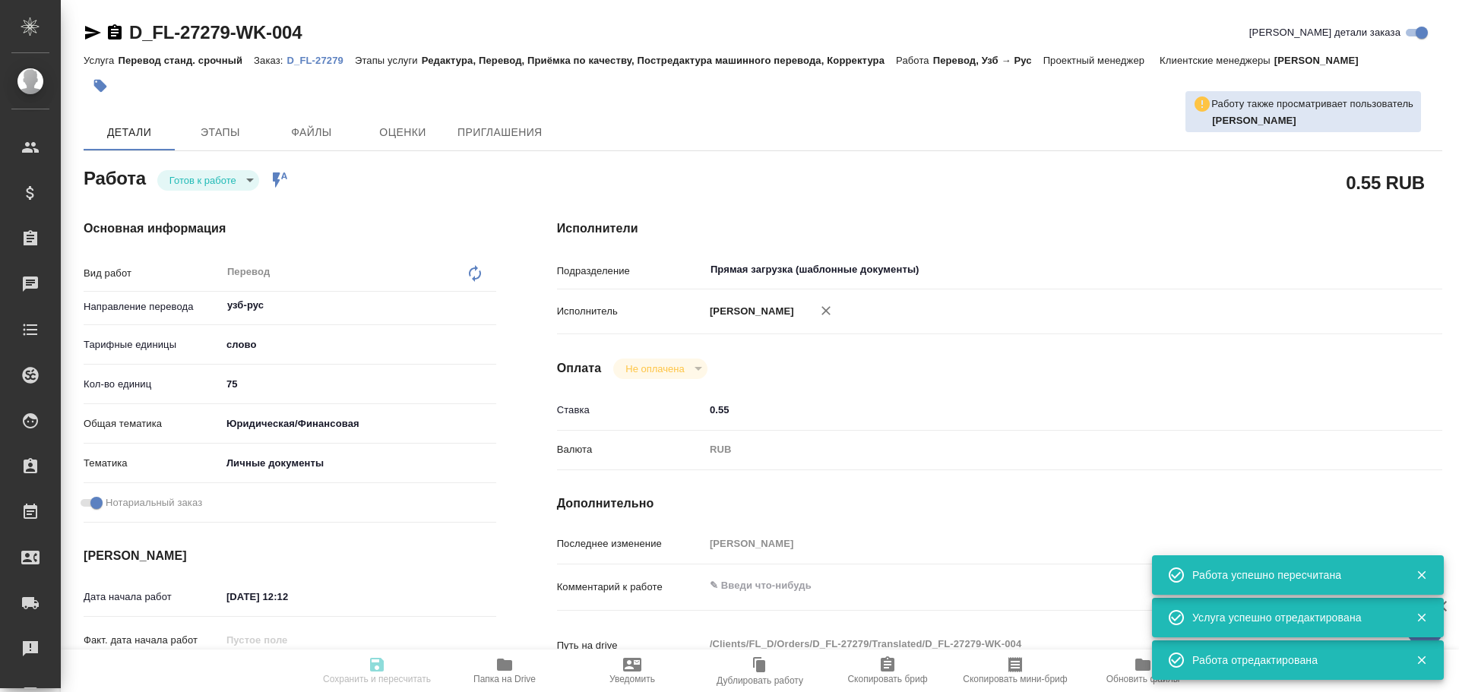
type input "D_FL-27279"
type input "Перевод станд. срочный"
type input "Редактура, Перевод, Приёмка по качеству, Постредактура машинного перевода, Корр…"
type input "Давыдова Елена"
type input "/Clients/FL_D/Orders/D_FL-27279"
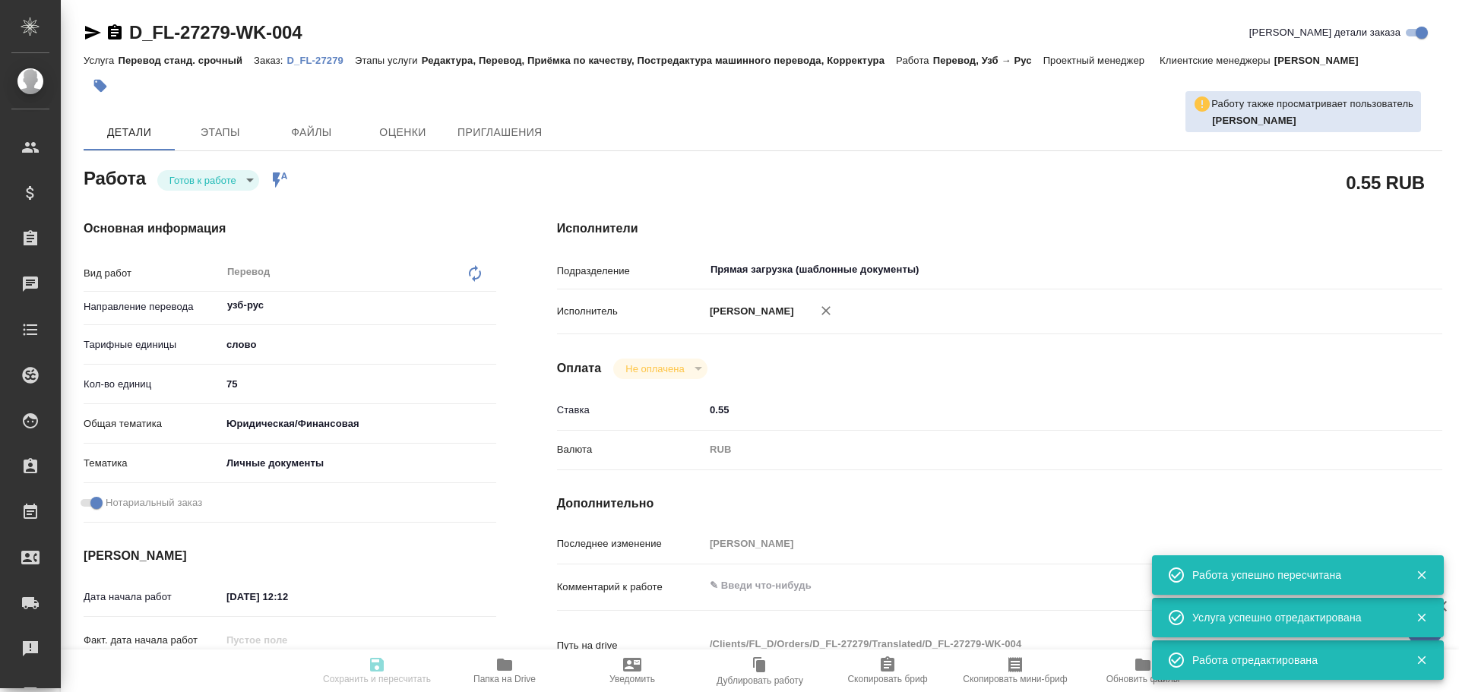
type input "https://drive.awatera.com/s/S3Xz2CeioZ8yZ6r"
type textarea "x"
type textarea "написание в Референсе"
type textarea "x"
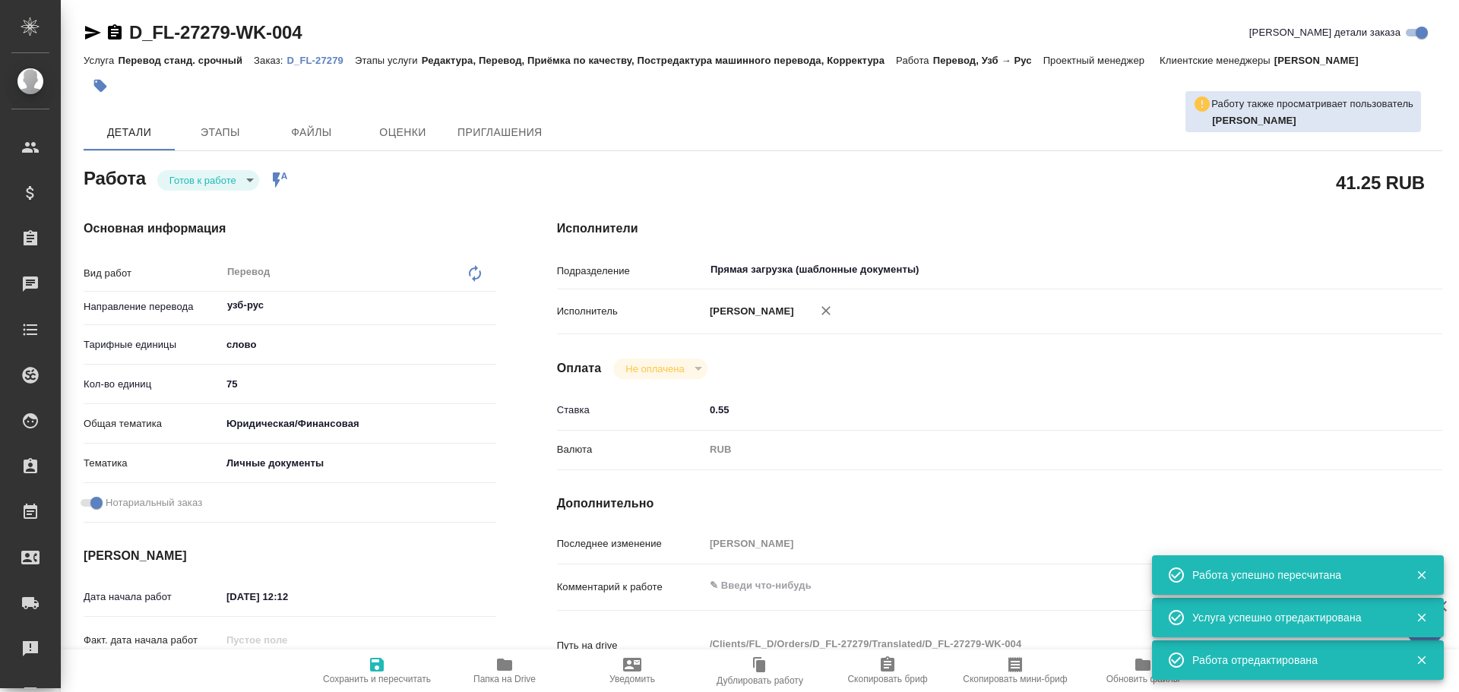
type textarea "x"
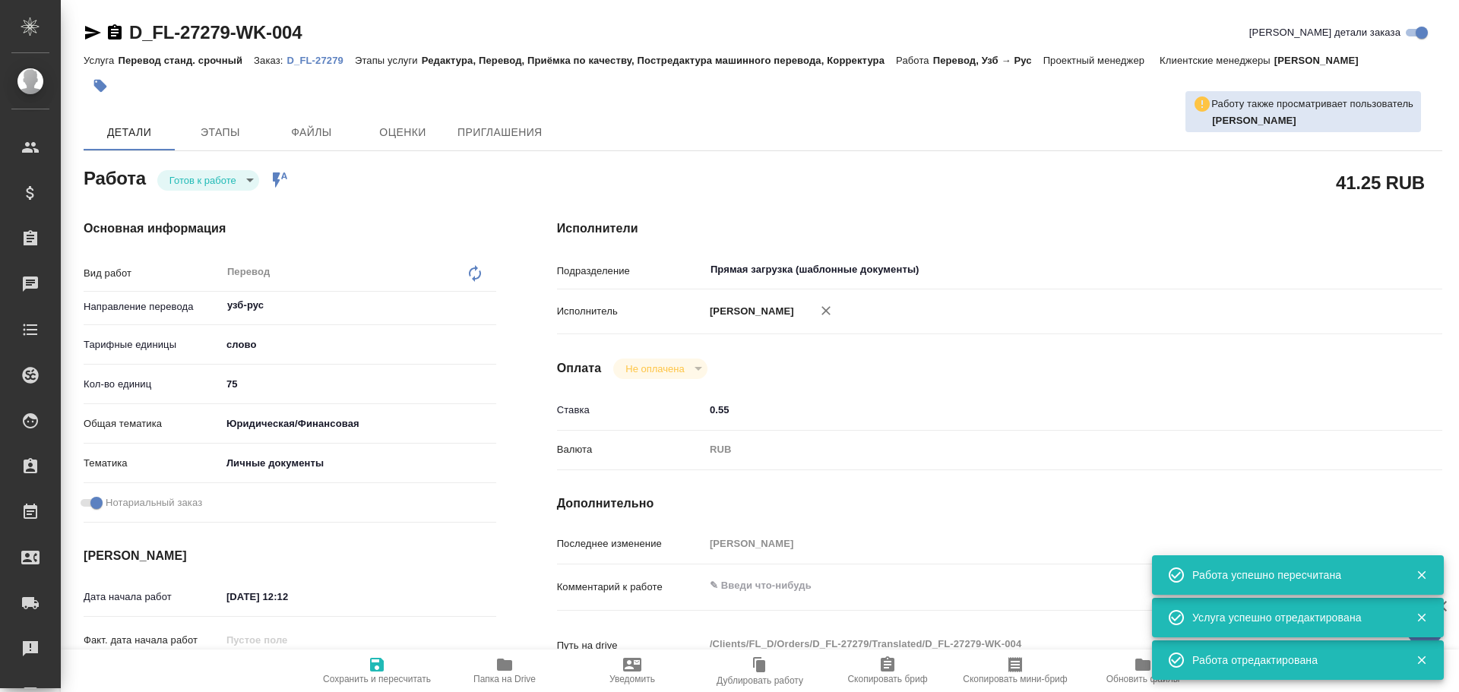
type textarea "x"
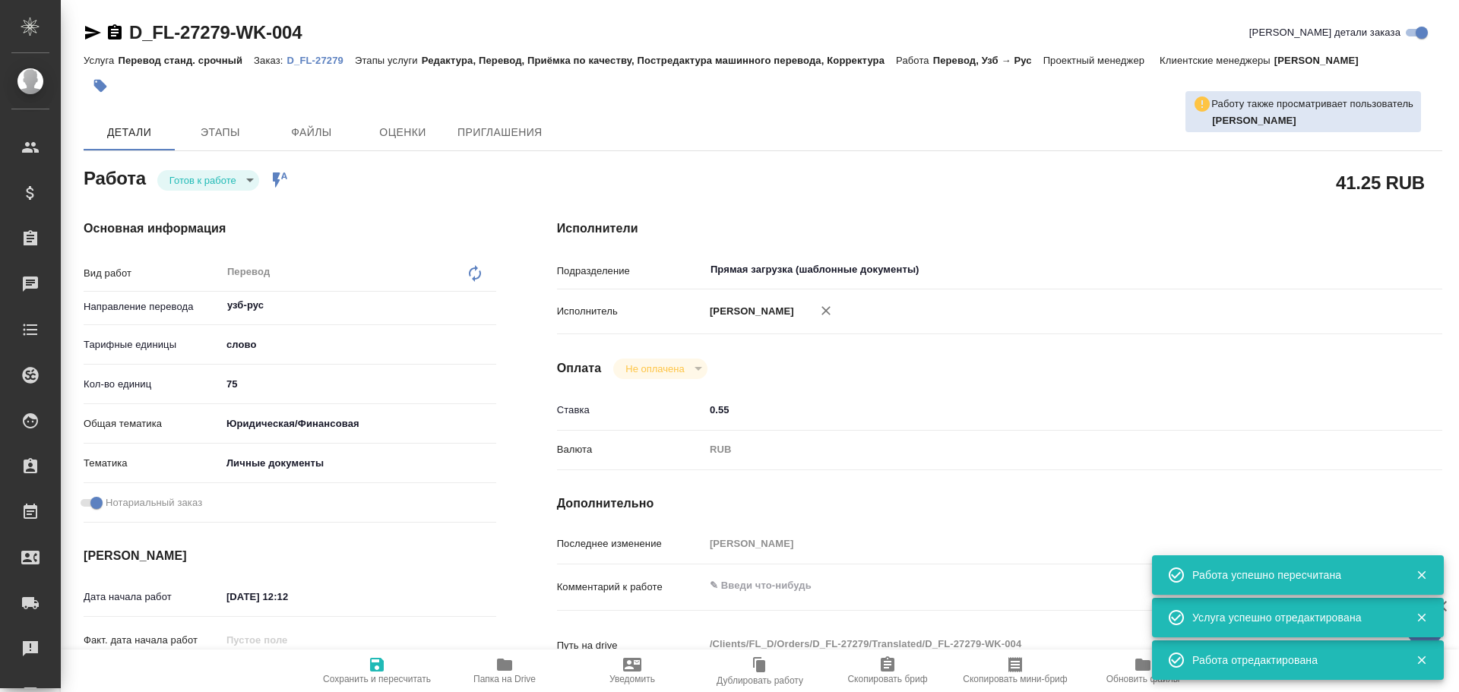
type textarea "x"
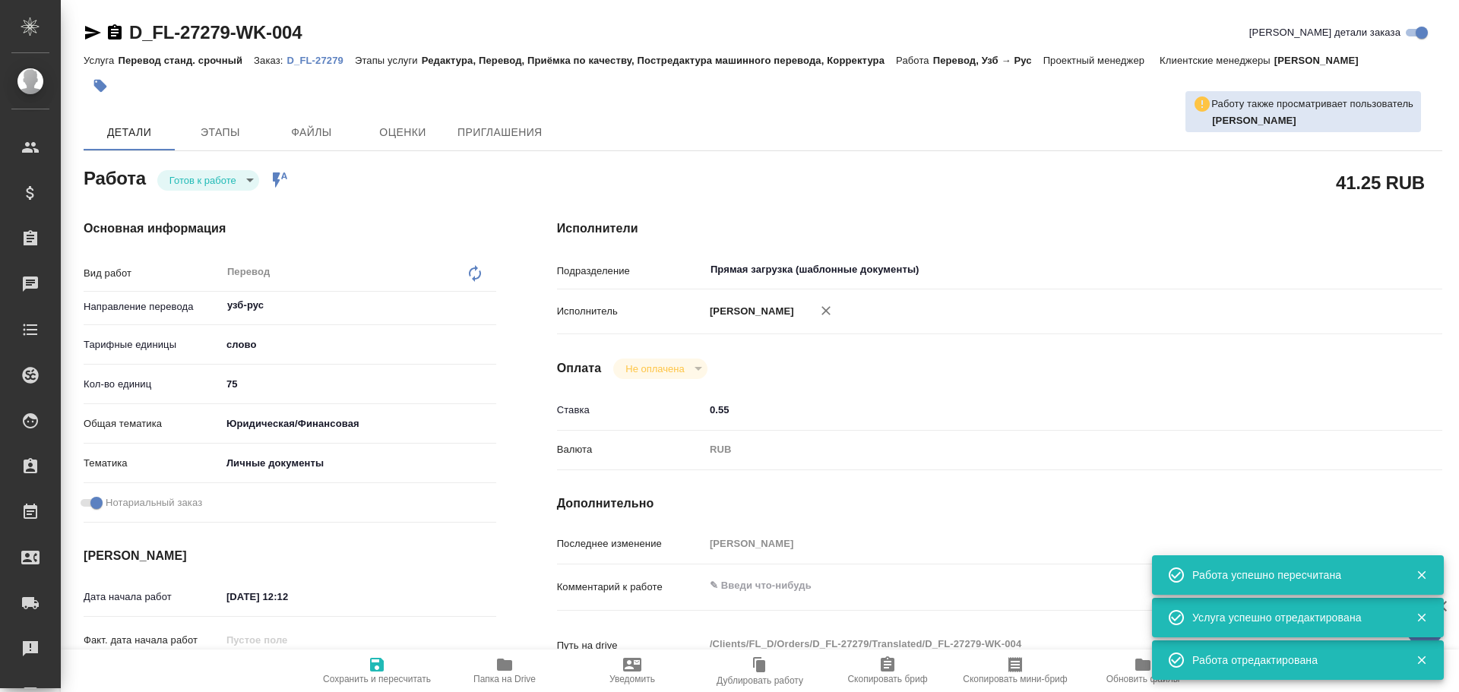
type textarea "x"
drag, startPoint x: 360, startPoint y: 682, endPoint x: 225, endPoint y: 192, distance: 508.5
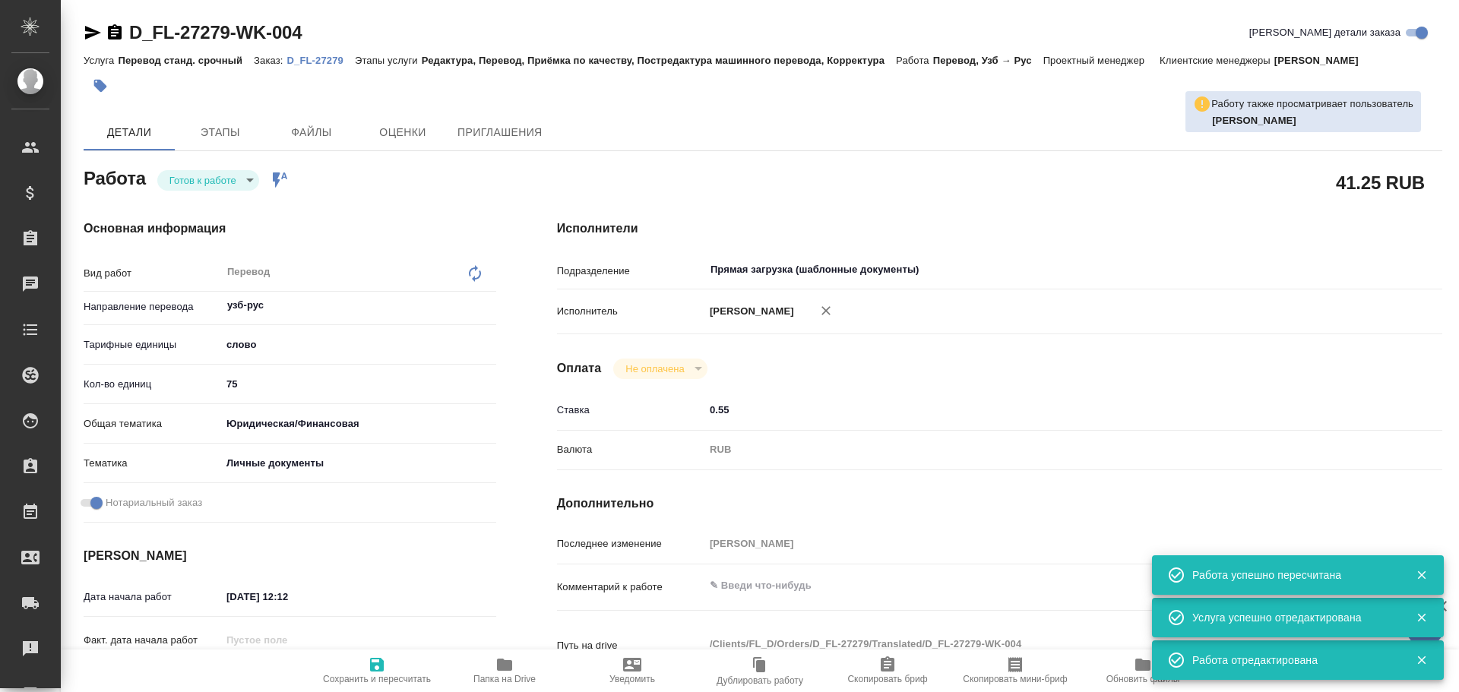
click at [225, 192] on div "Основная информация Вид работ Перевод x ​ Направление перевода узб-рус ​ Тарифн…" at bounding box center [289, 513] width 473 height 649
type textarea "x"
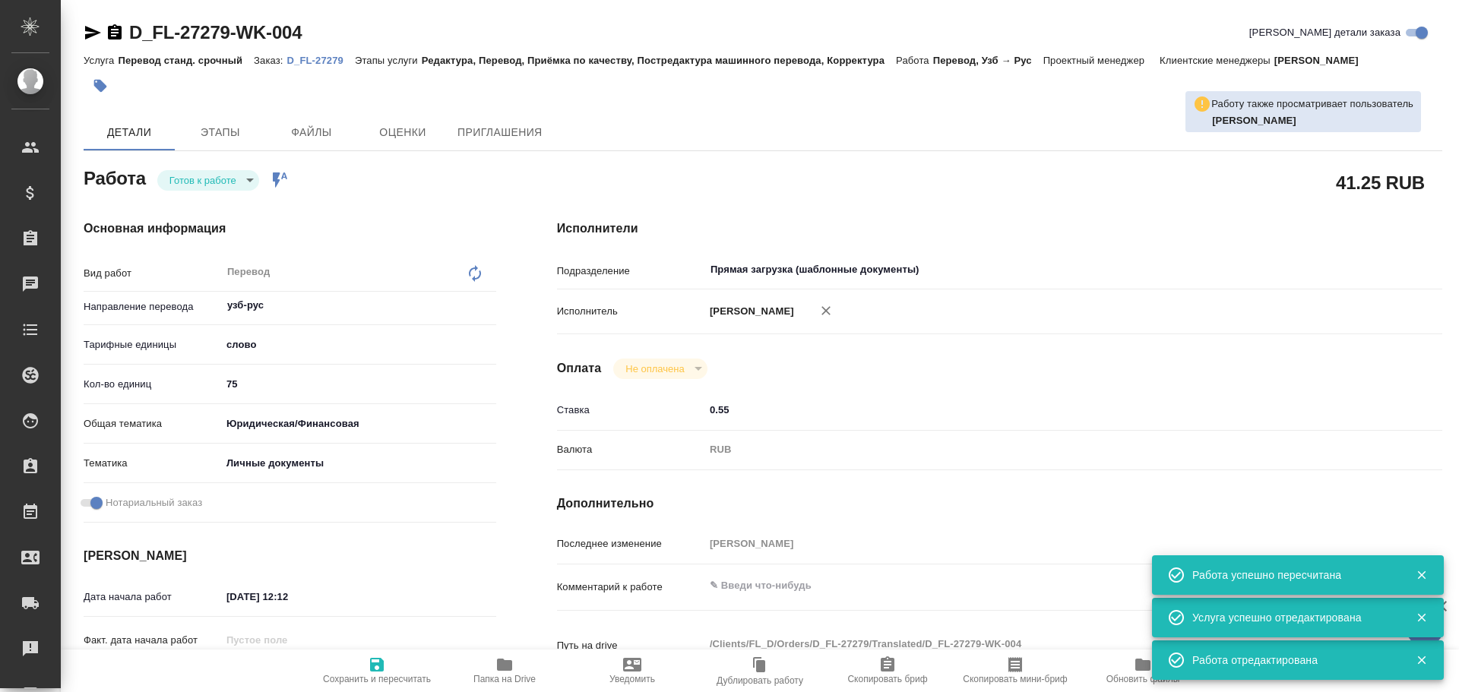
type textarea "x"
click at [226, 186] on body "🙏 .cls-1 fill:#fff; AWATERA Gusev Alexandr Клиенты Спецификации Заказы 0 Чаты T…" at bounding box center [729, 346] width 1459 height 692
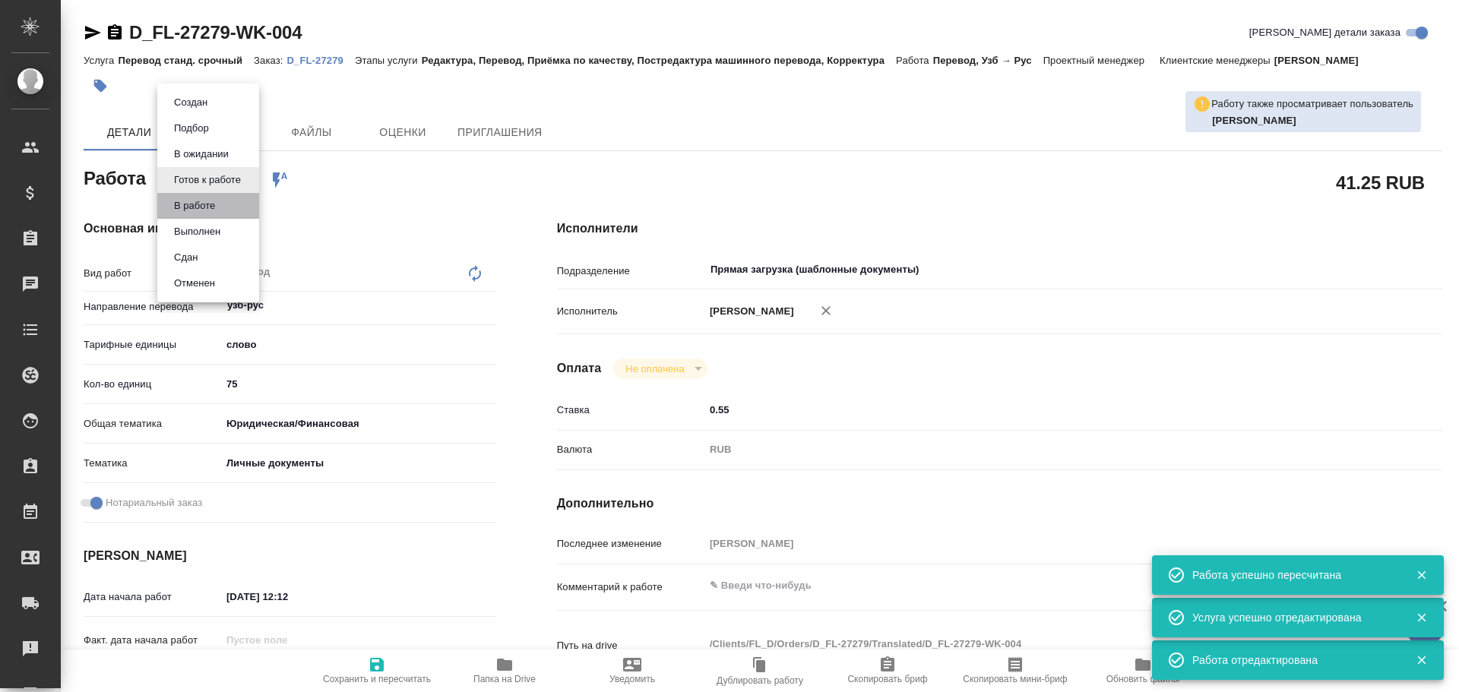
click at [196, 214] on li "В работе" at bounding box center [208, 206] width 102 height 26
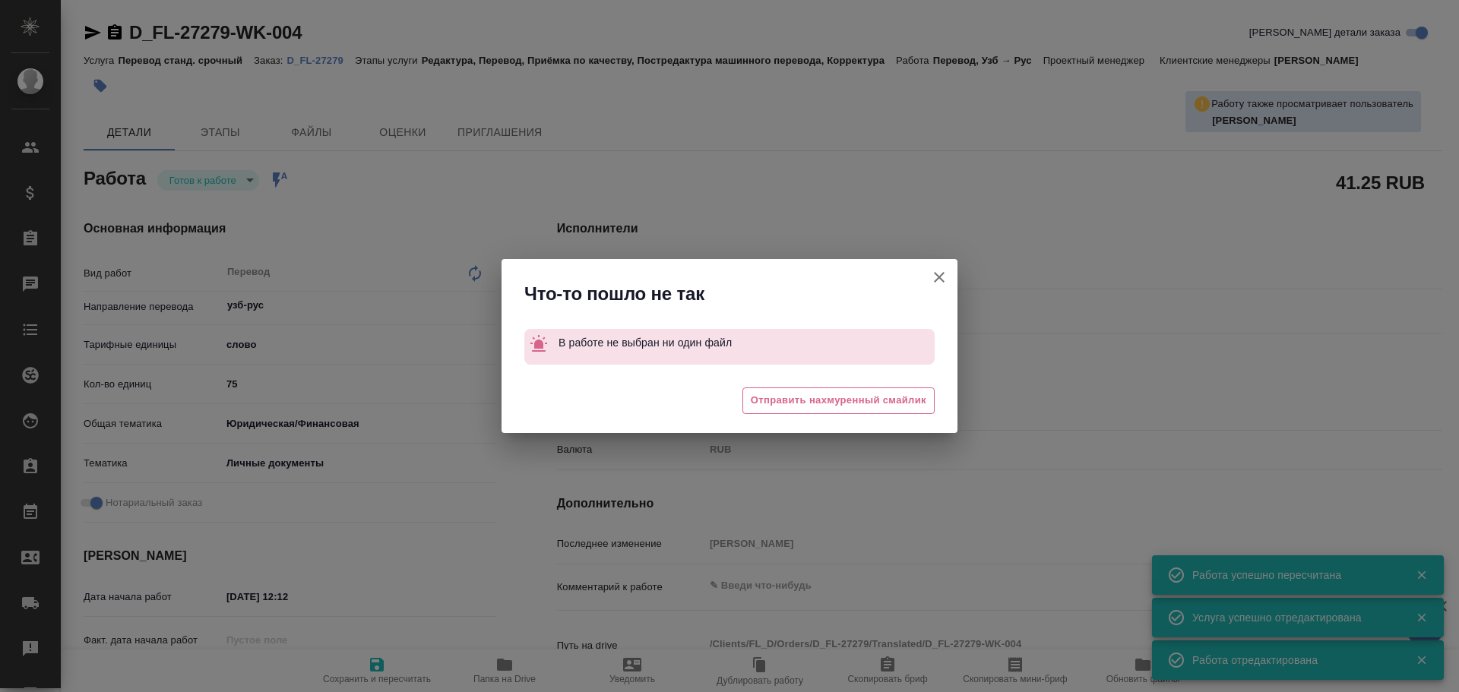
type textarea "x"
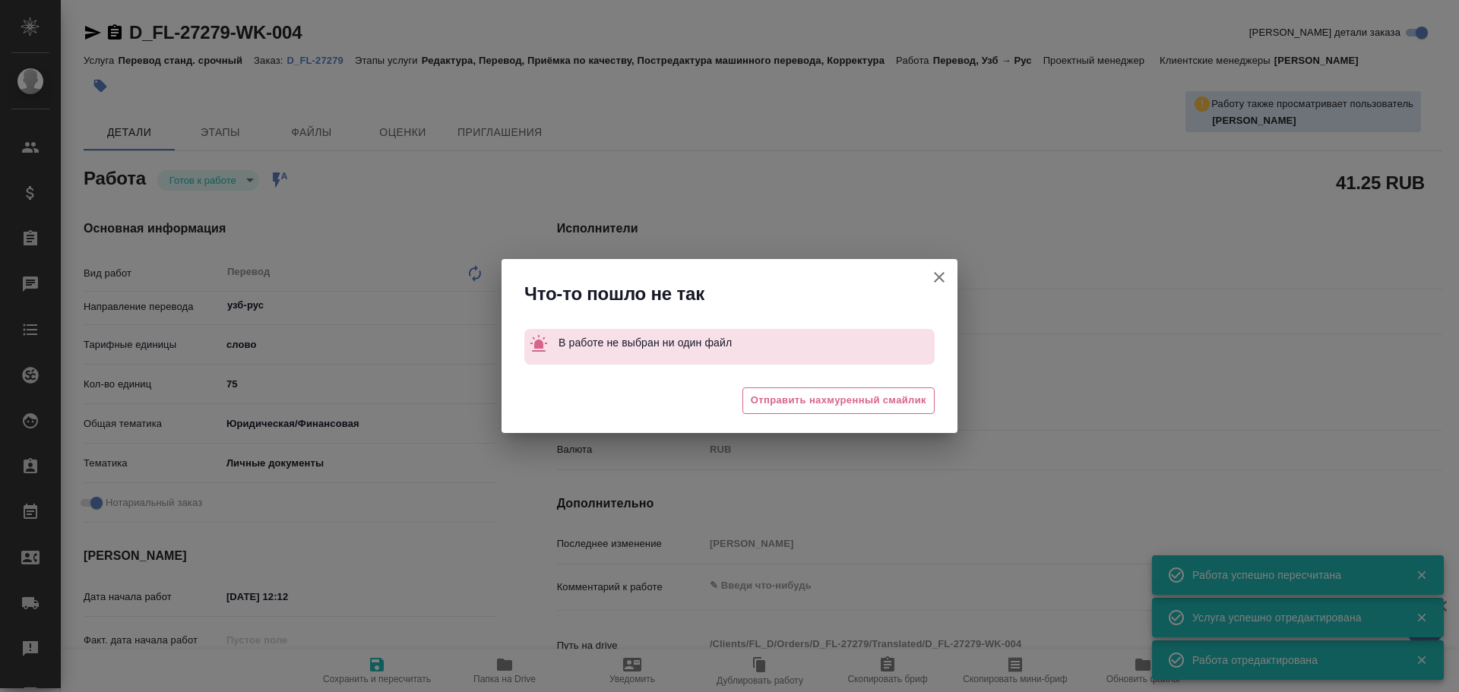
type textarea "x"
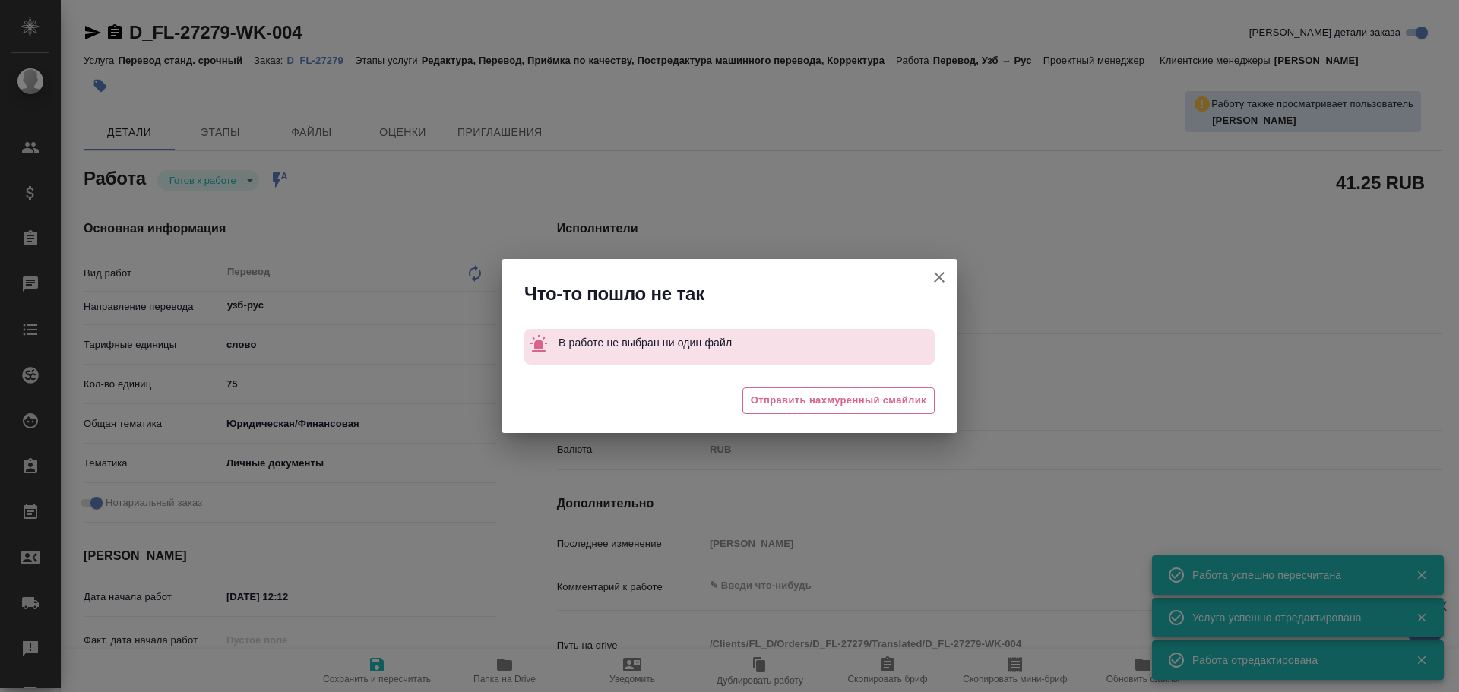
type textarea "x"
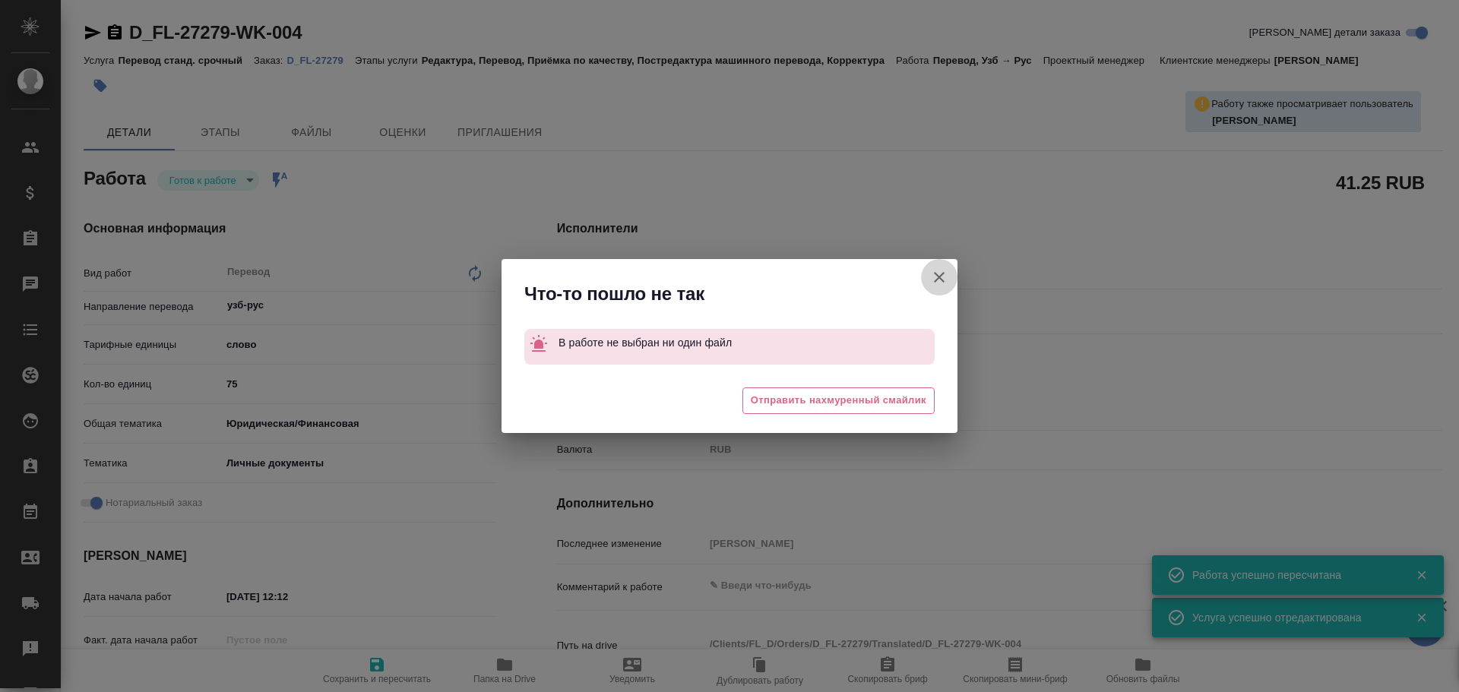
click at [941, 266] on button "[PERSON_NAME] детали заказа" at bounding box center [939, 277] width 36 height 36
type textarea "x"
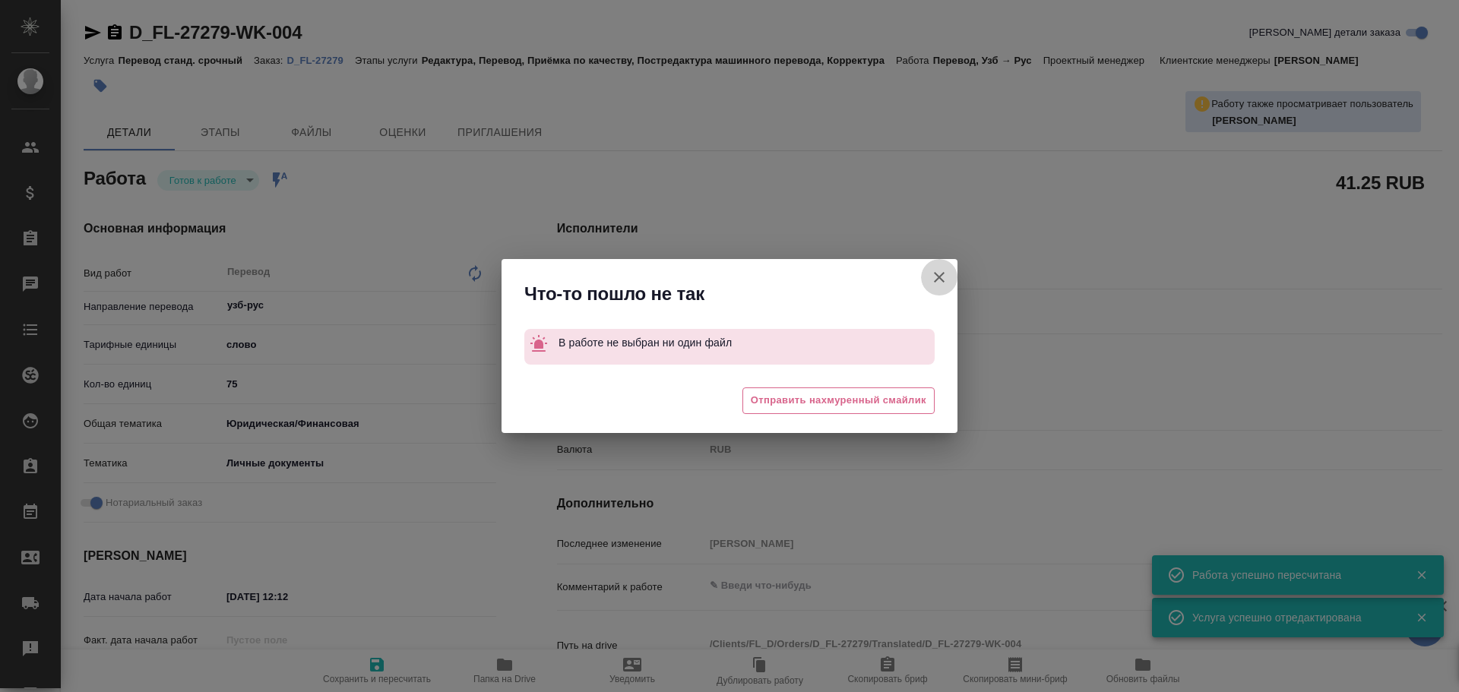
type textarea "x"
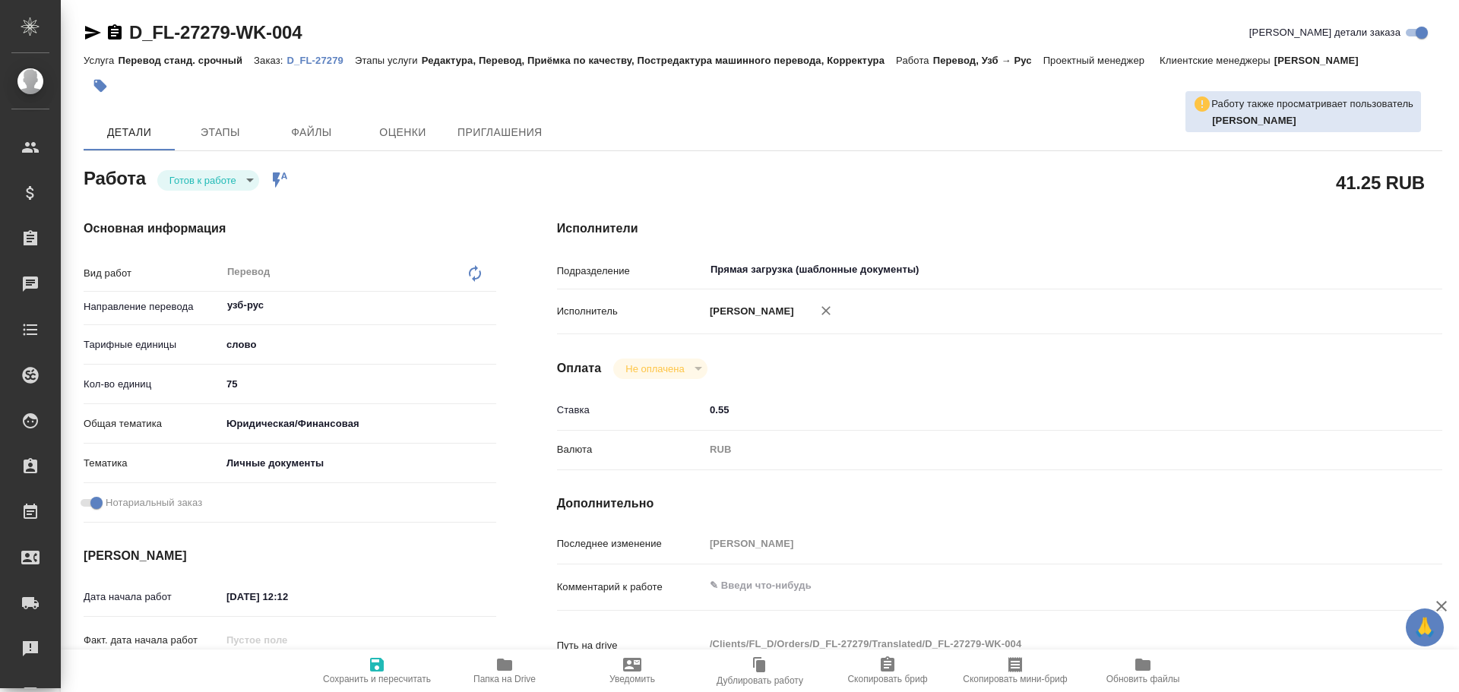
click at [323, 57] on p "D_FL-27279" at bounding box center [321, 60] width 68 height 11
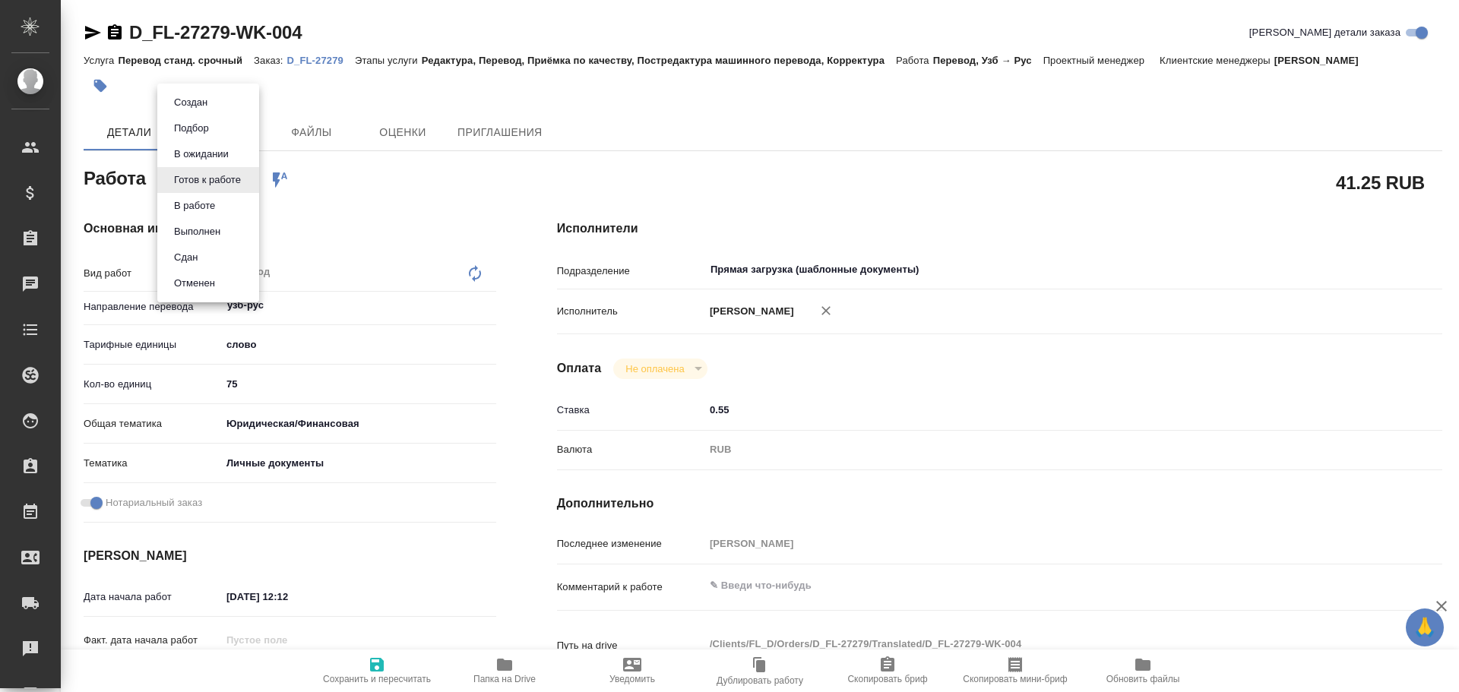
click at [223, 173] on body "🙏 .cls-1 fill:#fff; AWATERA Gusev Alexandr Клиенты Спецификации Заказы 0 Чаты T…" at bounding box center [729, 346] width 1459 height 692
click at [210, 199] on button "В работе" at bounding box center [194, 206] width 50 height 17
type textarea "x"
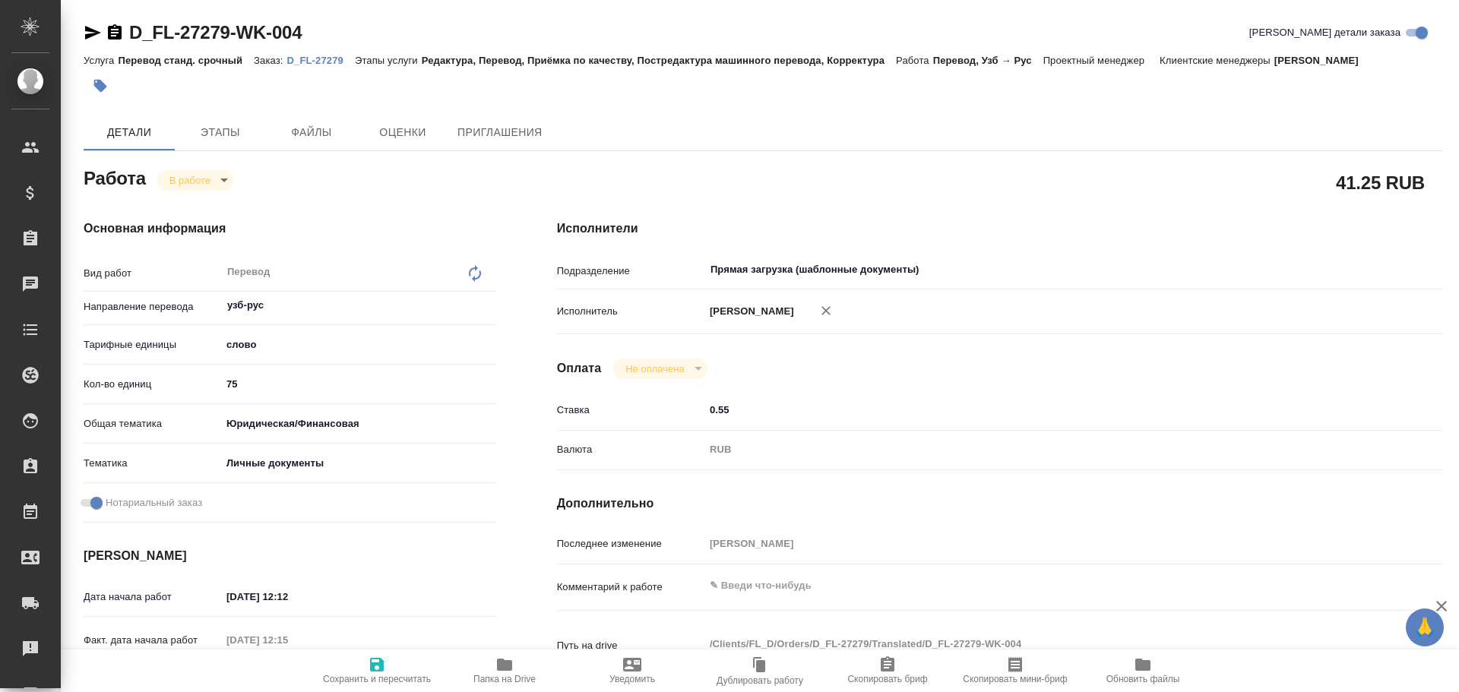
type textarea "x"
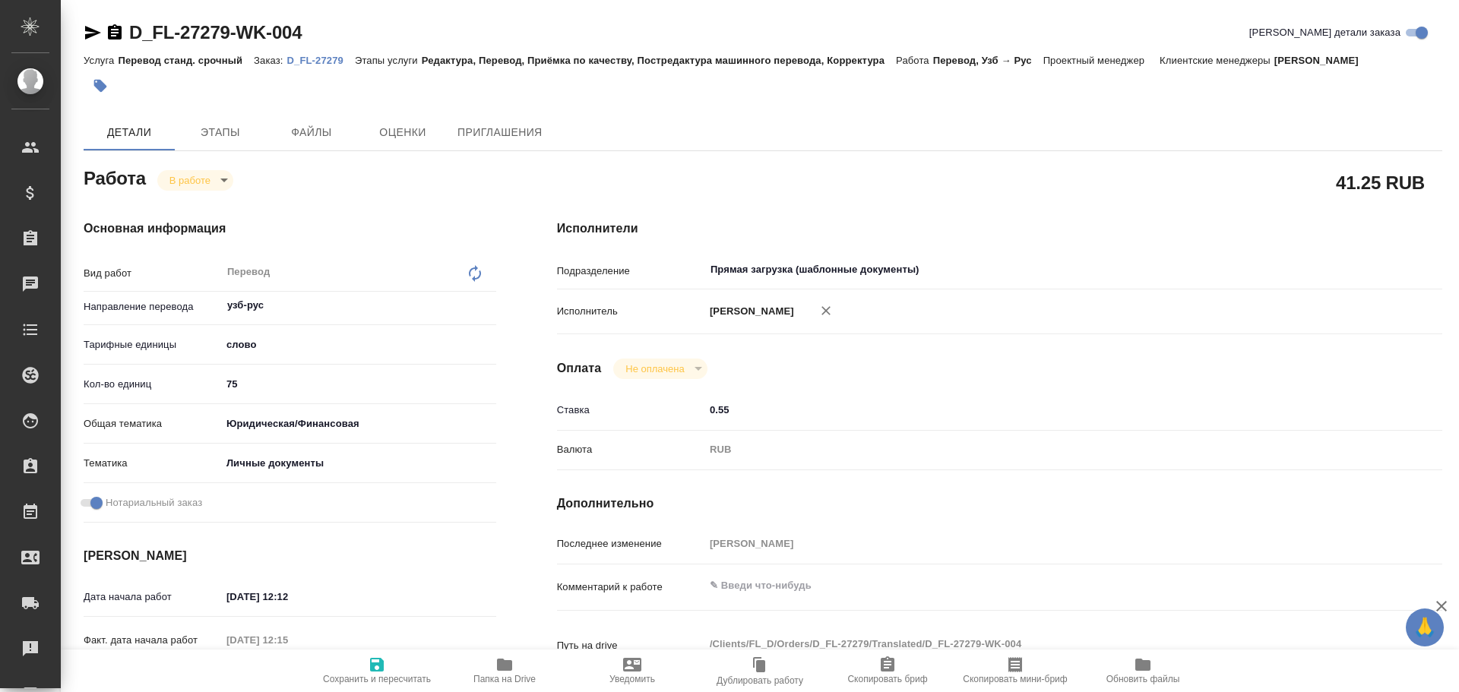
type textarea "x"
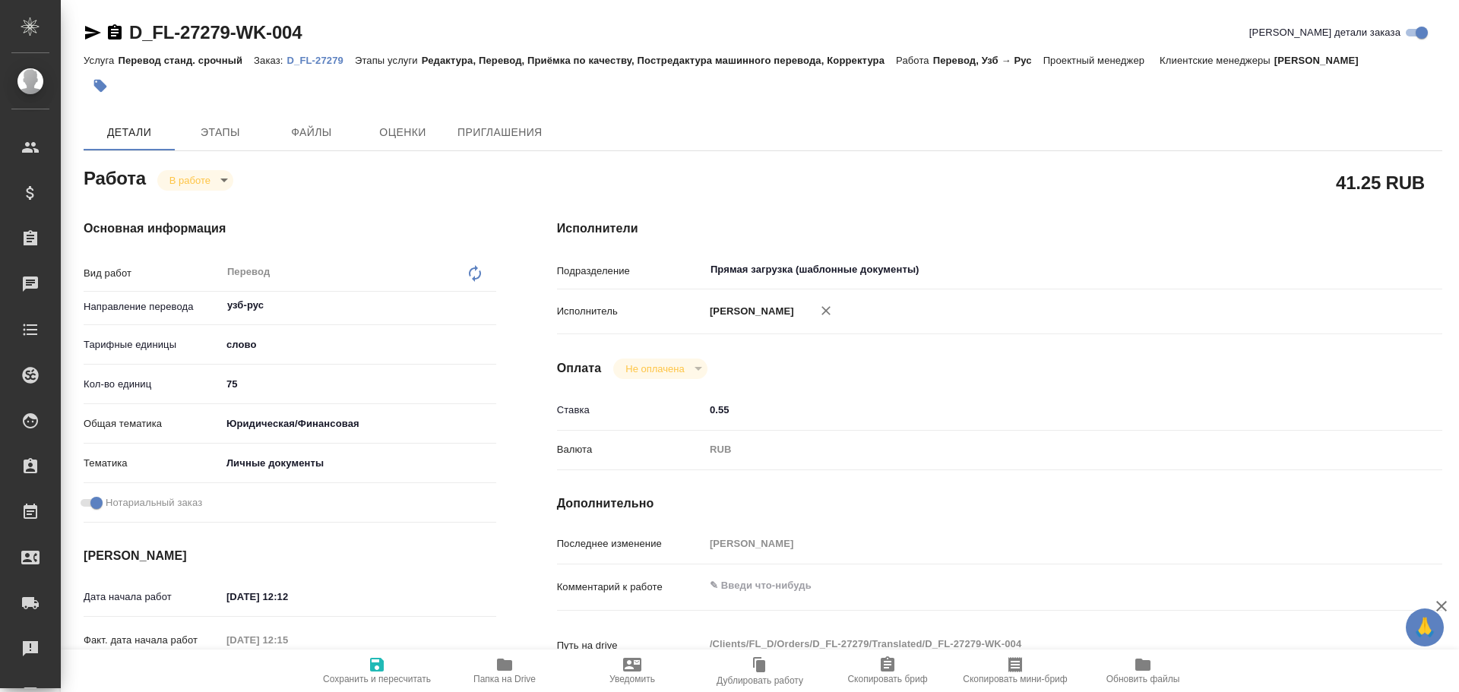
type textarea "x"
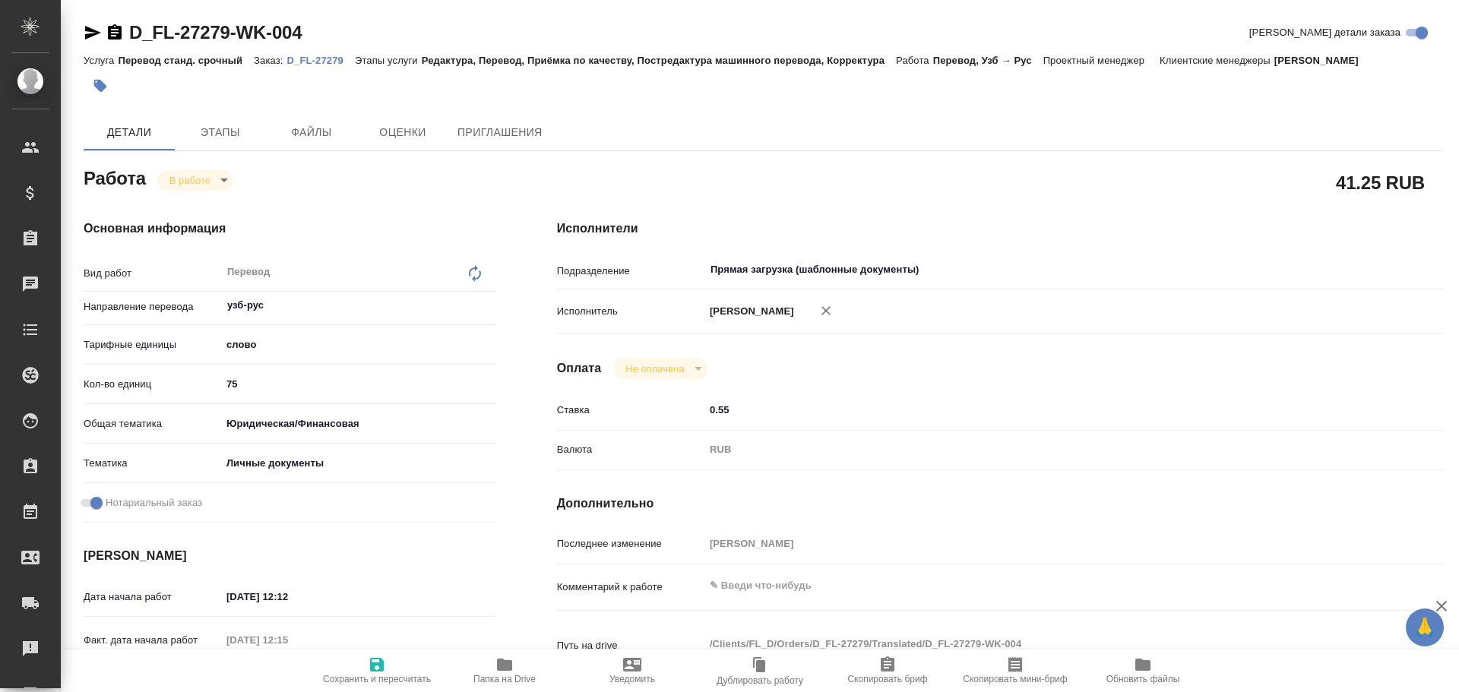
type textarea "x"
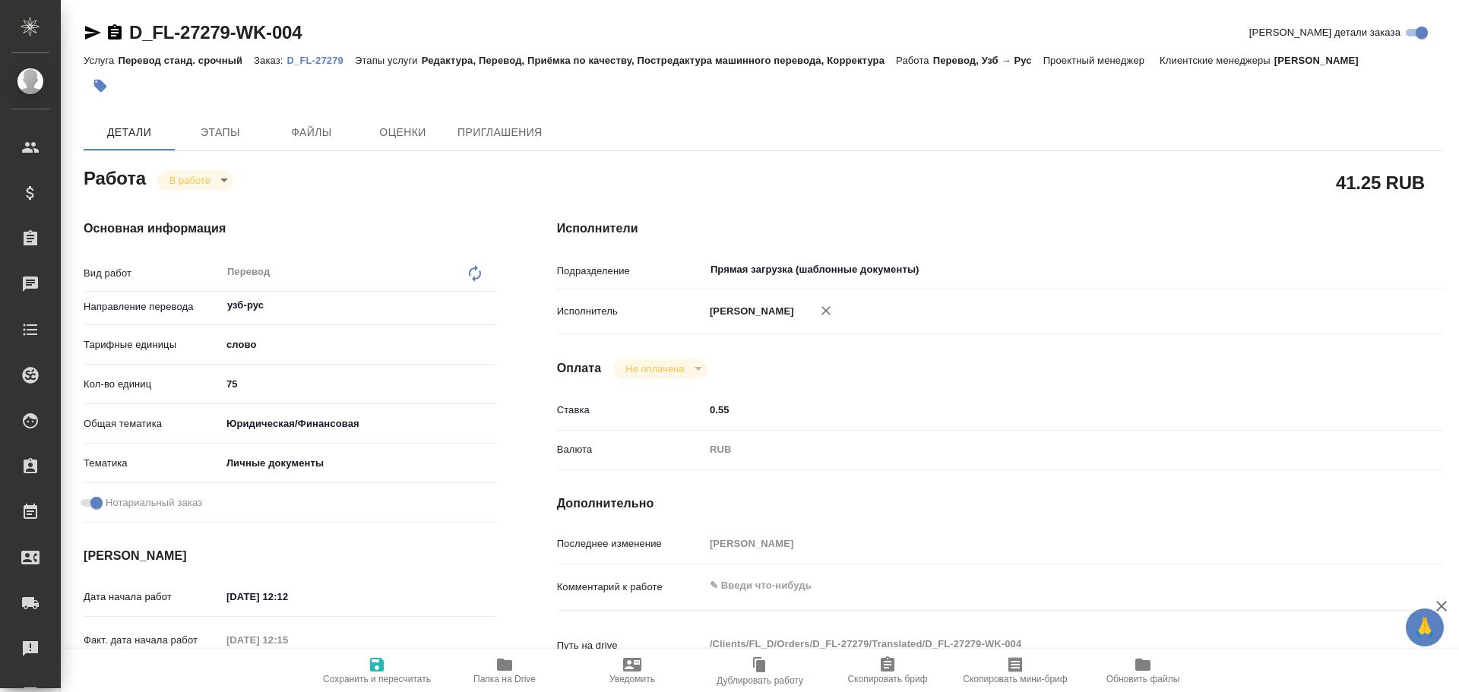
type textarea "x"
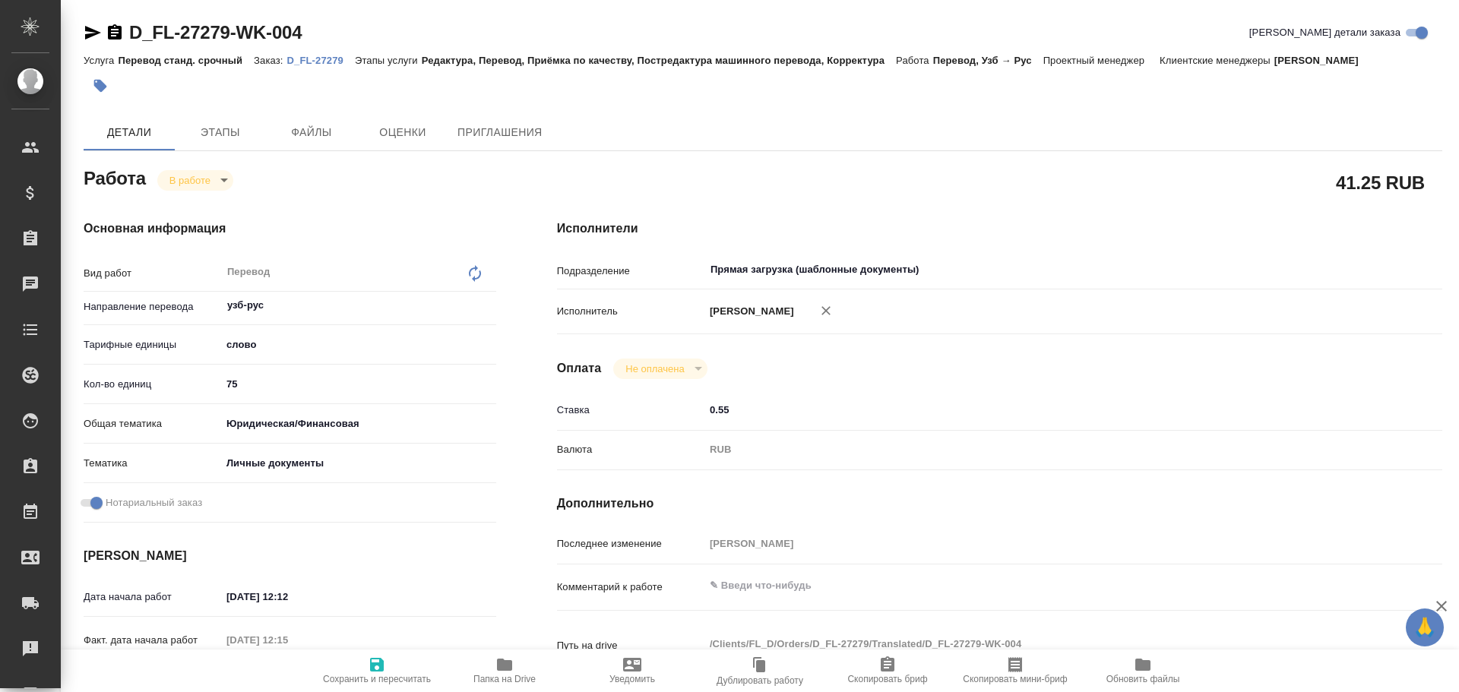
type textarea "x"
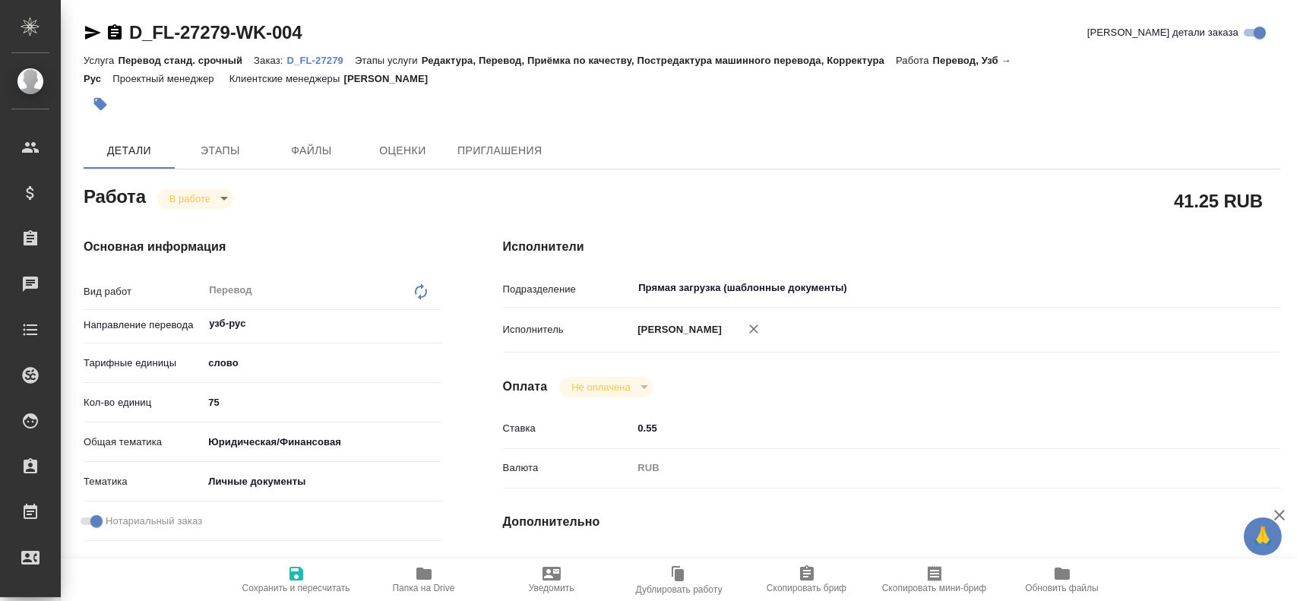
click at [449, 577] on span "Папка на Drive" at bounding box center [423, 579] width 109 height 29
click at [202, 201] on body "🙏 .cls-1 fill:#fff; AWATERA Gusev Alexandr Клиенты Спецификации Заказы 0 Чаты T…" at bounding box center [648, 300] width 1297 height 601
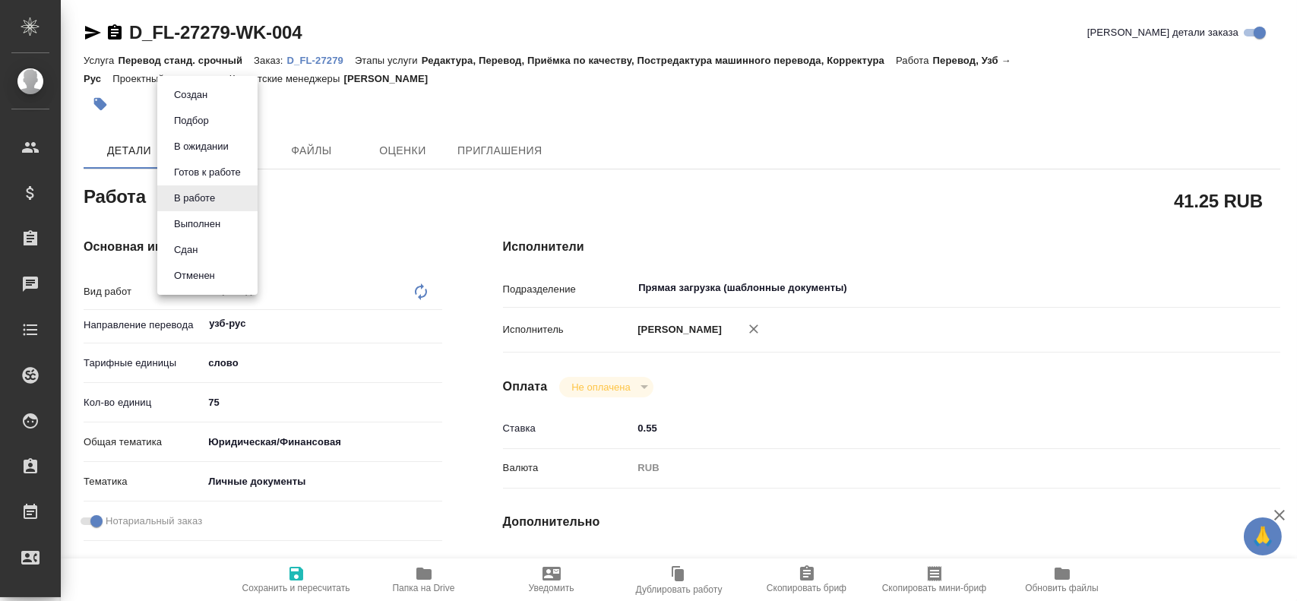
click at [216, 254] on li "Сдан" at bounding box center [207, 250] width 100 height 26
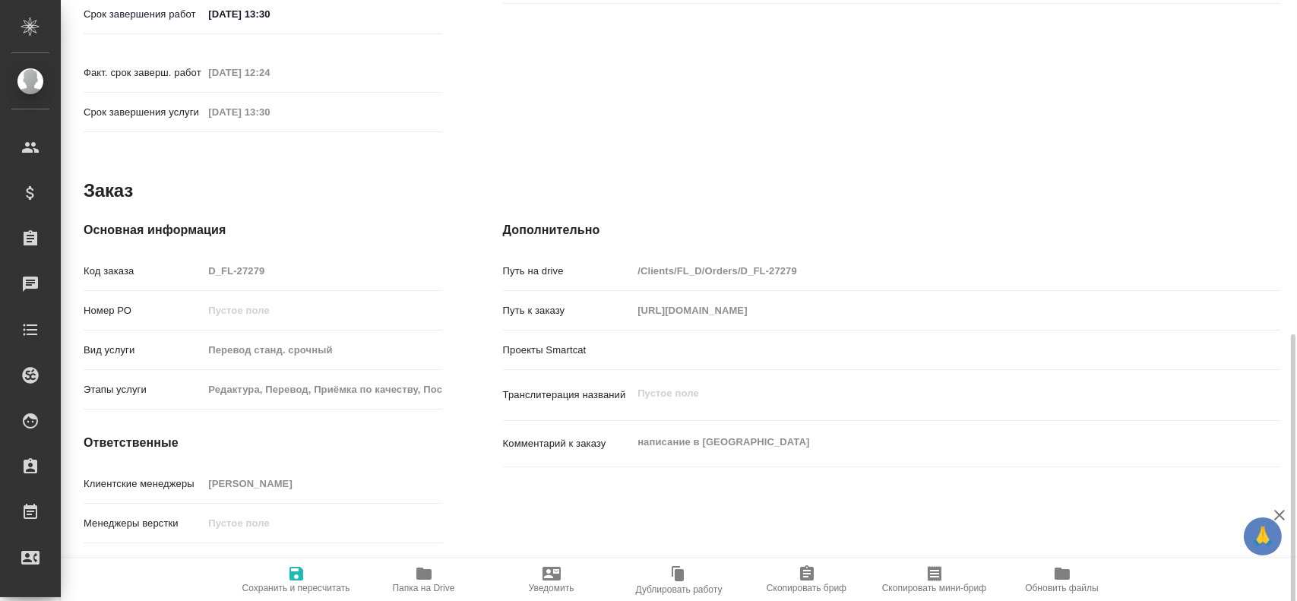
scroll to position [695, 0]
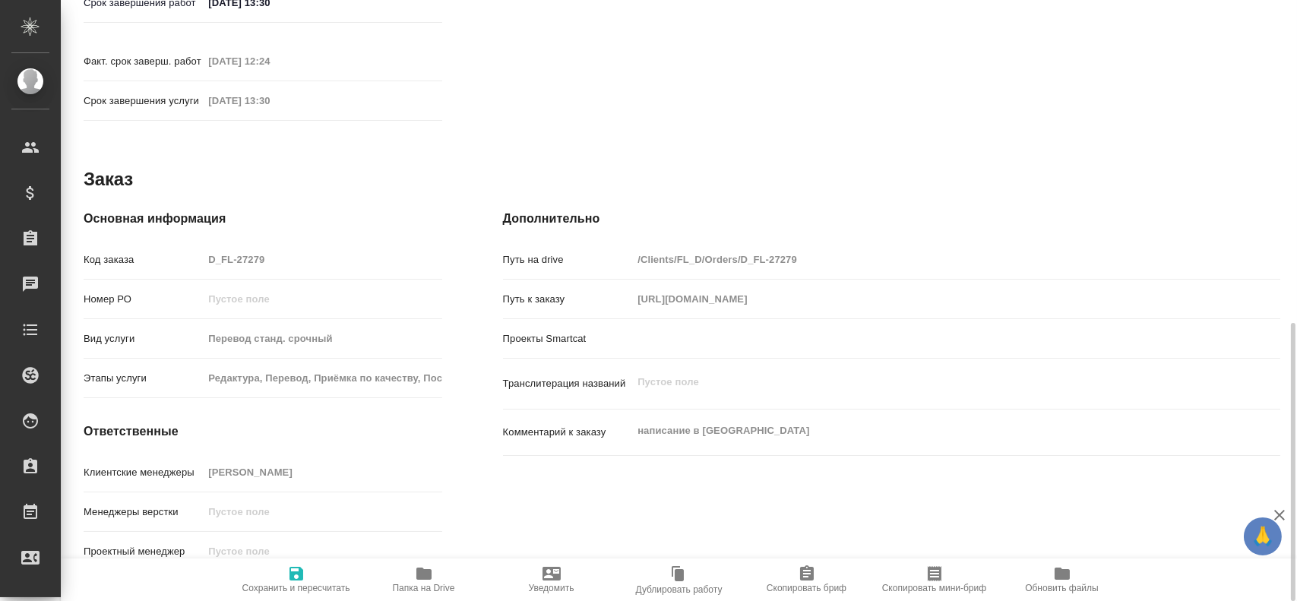
click at [295, 585] on span "Сохранить и пересчитать" at bounding box center [296, 588] width 108 height 11
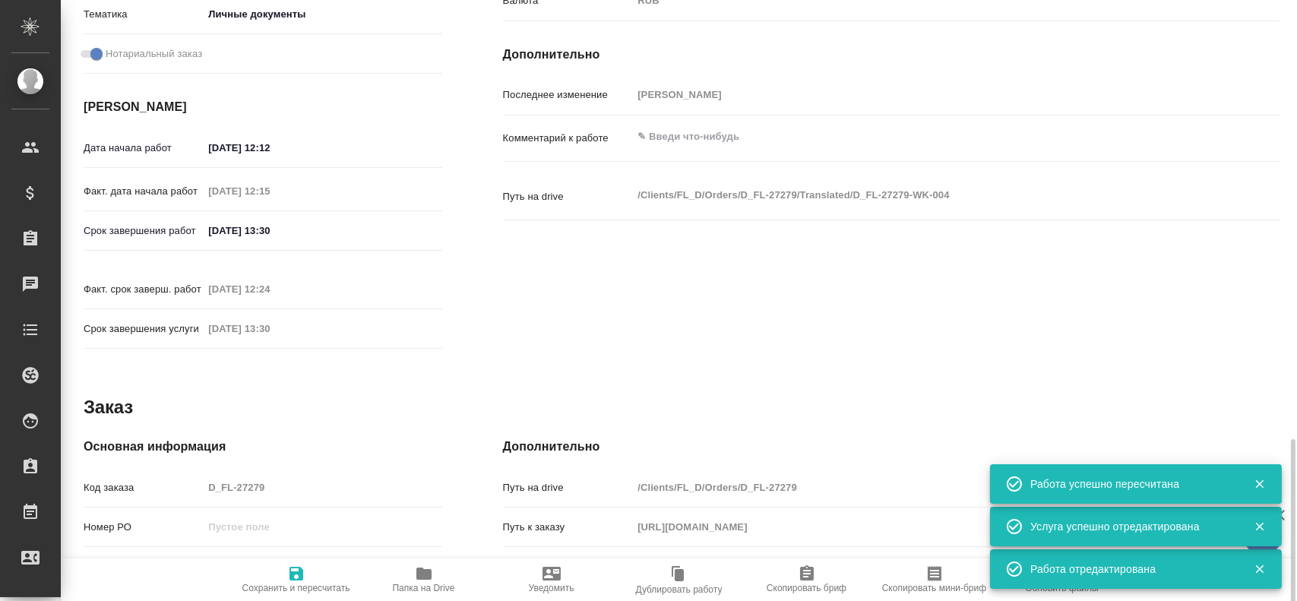
scroll to position [619, 0]
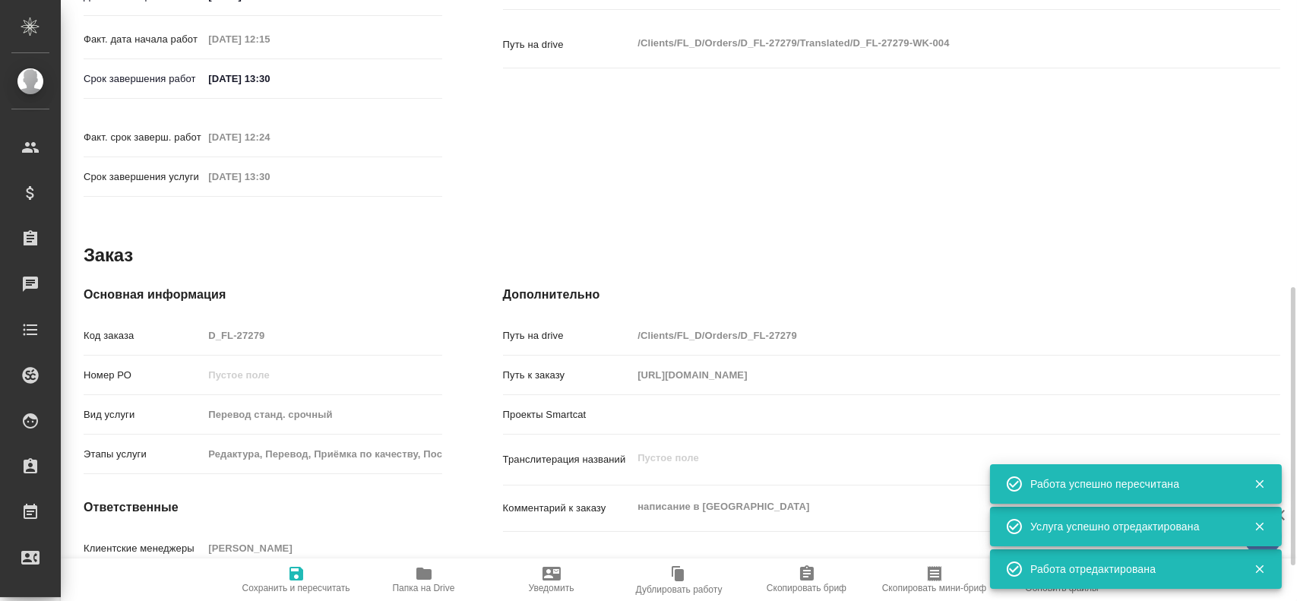
click at [152, 322] on div "Код заказа D_FL-27279" at bounding box center [263, 335] width 359 height 27
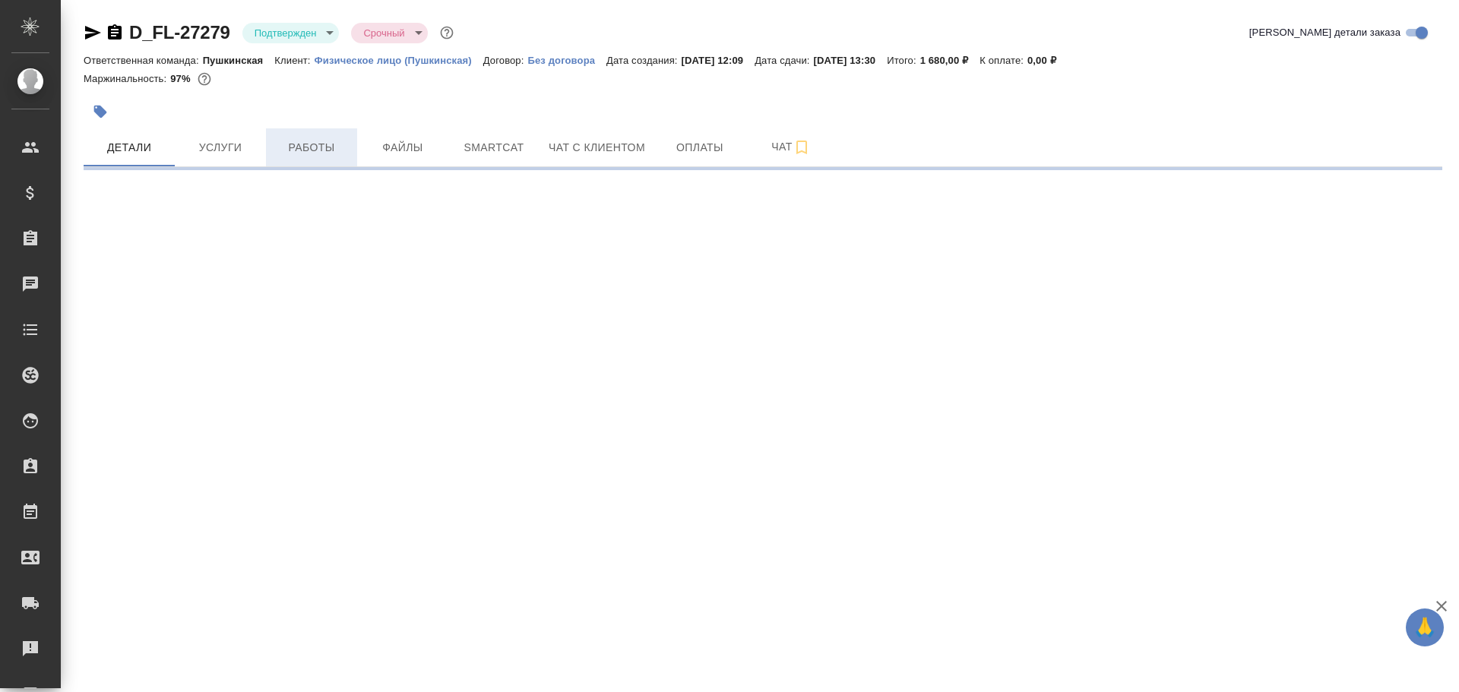
click at [277, 140] on span "Работы" at bounding box center [311, 147] width 73 height 19
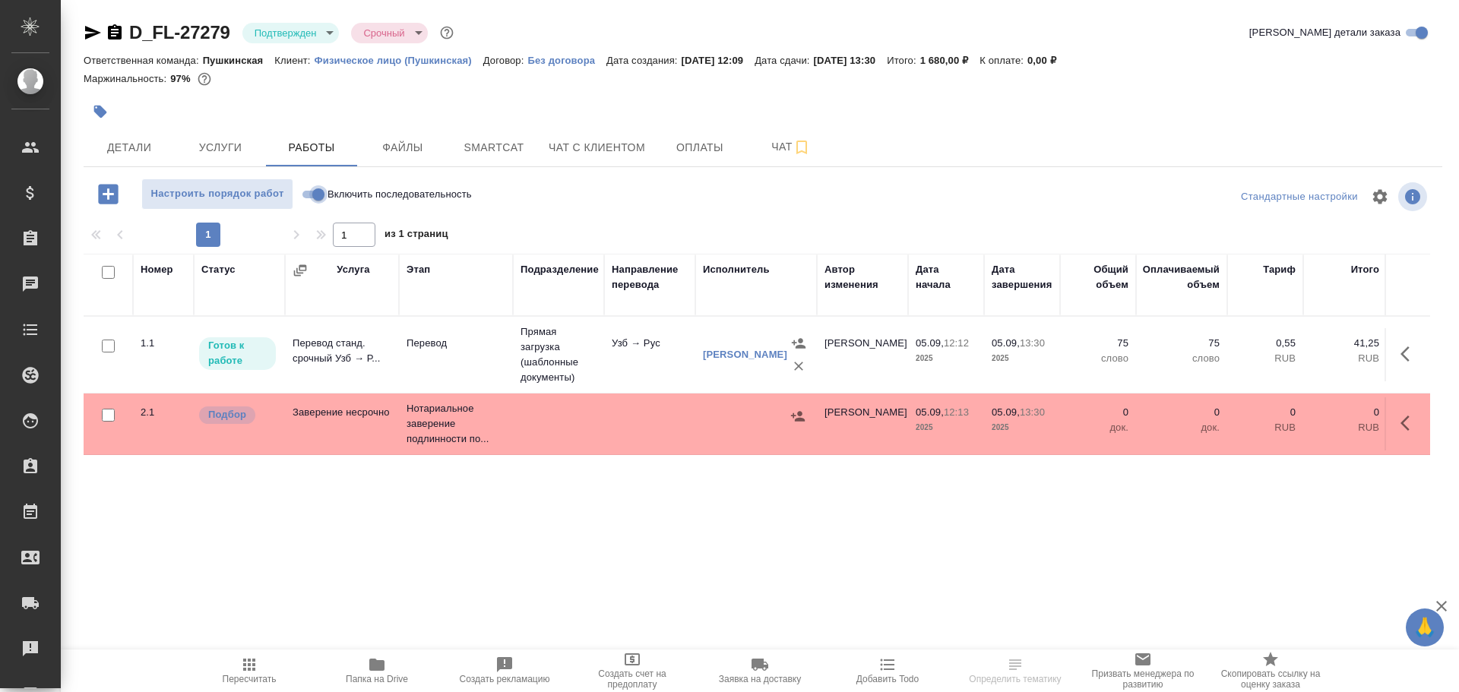
click at [315, 198] on input "Включить последовательность" at bounding box center [318, 194] width 55 height 18
checkbox input "true"
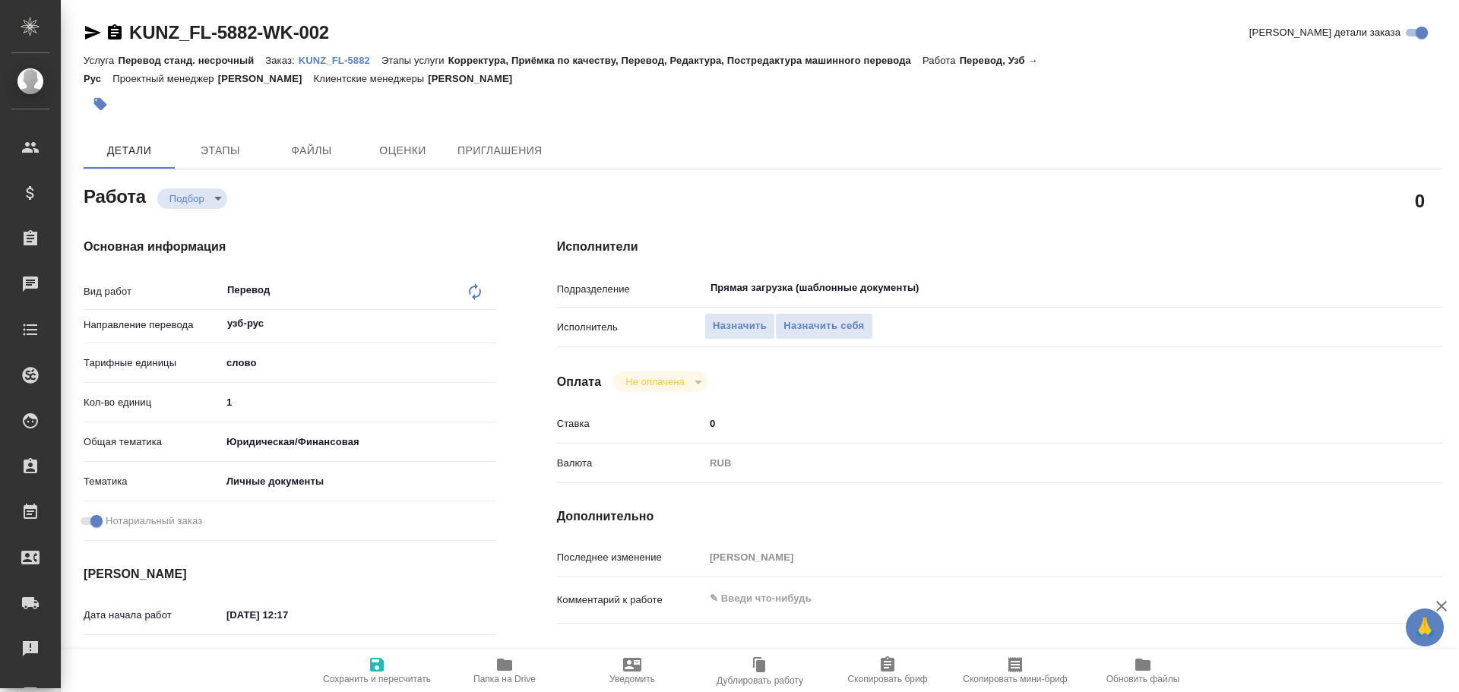
type textarea "x"
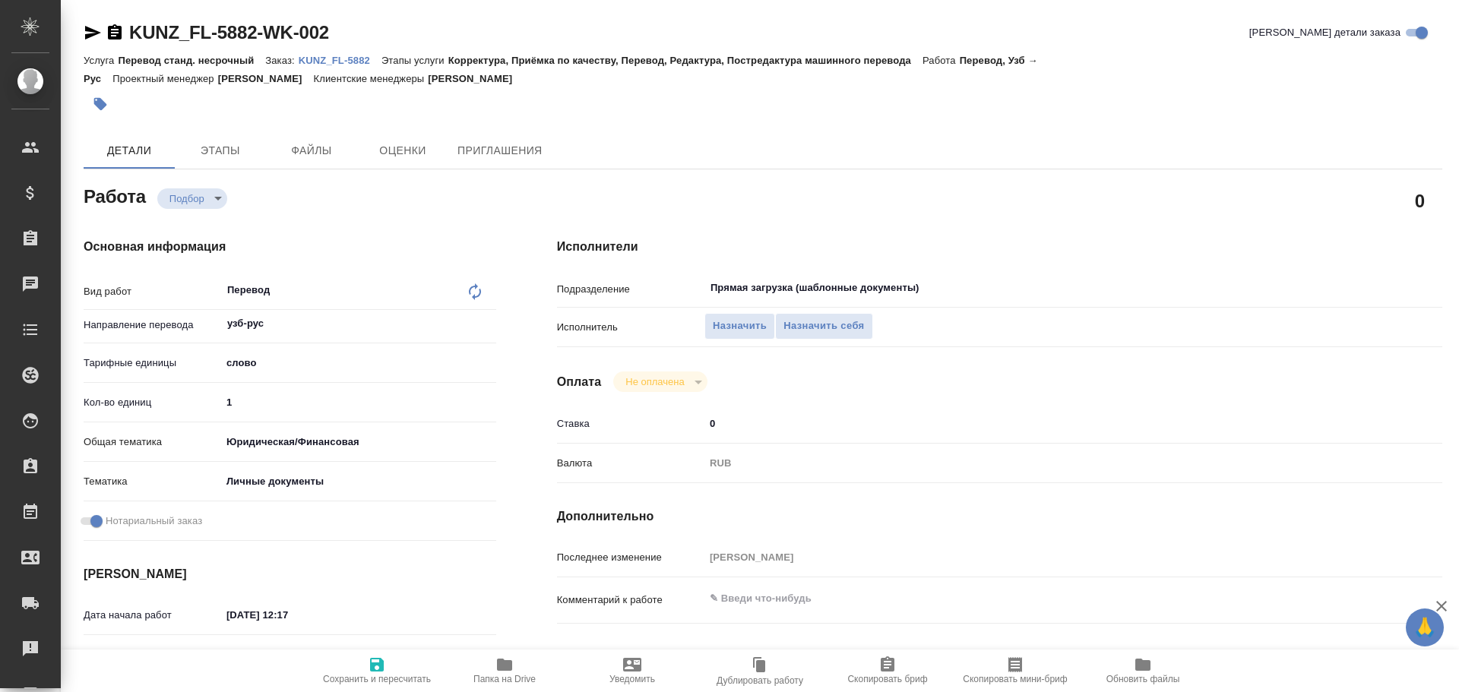
type textarea "x"
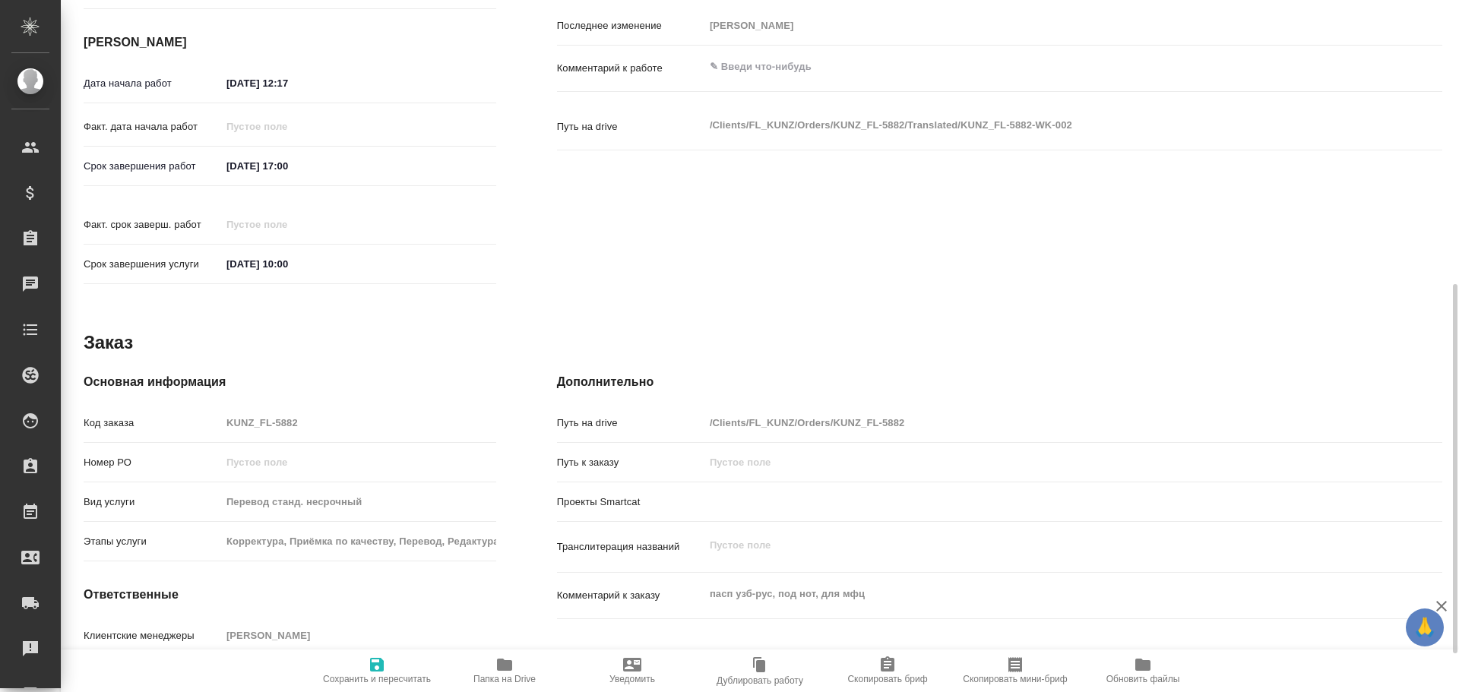
type textarea "x"
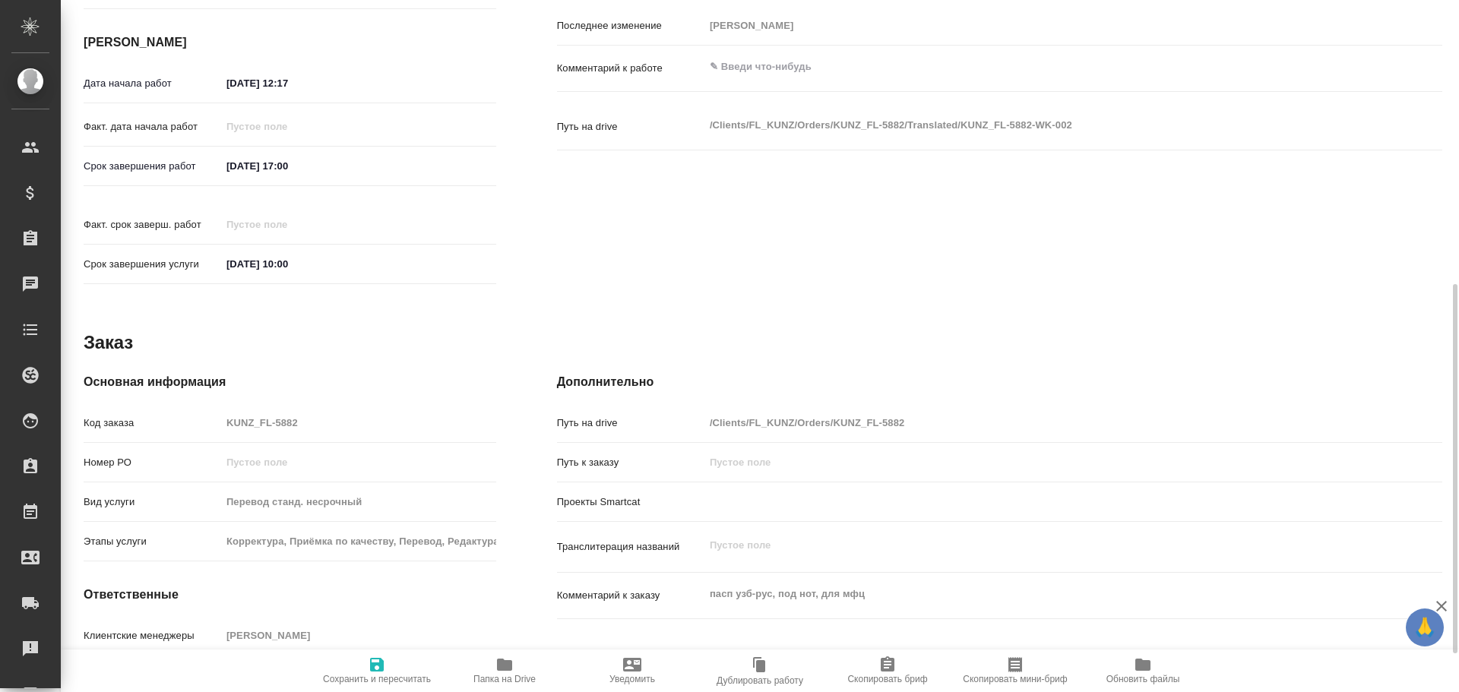
scroll to position [604, 0]
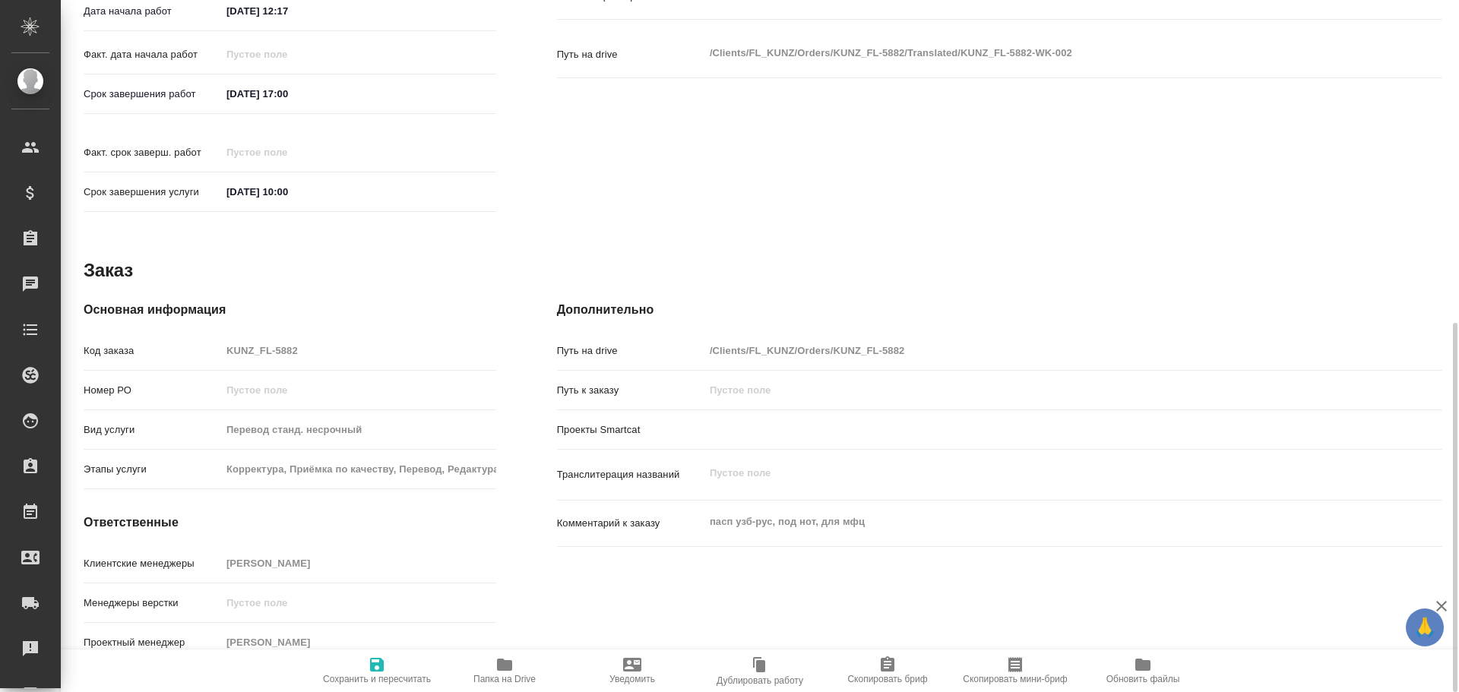
type textarea "x"
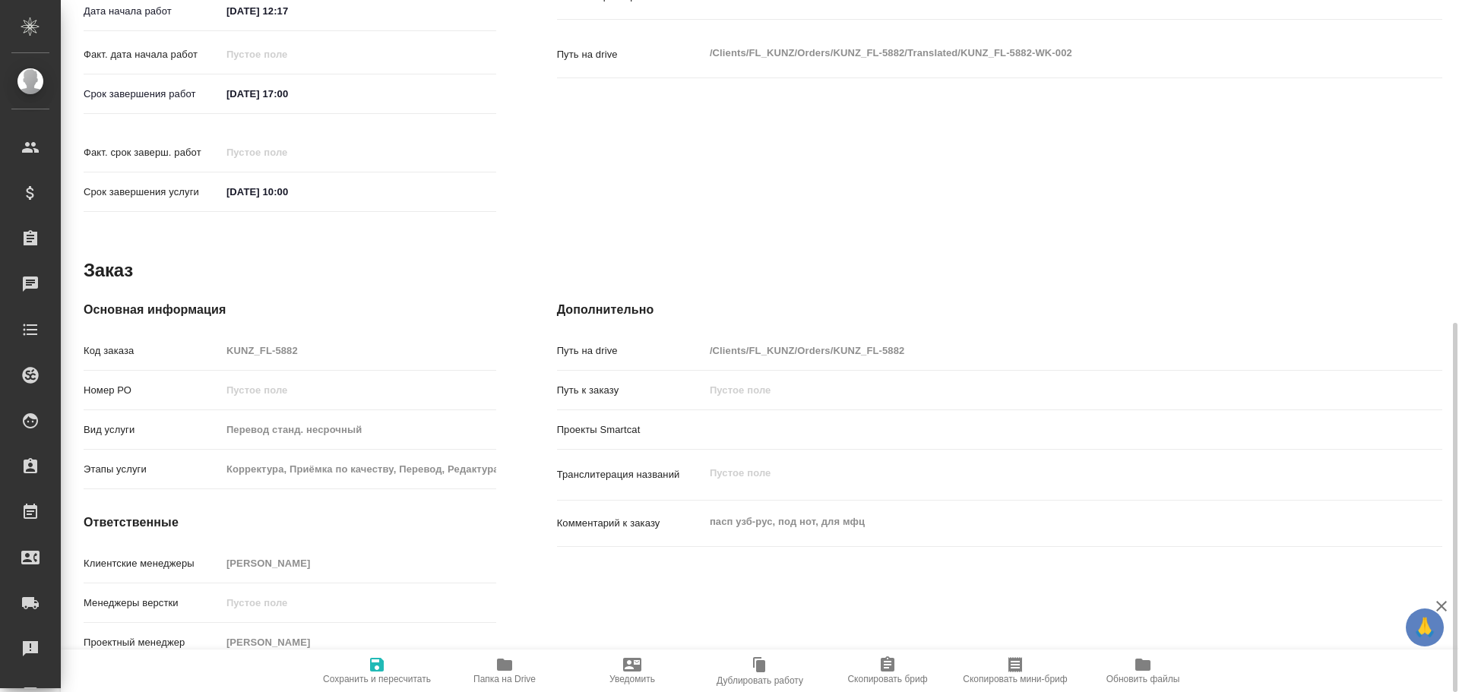
click at [495, 663] on span "Папка на Drive" at bounding box center [504, 670] width 109 height 29
type textarea "x"
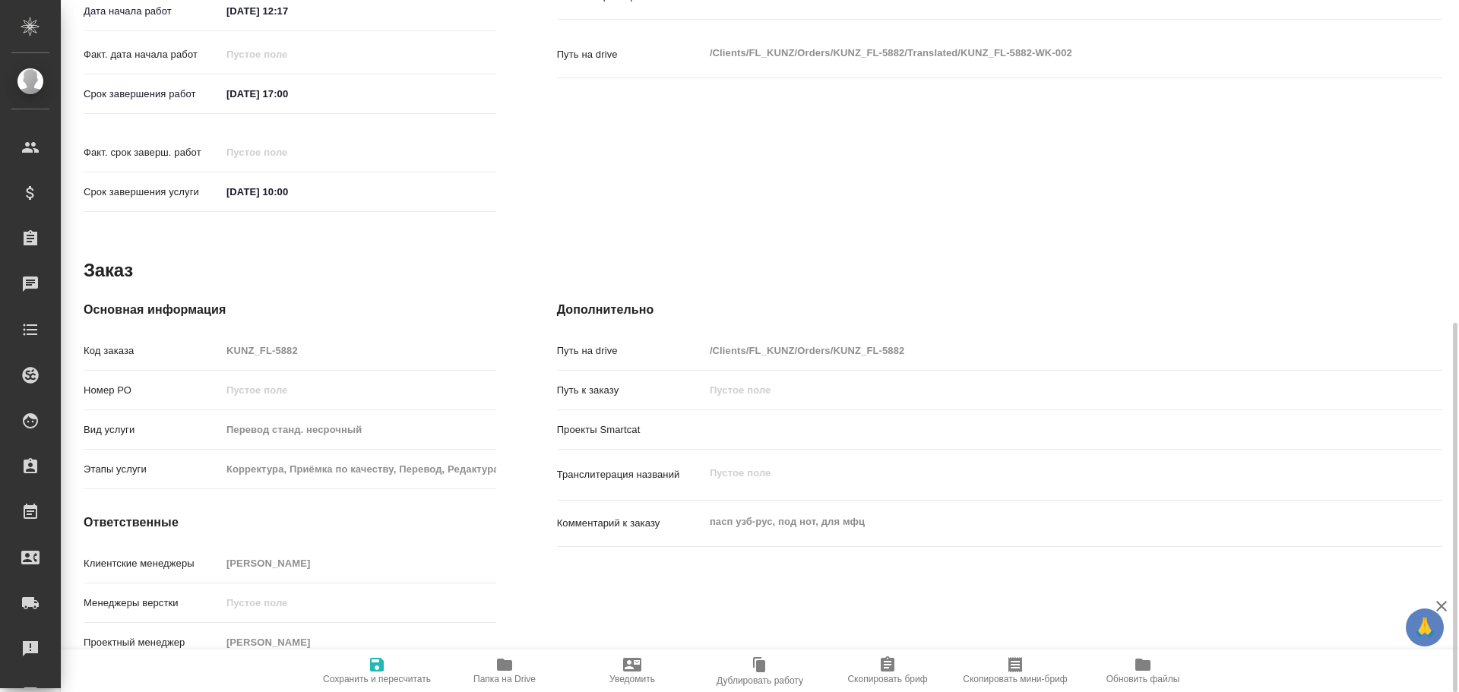
type textarea "x"
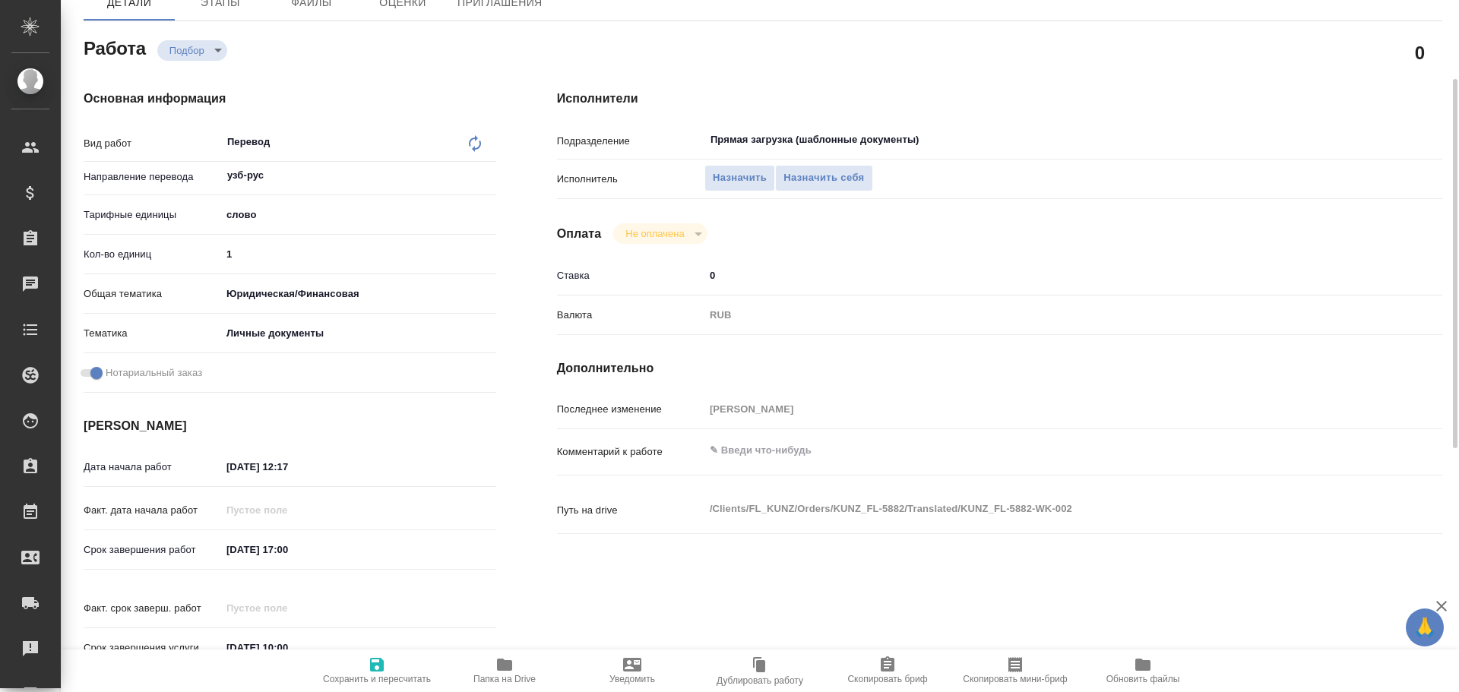
scroll to position [72, 0]
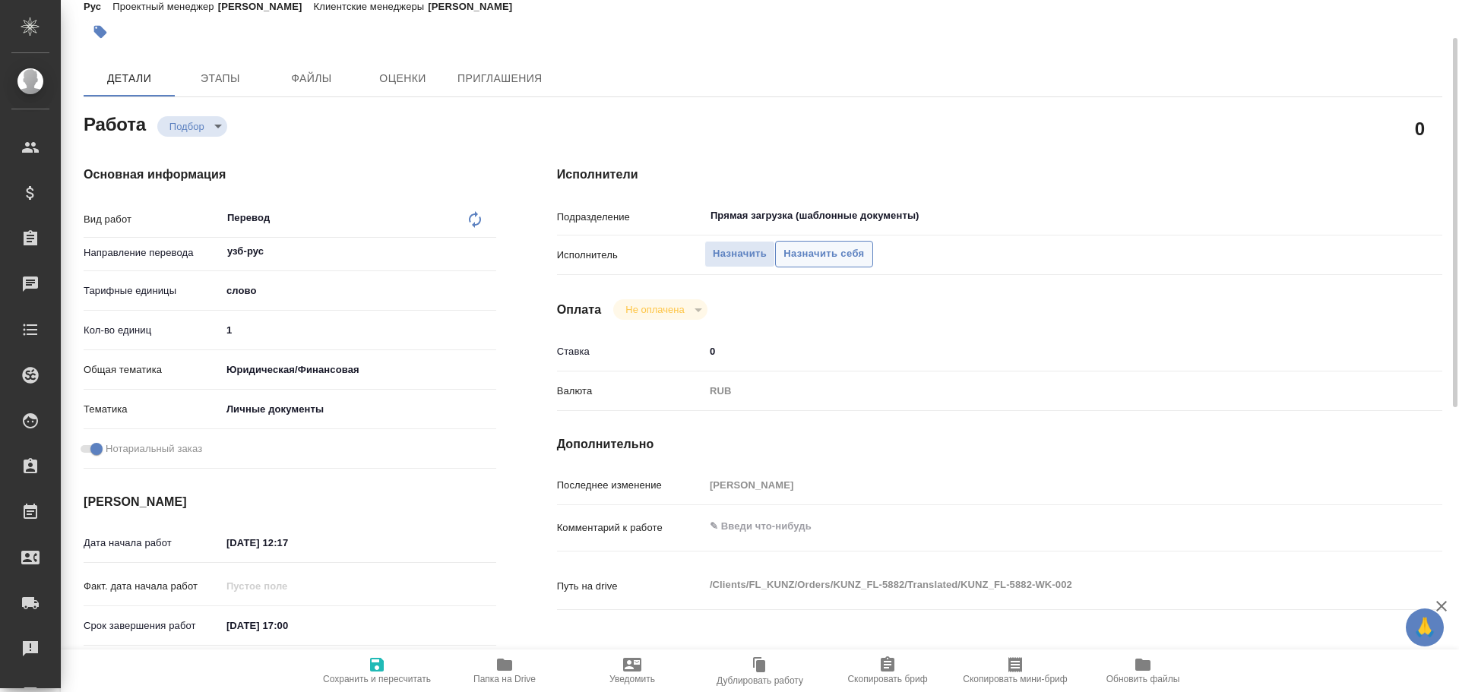
click at [828, 259] on span "Назначить себя" at bounding box center [824, 253] width 81 height 17
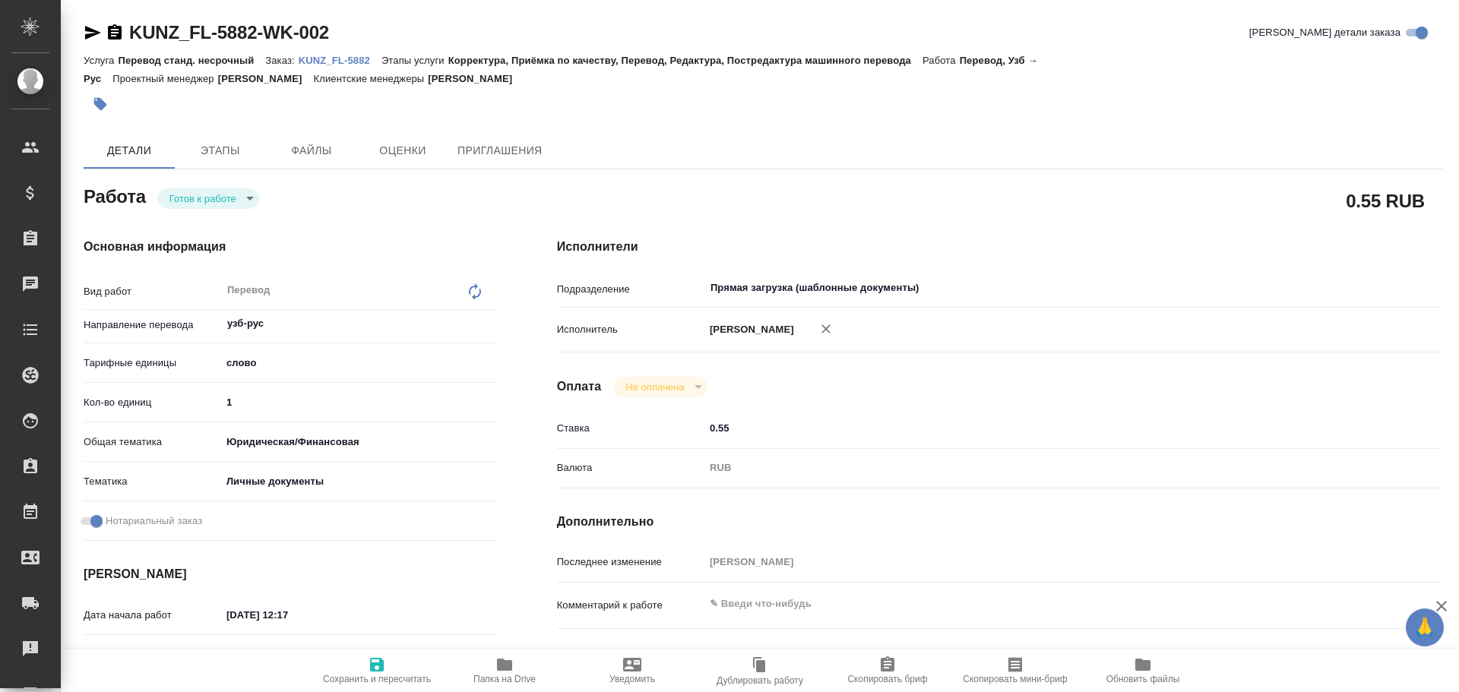
type textarea "x"
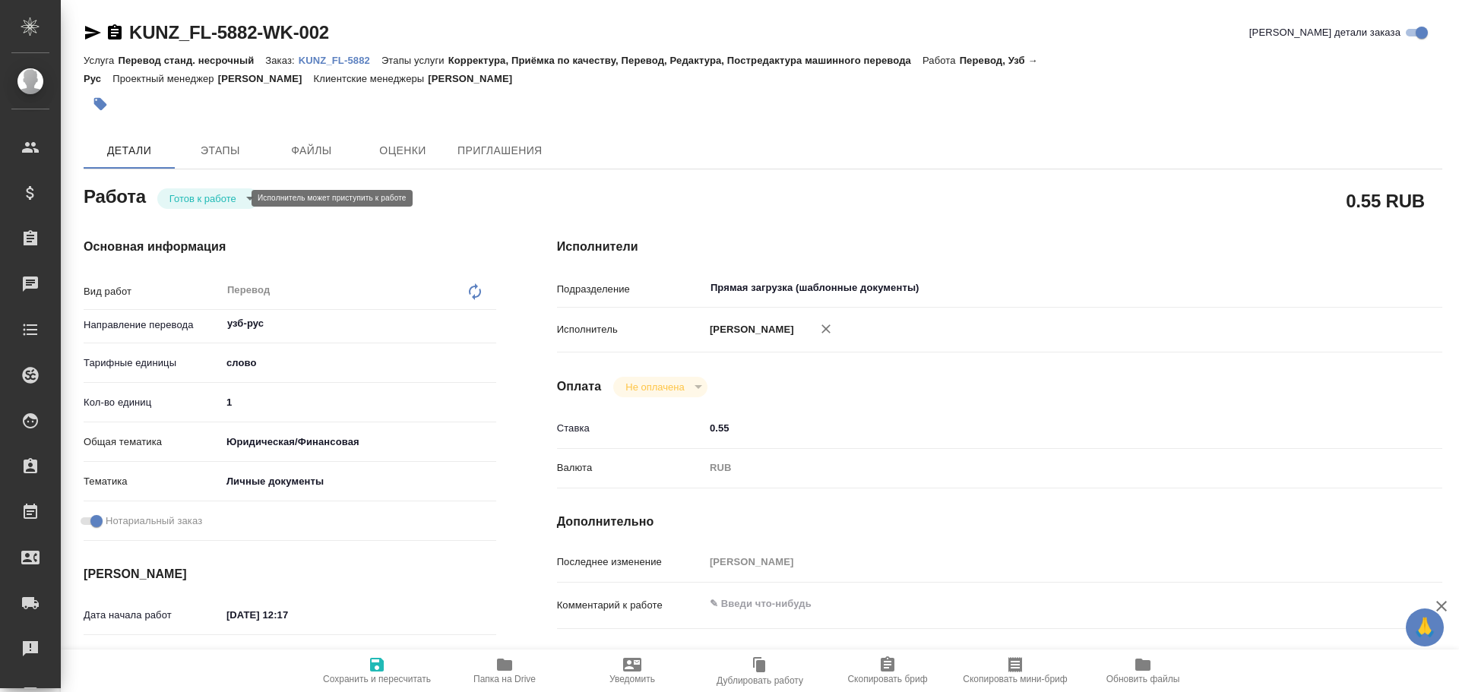
type textarea "x"
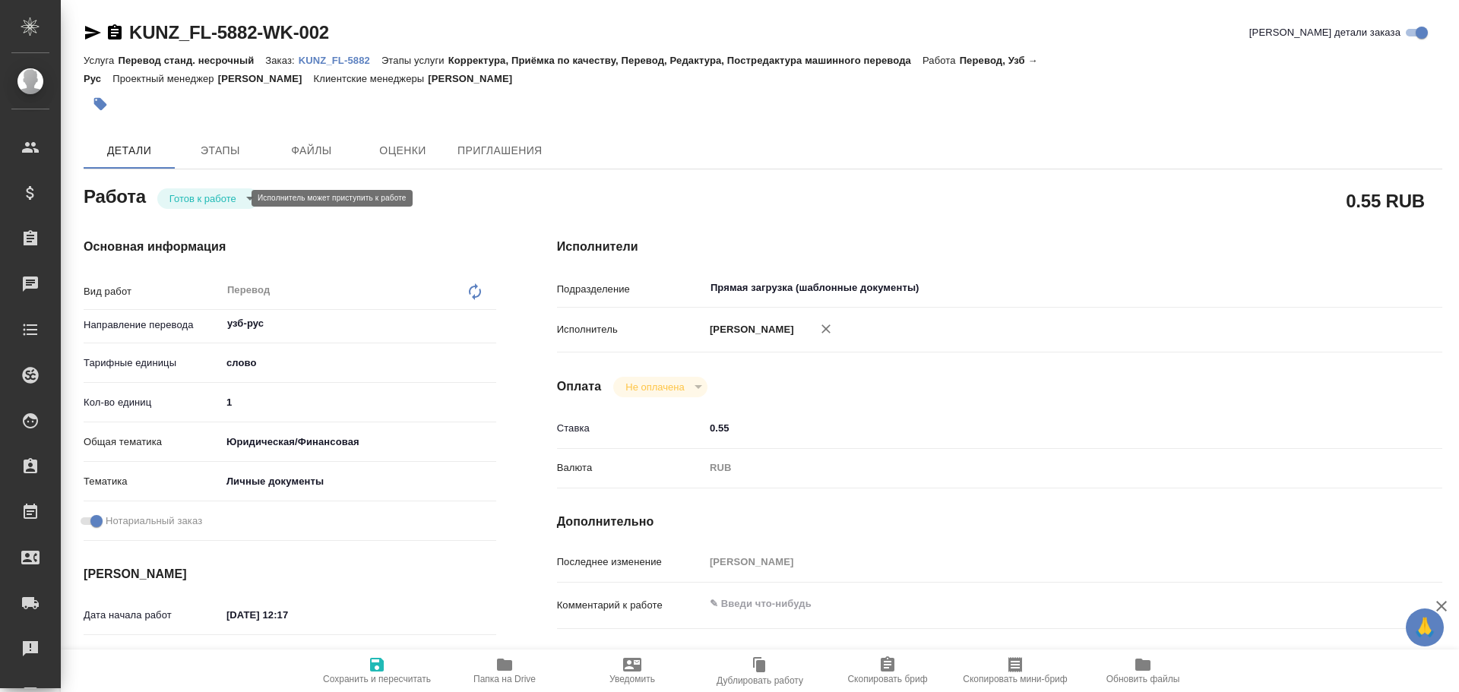
click at [195, 192] on body "🙏 .cls-1 fill:#fff; AWATERA Gusev Alexandr Клиенты Спецификации Заказы Чаты Tod…" at bounding box center [729, 346] width 1459 height 692
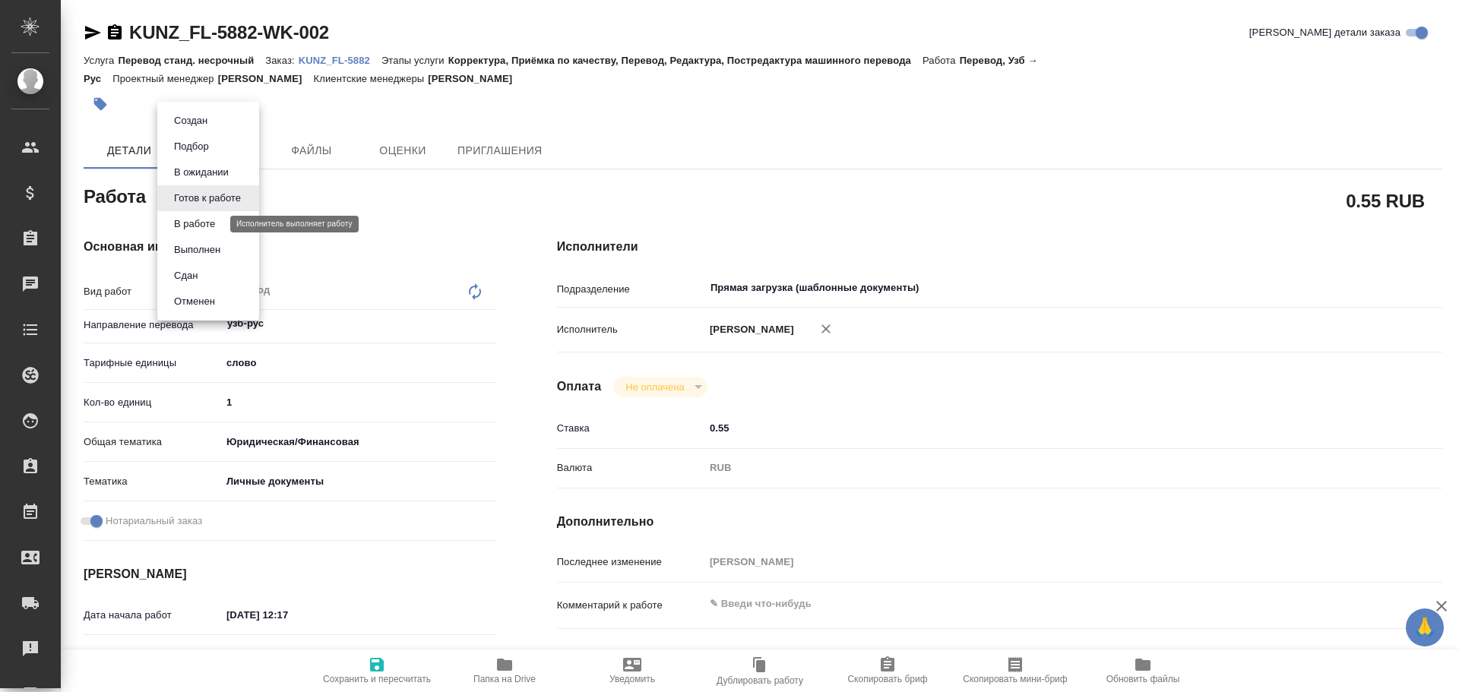
type textarea "x"
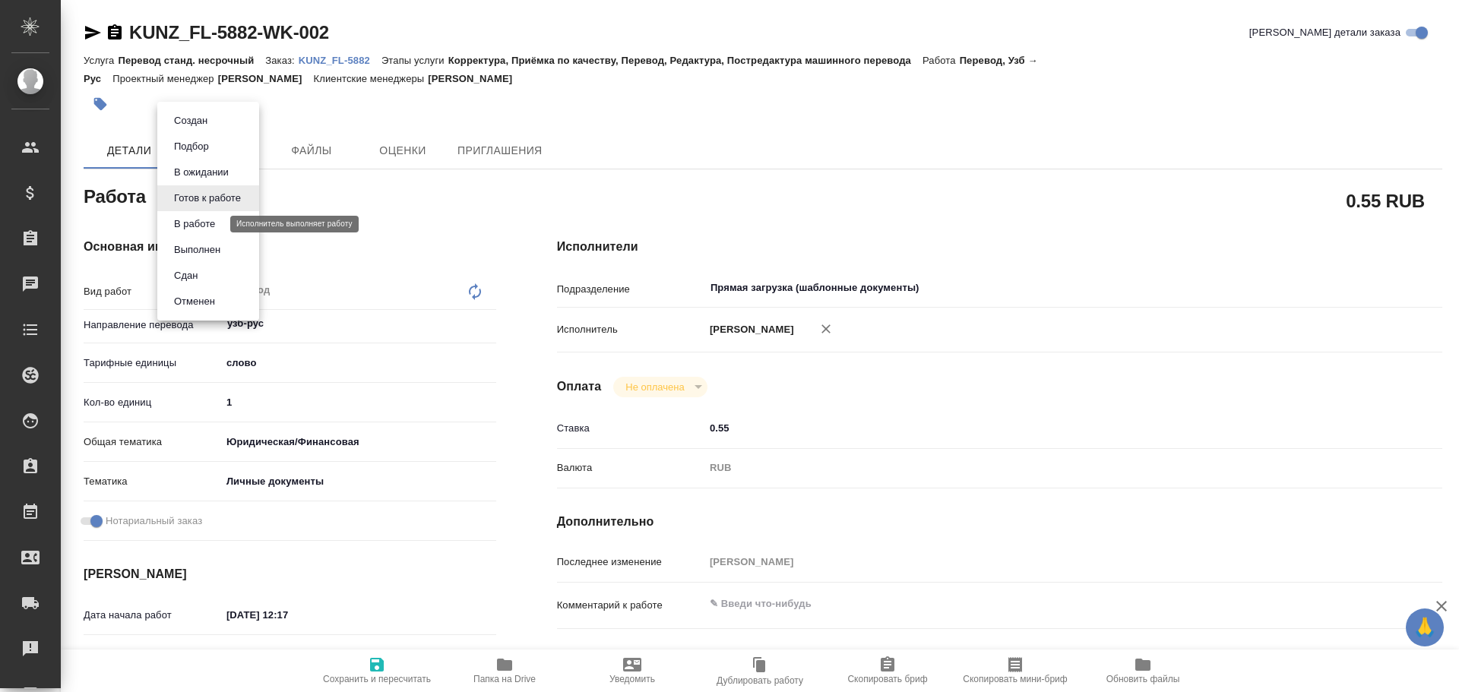
click at [188, 219] on button "В работе" at bounding box center [194, 224] width 50 height 17
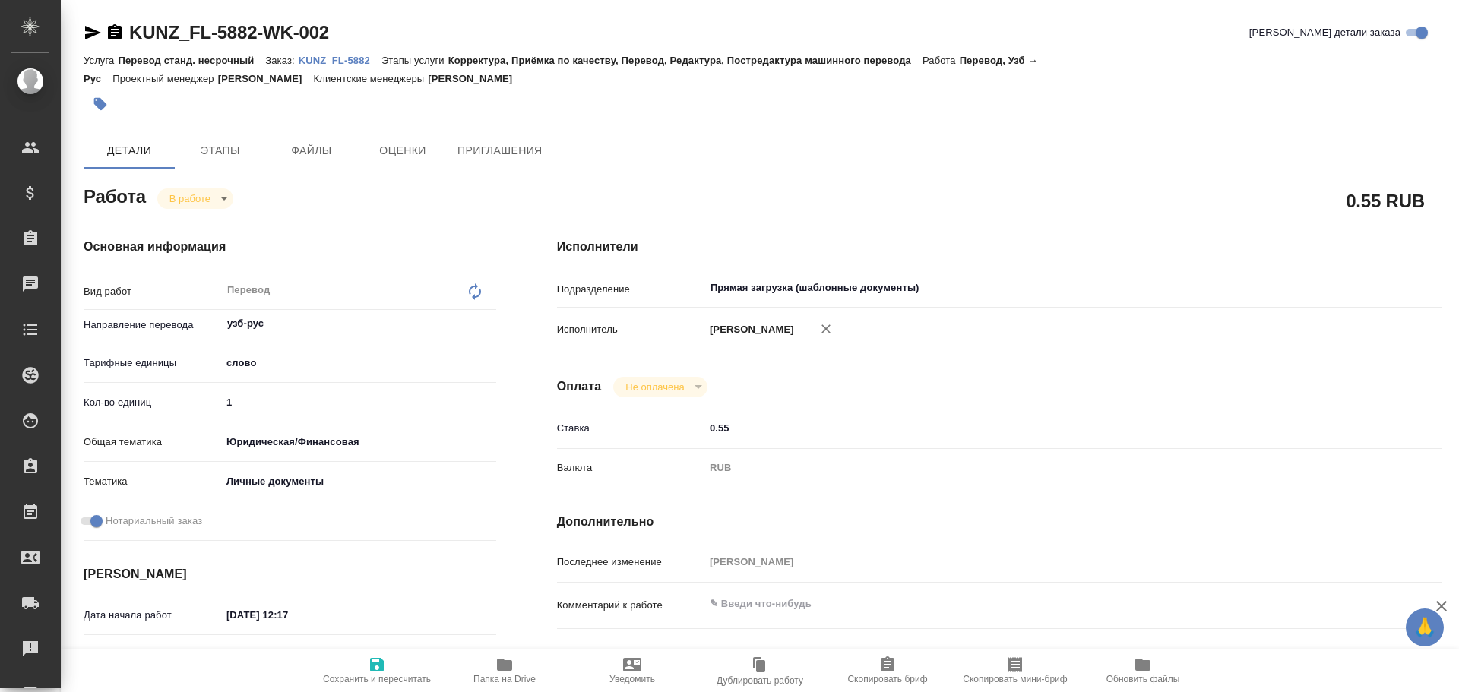
type textarea "x"
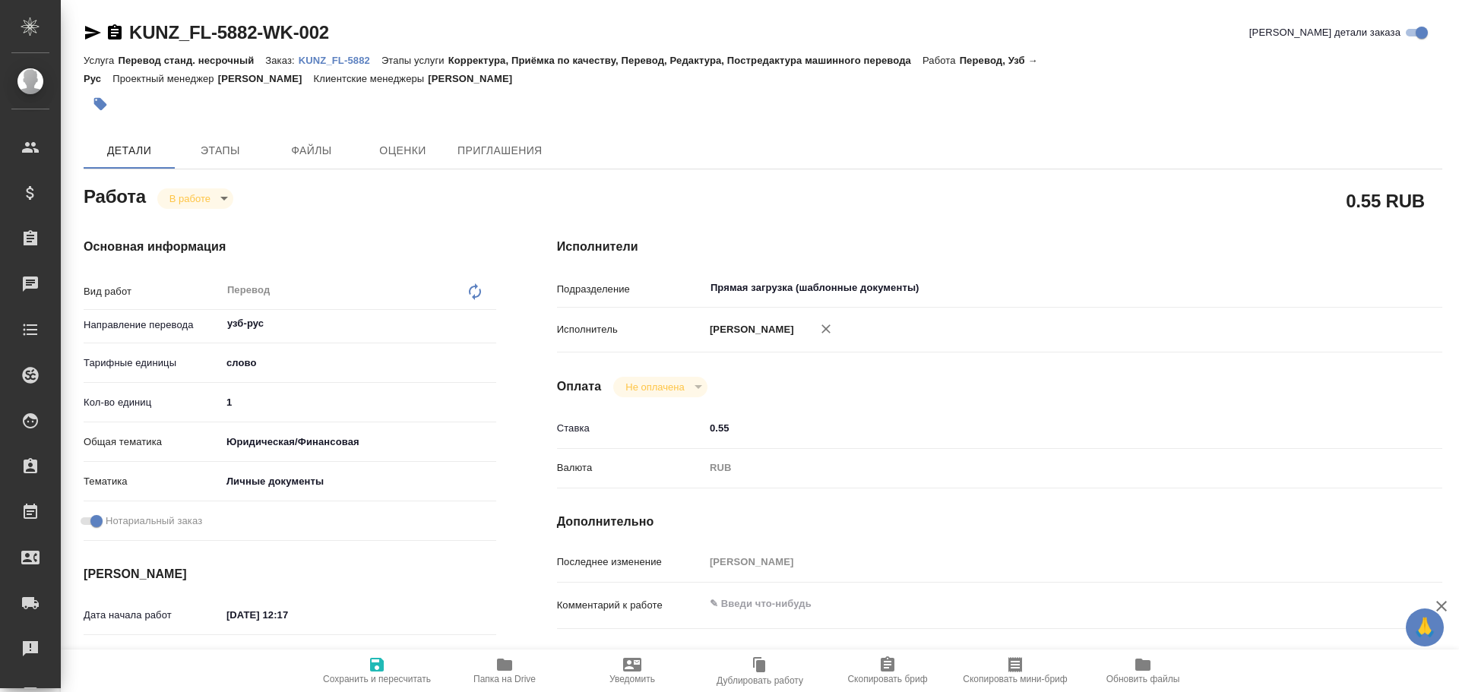
type textarea "x"
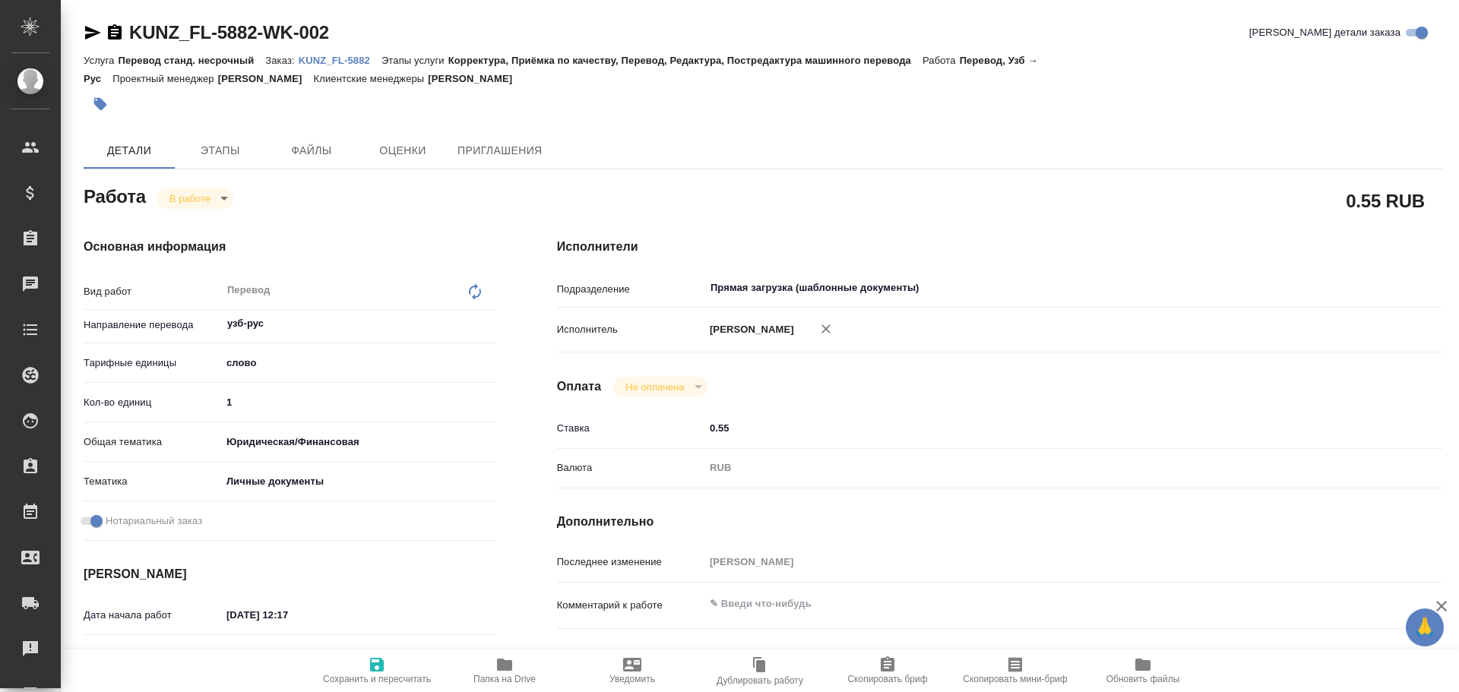
click at [245, 411] on input "1" at bounding box center [358, 402] width 275 height 22
type textarea "x"
type input "10"
type textarea "x"
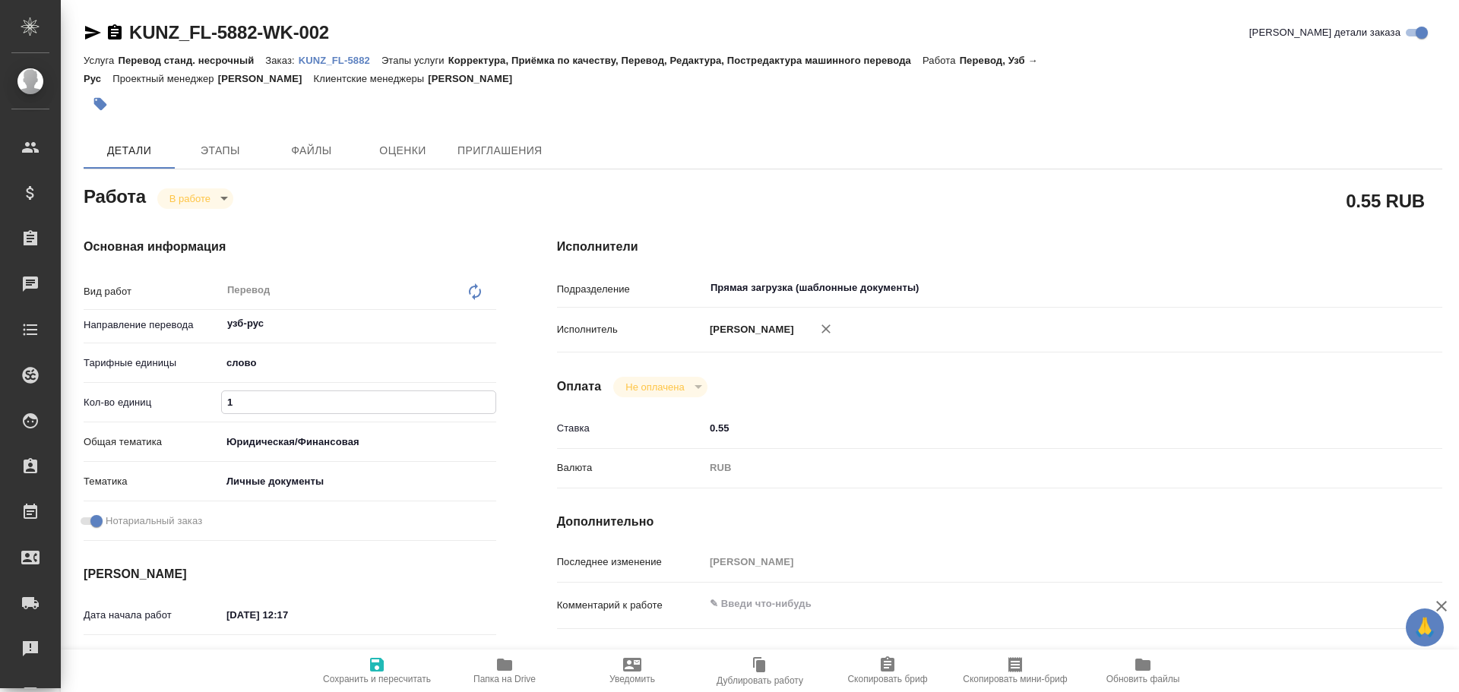
type textarea "x"
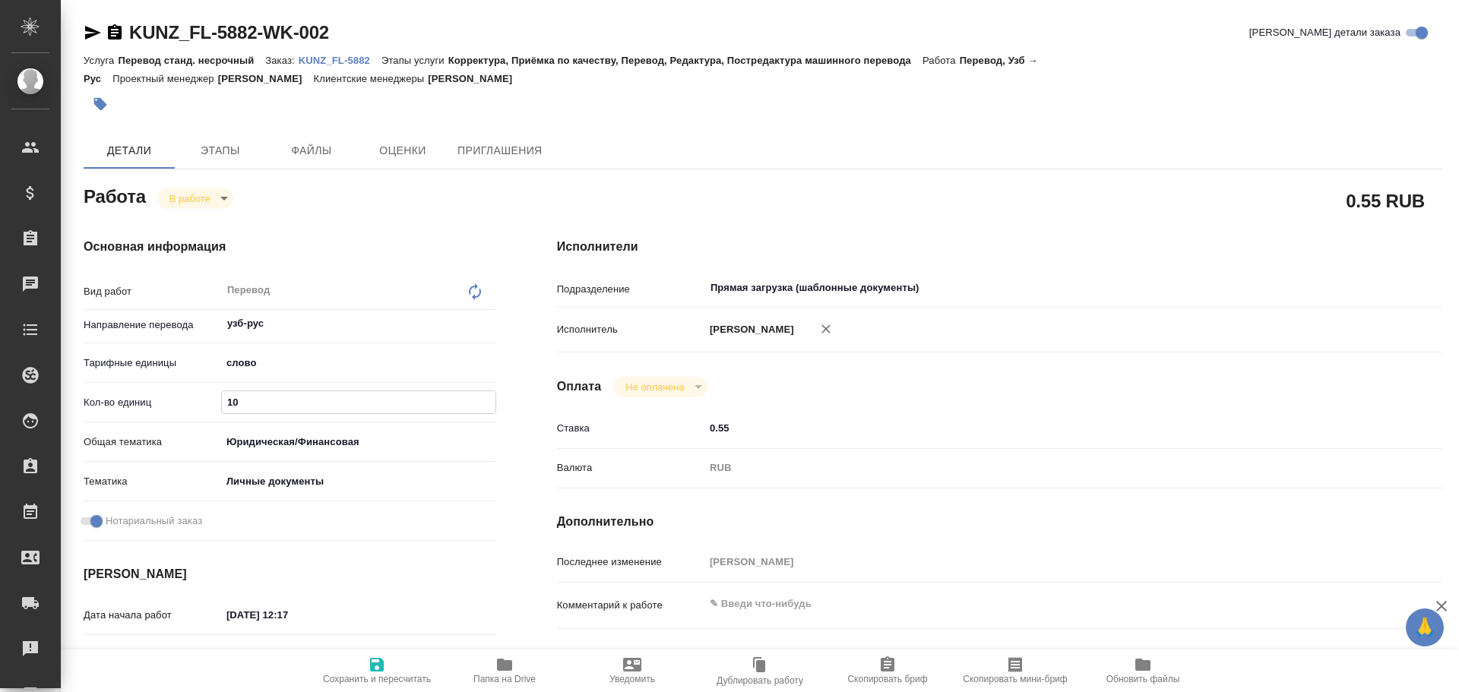
type textarea "x"
type input "100"
type textarea "x"
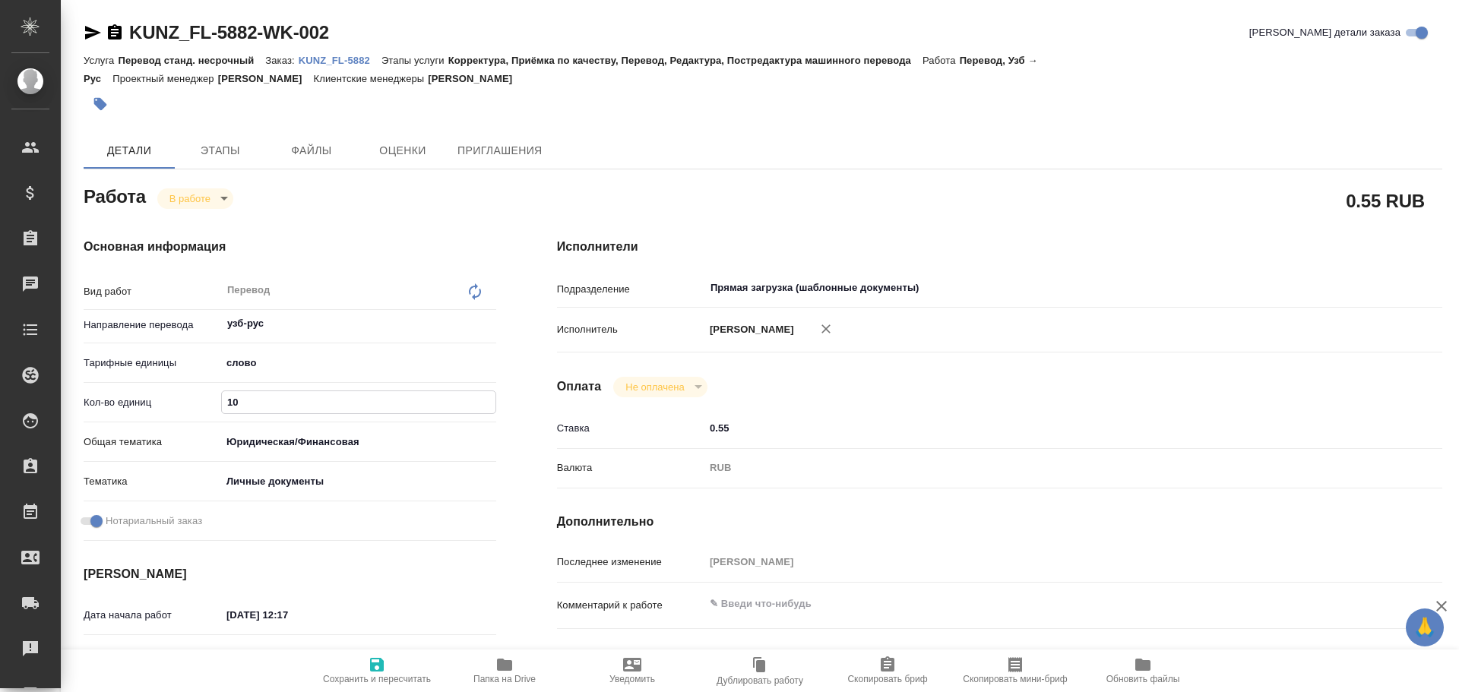
type textarea "x"
type input "100"
click at [375, 670] on icon "button" at bounding box center [377, 665] width 14 height 14
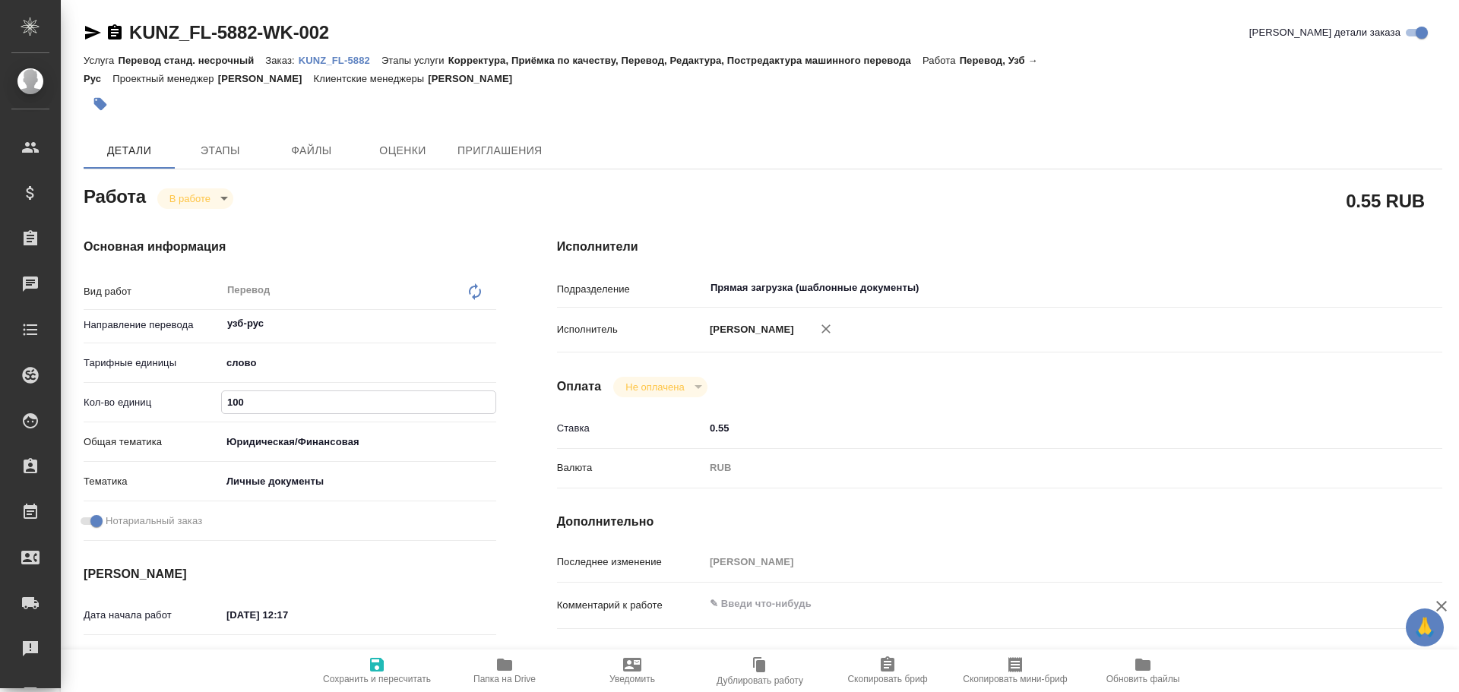
type textarea "x"
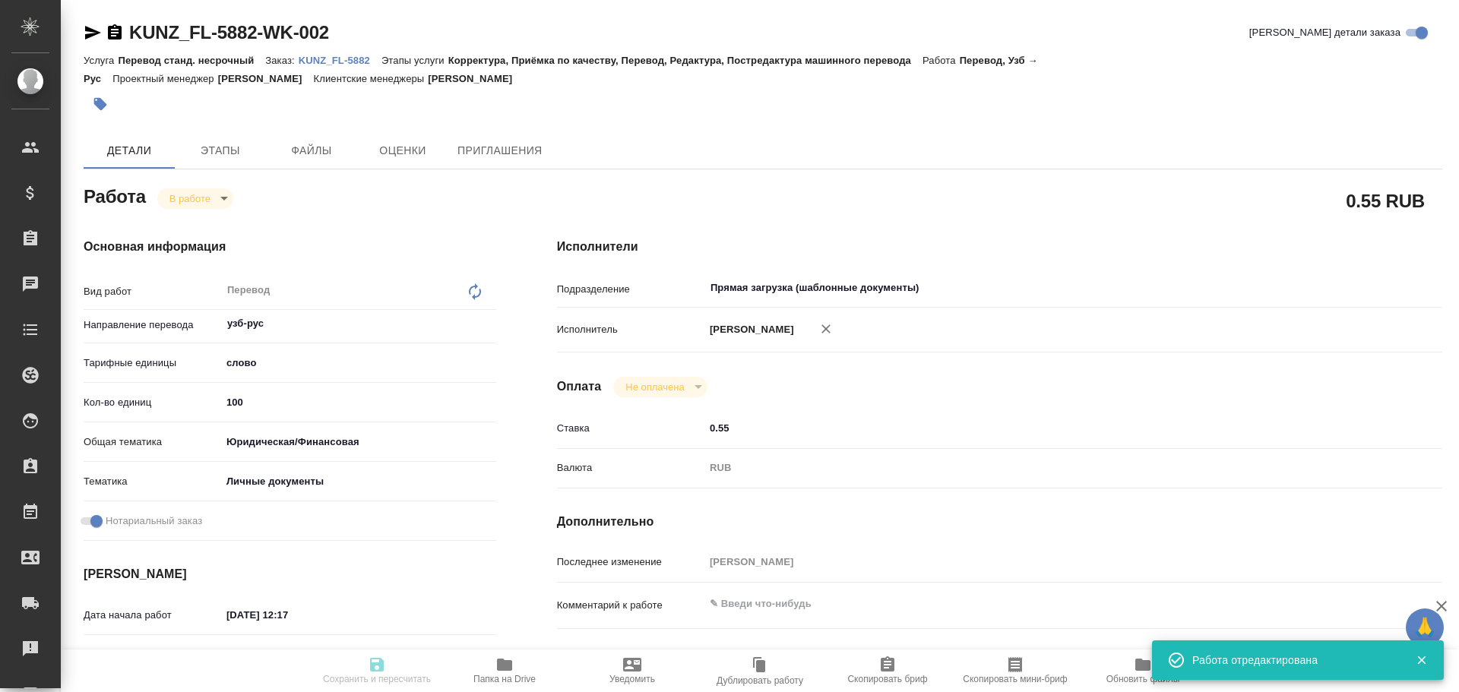
type textarea "x"
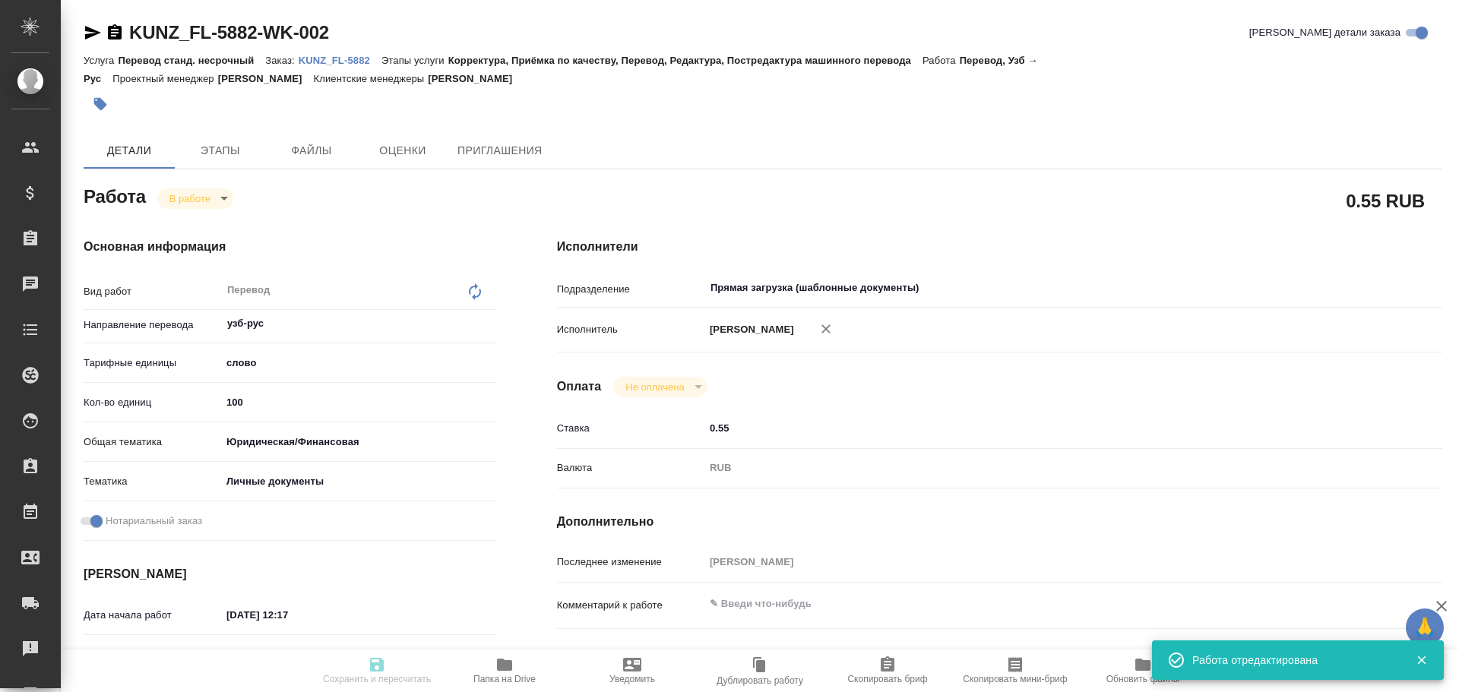
type input "inProgress"
type textarea "Перевод"
type textarea "x"
type input "узб-рус"
type input "5a8b1489cc6b4906c91bfd90"
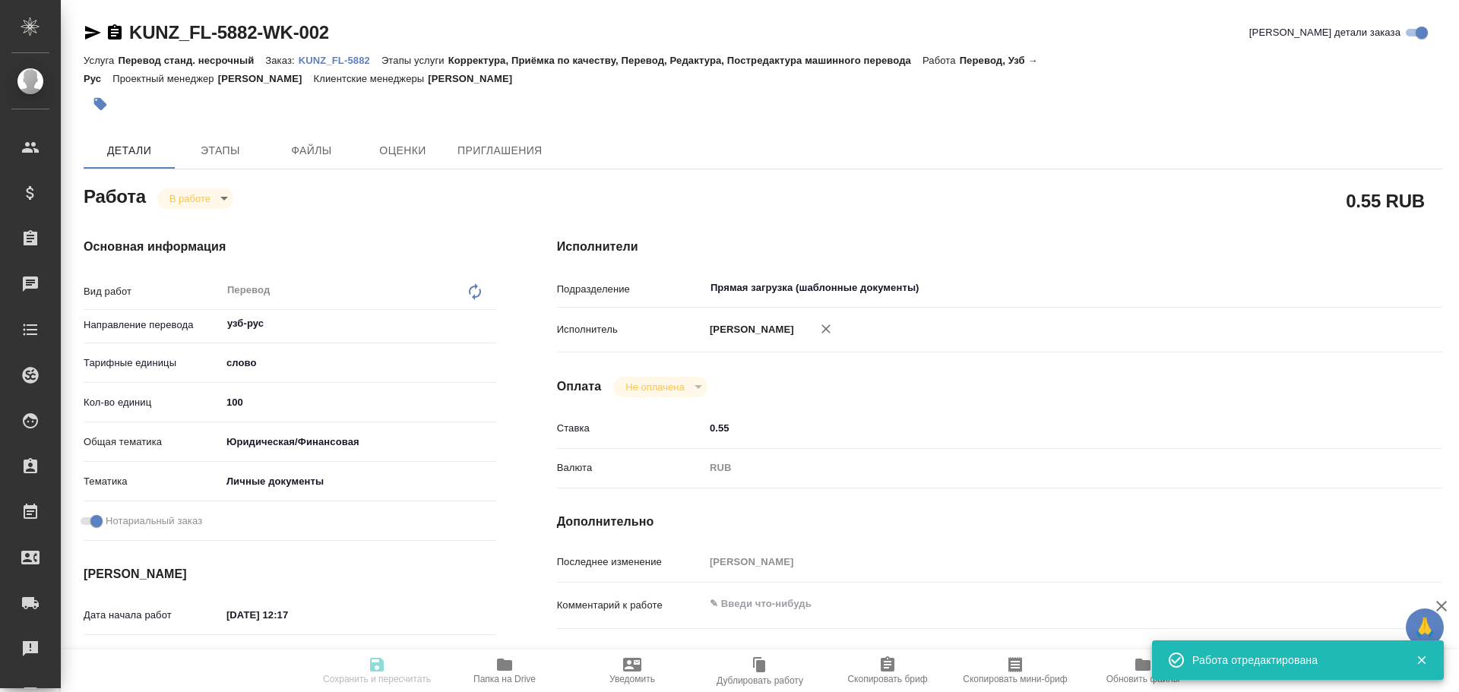
type input "100"
type input "yr-fn"
type input "5a8b8b956a9677013d343cfe"
checkbox input "true"
type input "[DATE] 12:17"
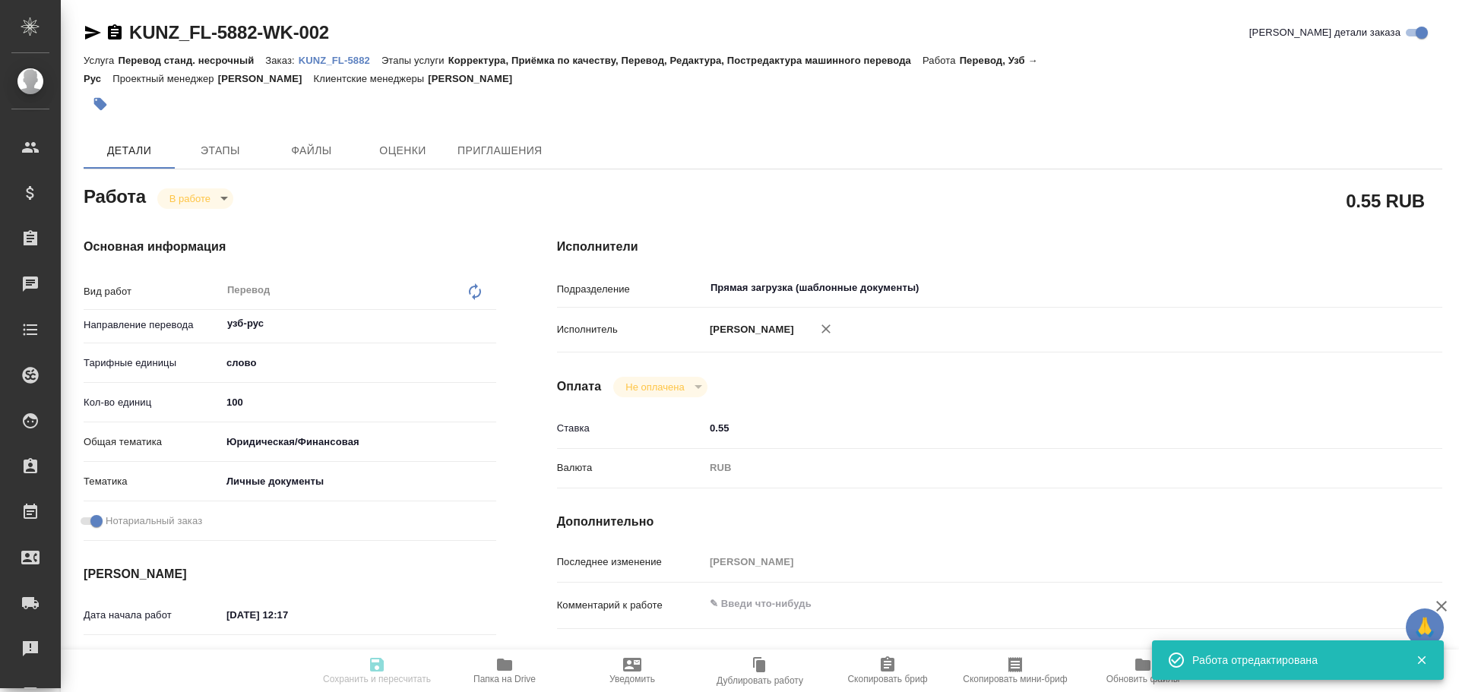
type input "[DATE] 12:19"
type input "[DATE] 17:00"
type input "[DATE] 10:00"
type input "Прямая загрузка (шаблонные документы)"
type input "notPayed"
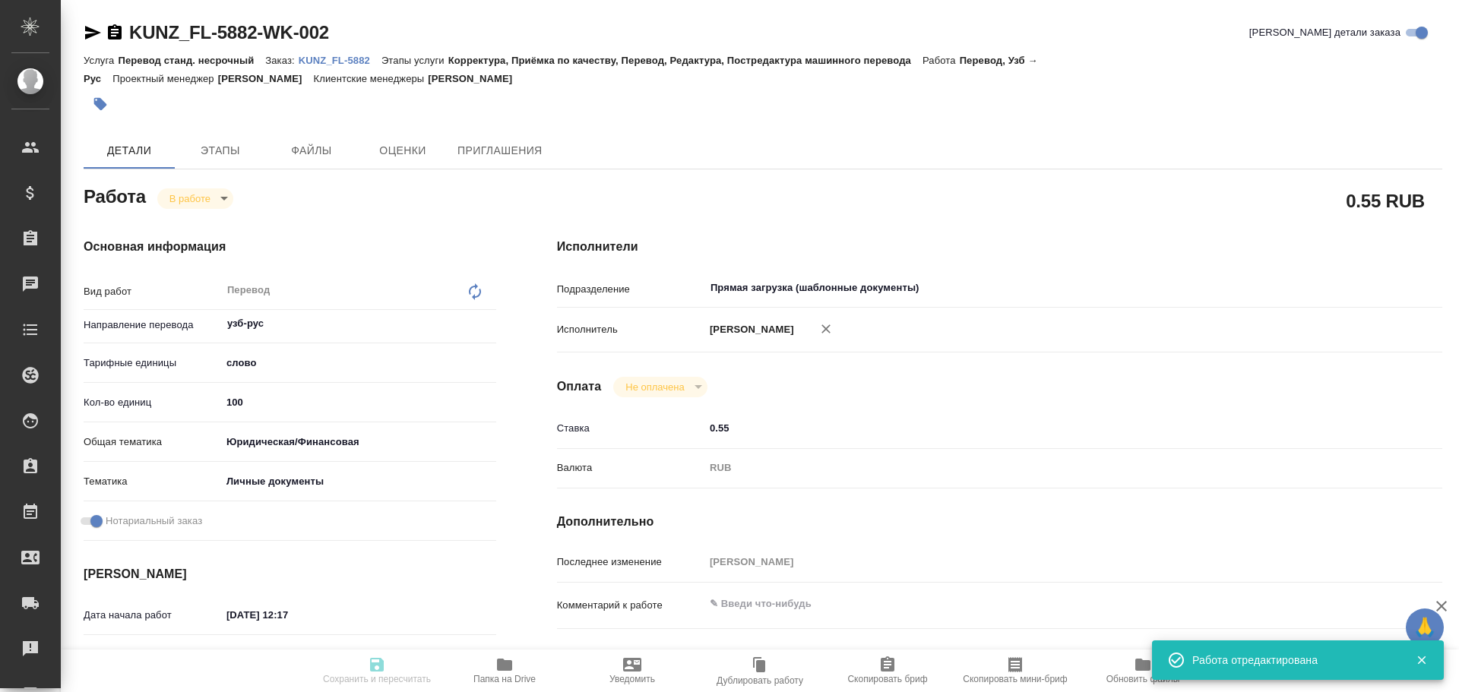
type input "0.55"
type input "RUB"
type input "[PERSON_NAME]"
type textarea "x"
type textarea "/Clients/FL_KUNZ/Orders/KUNZ_FL-5882/Translated/KUNZ_FL-5882-WK-002"
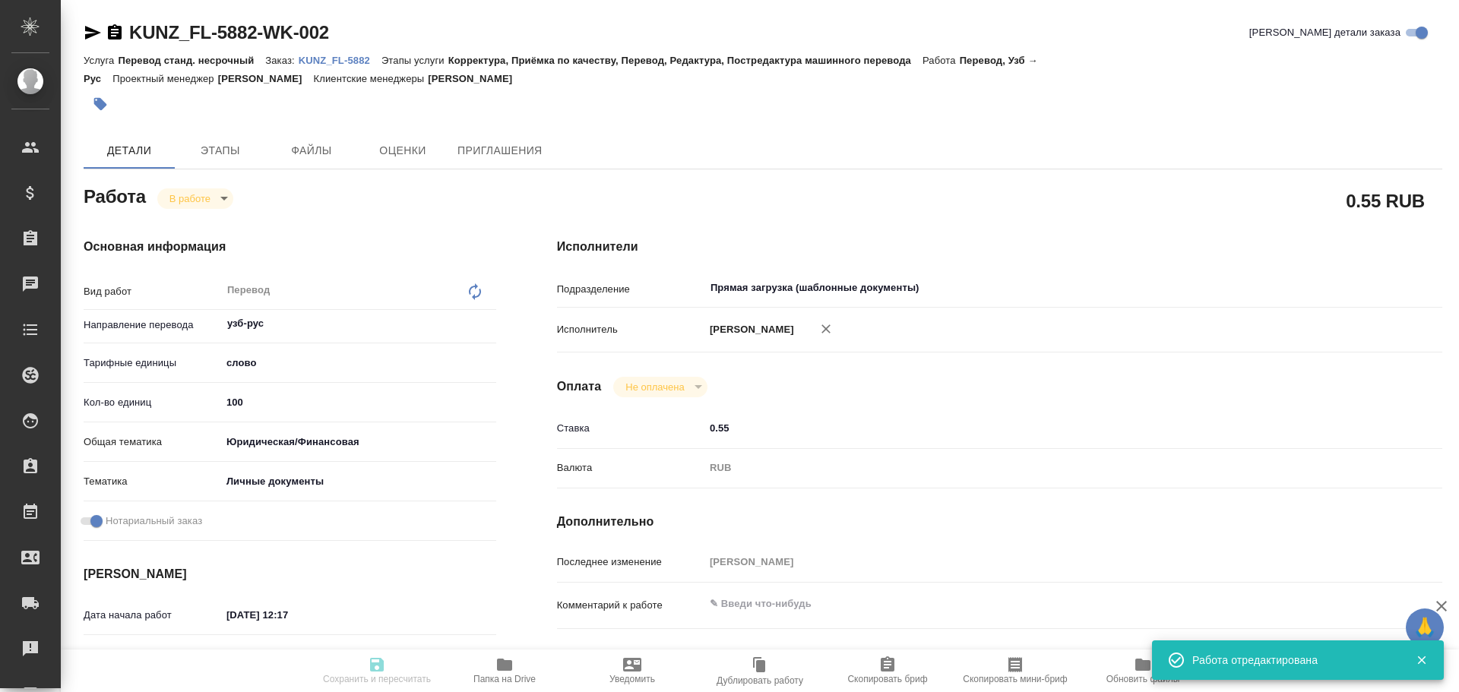
type textarea "x"
type input "KUNZ_FL-5882"
type input "Перевод станд. несрочный"
type input "Корректура, Приёмка по качеству, Перевод, Редактура, Постредактура машинного пе…"
type input "[PERSON_NAME]"
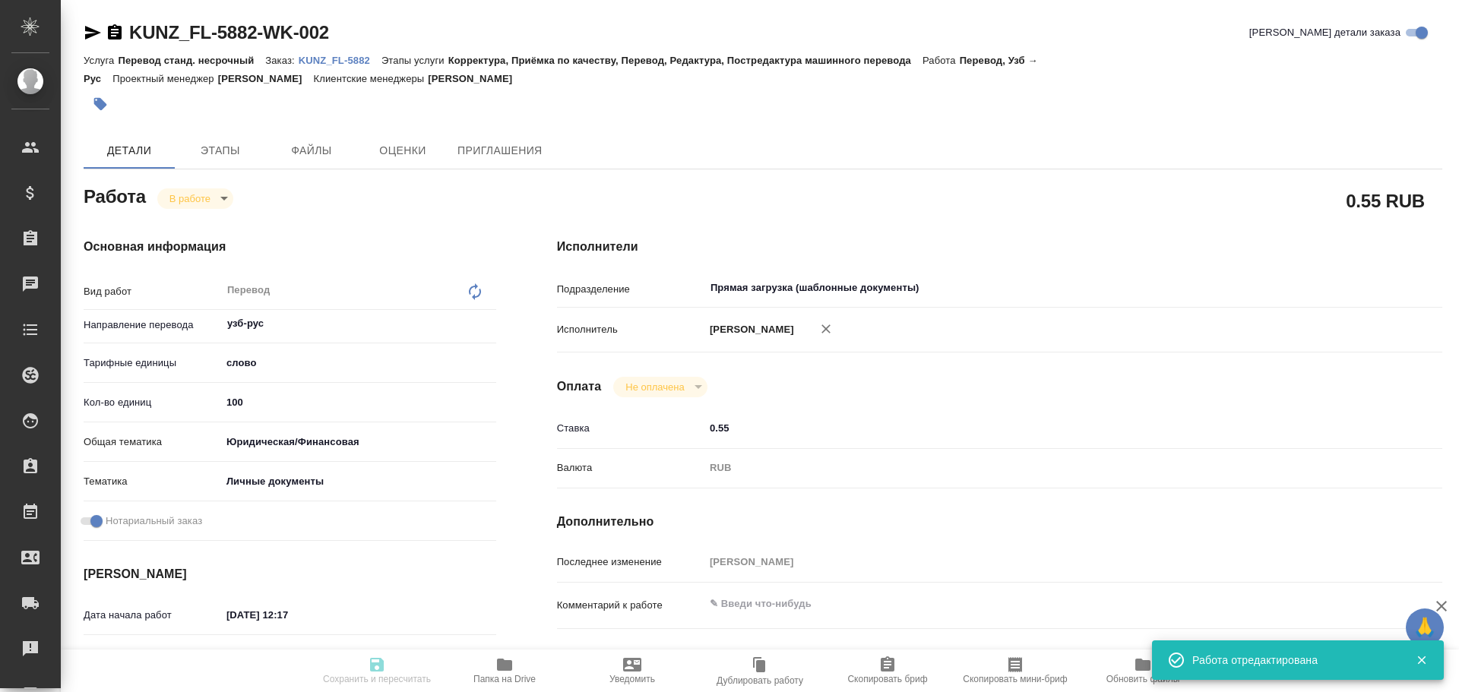
type input "/Clients/FL_KUNZ/Orders/KUNZ_FL-5882"
type textarea "x"
type textarea "пасп узб-рус, под нот, для мфц"
type textarea "x"
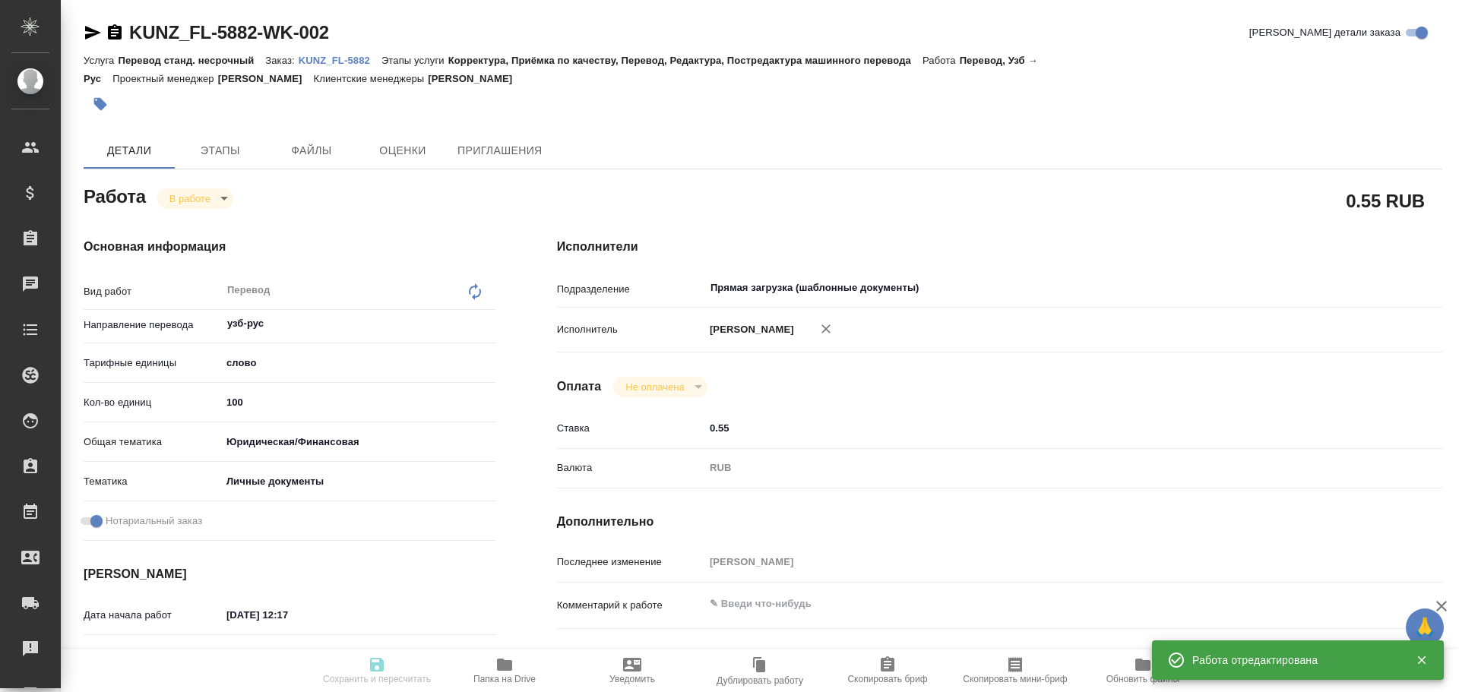
type textarea "x"
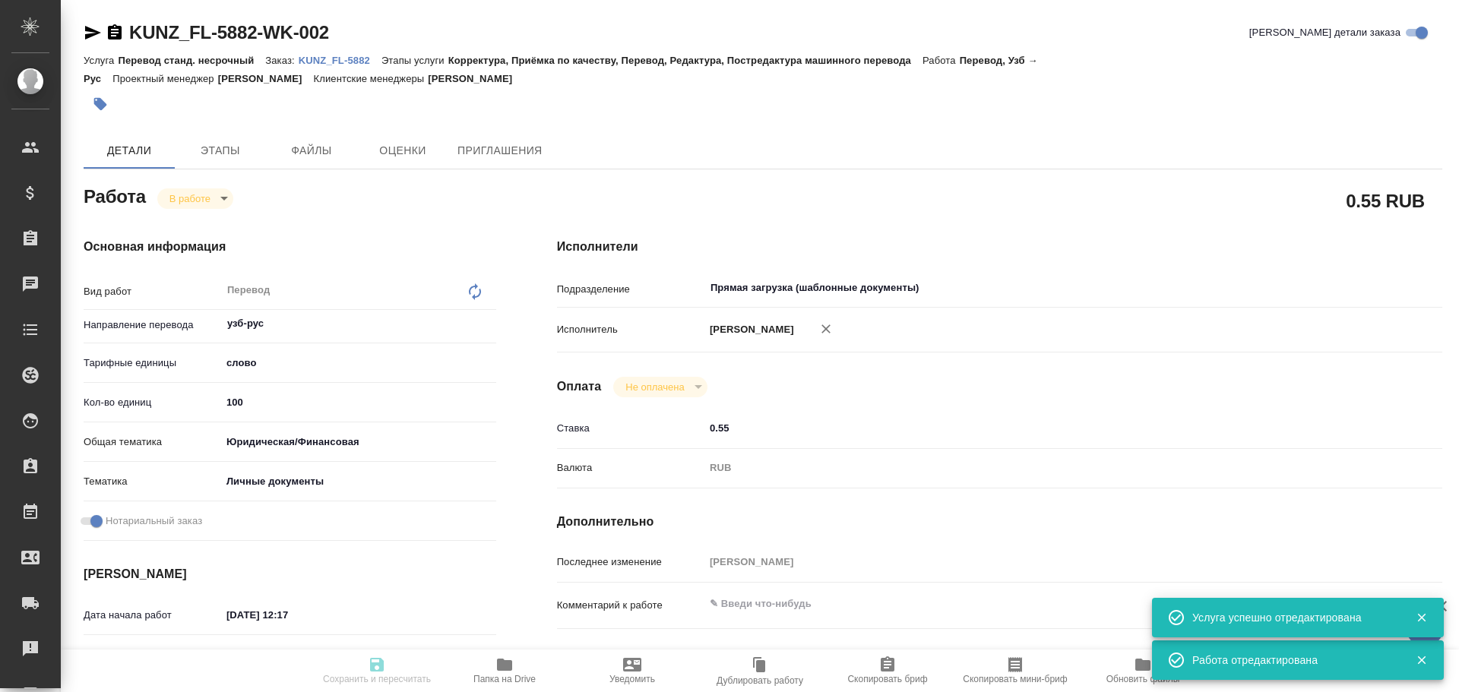
type textarea "x"
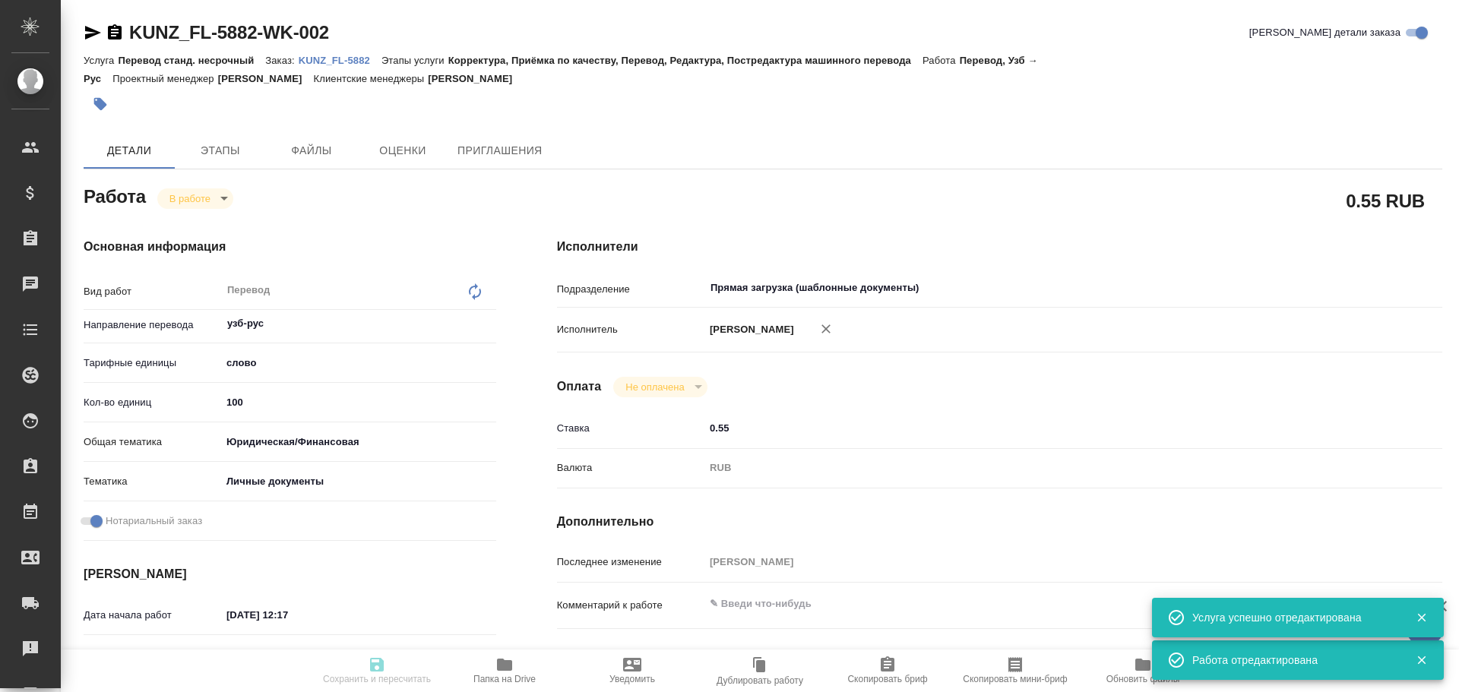
type textarea "x"
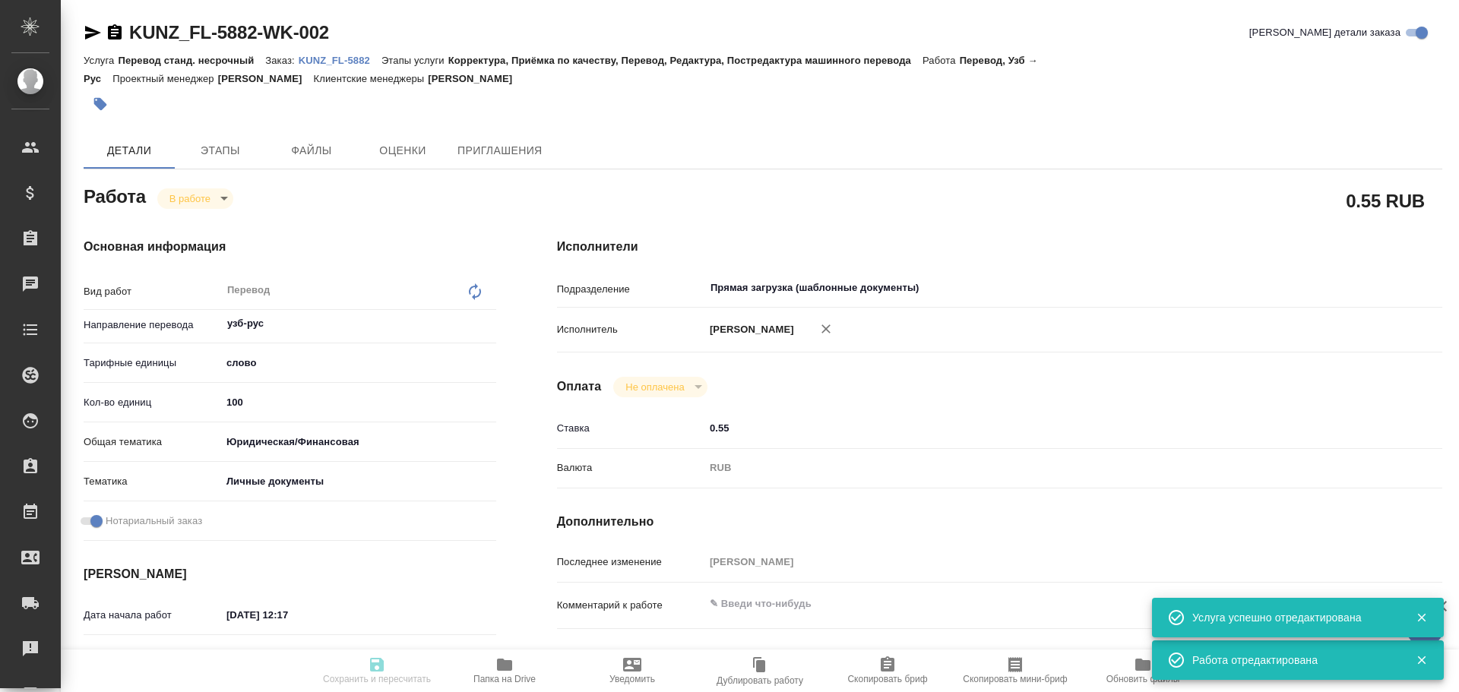
type textarea "x"
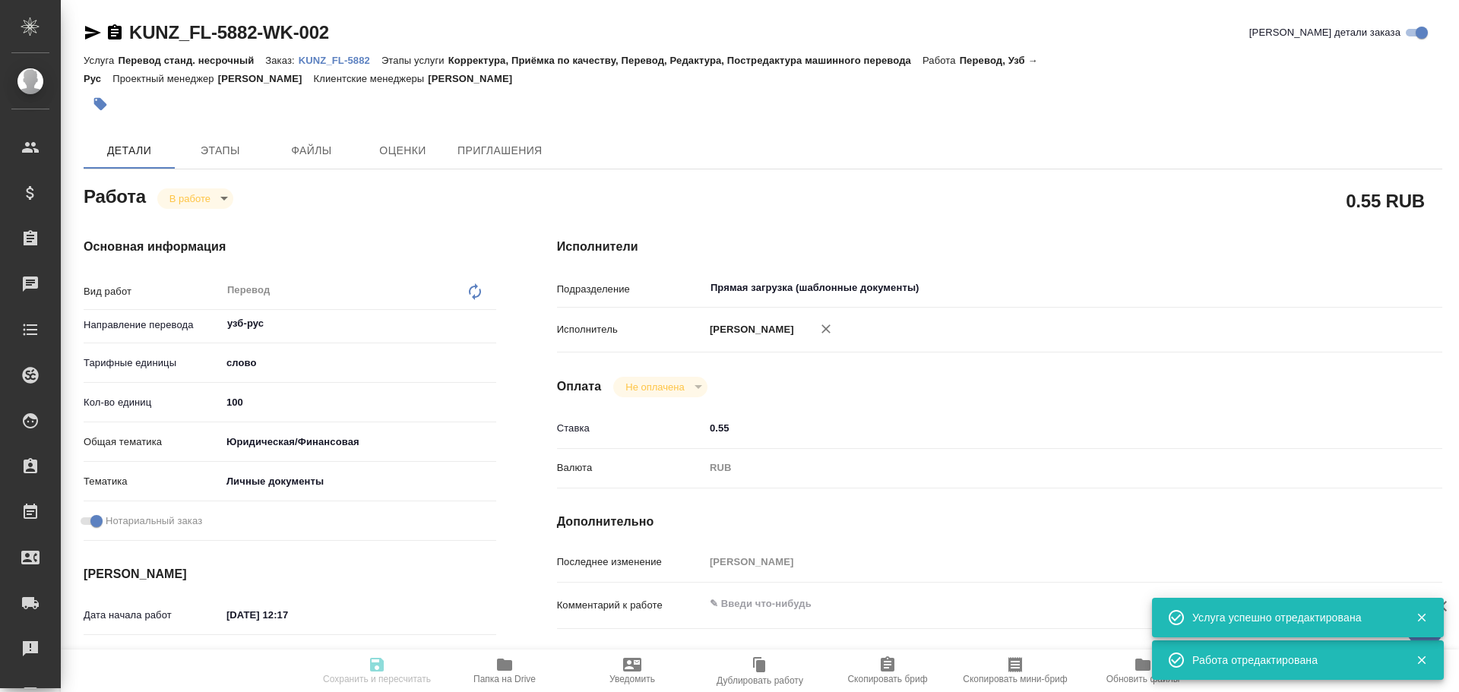
type textarea "x"
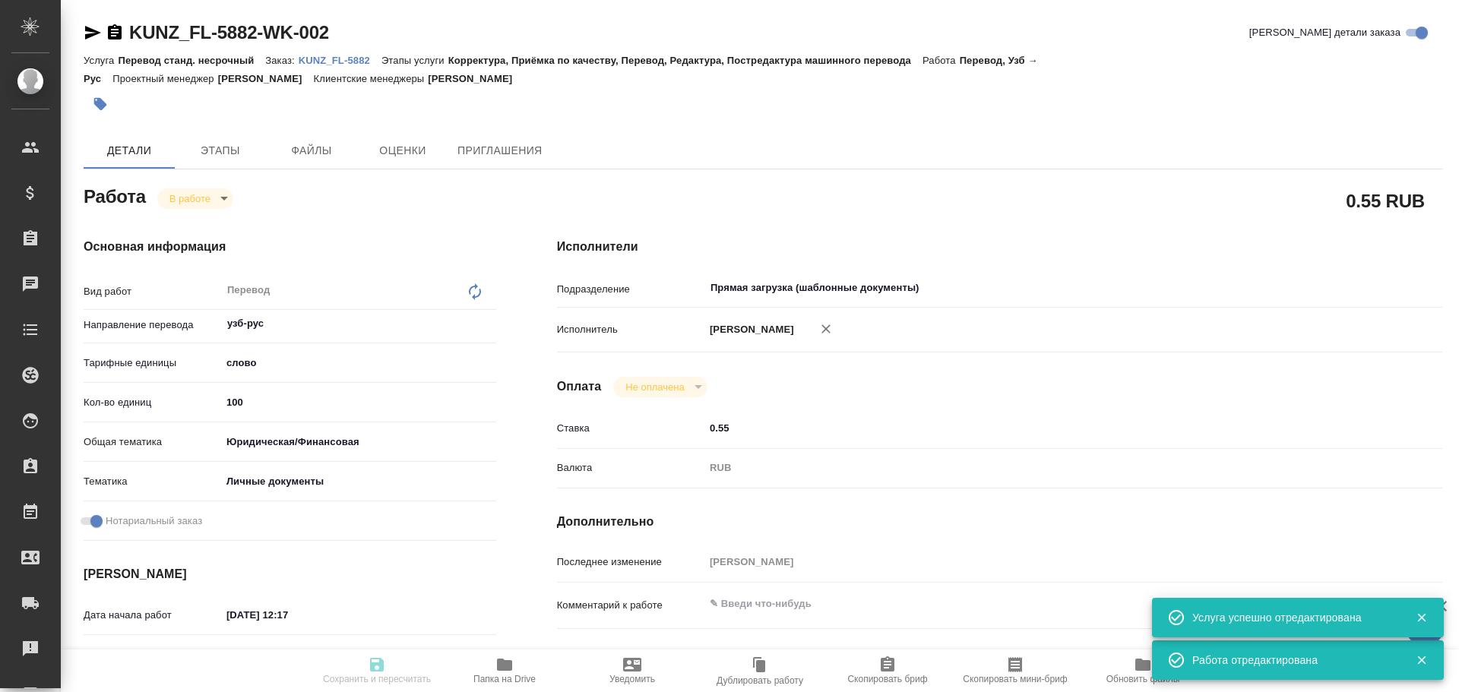
type input "inProgress"
type textarea "Перевод"
type textarea "x"
type input "узб-рус"
type input "5a8b1489cc6b4906c91bfd90"
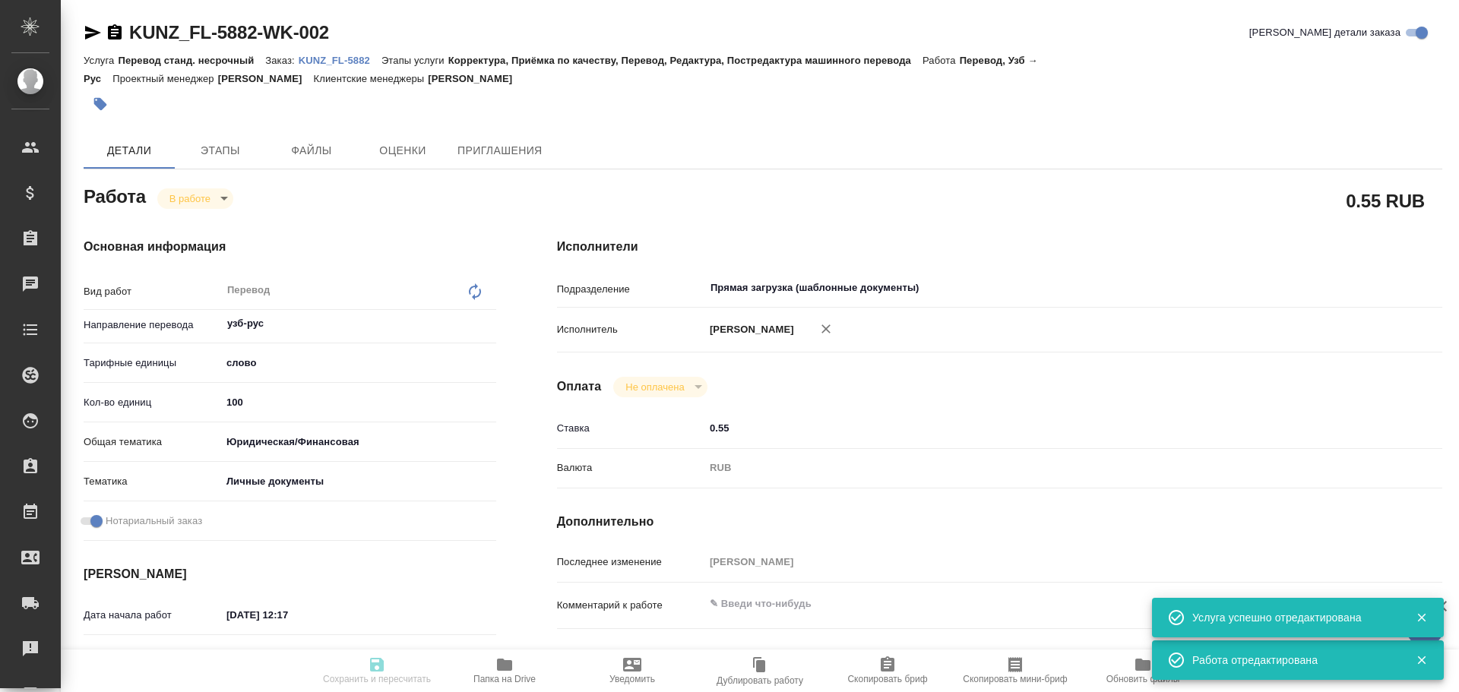
type input "100"
type input "yr-fn"
type input "5a8b8b956a9677013d343cfe"
checkbox input "true"
type input "[DATE] 12:17"
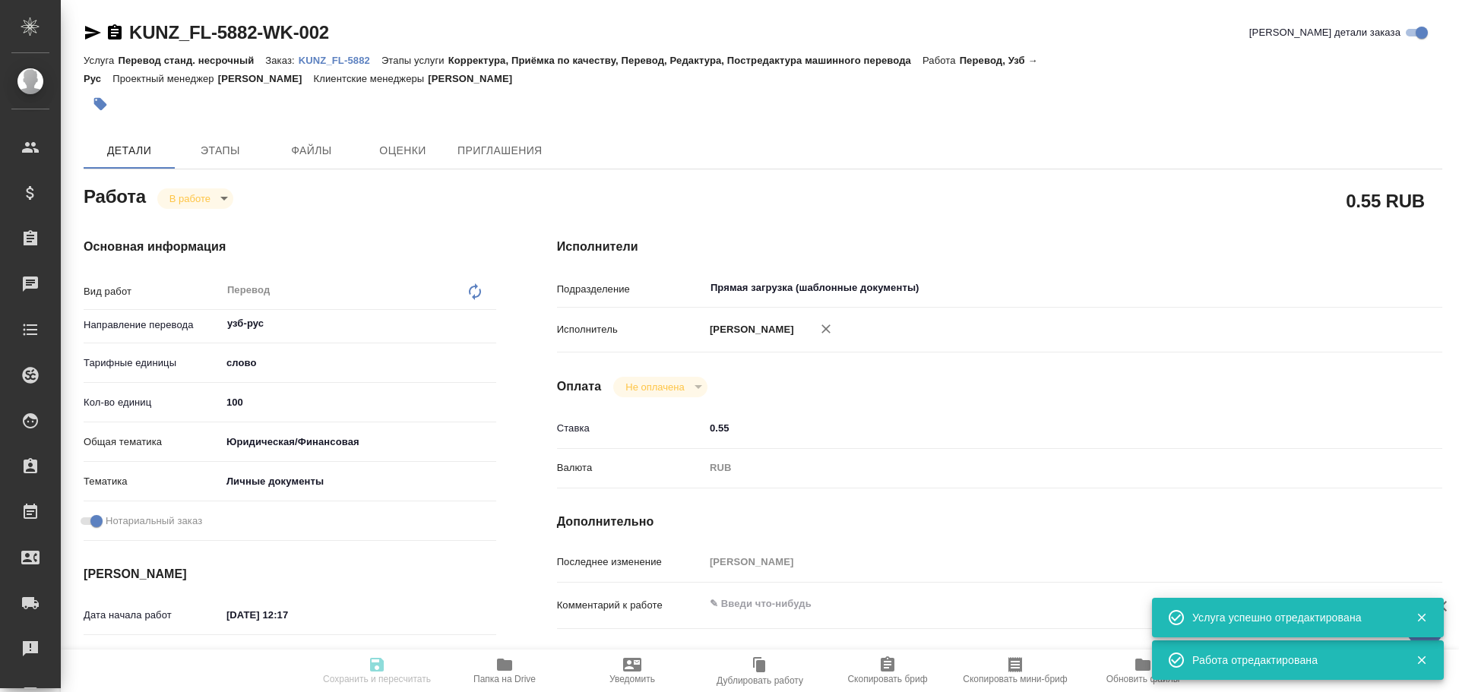
type input "[DATE] 12:19"
type input "[DATE] 17:00"
type input "[DATE] 10:00"
type input "Прямая загрузка (шаблонные документы)"
type input "notPayed"
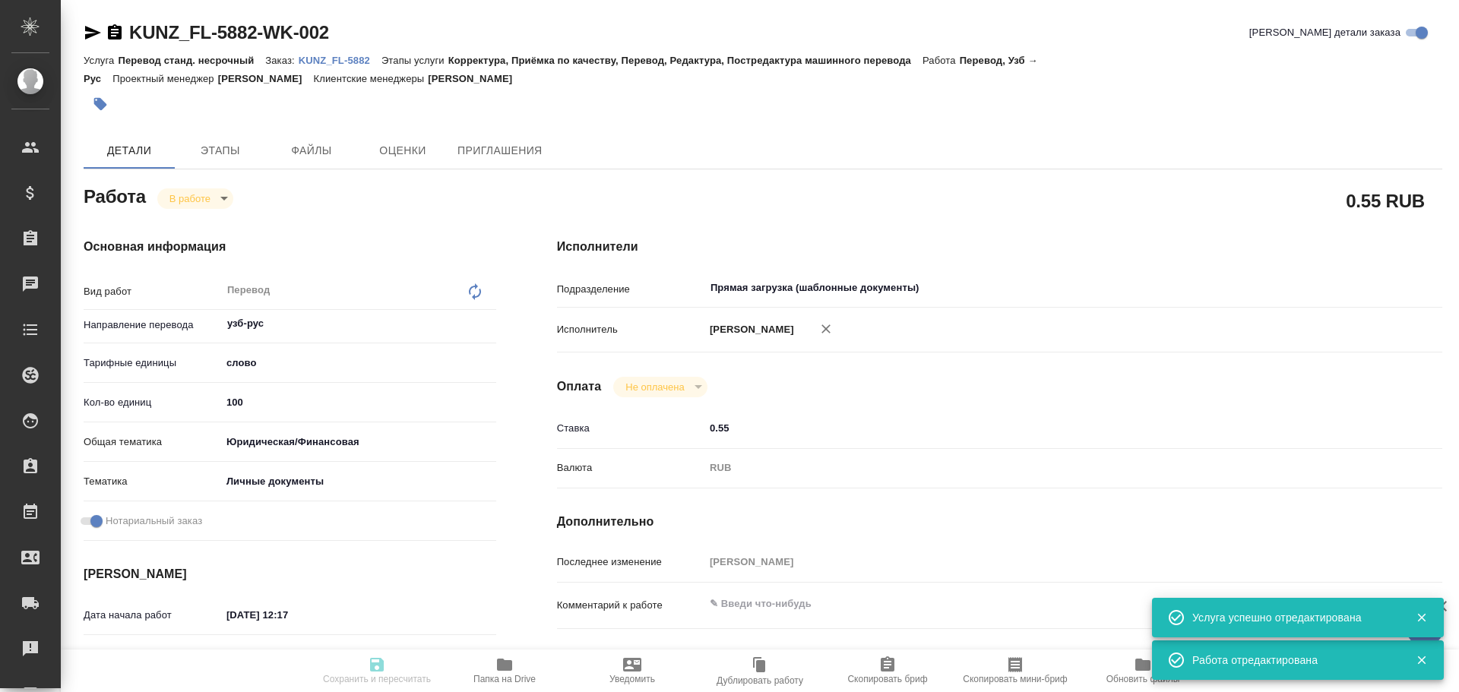
type input "0.55"
type input "RUB"
type input "[PERSON_NAME]"
type textarea "x"
type textarea "/Clients/FL_KUNZ/Orders/KUNZ_FL-5882/Translated/KUNZ_FL-5882-WK-002"
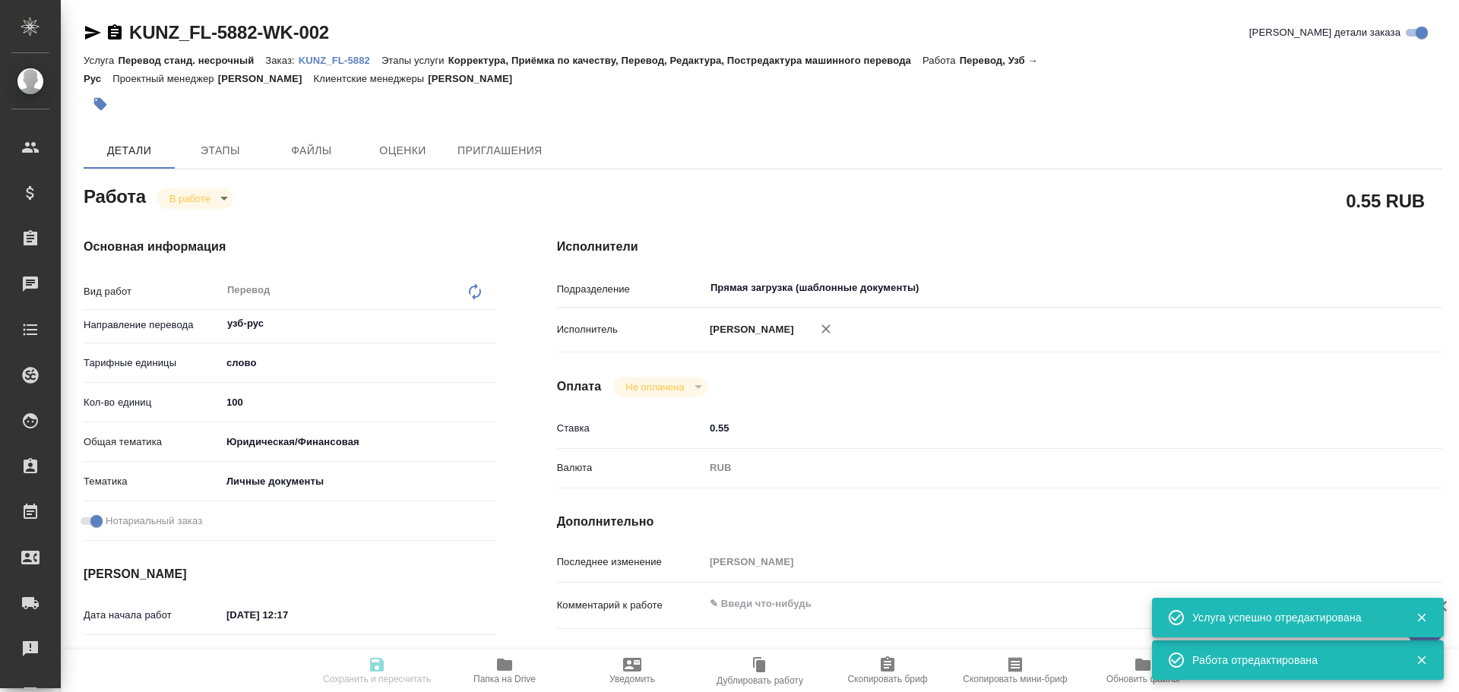
type textarea "x"
type input "KUNZ_FL-5882"
type input "Перевод станд. несрочный"
type input "Корректура, Приёмка по качеству, Перевод, Редактура, Постредактура машинного пе…"
type input "[PERSON_NAME]"
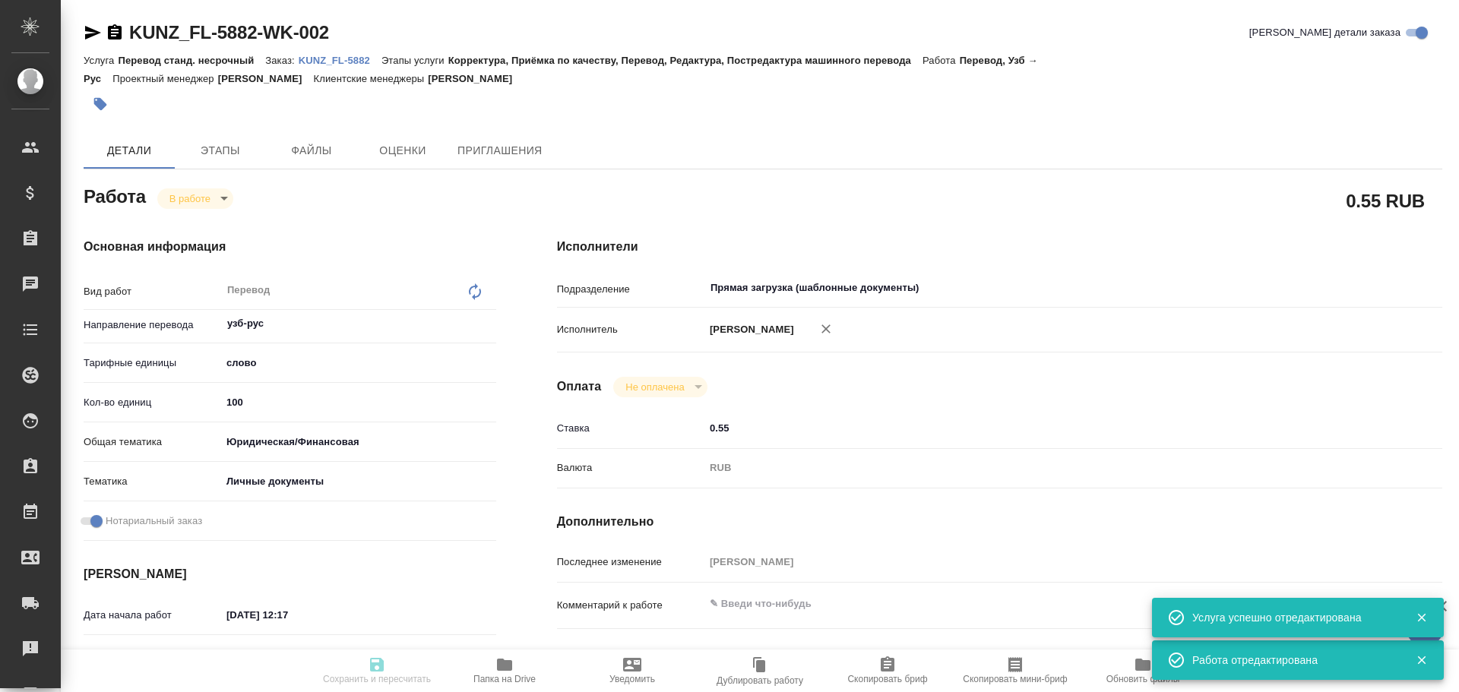
type input "/Clients/FL_KUNZ/Orders/KUNZ_FL-5882"
type textarea "x"
type textarea "пасп узб-рус, под нот, для мфц"
type textarea "x"
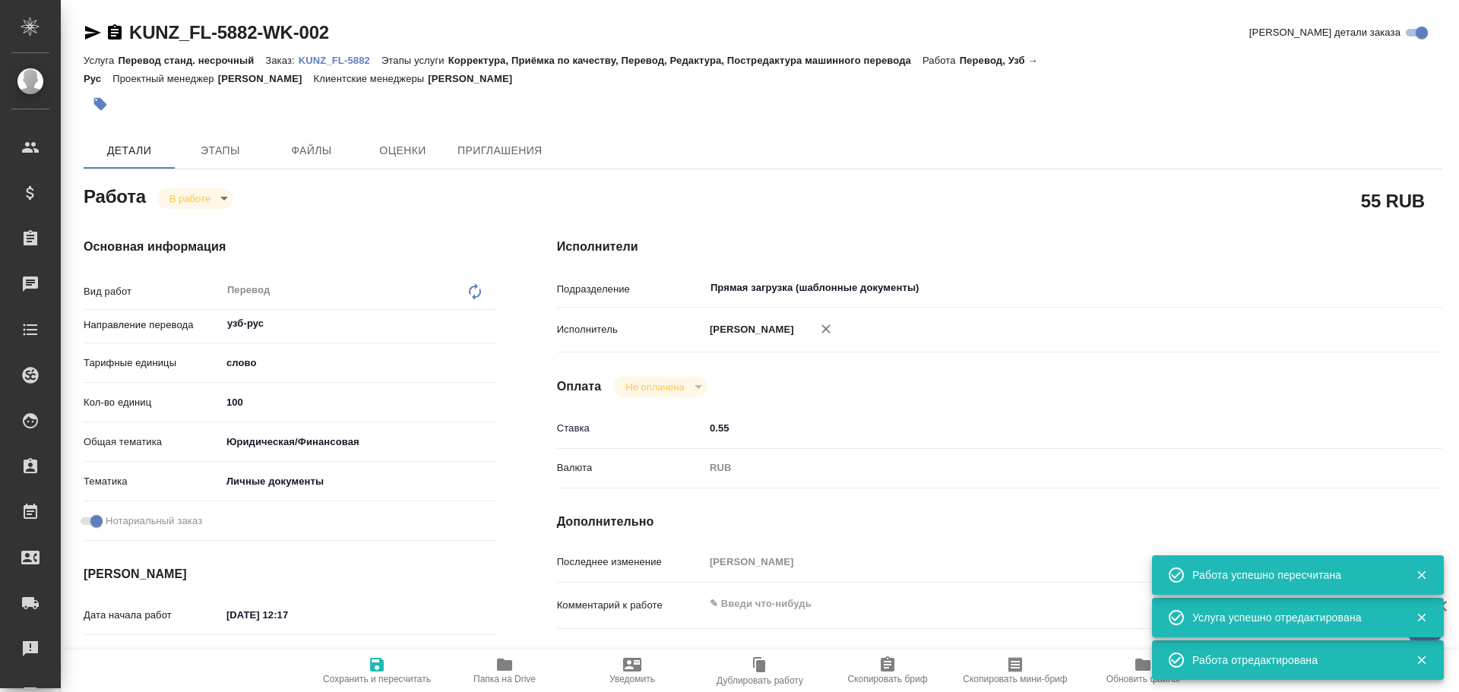
type textarea "x"
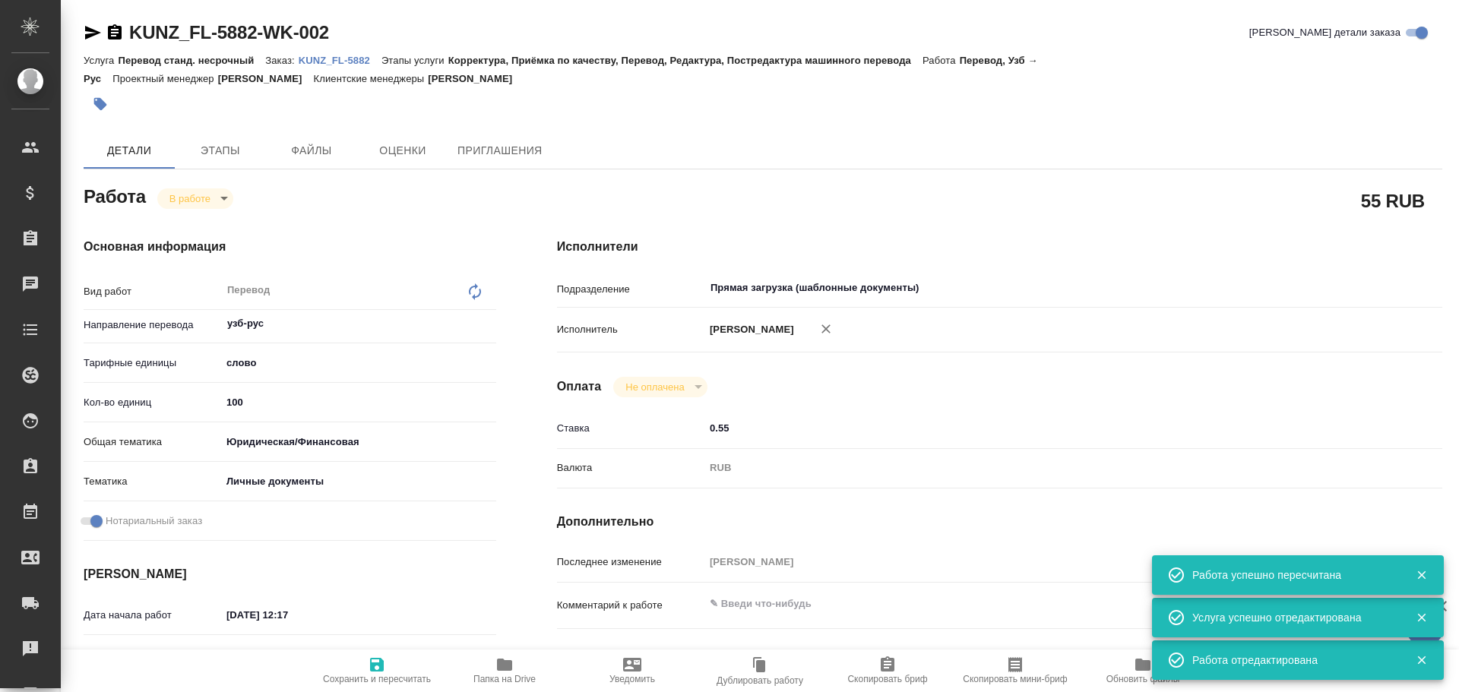
type textarea "x"
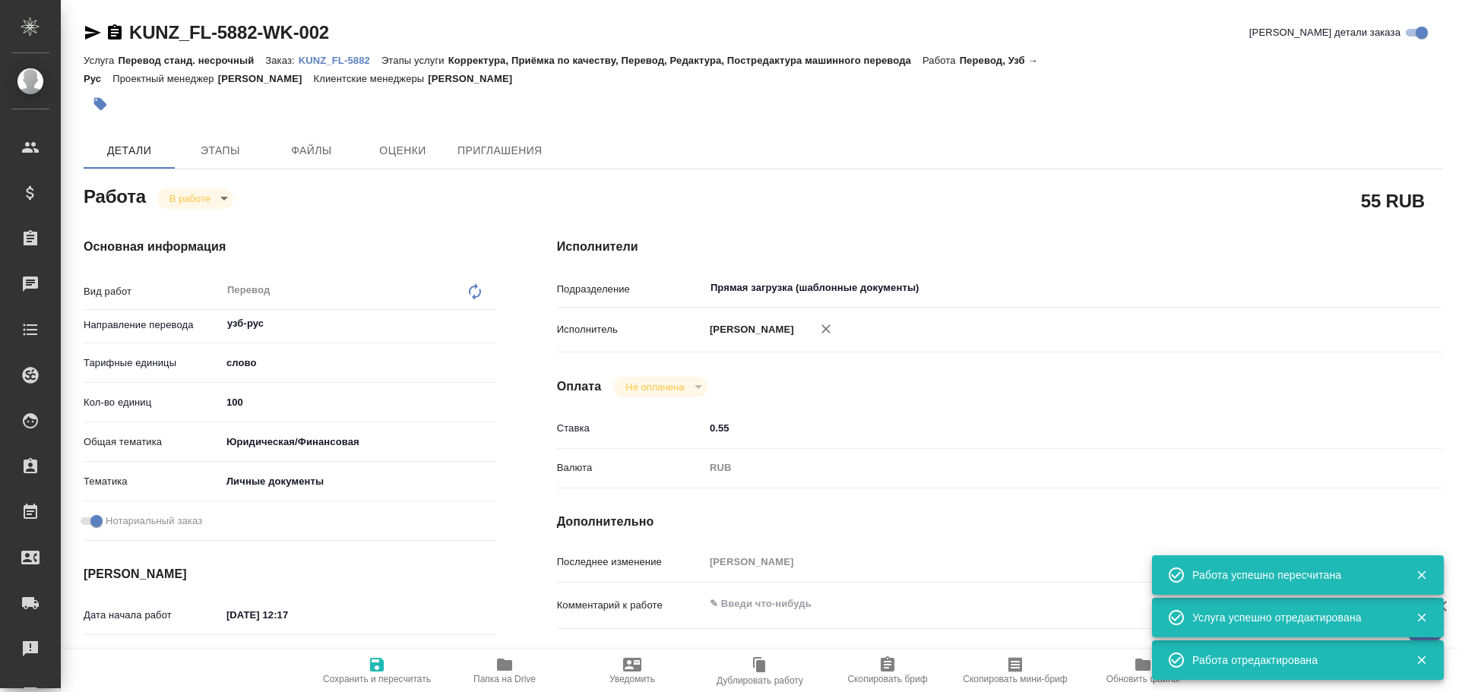
type textarea "x"
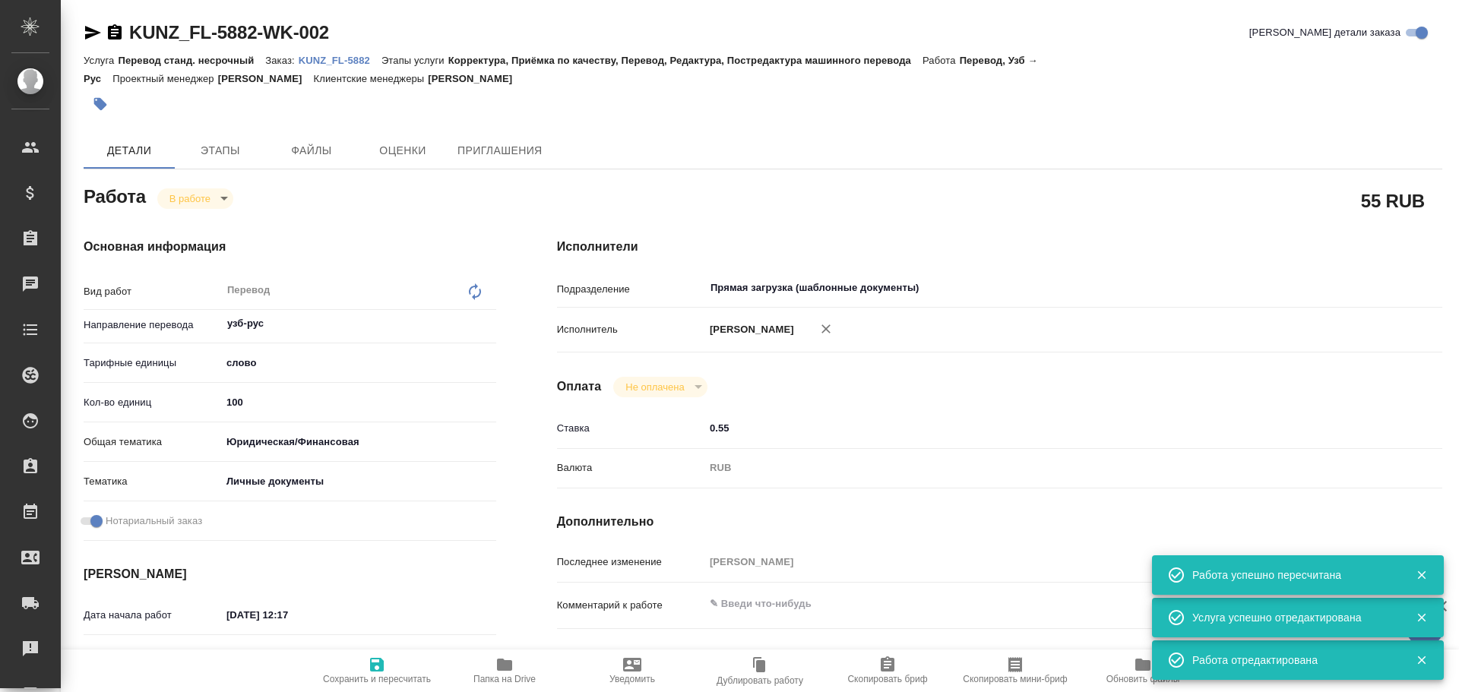
click at [198, 203] on body "🙏 .cls-1 fill:#fff; AWATERA [PERSON_NAME] Спецификации Заказы 0 Чаты Todo Проек…" at bounding box center [729, 346] width 1459 height 692
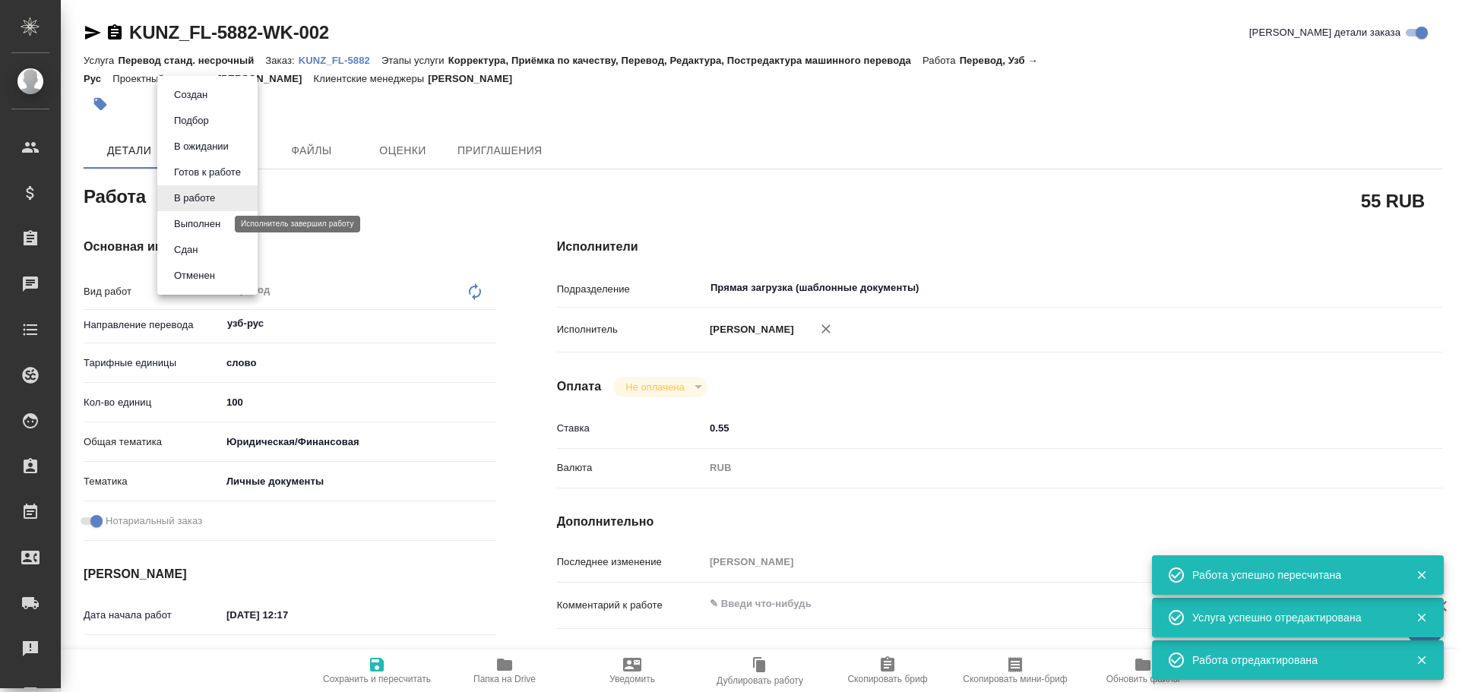
type textarea "x"
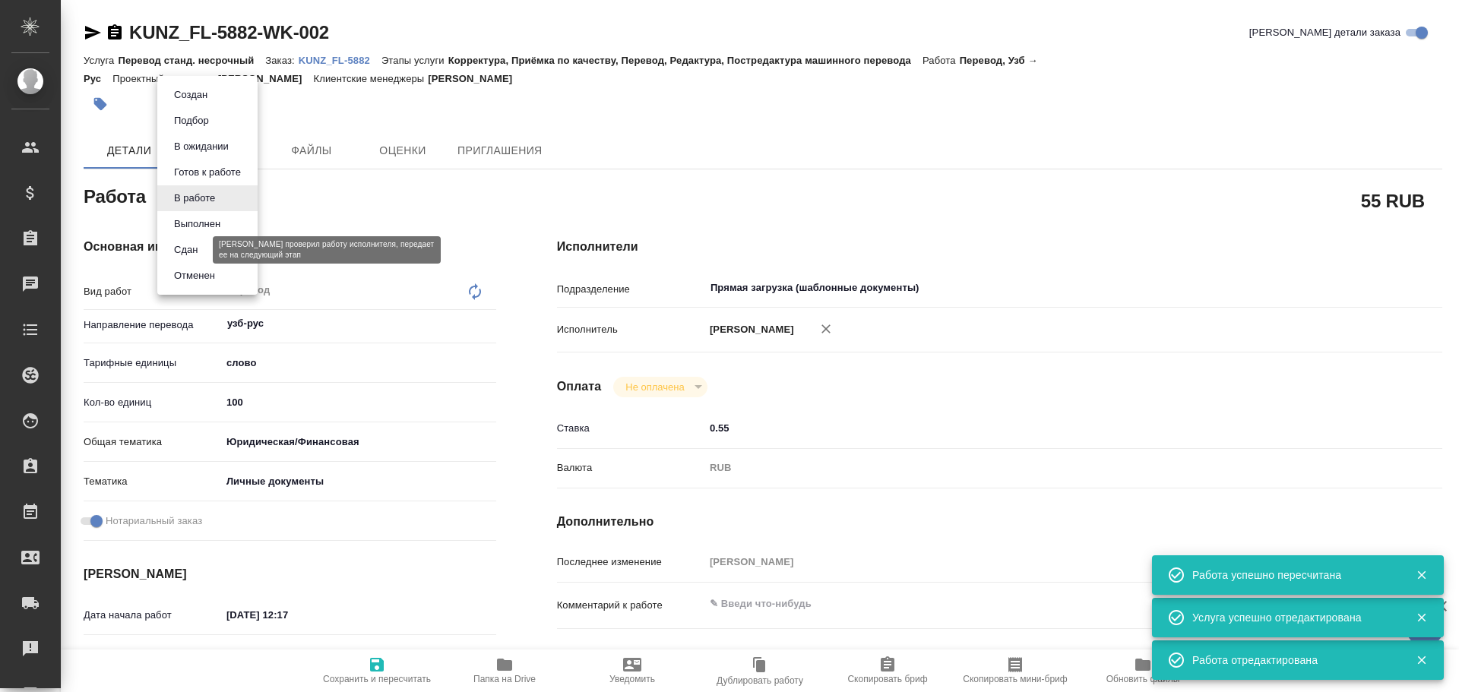
type textarea "x"
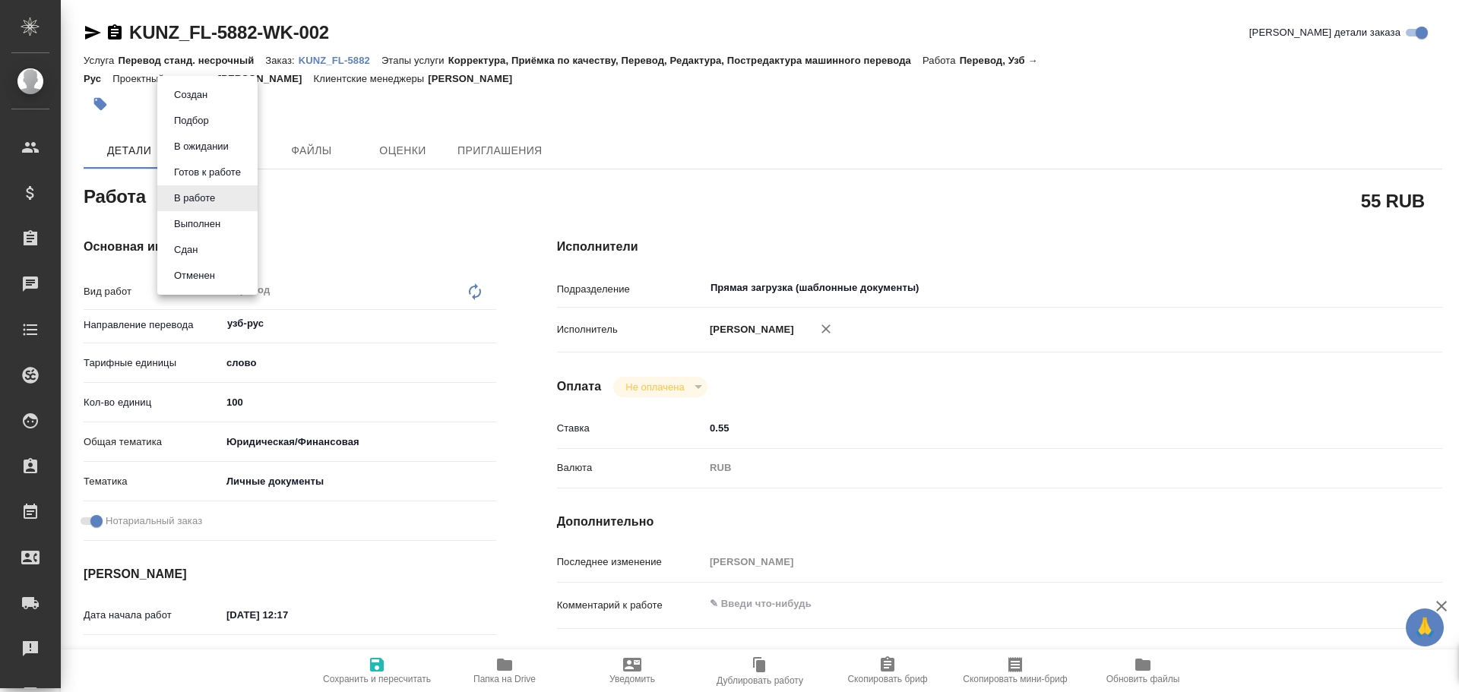
click at [394, 324] on div at bounding box center [729, 346] width 1459 height 692
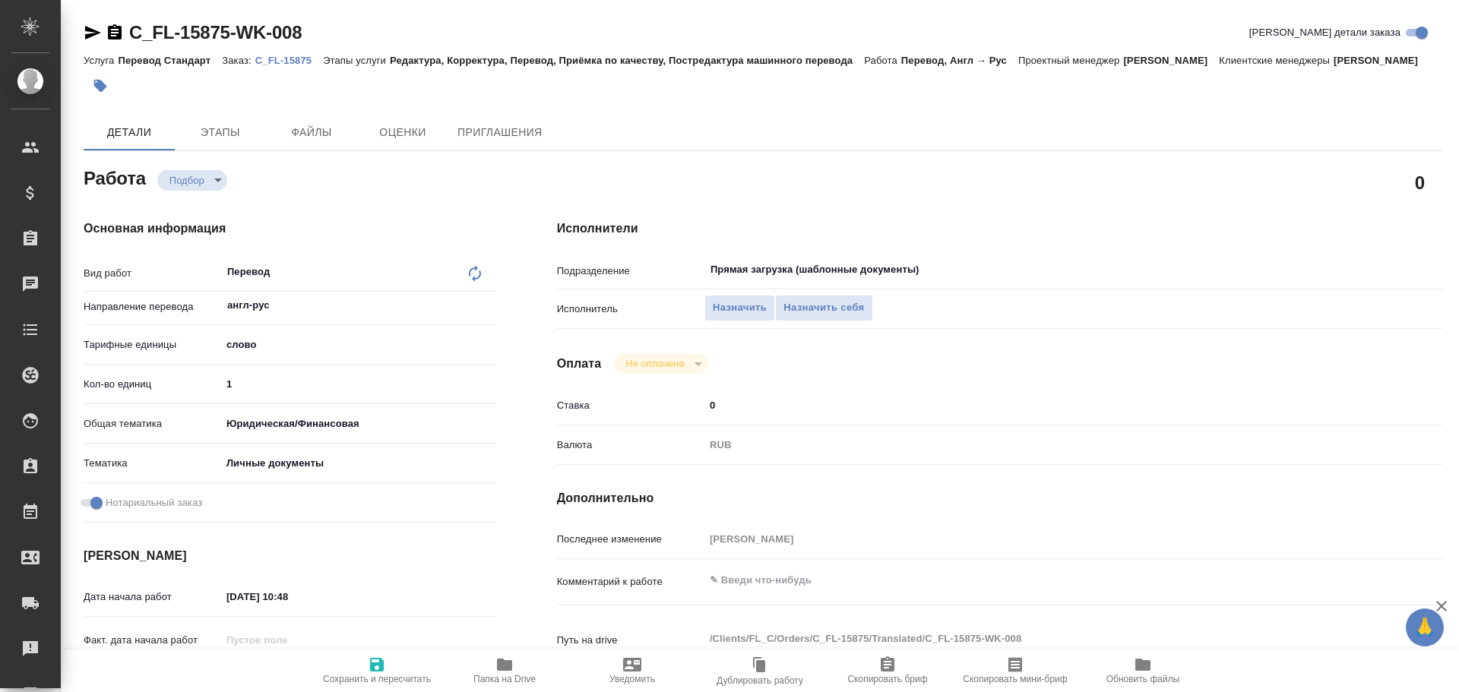
type textarea "x"
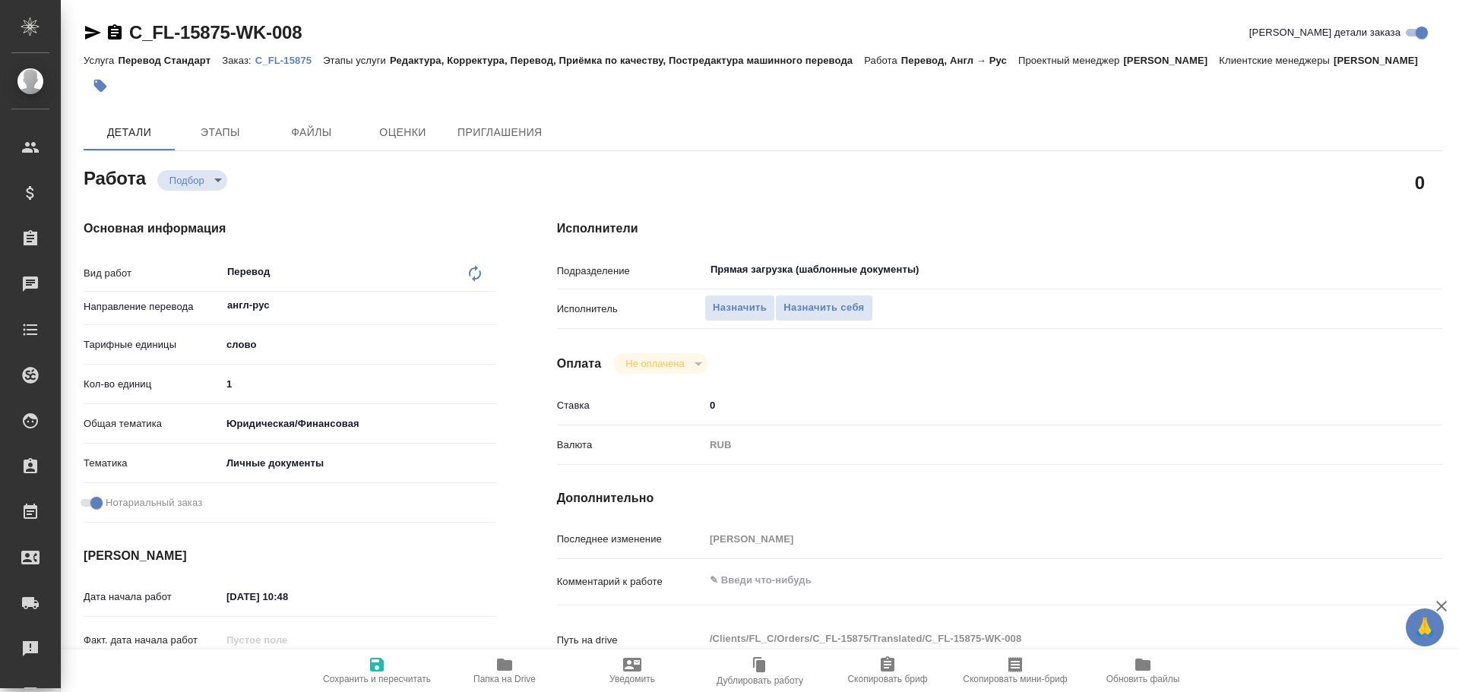
type textarea "x"
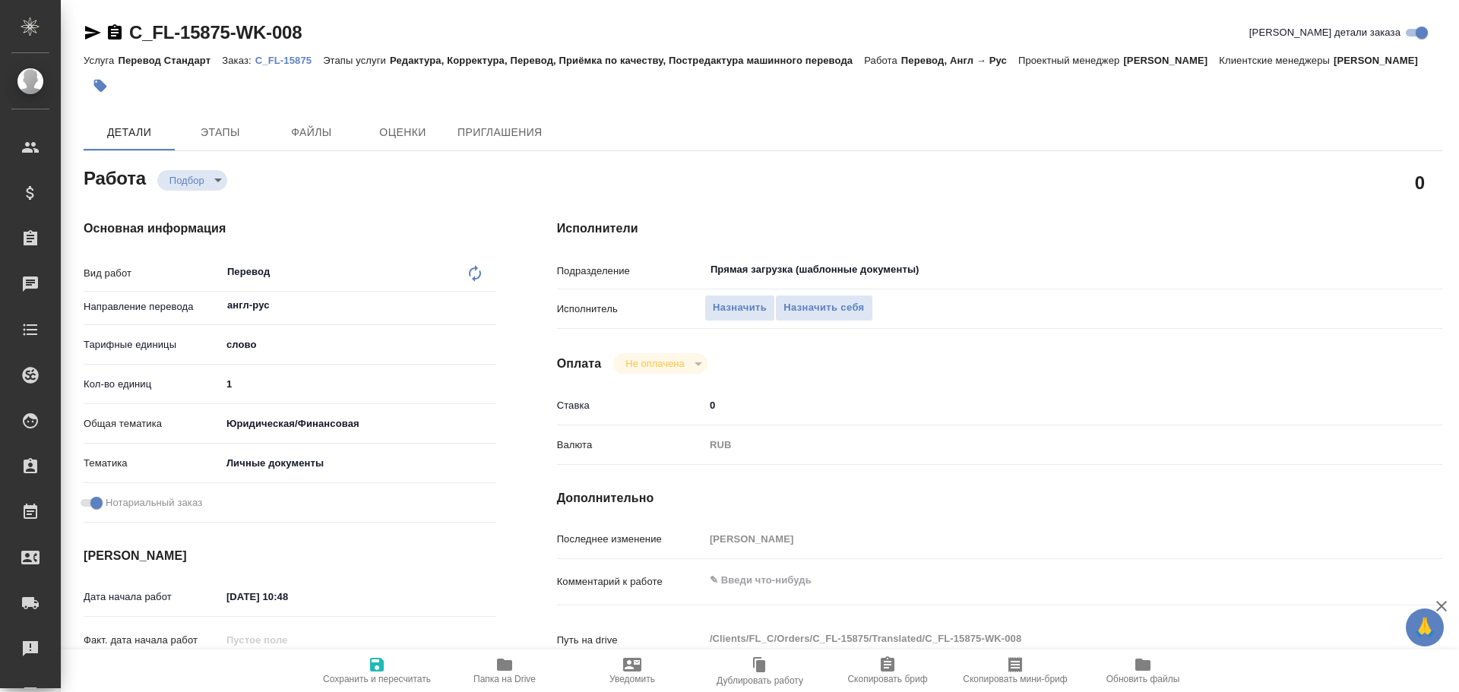
type textarea "x"
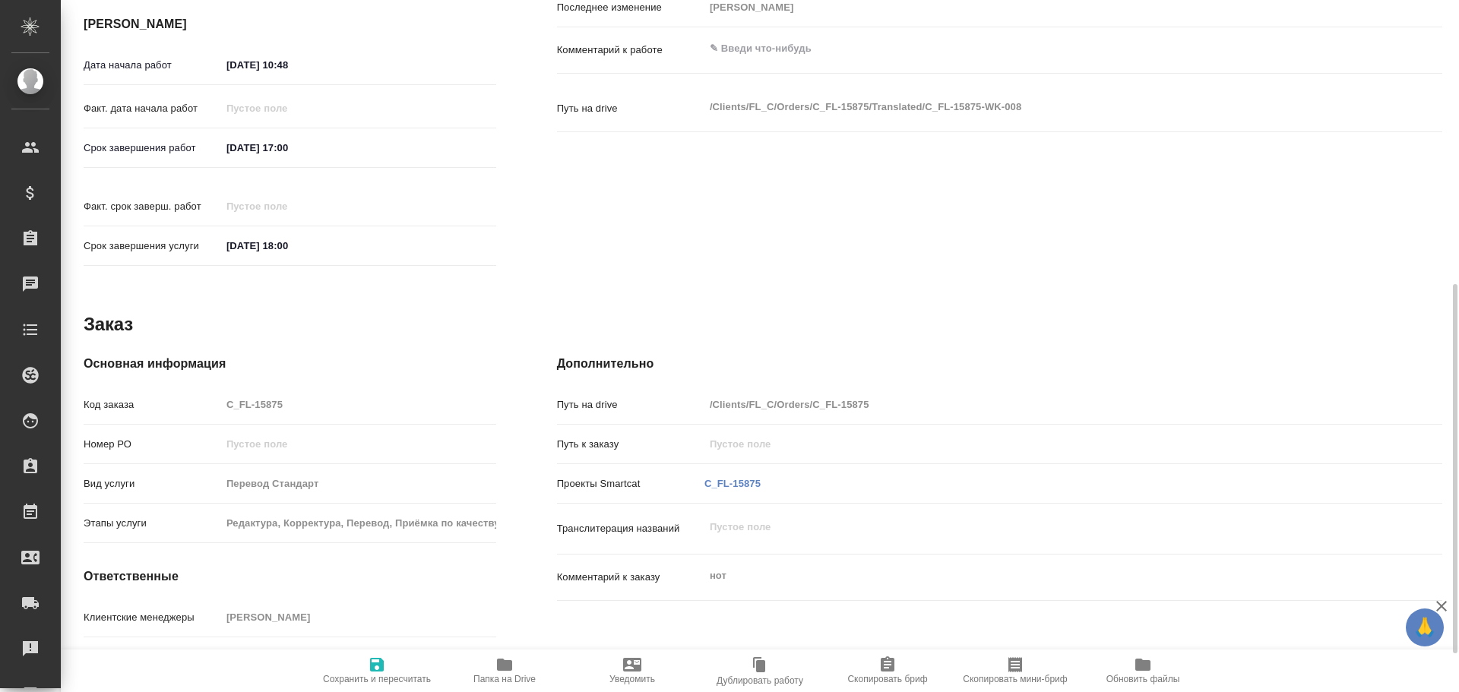
type textarea "x"
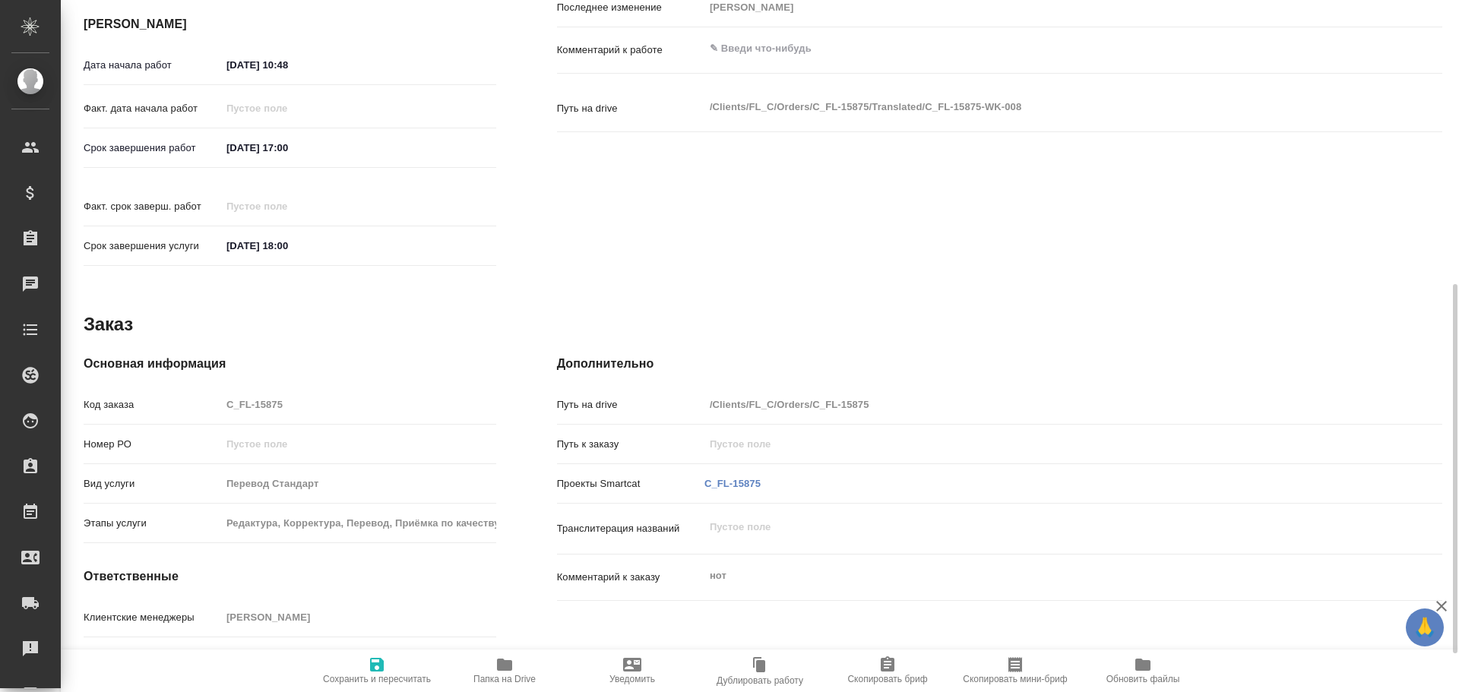
scroll to position [604, 0]
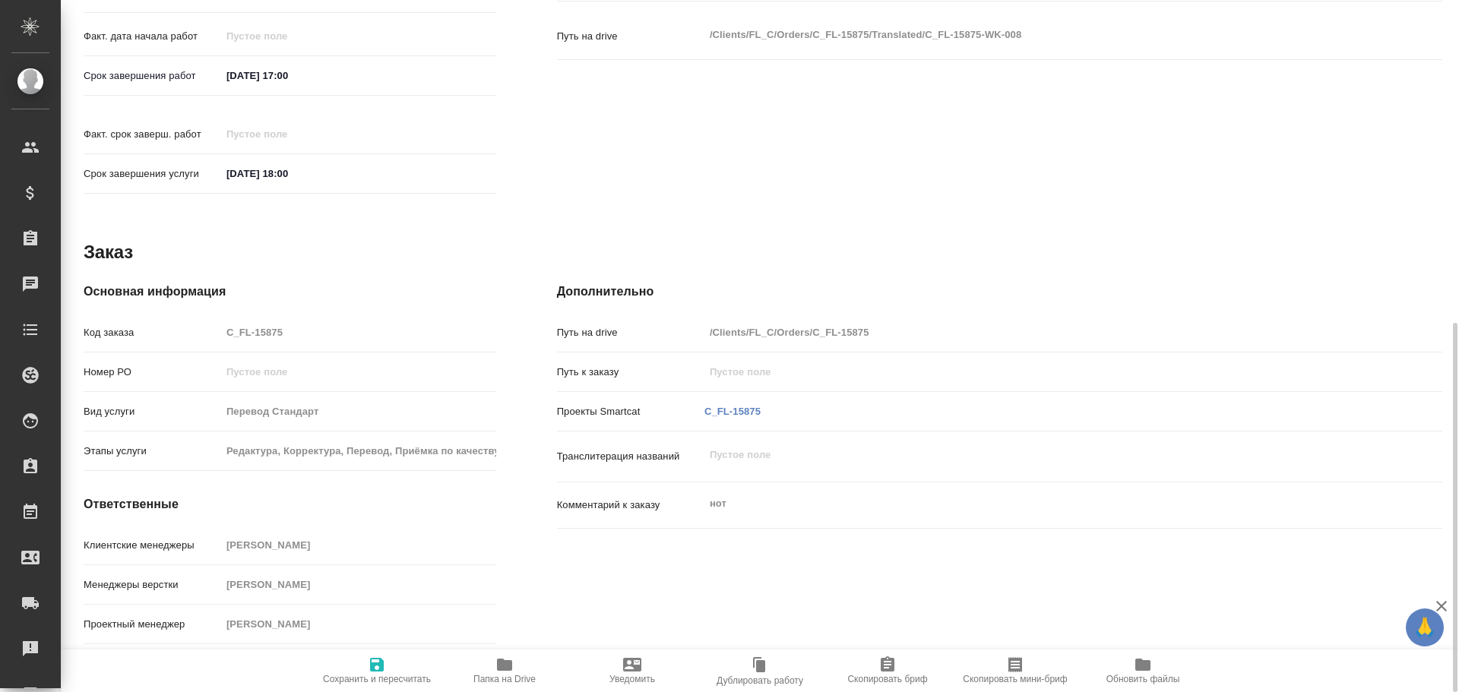
type textarea "x"
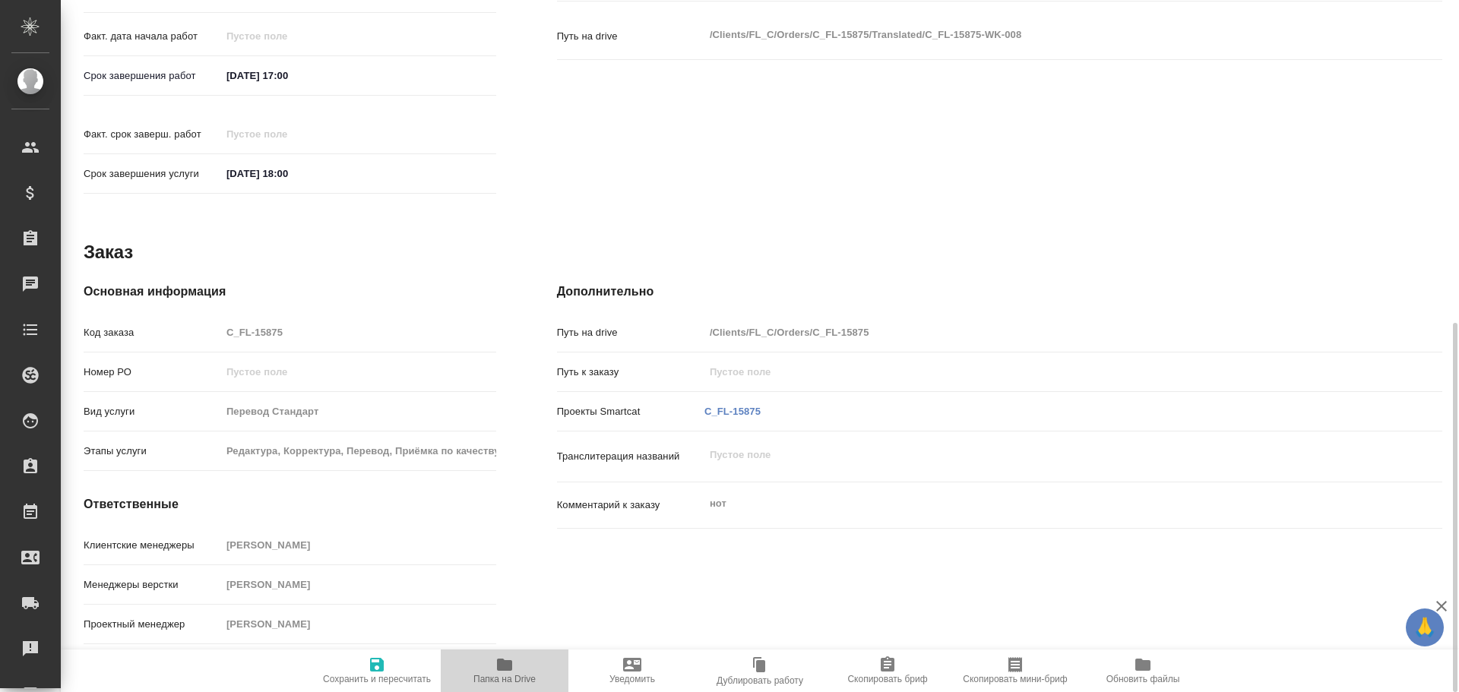
click at [499, 667] on icon "button" at bounding box center [504, 665] width 15 height 12
type textarea "x"
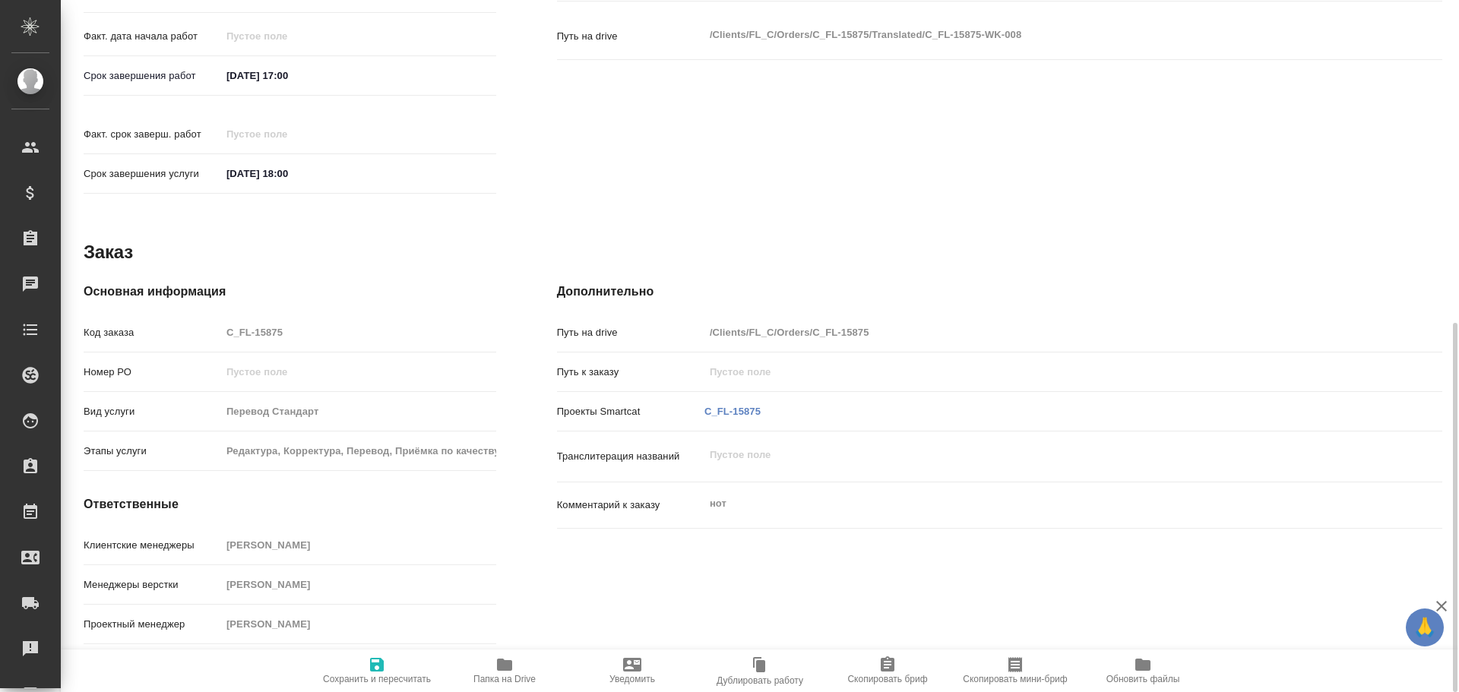
type textarea "x"
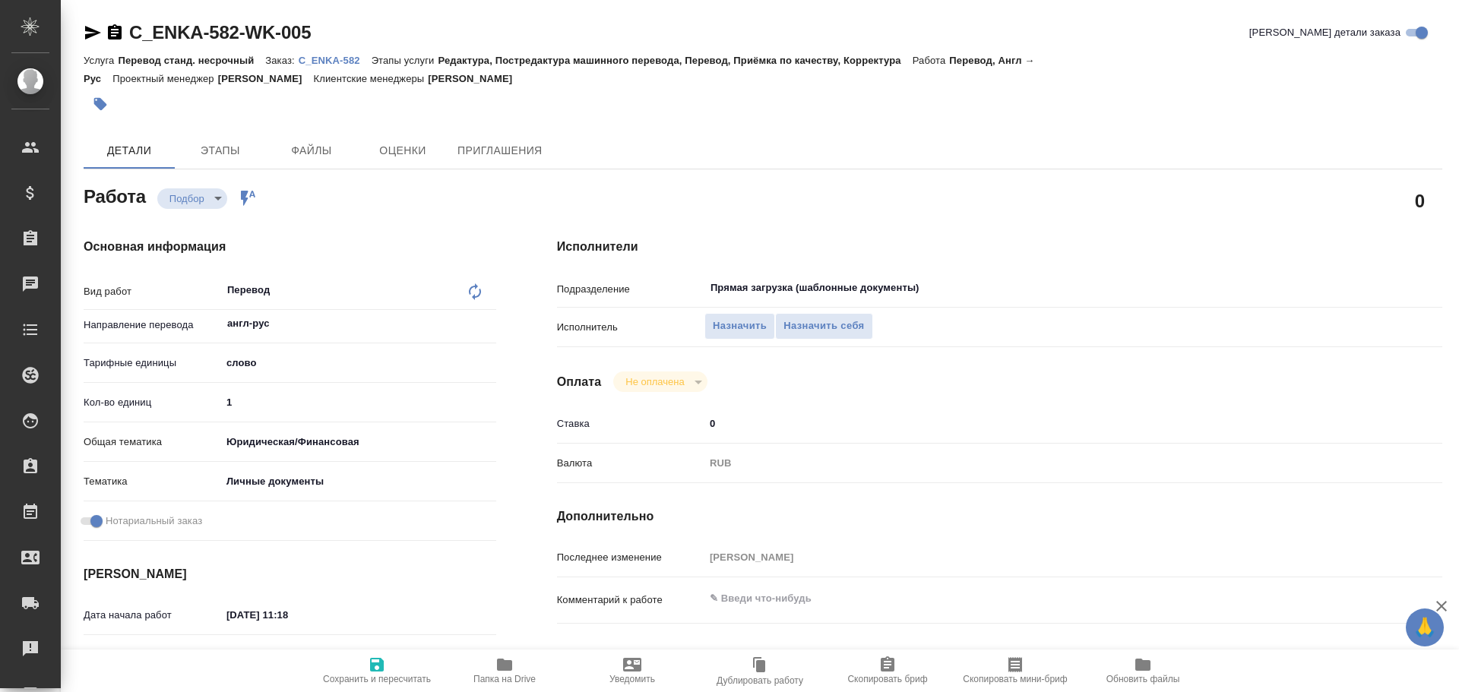
type textarea "x"
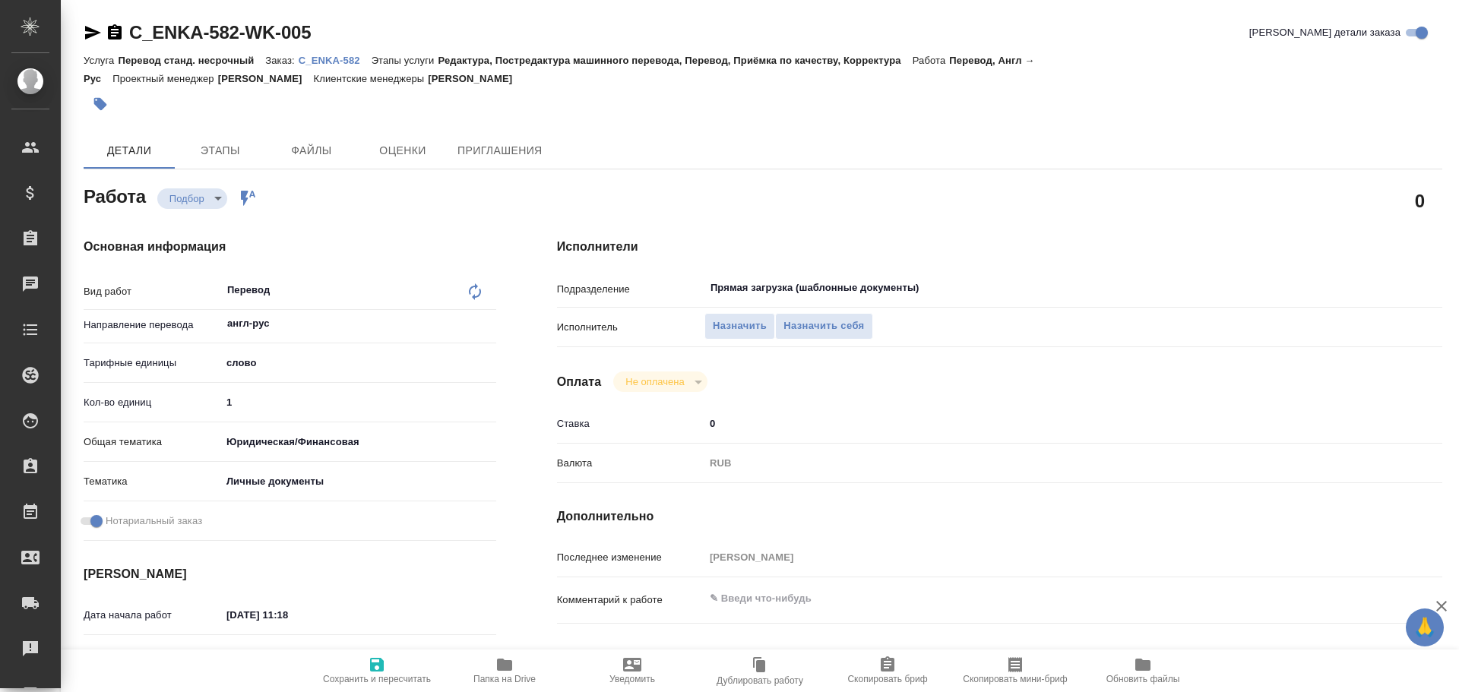
type textarea "x"
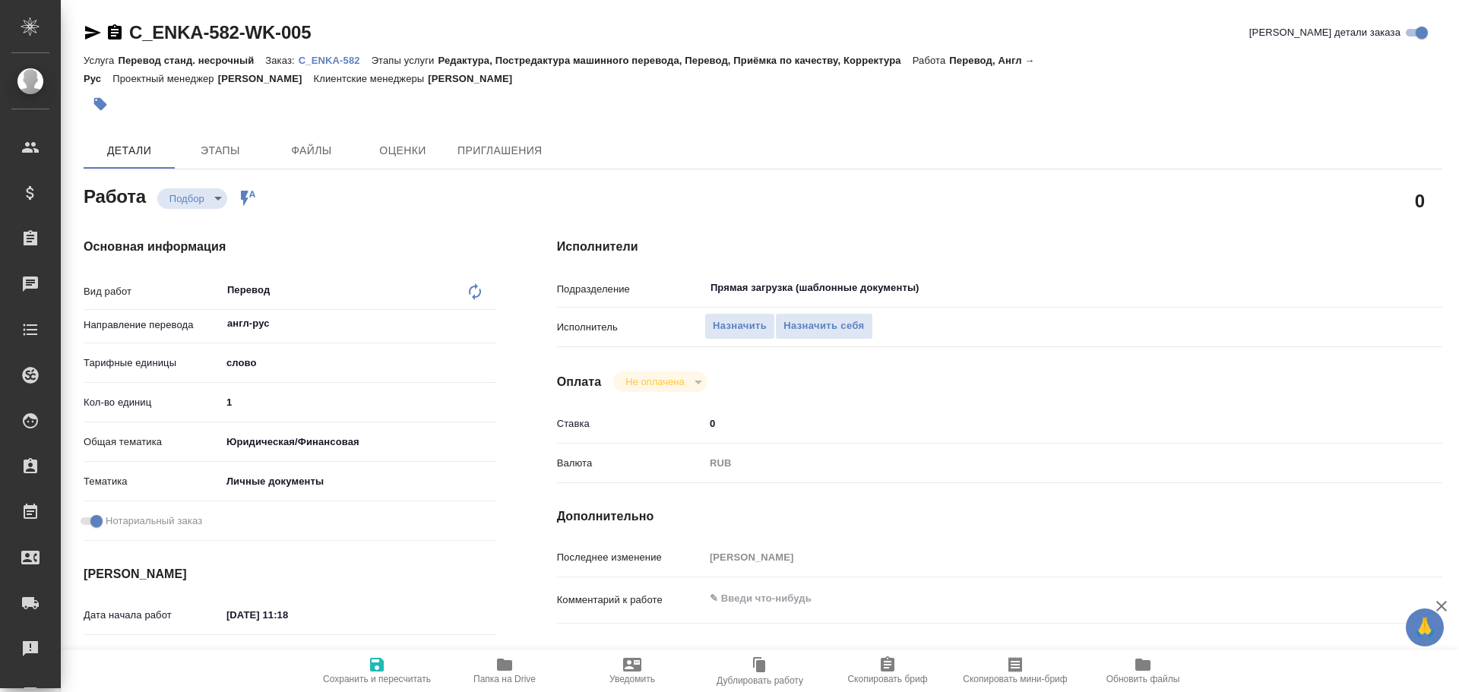
type textarea "x"
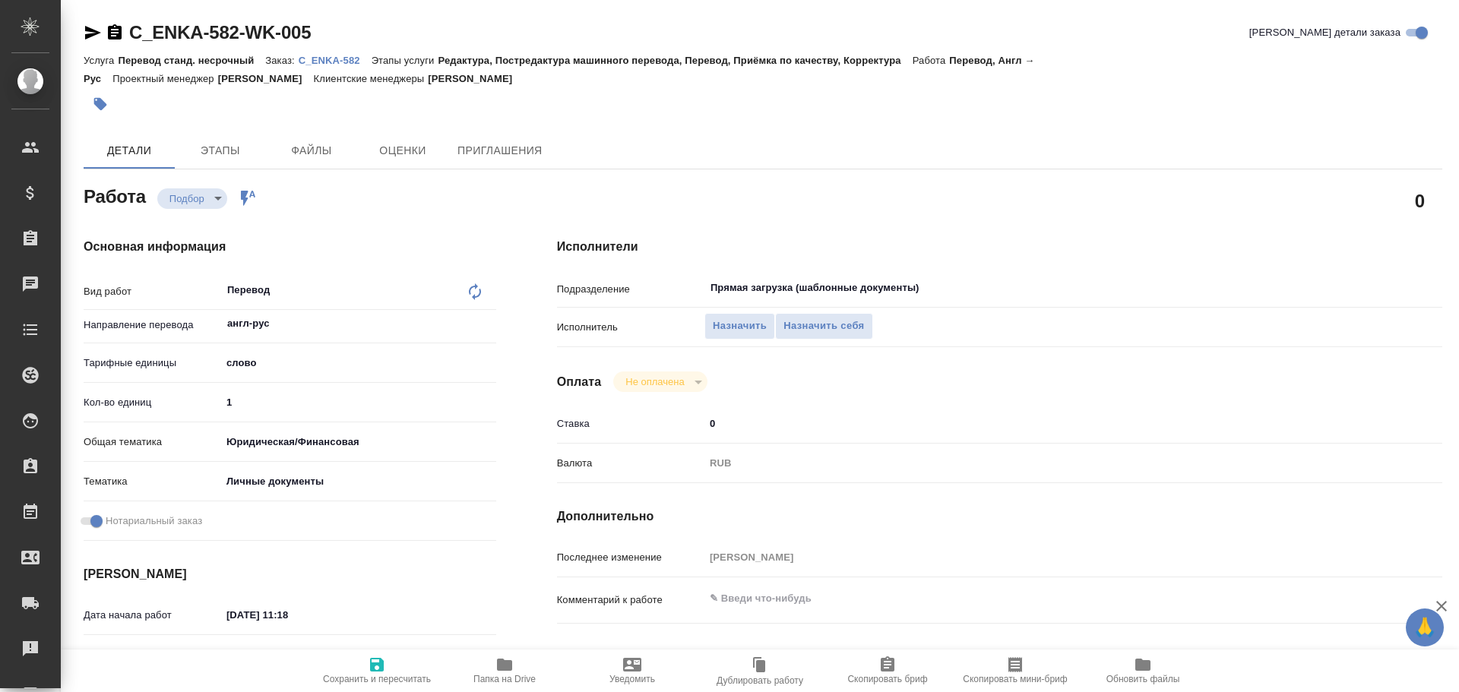
type textarea "x"
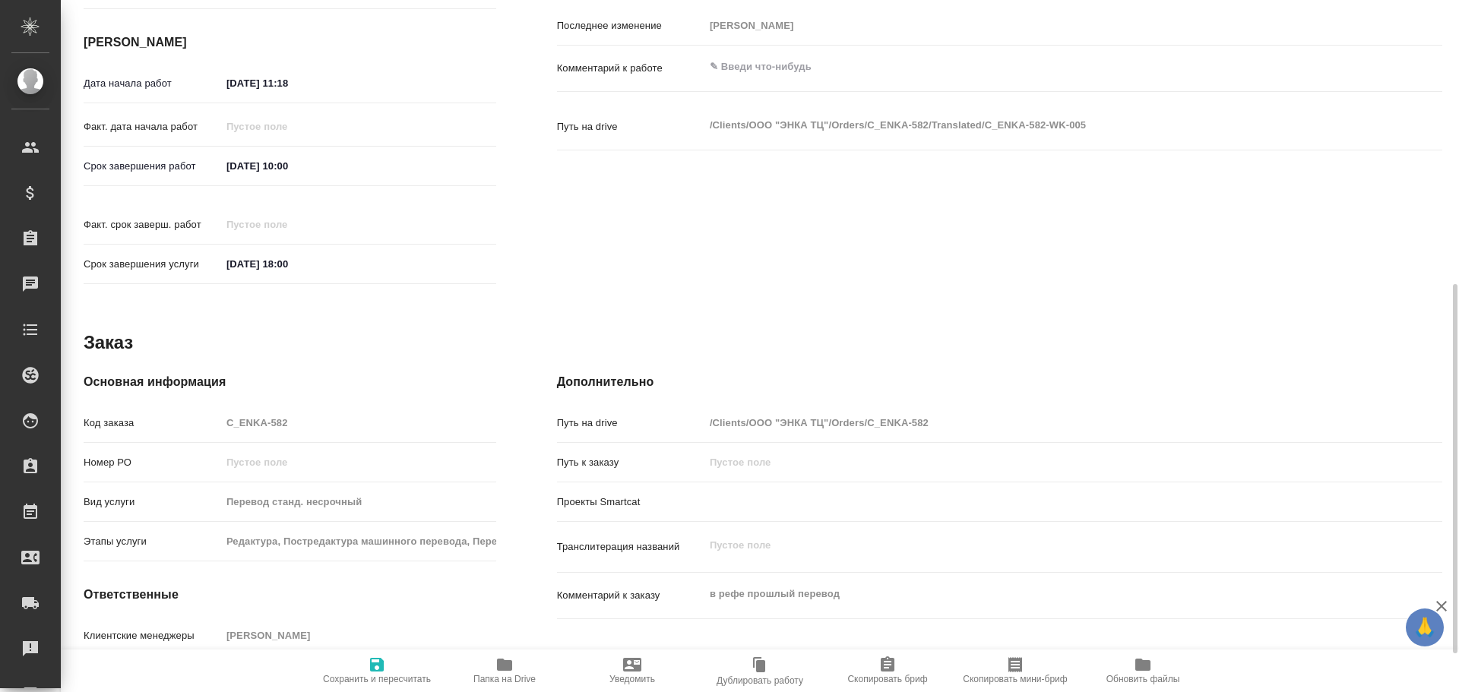
scroll to position [604, 0]
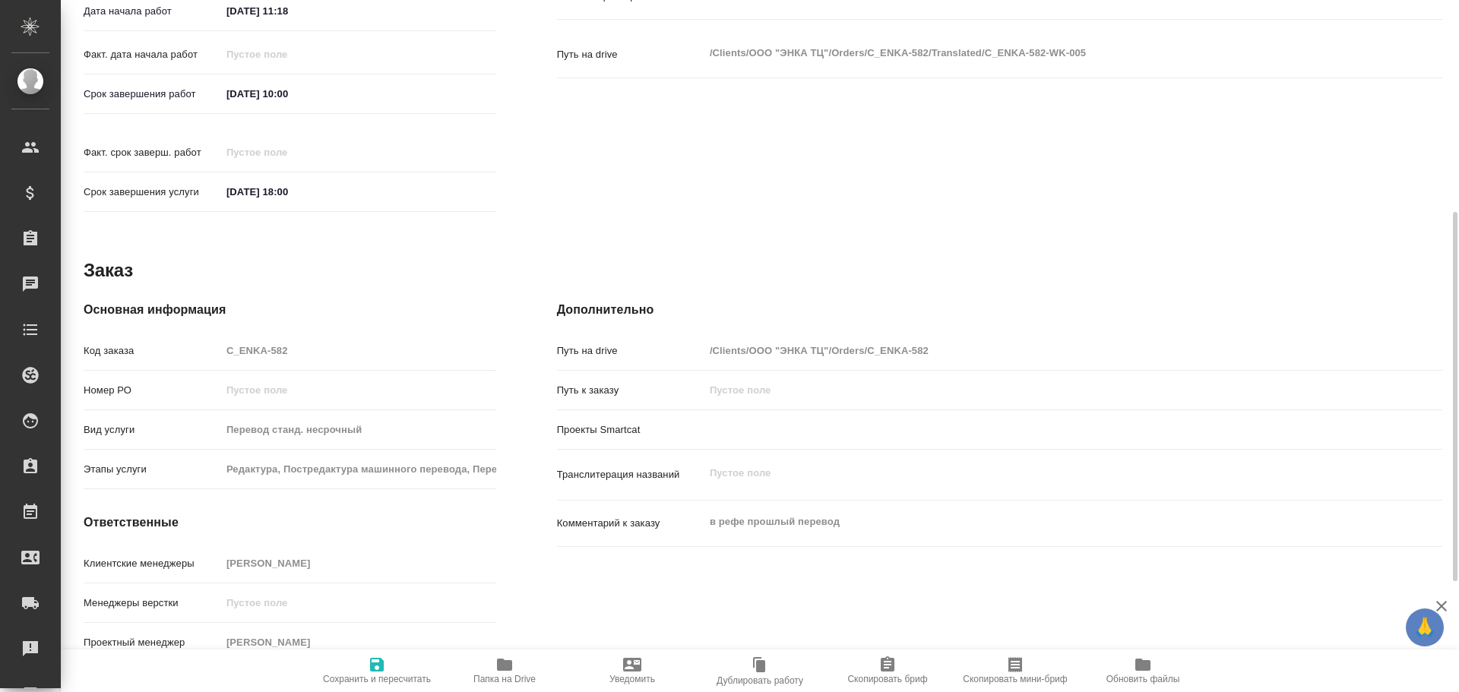
type textarea "x"
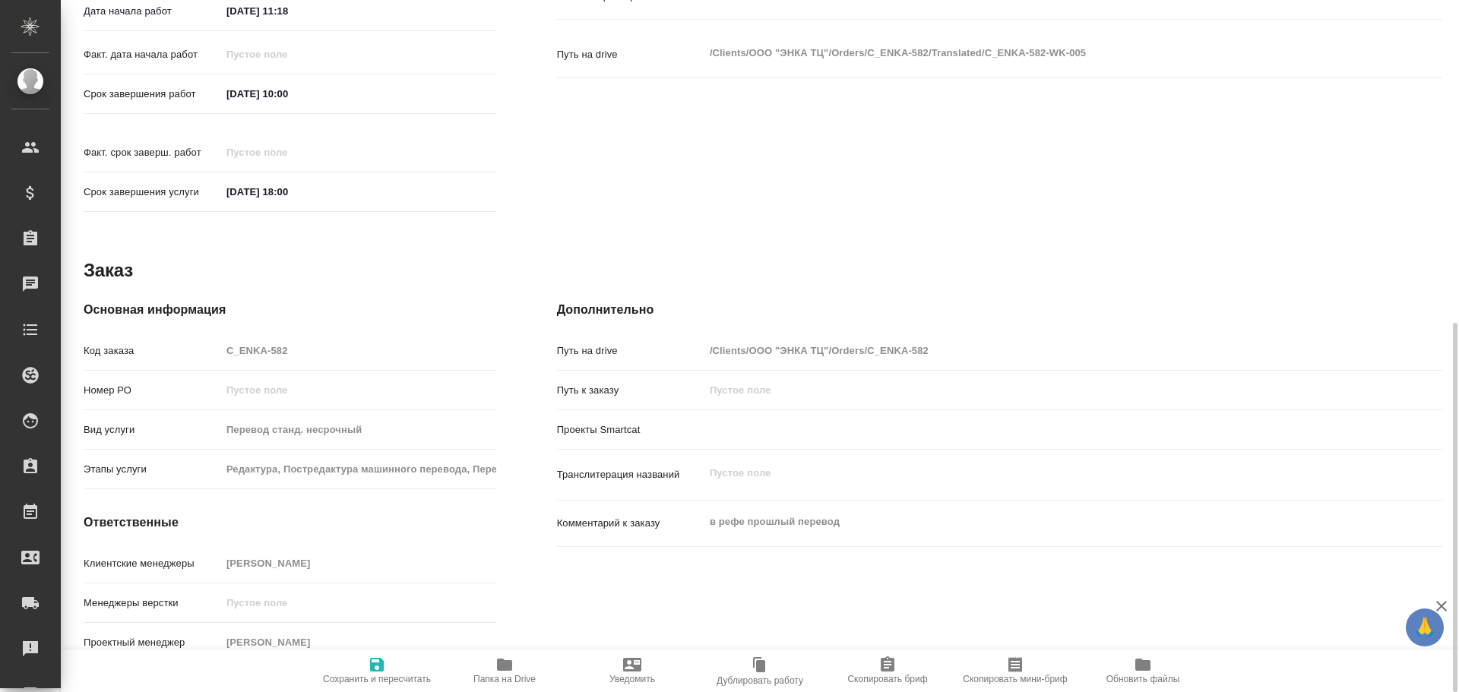
type textarea "x"
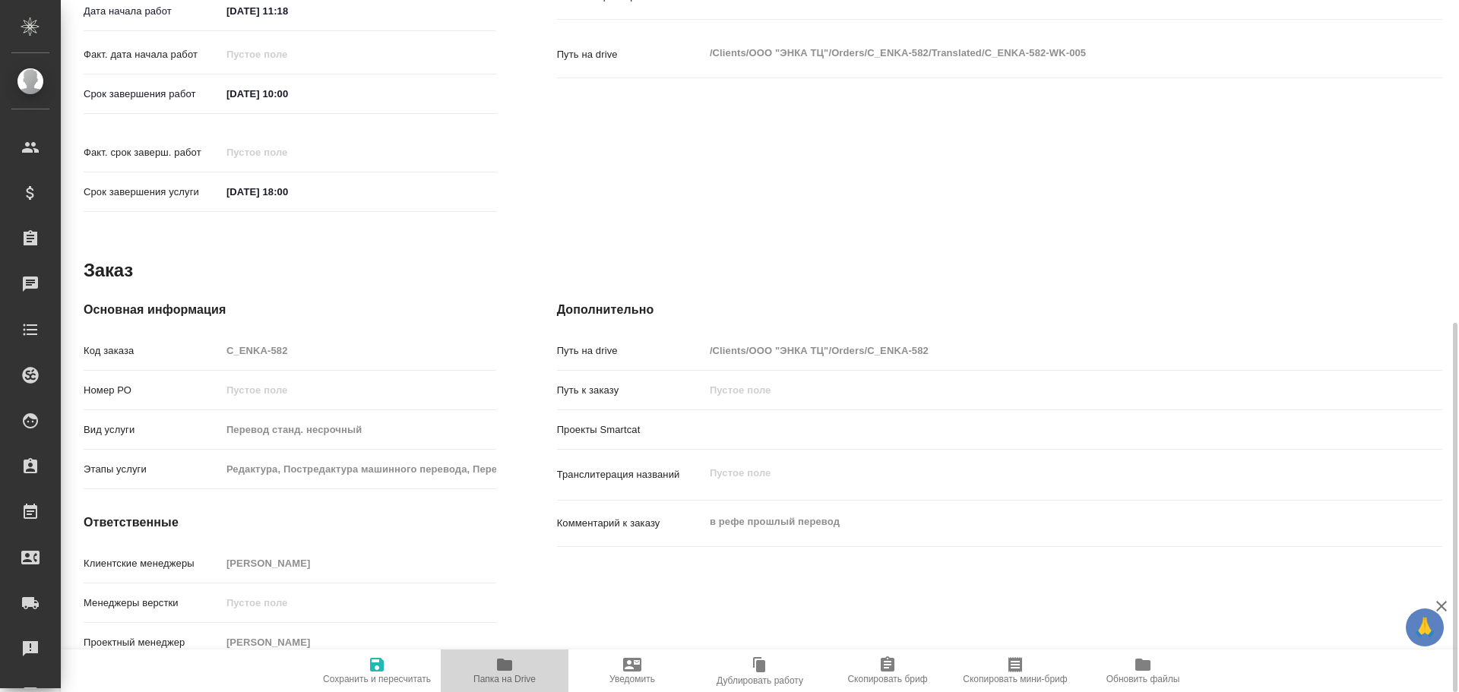
click at [512, 664] on icon "button" at bounding box center [504, 665] width 15 height 12
type textarea "x"
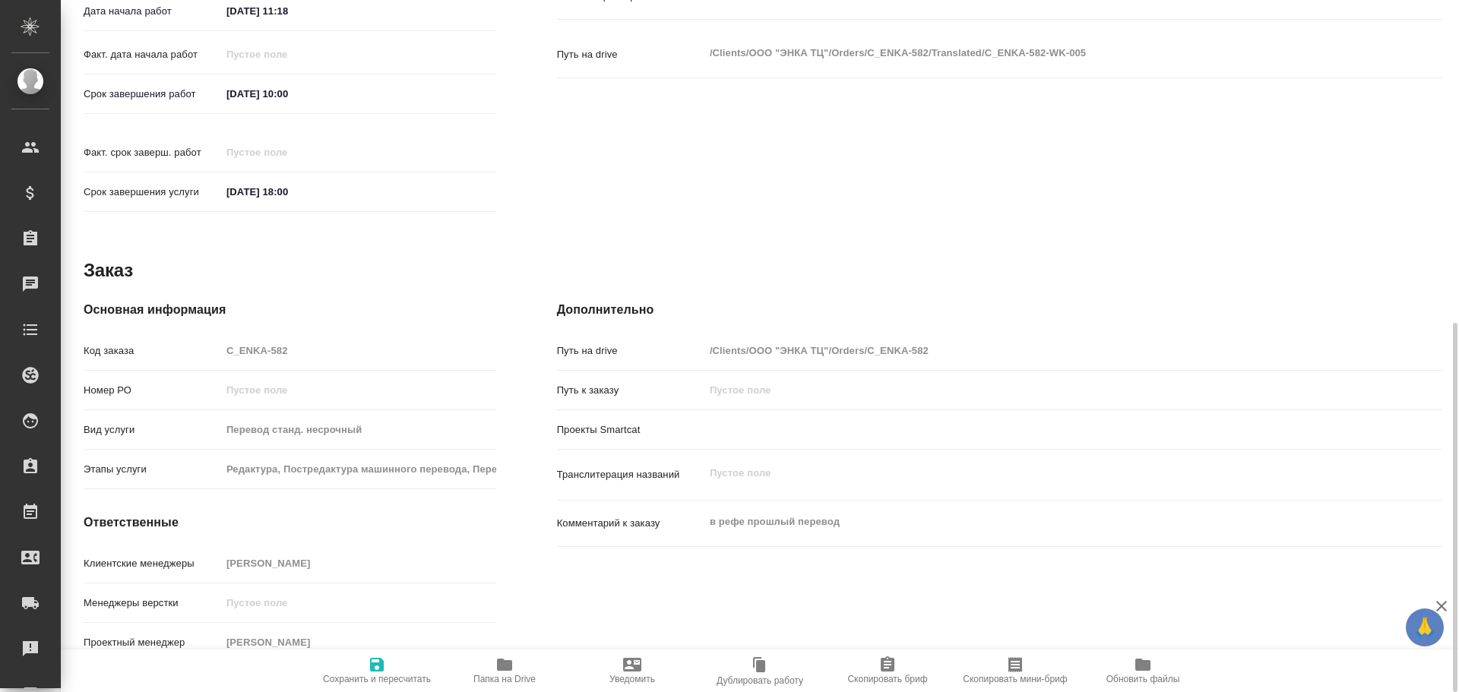
type textarea "x"
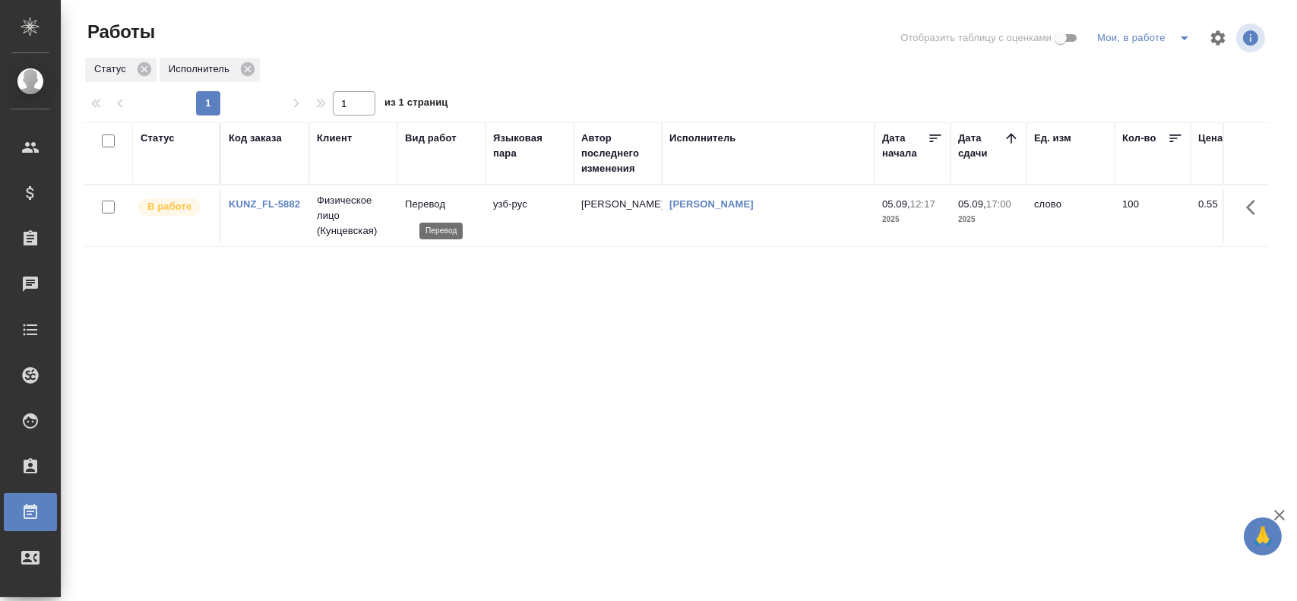
click at [474, 208] on p "Перевод" at bounding box center [441, 204] width 73 height 15
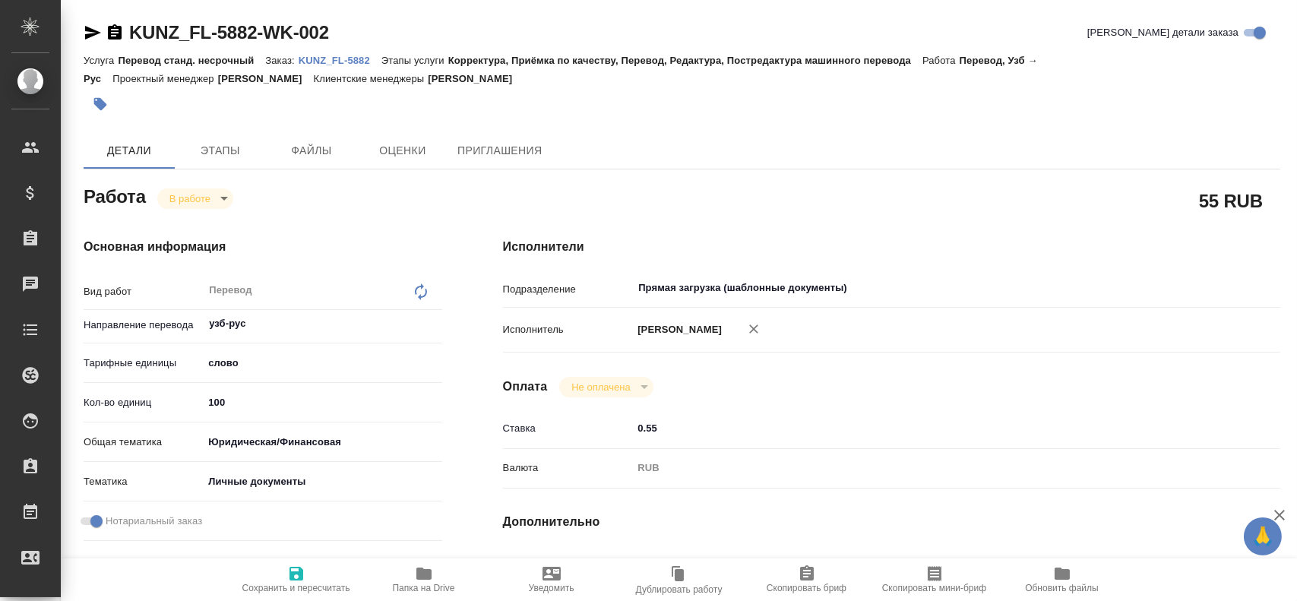
type textarea "x"
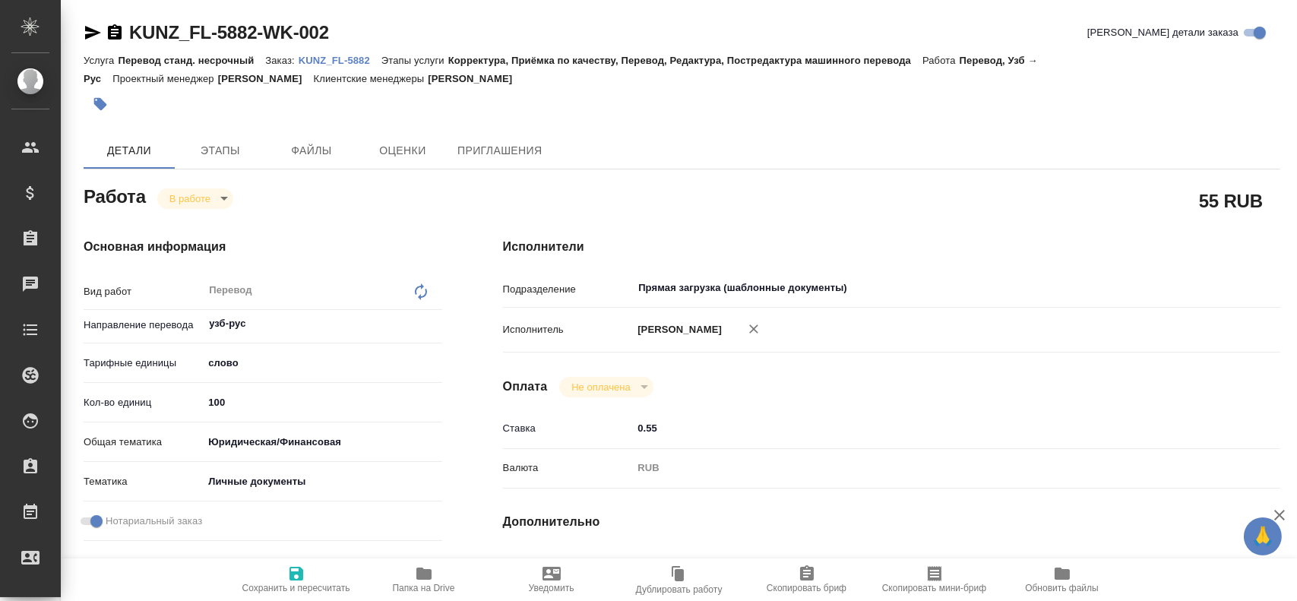
type textarea "x"
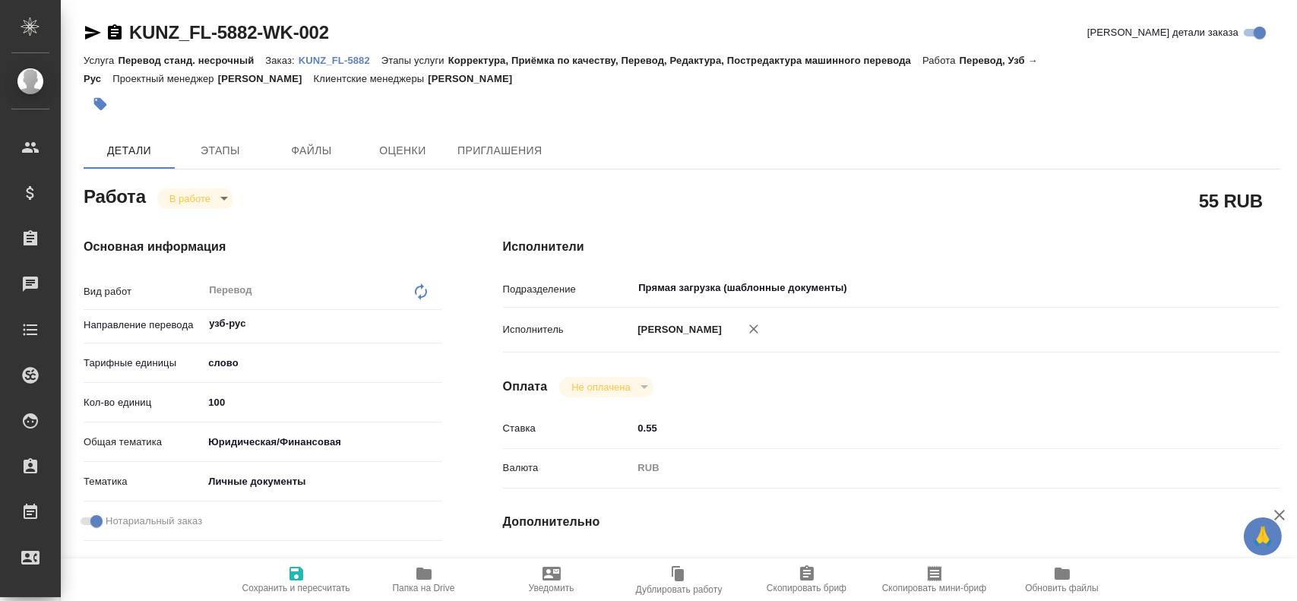
type textarea "x"
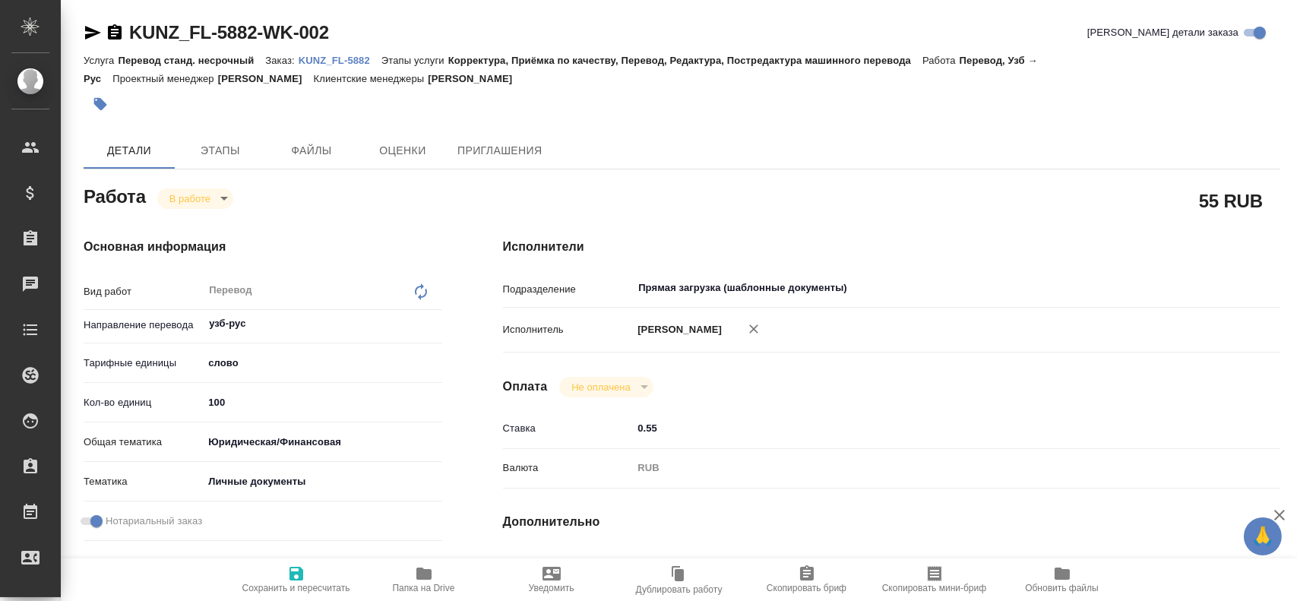
type textarea "x"
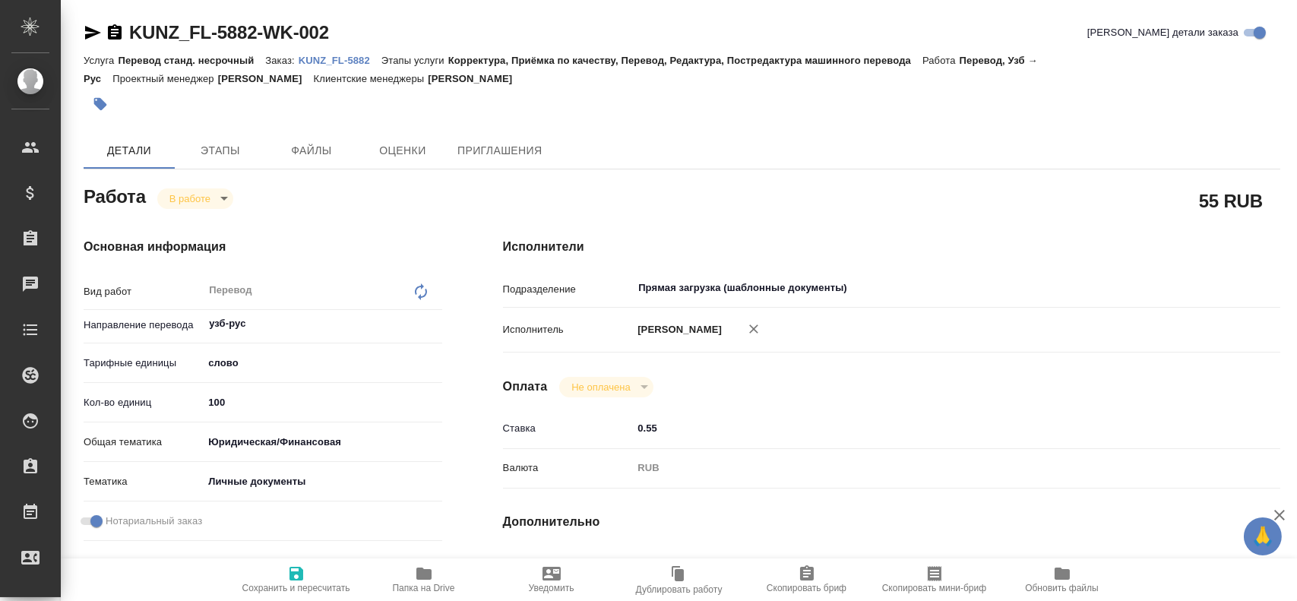
type textarea "x"
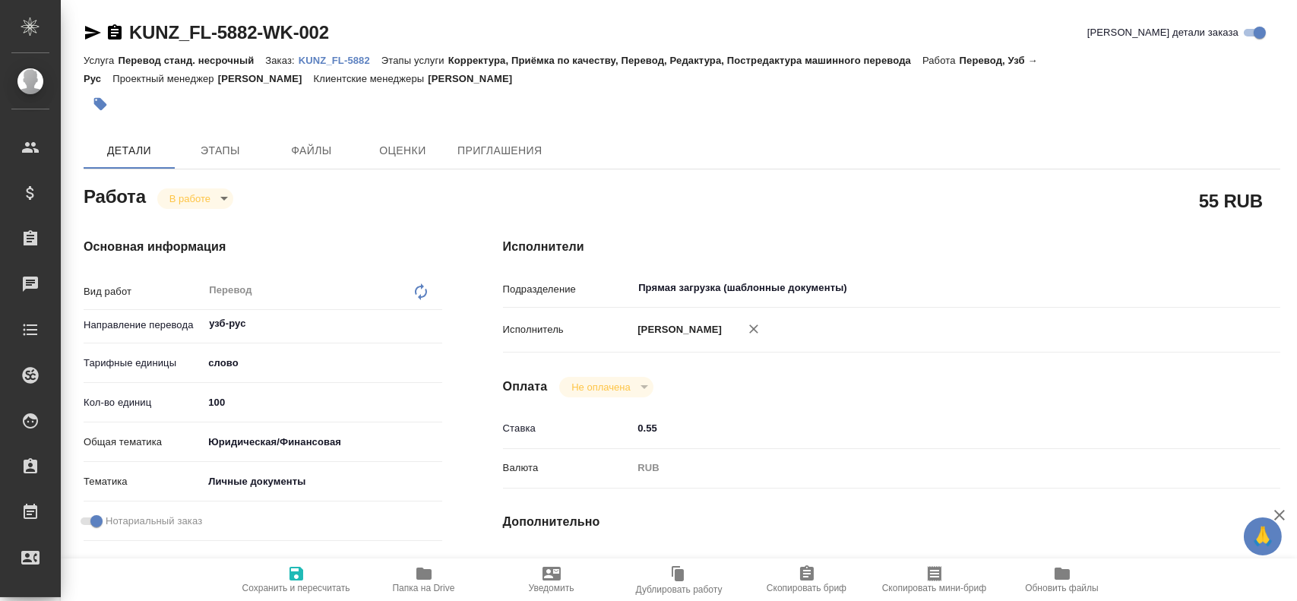
type textarea "x"
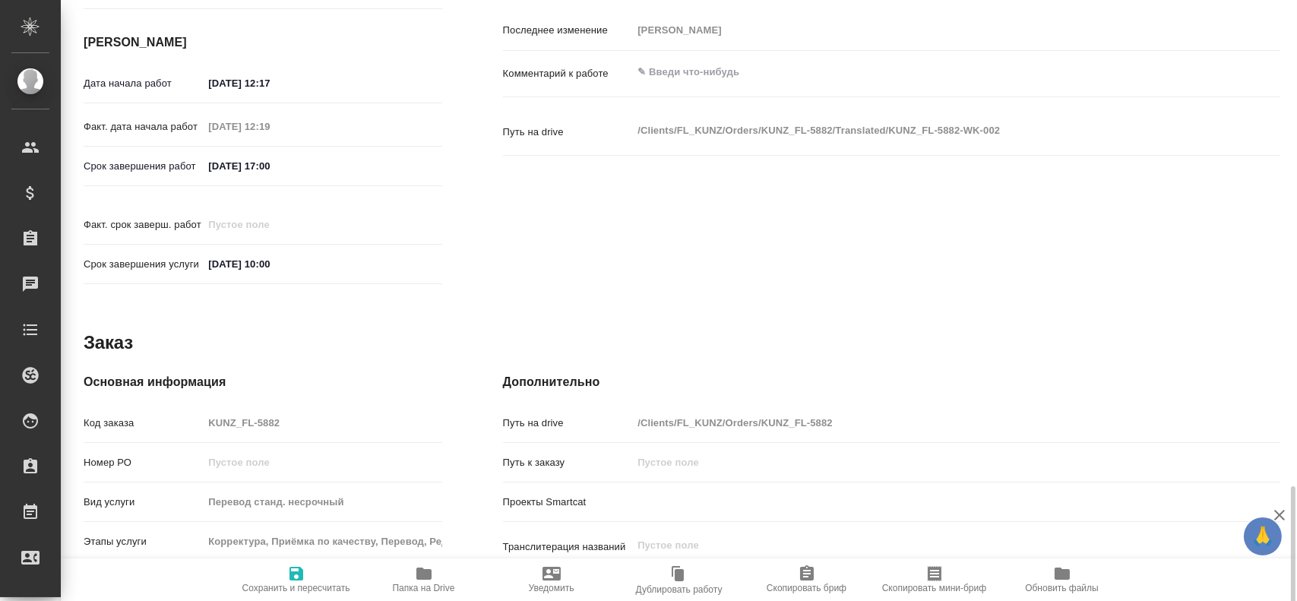
scroll to position [695, 0]
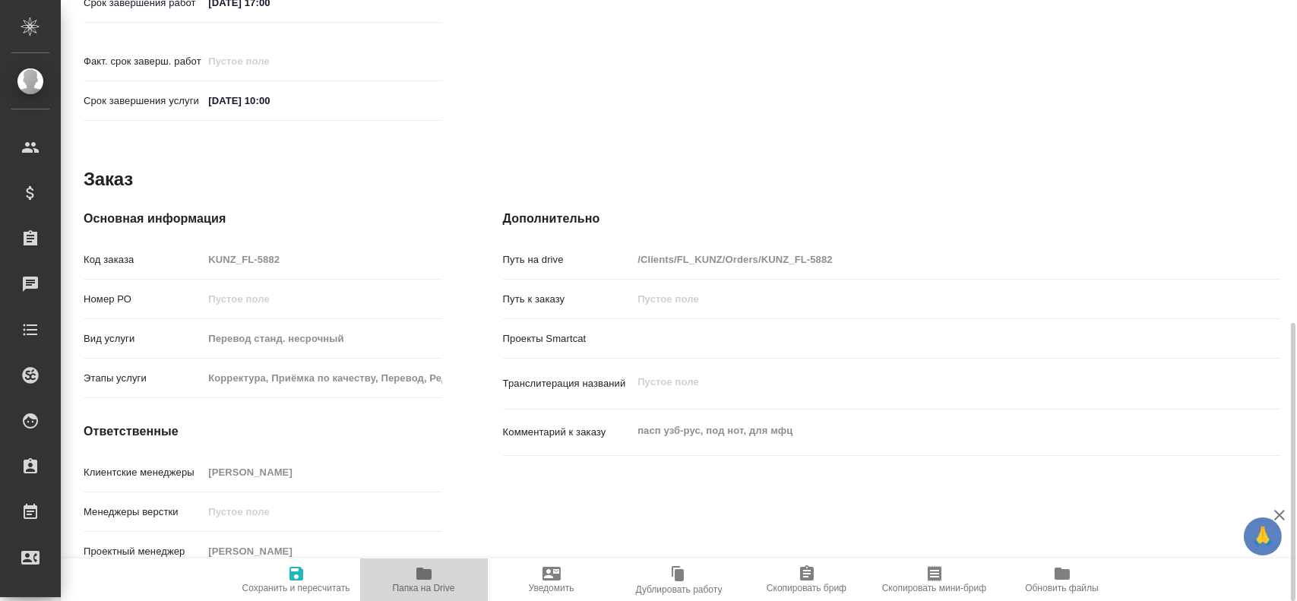
click at [426, 576] on icon "button" at bounding box center [423, 574] width 15 height 12
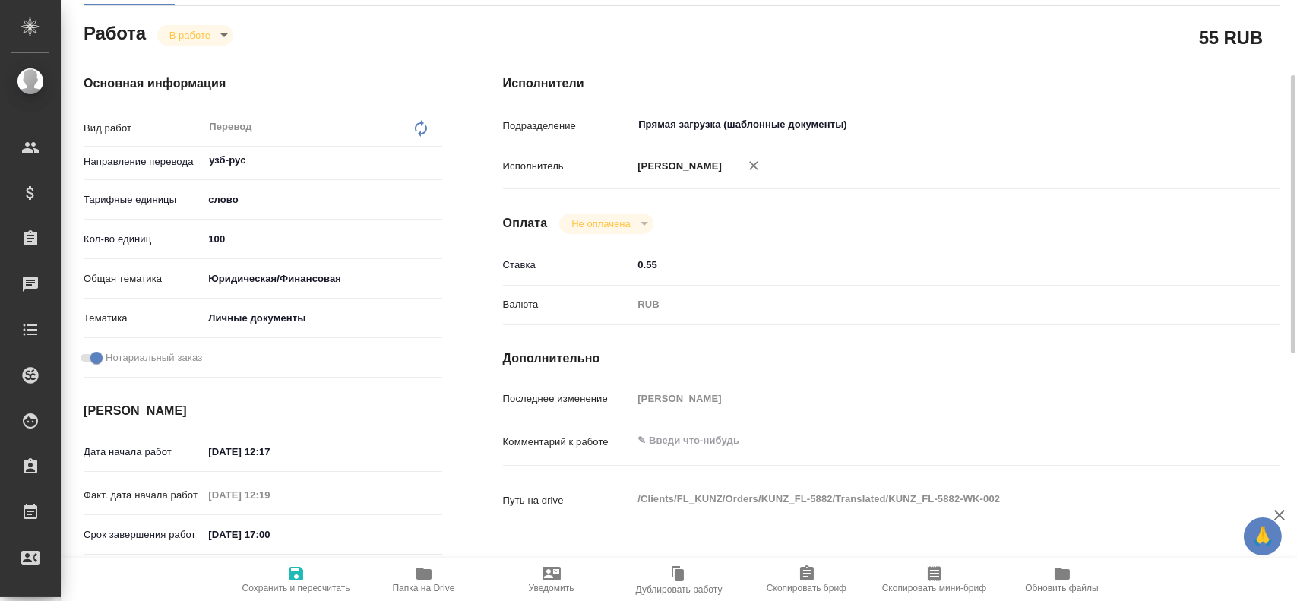
scroll to position [0, 0]
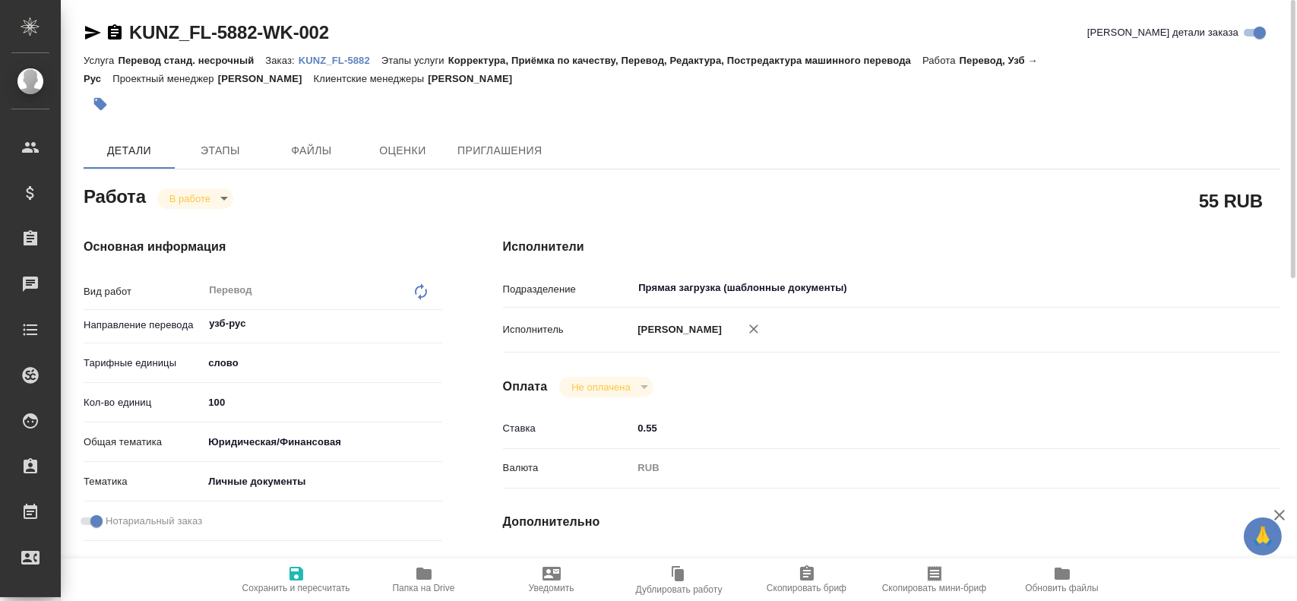
click at [195, 198] on body "🙏 .cls-1 fill:#fff; AWATERA [PERSON_NAME] Спецификации Заказы 0 Чаты Todo Проек…" at bounding box center [648, 300] width 1297 height 601
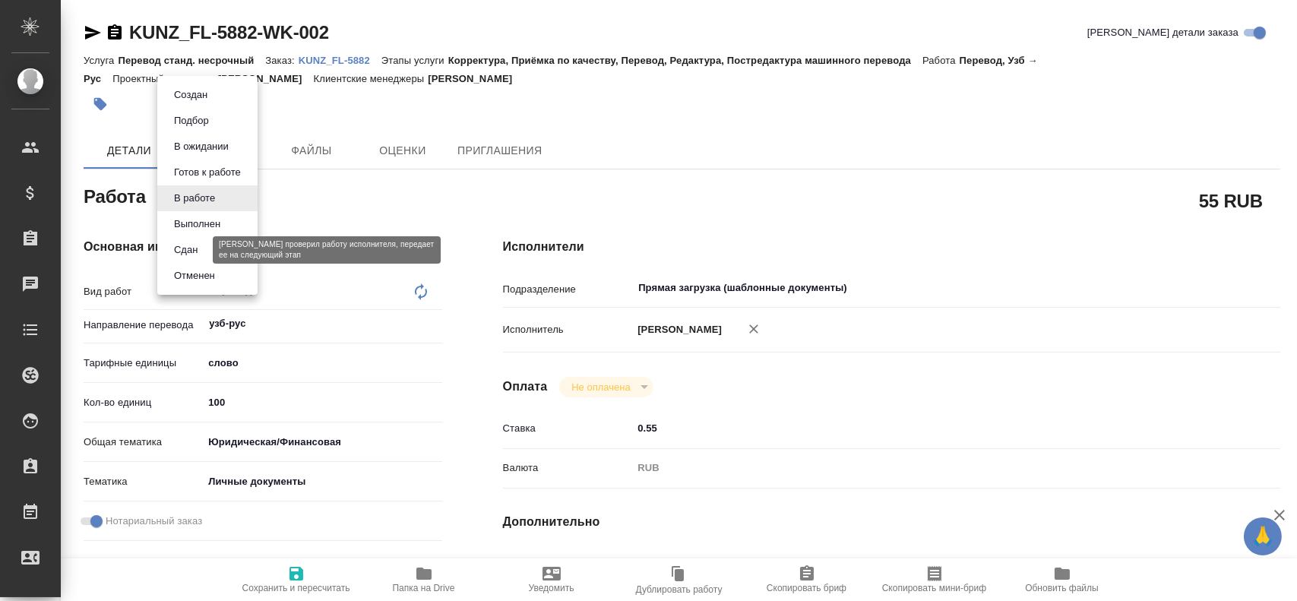
click at [198, 253] on button "Сдан" at bounding box center [185, 250] width 33 height 17
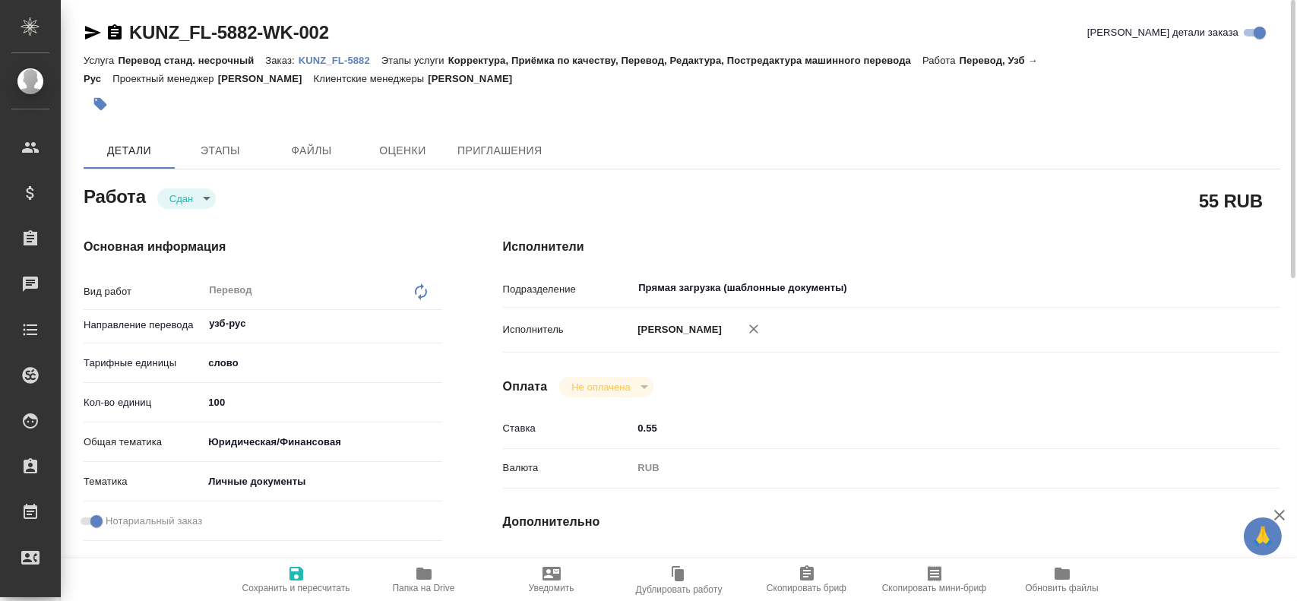
type textarea "x"
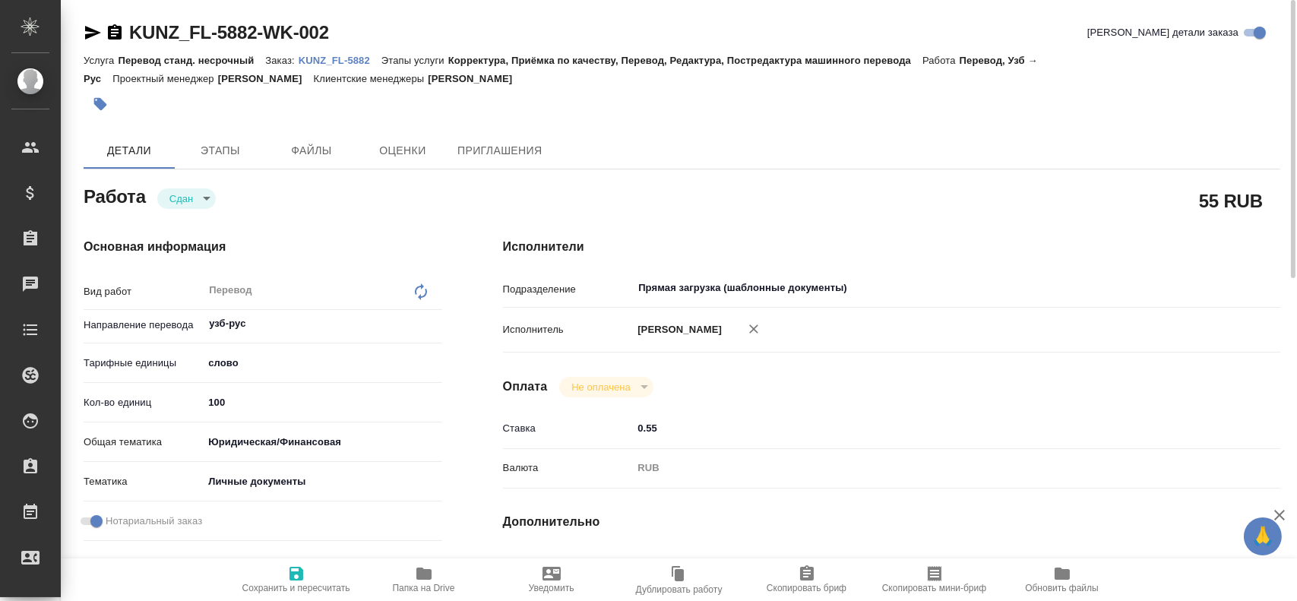
type textarea "x"
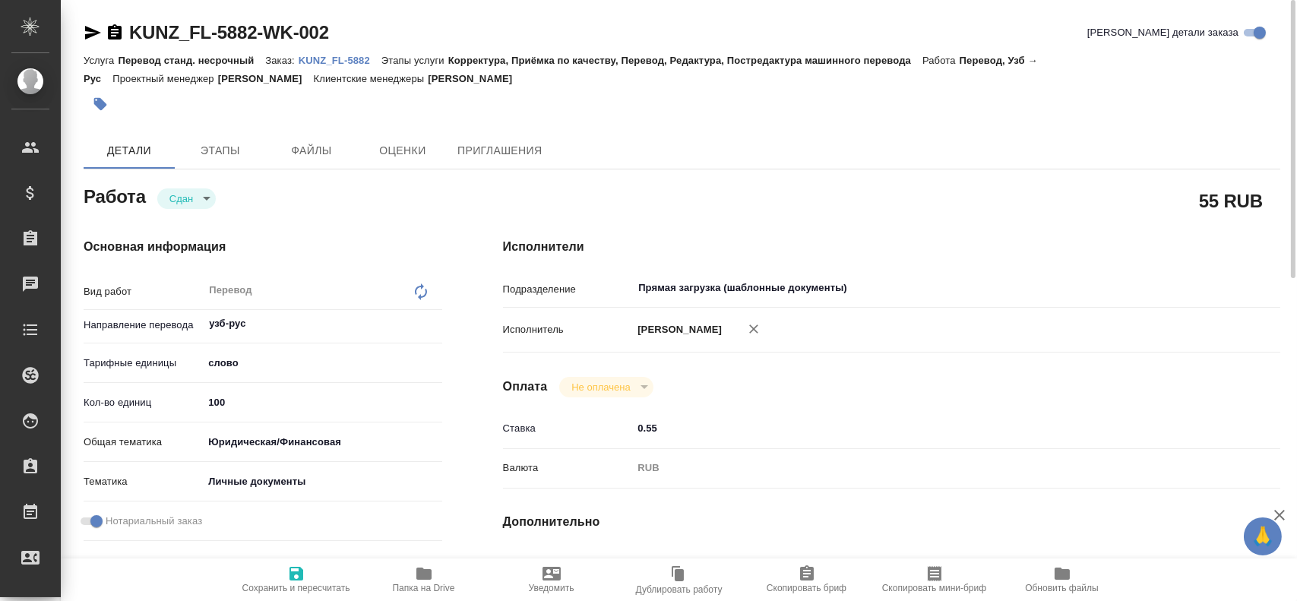
type textarea "x"
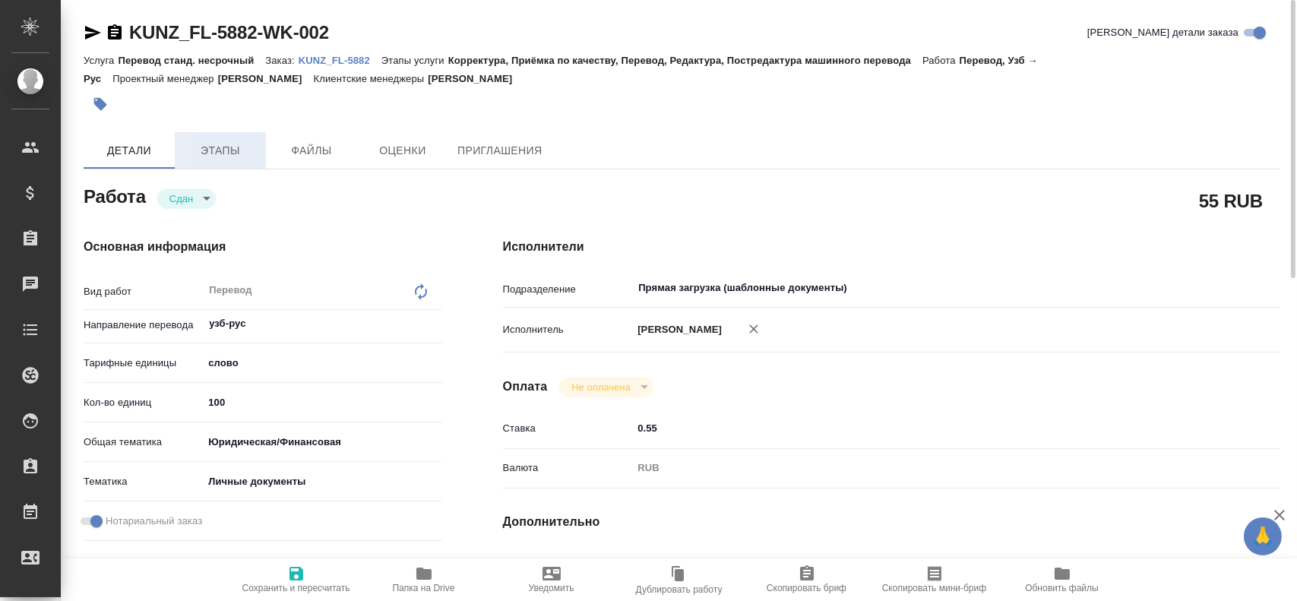
click at [219, 155] on span "Этапы" at bounding box center [220, 150] width 73 height 19
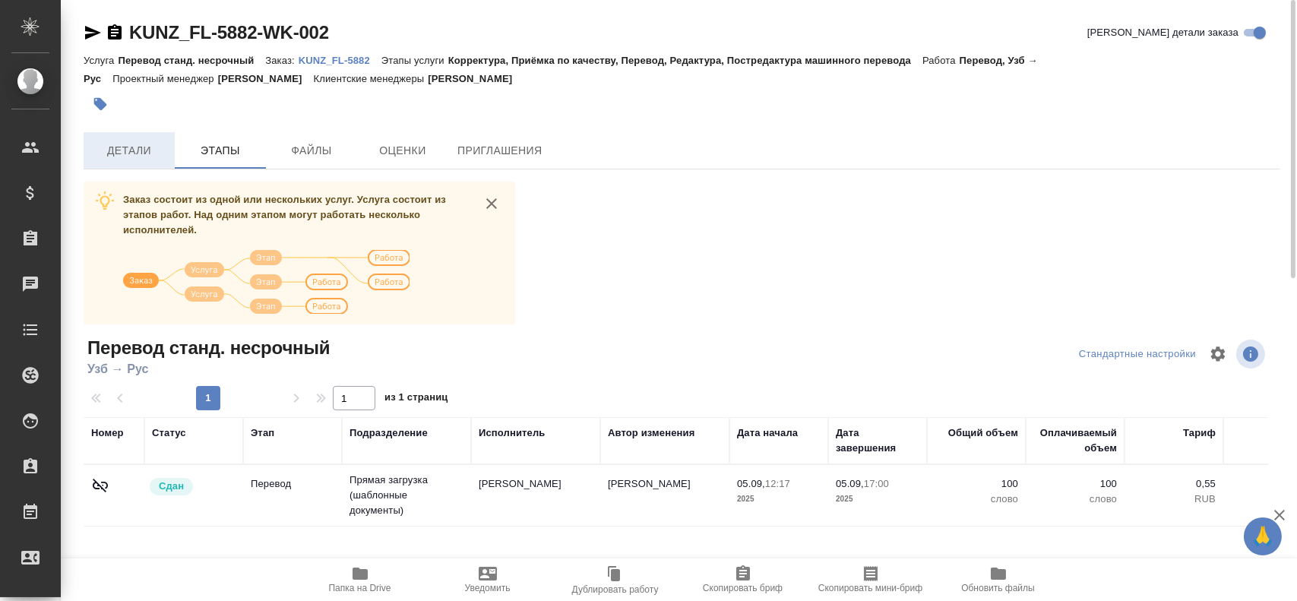
click at [138, 154] on span "Детали" at bounding box center [129, 150] width 73 height 19
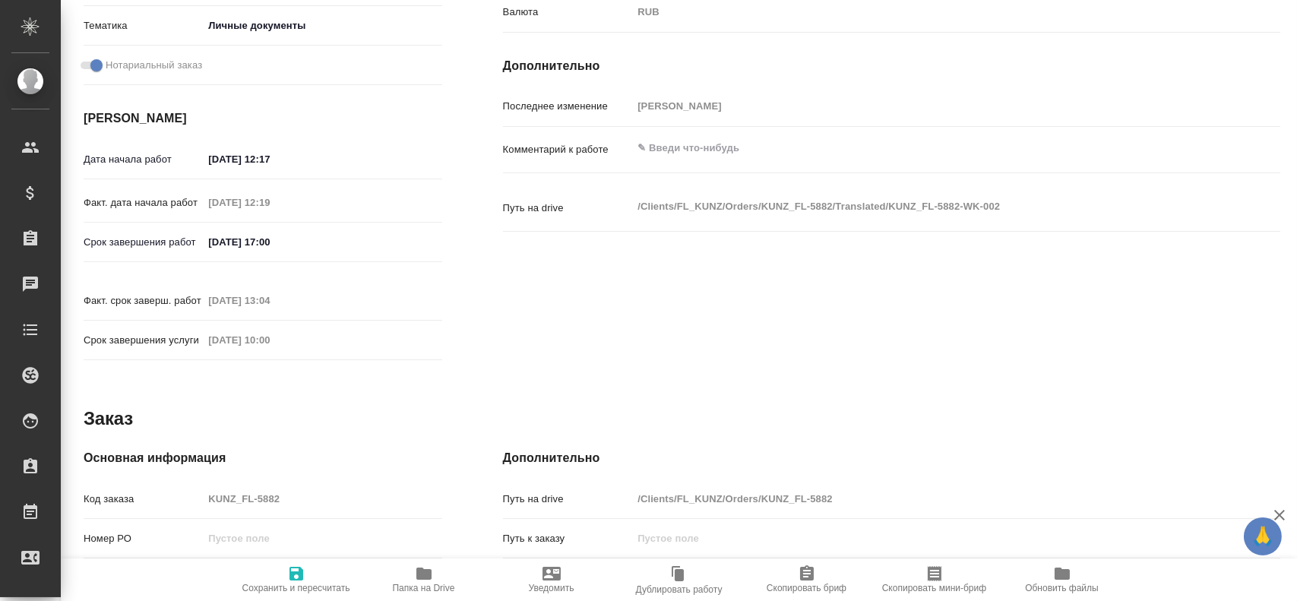
type textarea "x"
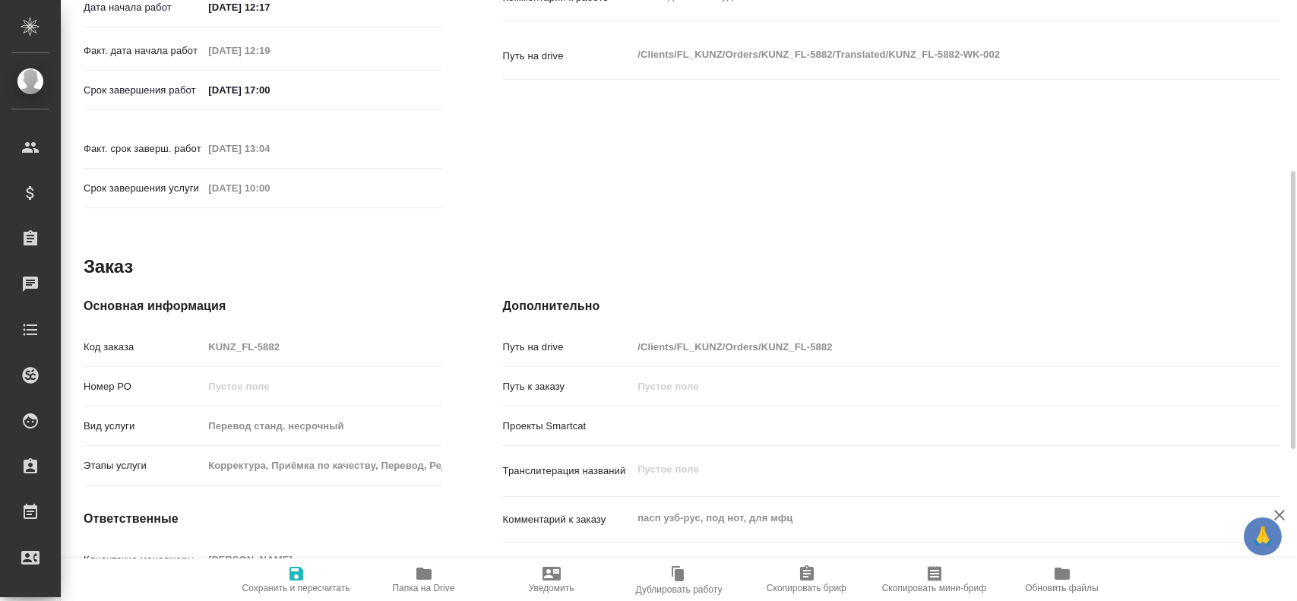
scroll to position [684, 0]
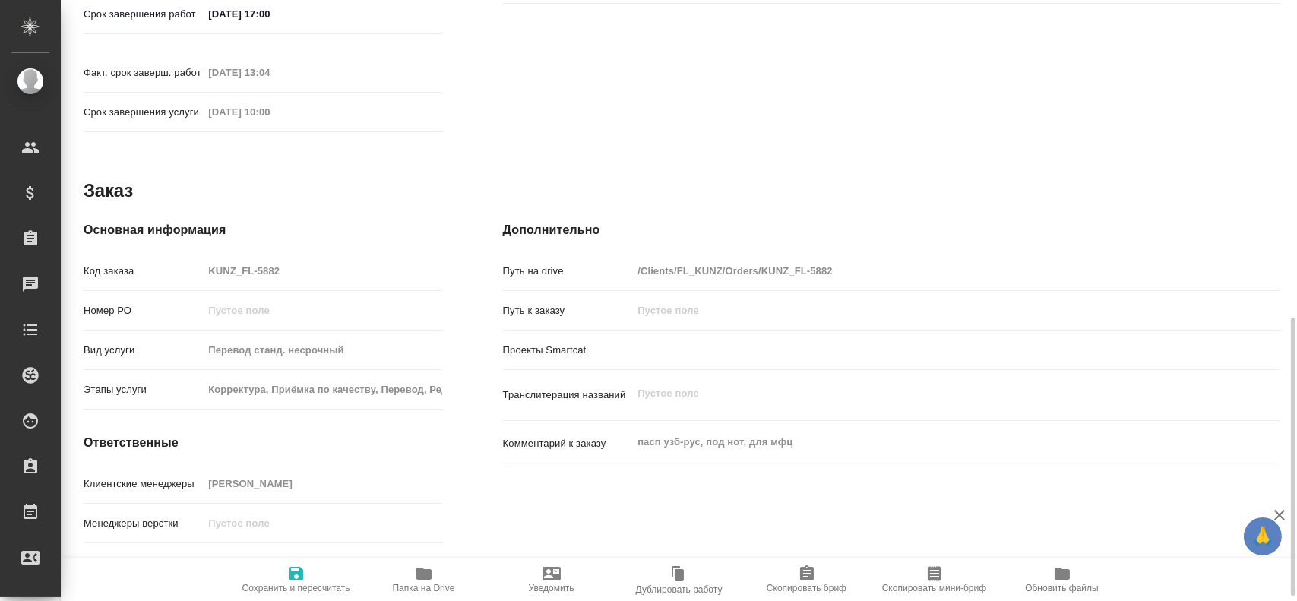
type textarea "x"
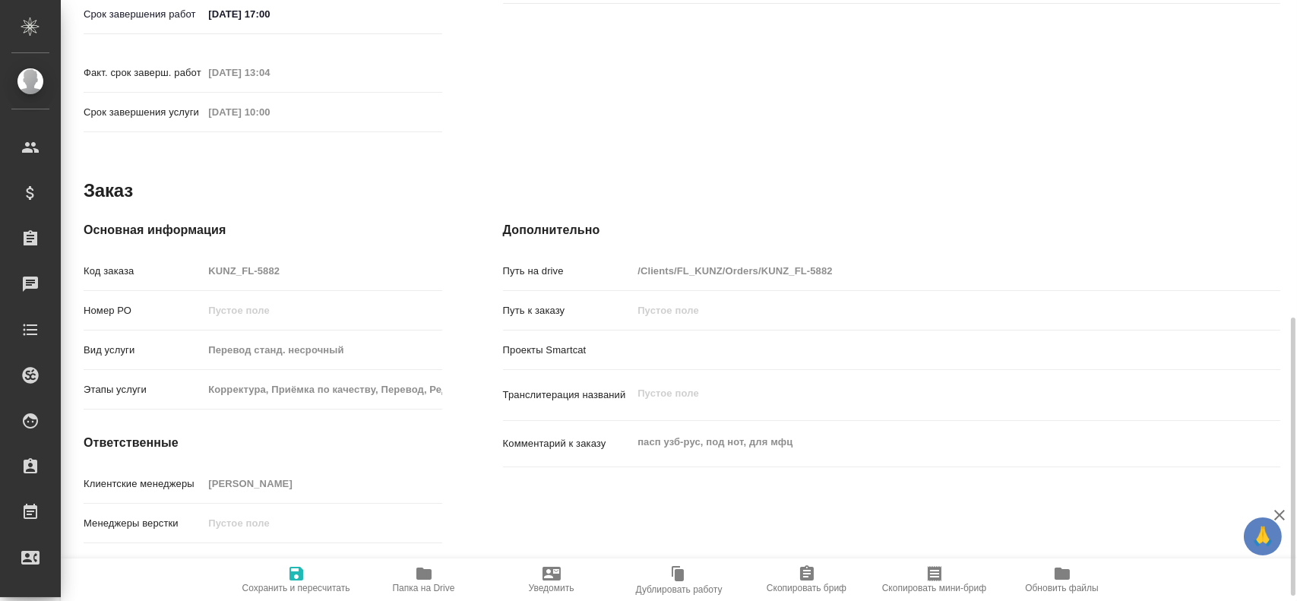
click at [201, 258] on div "Код заказа KUNZ_FL-5882" at bounding box center [263, 271] width 359 height 27
type textarea "x"
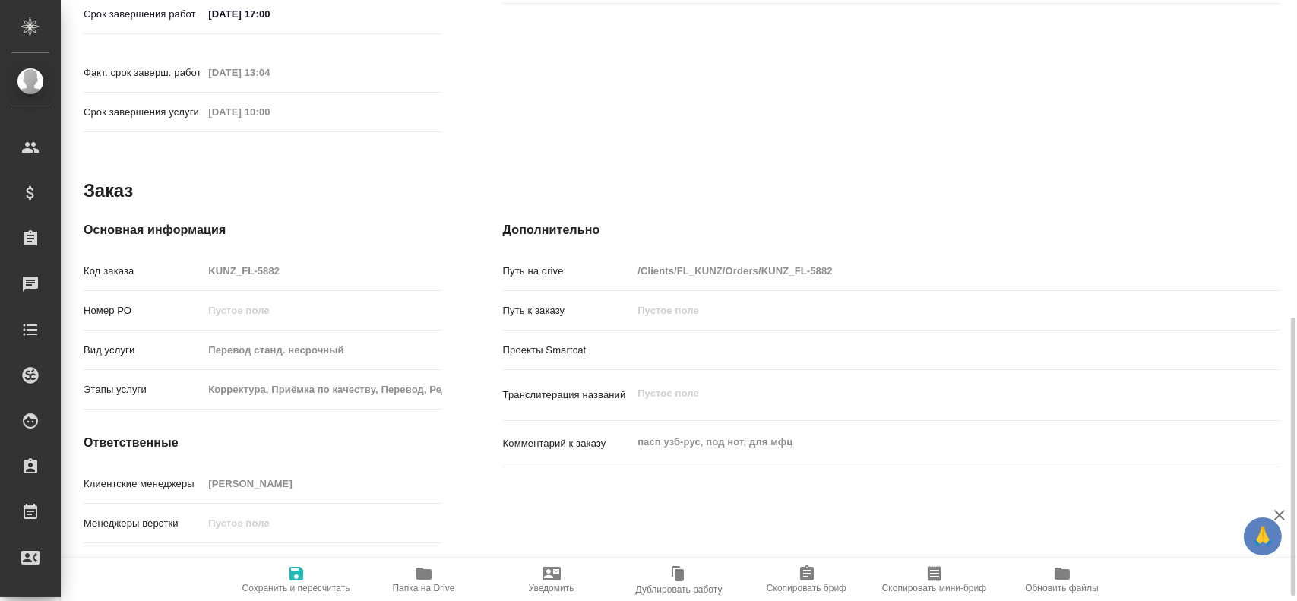
type textarea "x"
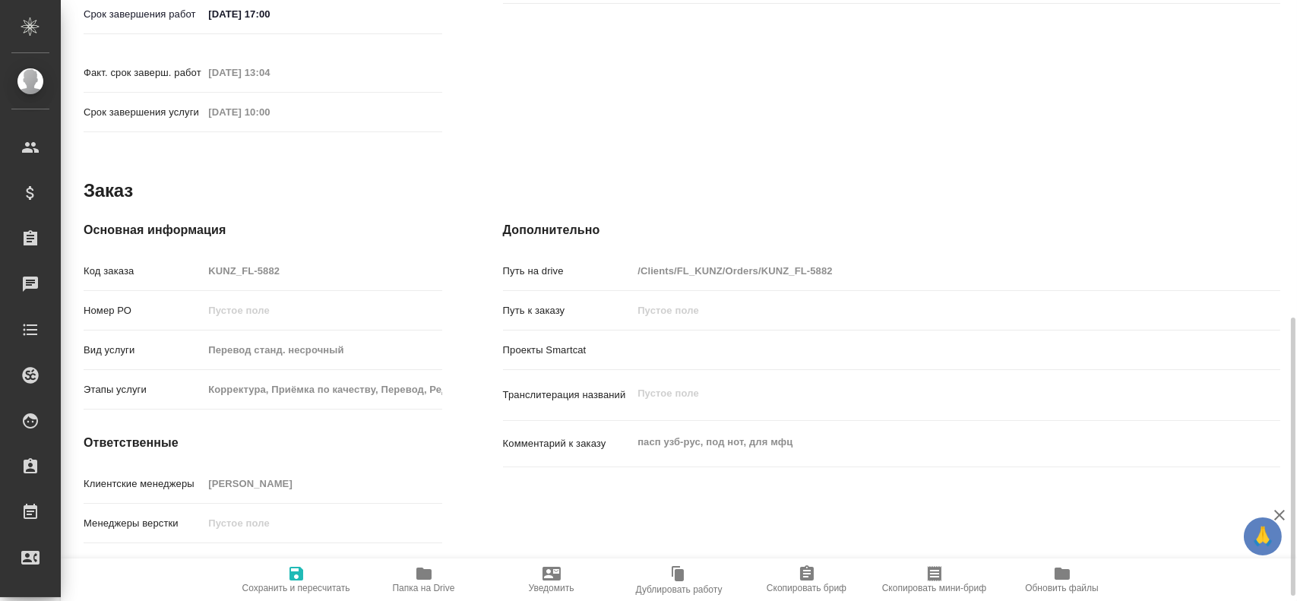
type textarea "x"
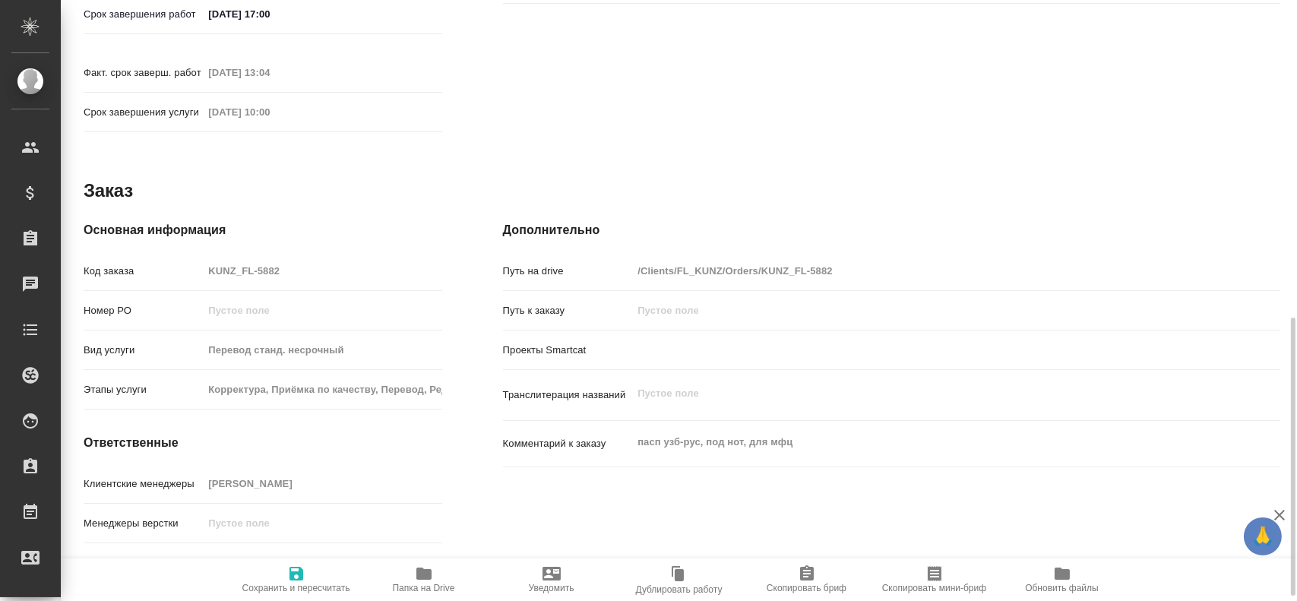
type textarea "x"
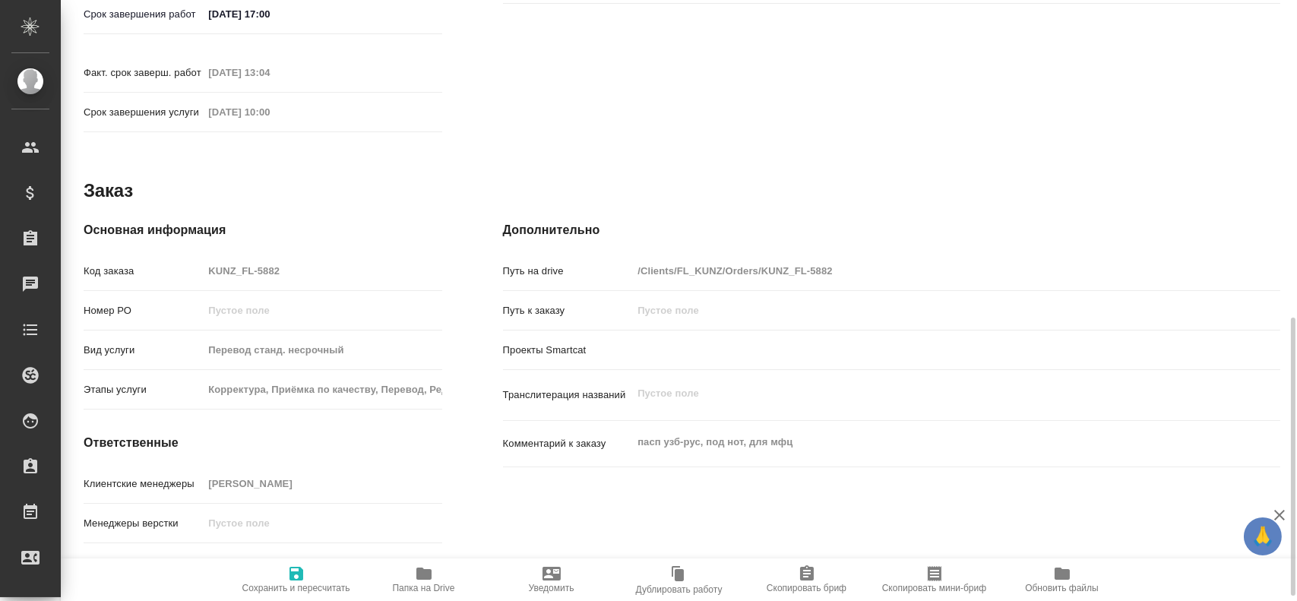
type textarea "x"
